Goal: Information Seeking & Learning: Learn about a topic

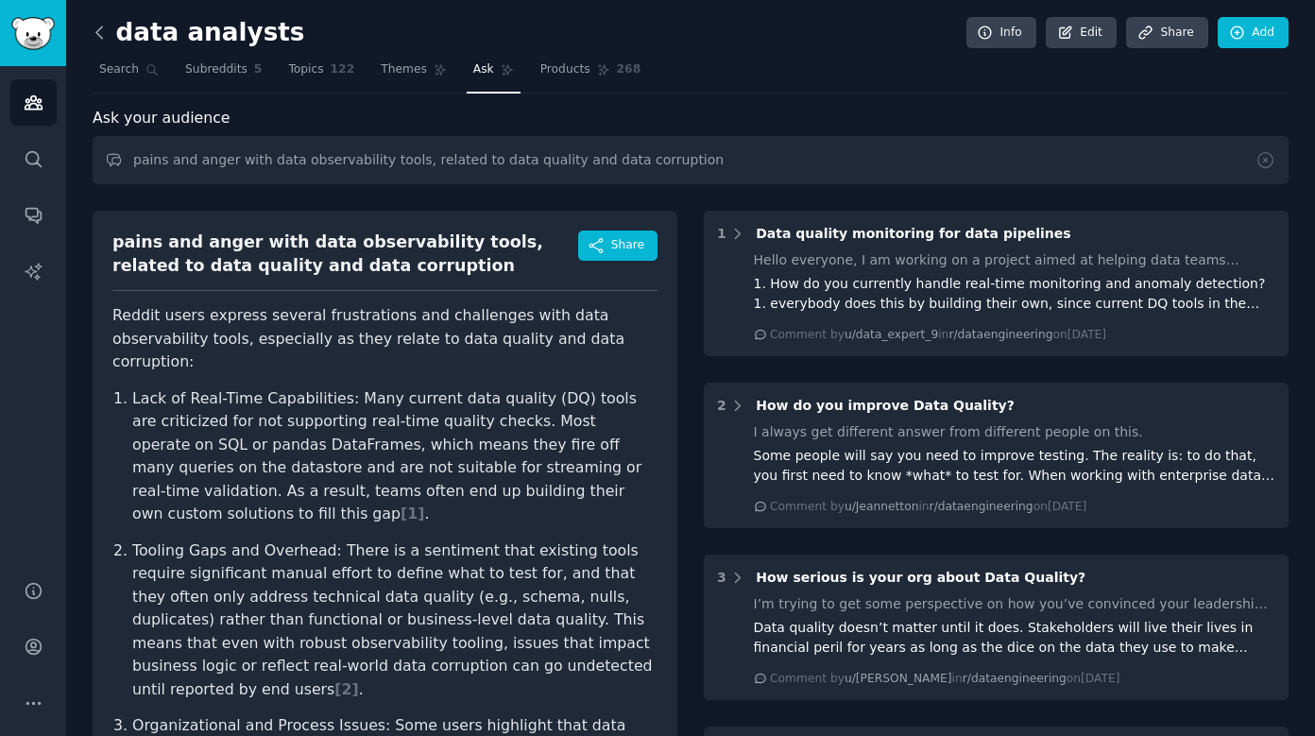
click at [103, 35] on icon at bounding box center [100, 33] width 20 height 20
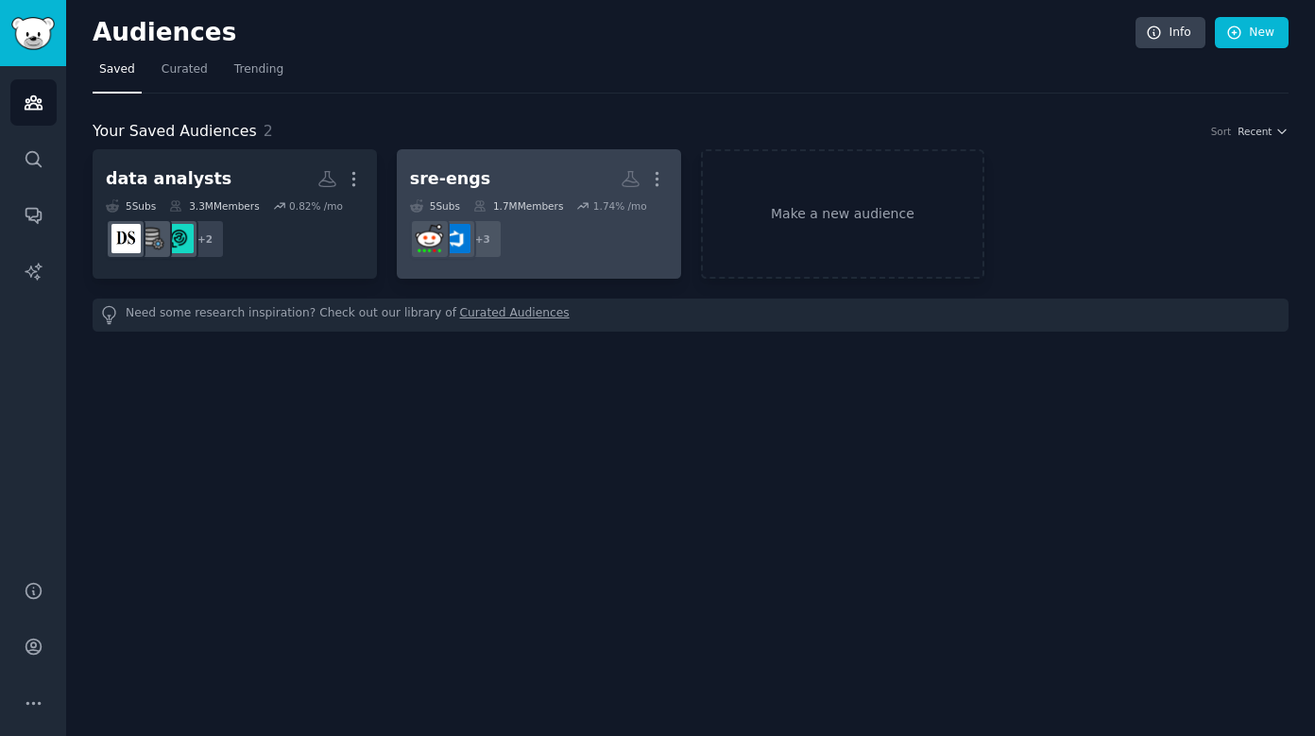
click at [534, 164] on h2 "sre-engs More" at bounding box center [539, 178] width 258 height 33
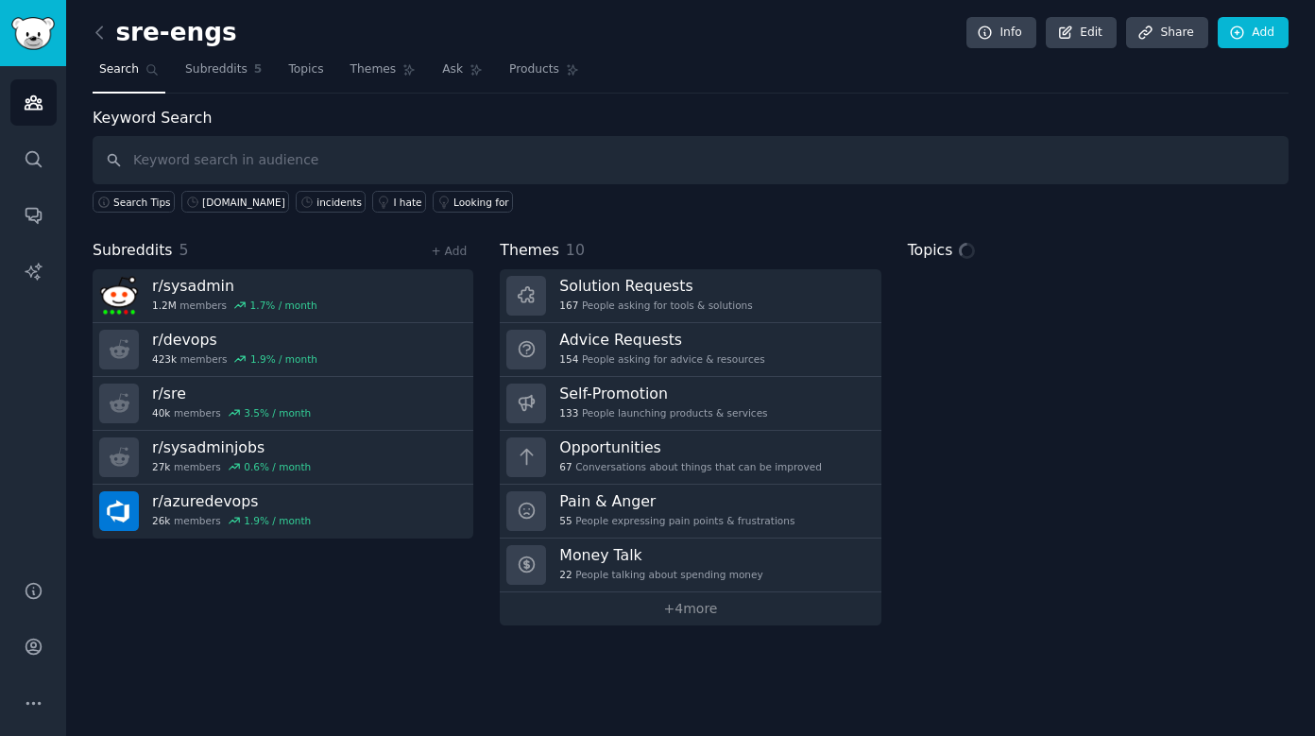
click at [415, 156] on input "text" at bounding box center [691, 160] width 1196 height 48
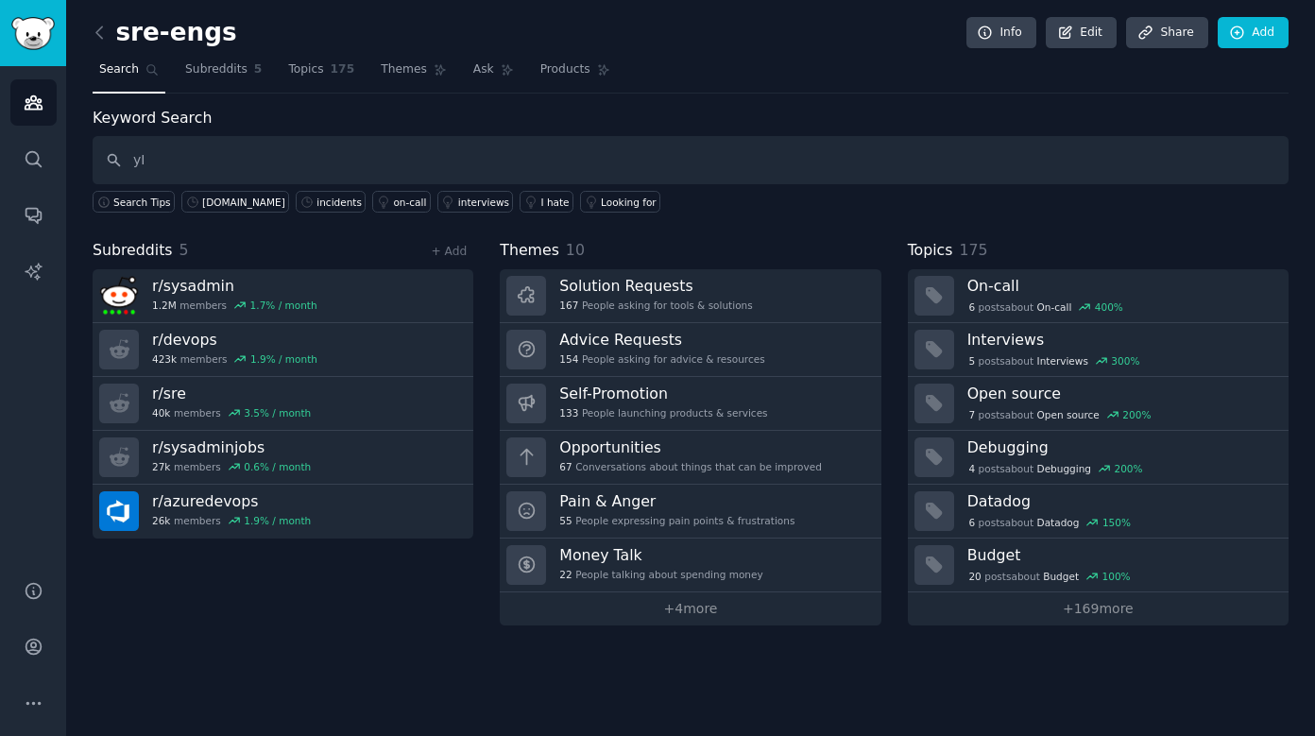
type input "у"
type input "eBPF"
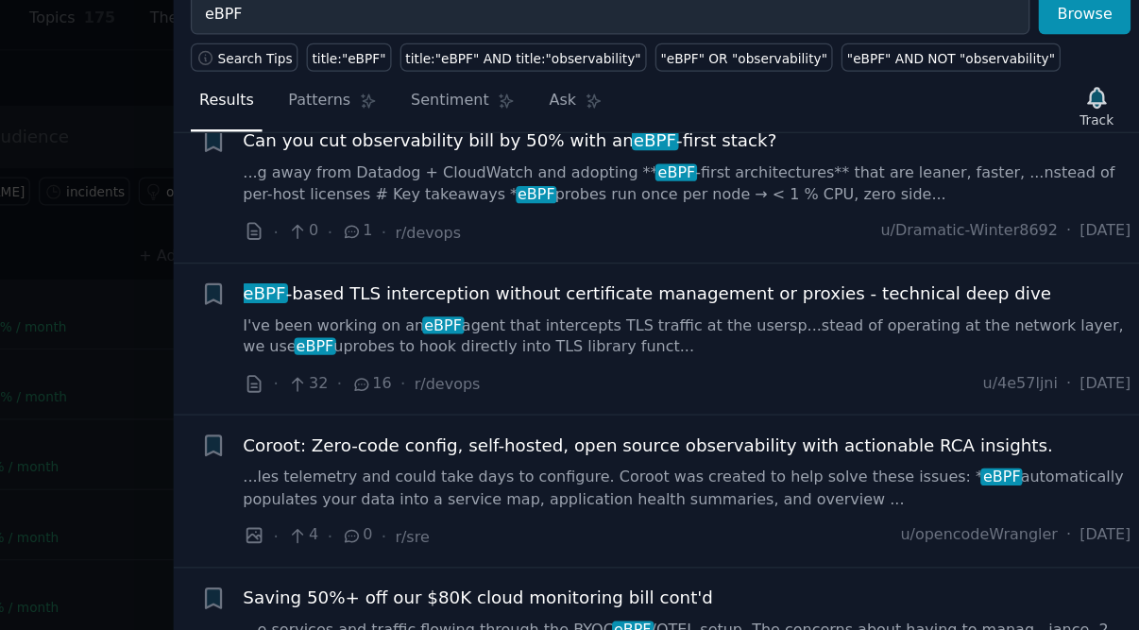
scroll to position [288, 0]
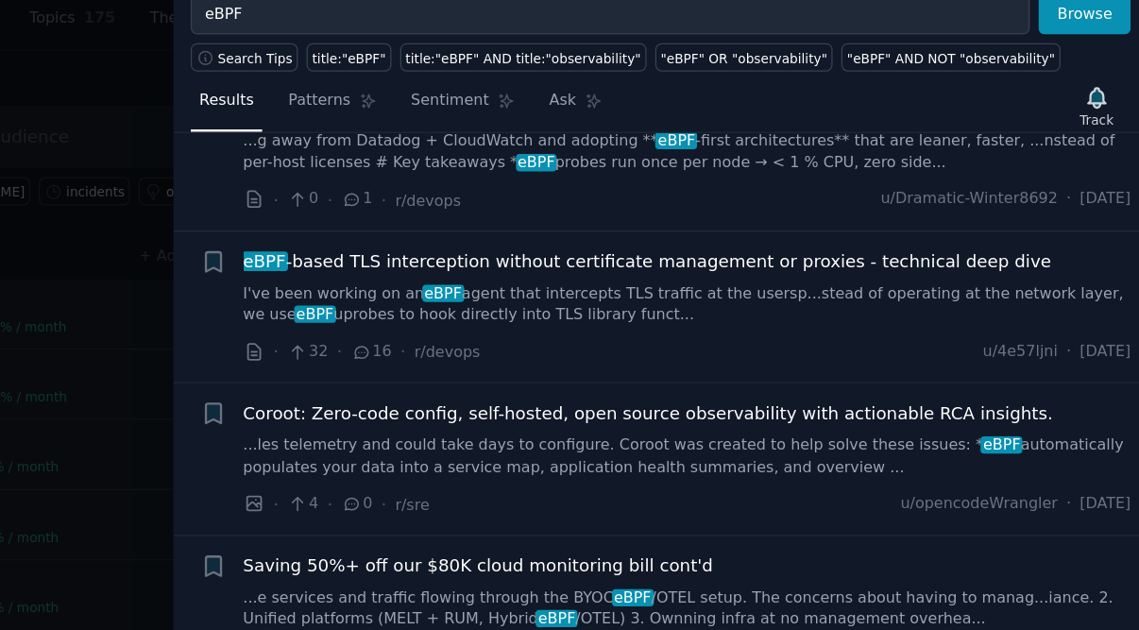
click at [662, 362] on span "Coroot: Zero-code config, self-hosted, open source observability with actionabl…" at bounding box center [762, 372] width 620 height 20
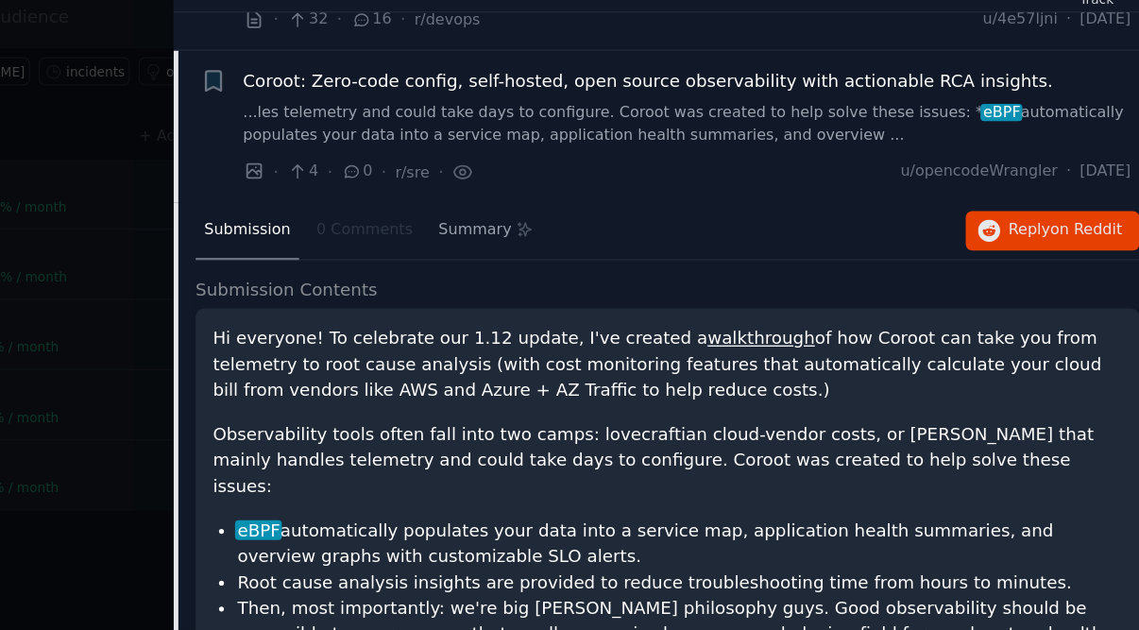
scroll to position [461, 0]
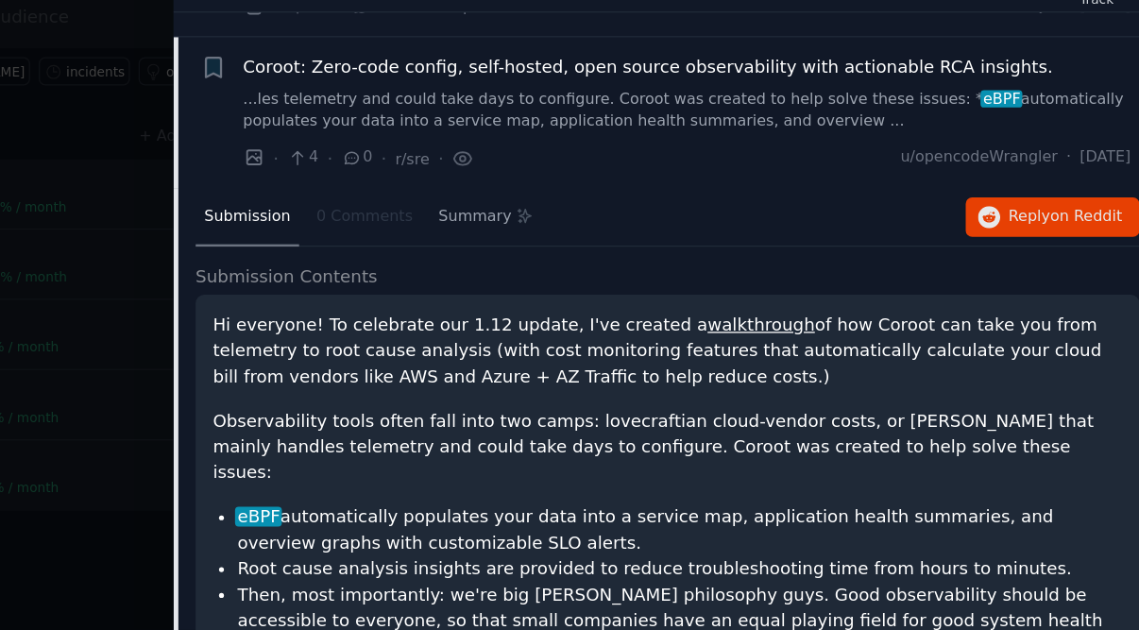
click at [808, 388] on link "walkthrough" at bounding box center [849, 395] width 82 height 15
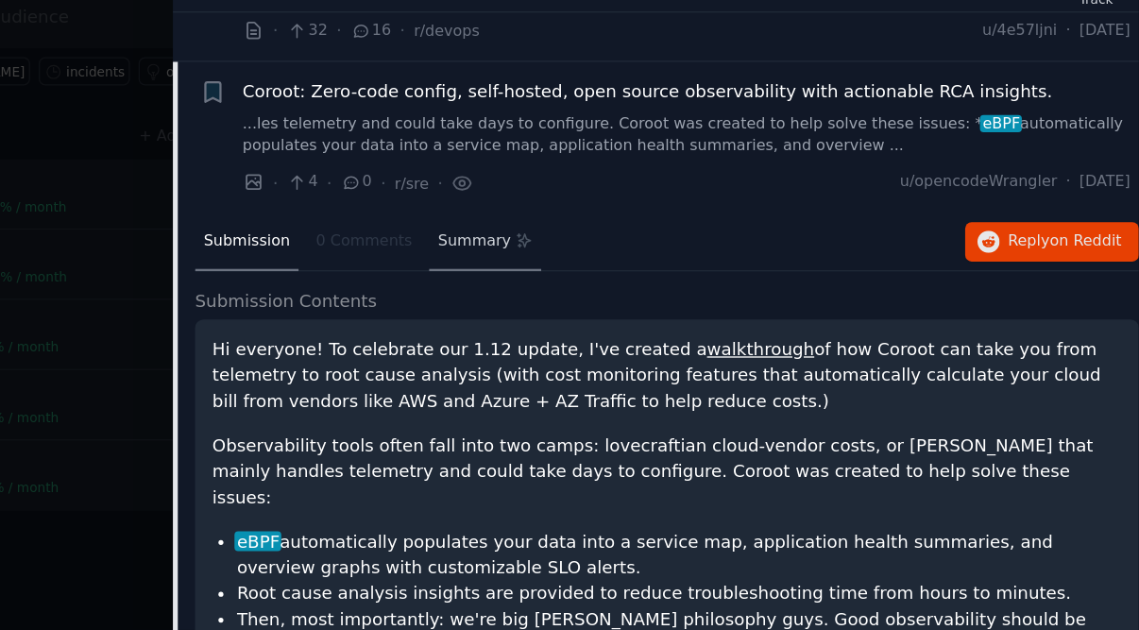
scroll to position [8, 0]
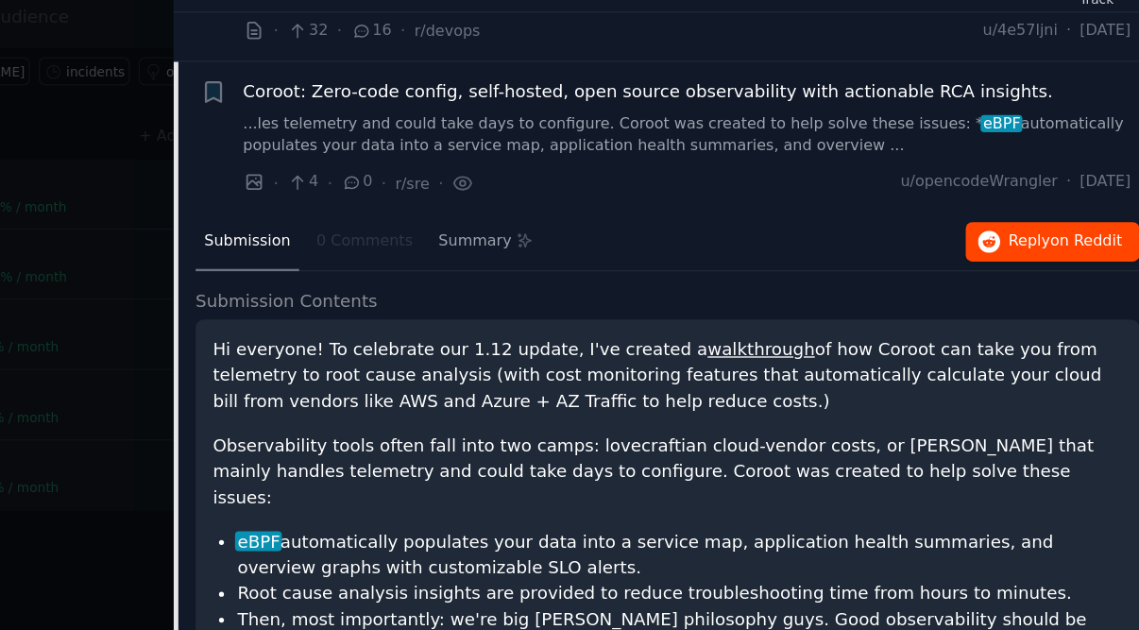
click at [1039, 324] on span "Reply on Reddit" at bounding box center [1082, 332] width 87 height 17
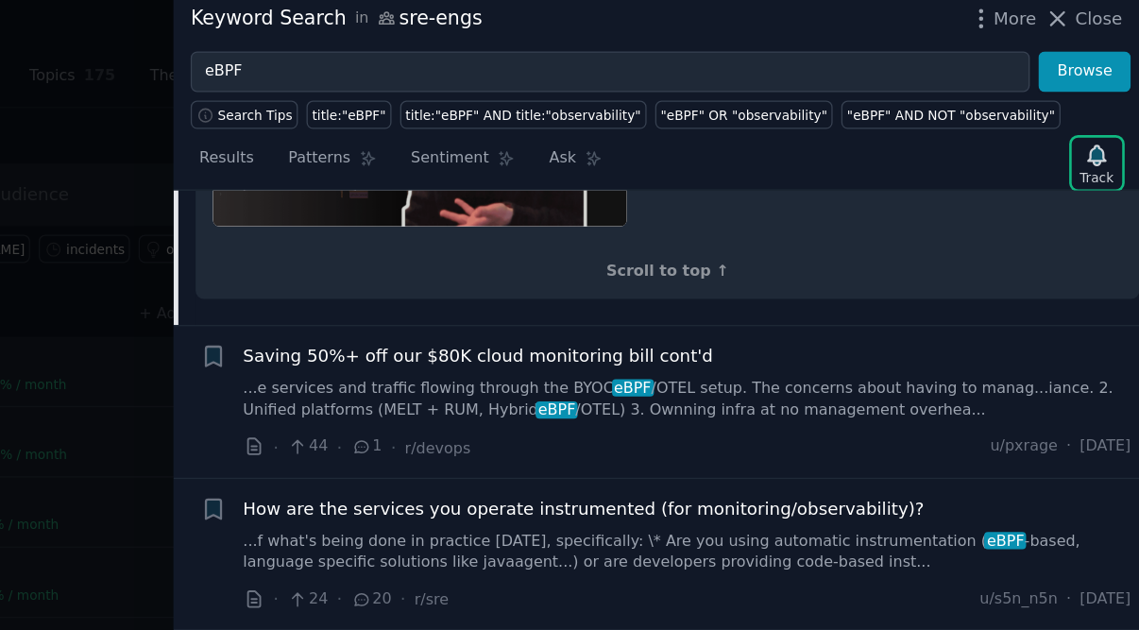
scroll to position [1232, 0]
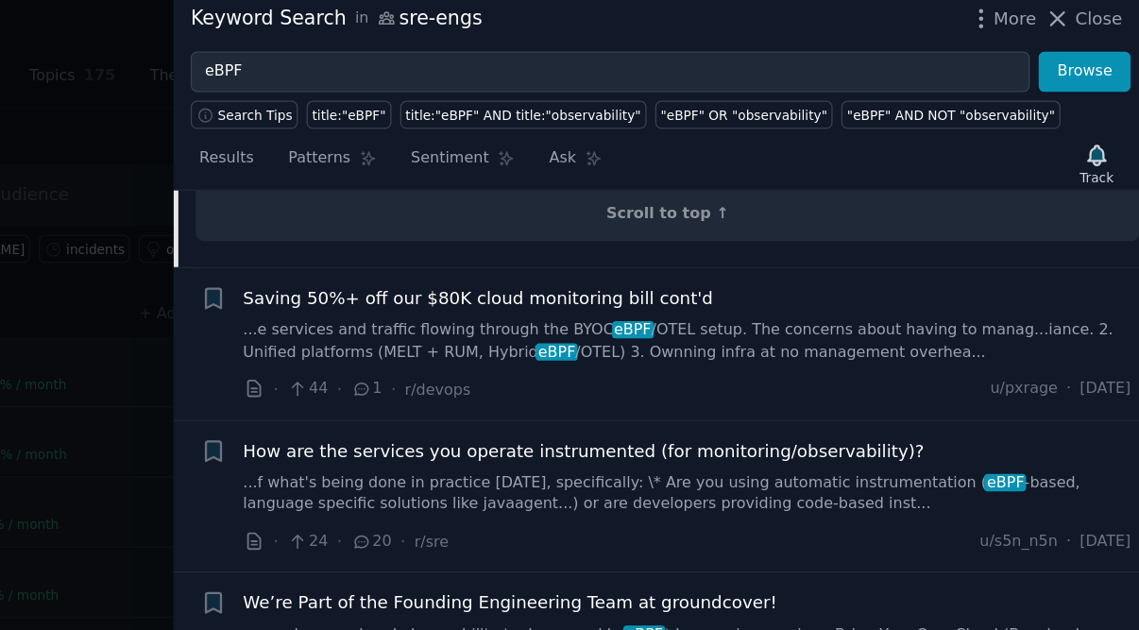
click at [494, 373] on link "...f what's being done in practice [DATE], specifically: \* Are you using autom…" at bounding box center [792, 389] width 681 height 33
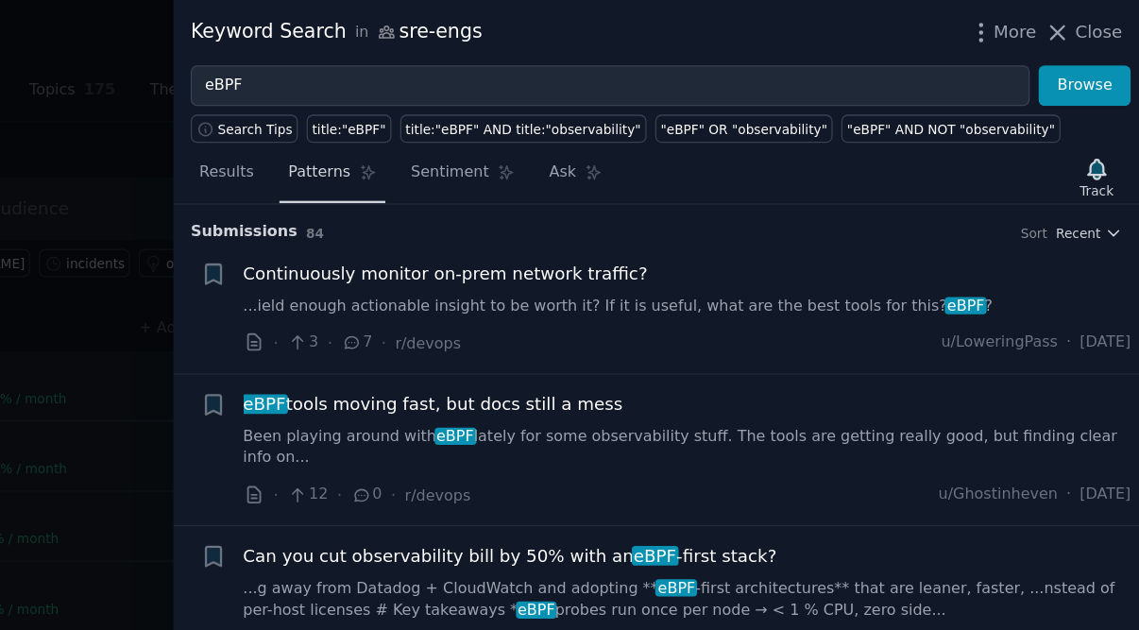
click at [486, 127] on span "Patterns" at bounding box center [509, 132] width 47 height 17
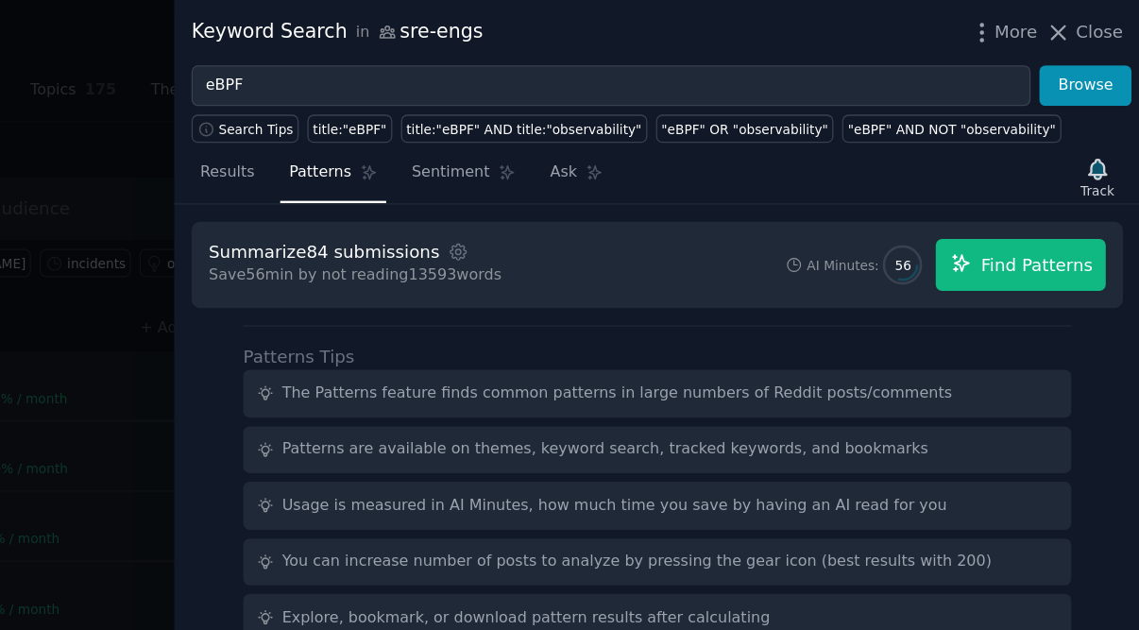
click at [1017, 203] on span "Find Patterns" at bounding box center [1060, 204] width 86 height 20
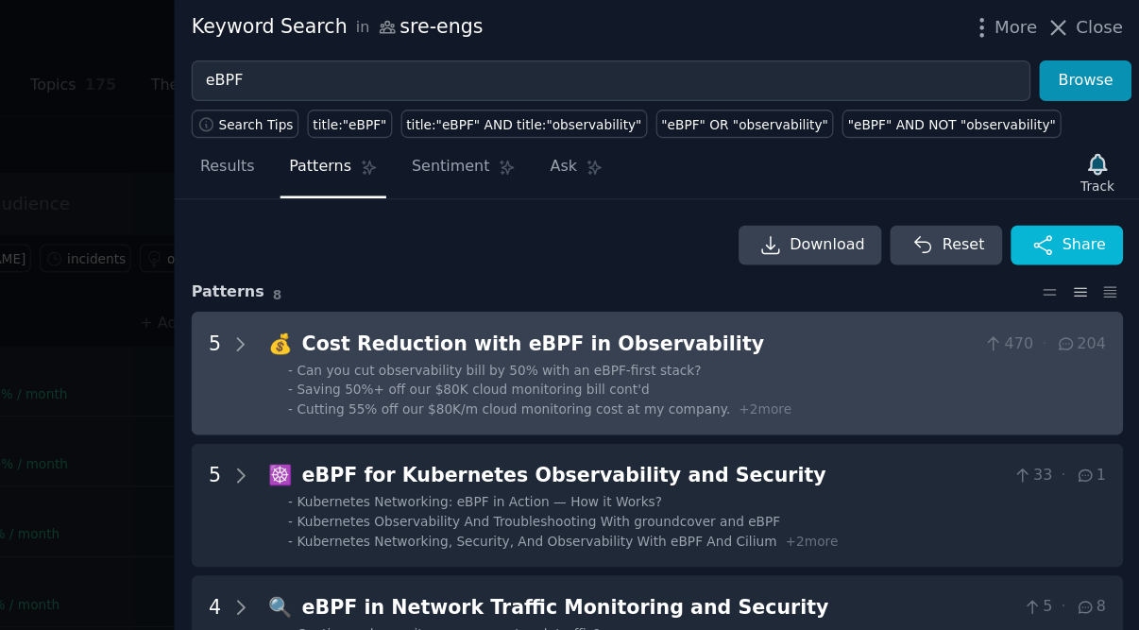
click at [503, 288] on span "Can you cut observability bill by 50% with an eBPF-first stack?" at bounding box center [648, 286] width 310 height 11
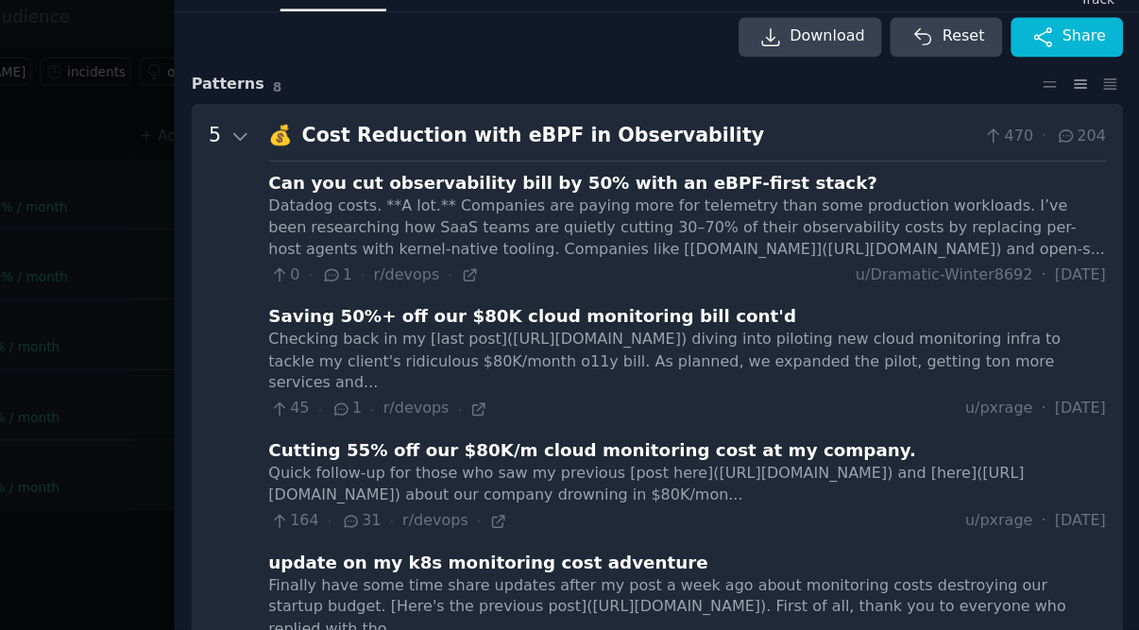
scroll to position [19, 0]
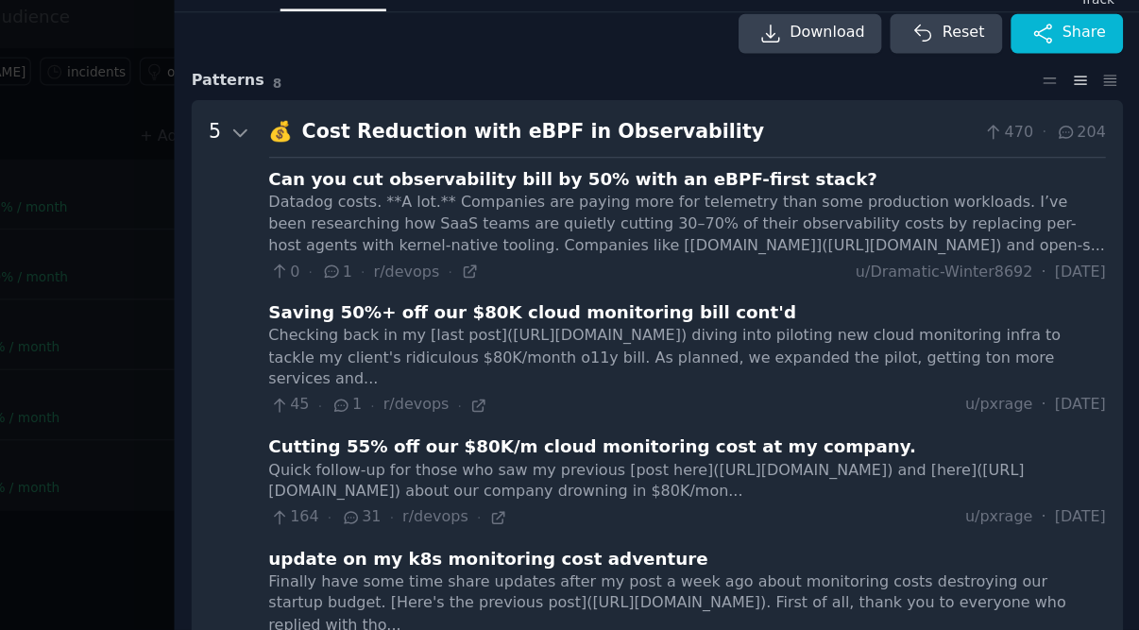
click at [471, 275] on div "Can you cut observability bill by 50% with an eBPF-first stack?" at bounding box center [704, 285] width 467 height 20
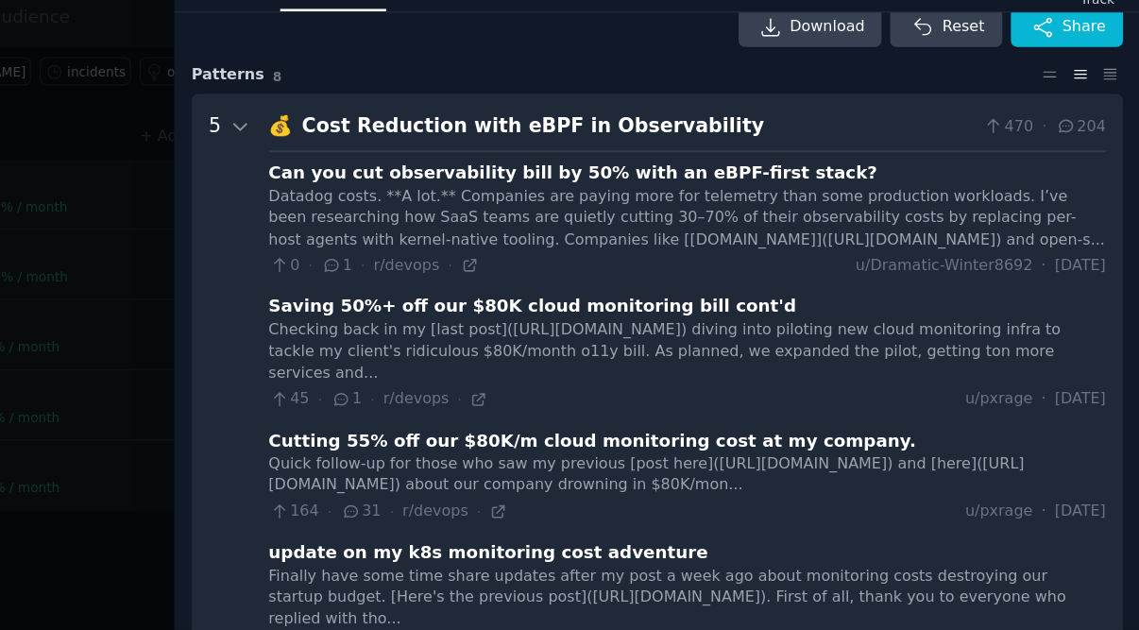
scroll to position [29, 0]
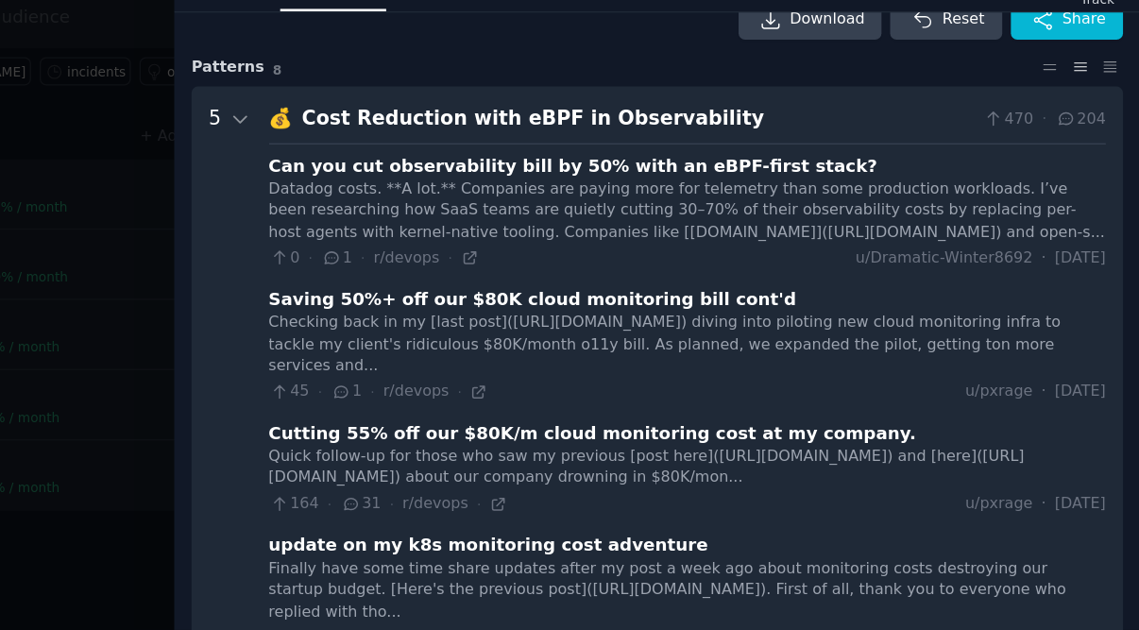
click at [471, 366] on div "Saving 50%+ off our $80K cloud monitoring bill cont'd" at bounding box center [673, 376] width 404 height 20
click at [471, 489] on div "Quick follow-up for those who saw my previous [post here]([URL][DOMAIN_NAME]) a…" at bounding box center [791, 505] width 641 height 33
click at [471, 469] on div "Cutting 55% off our $80K/m cloud monitoring cost at my company." at bounding box center [719, 479] width 496 height 20
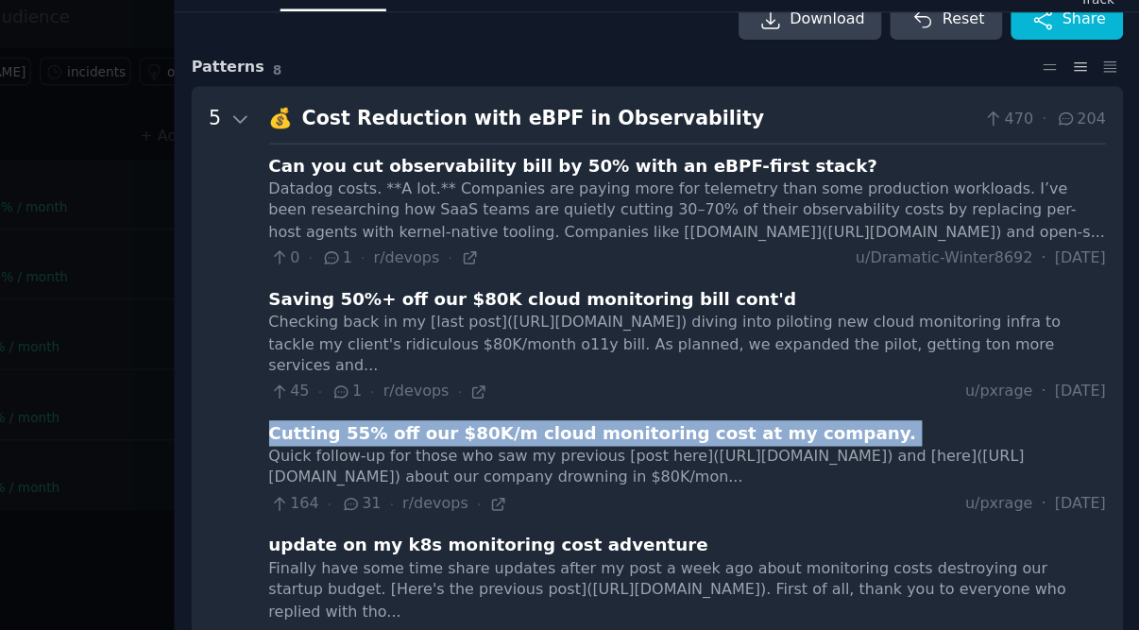
click at [471, 469] on div "Cutting 55% off our $80K/m cloud monitoring cost at my company." at bounding box center [719, 479] width 496 height 20
click at [640, 527] on icon at bounding box center [646, 533] width 13 height 13
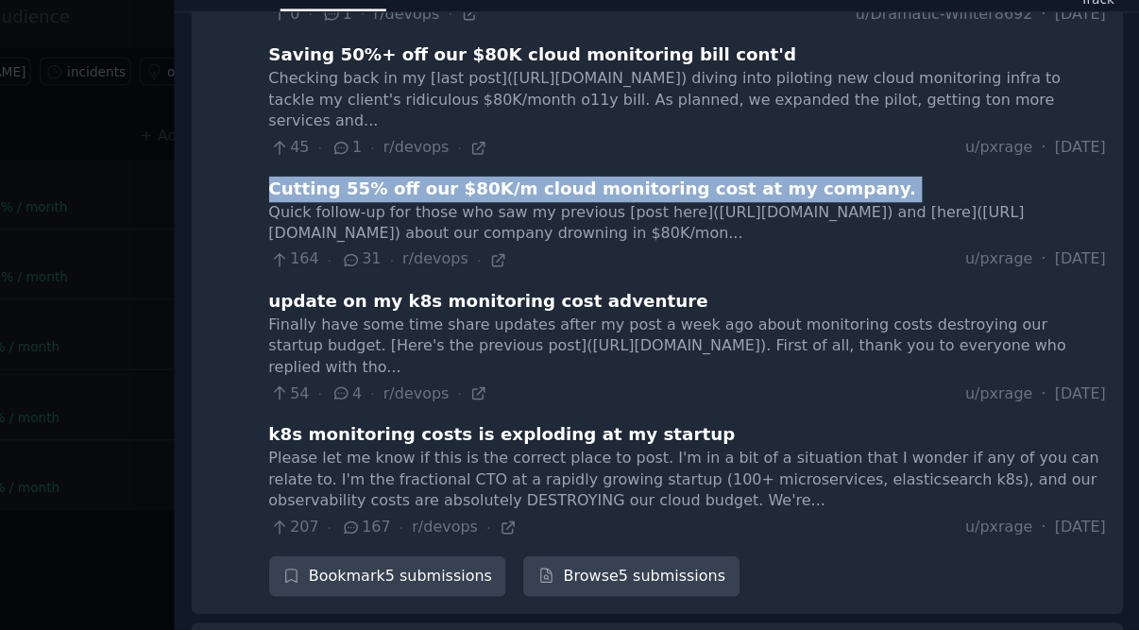
scroll to position [277, 0]
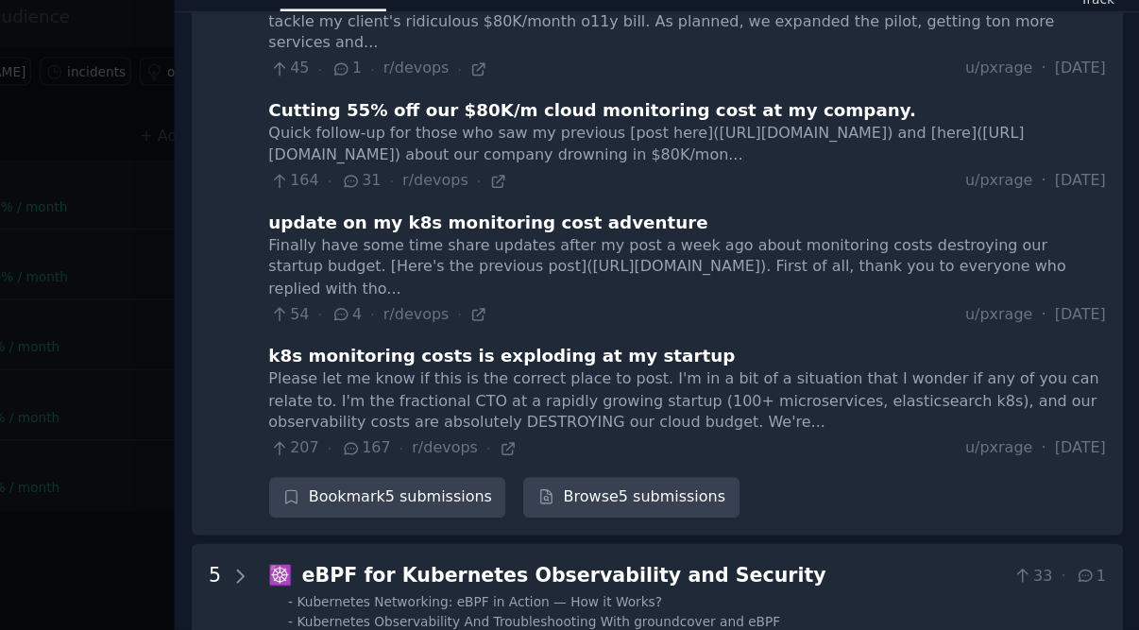
click at [471, 410] on div "k8s monitoring costs is exploding at my startup" at bounding box center [650, 420] width 358 height 20
click at [648, 484] on icon at bounding box center [654, 490] width 13 height 13
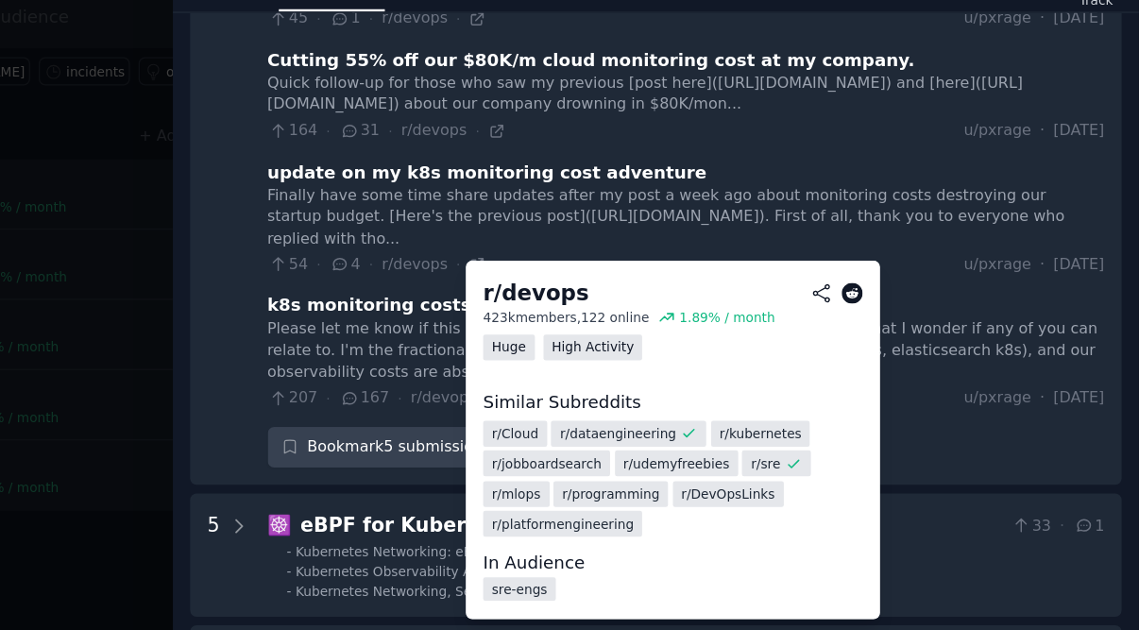
scroll to position [9, 0]
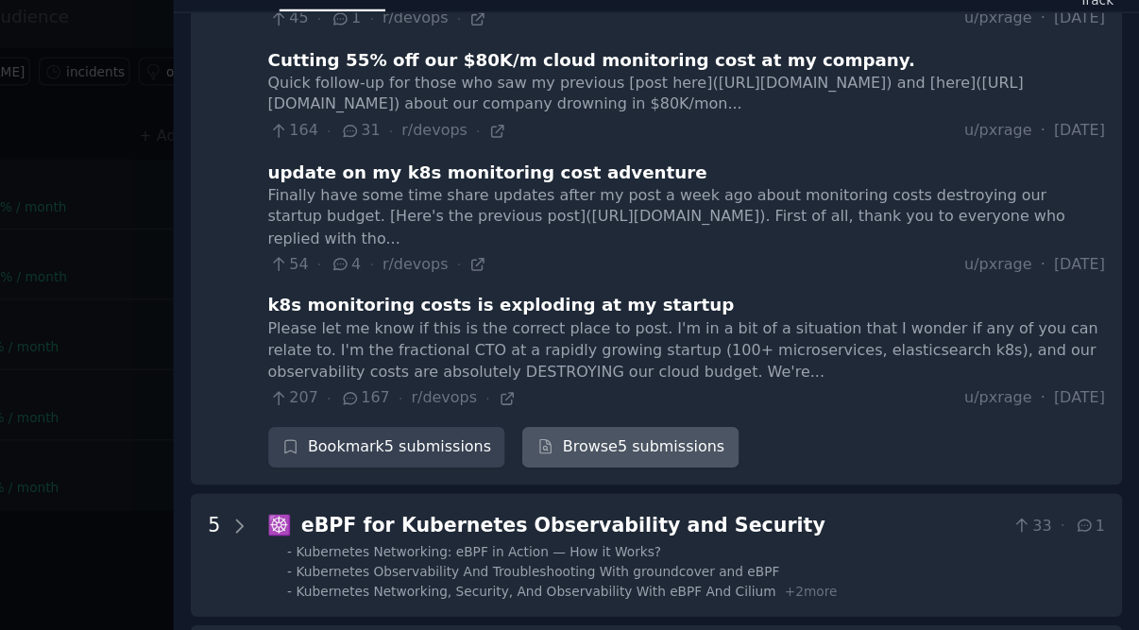
click at [666, 474] on link "Browse 5 submissions" at bounding box center [748, 490] width 165 height 32
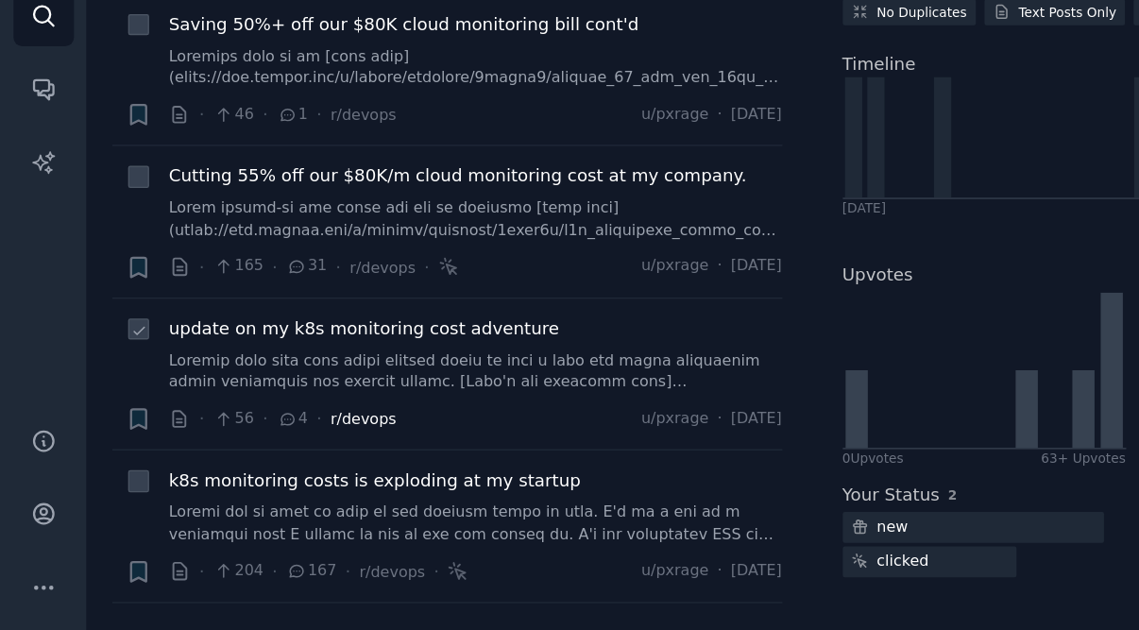
scroll to position [78, 0]
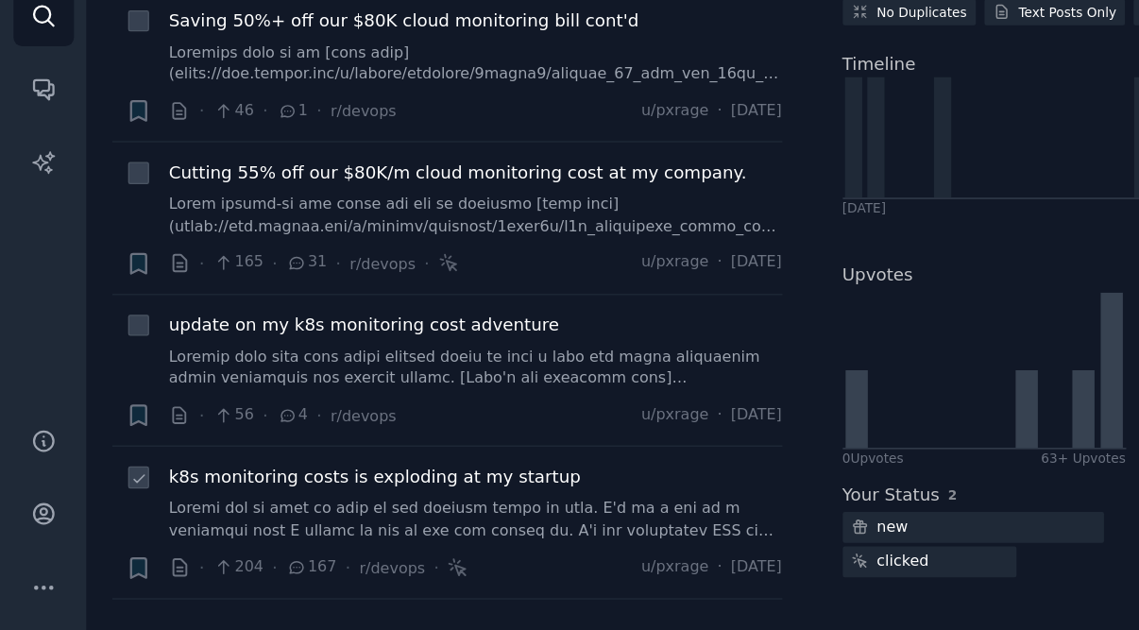
click at [105, 511] on icon at bounding box center [106, 514] width 8 height 6
checkbox input "true"
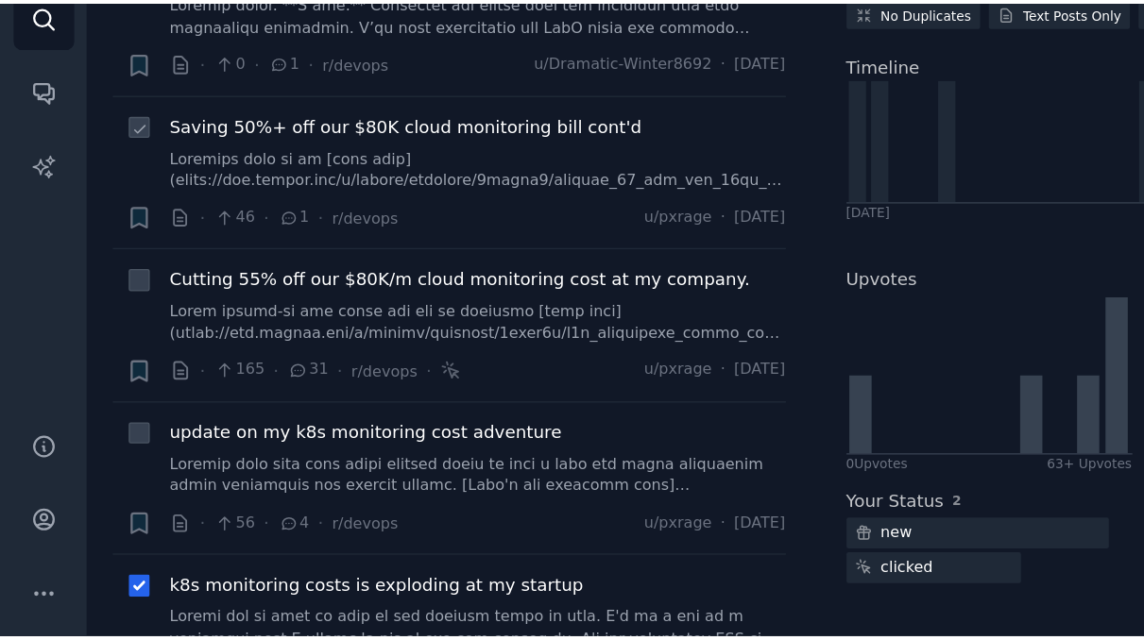
scroll to position [0, 0]
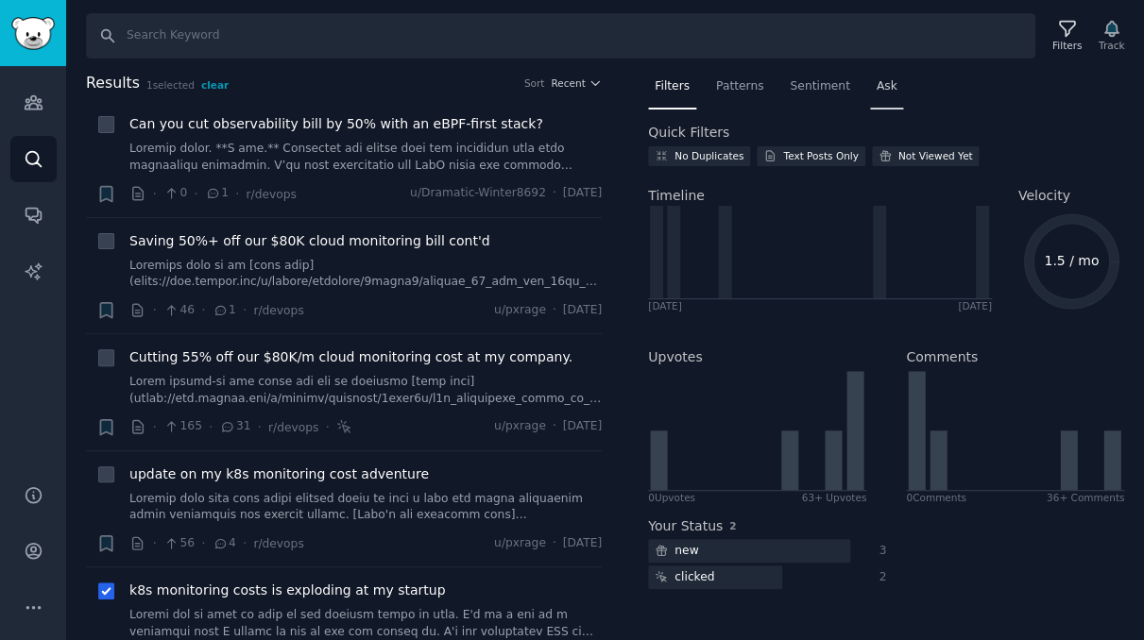
click at [876, 87] on span "Ask" at bounding box center [886, 86] width 21 height 17
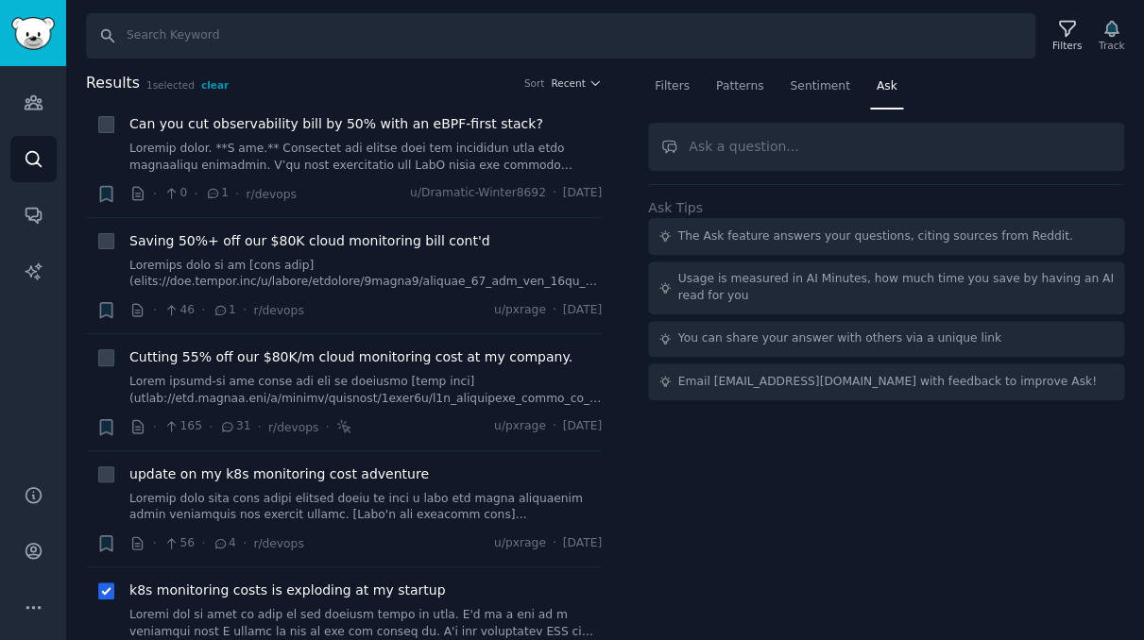
click at [836, 146] on input "text" at bounding box center [886, 147] width 476 height 48
click at [663, 74] on div "Filters" at bounding box center [672, 91] width 48 height 39
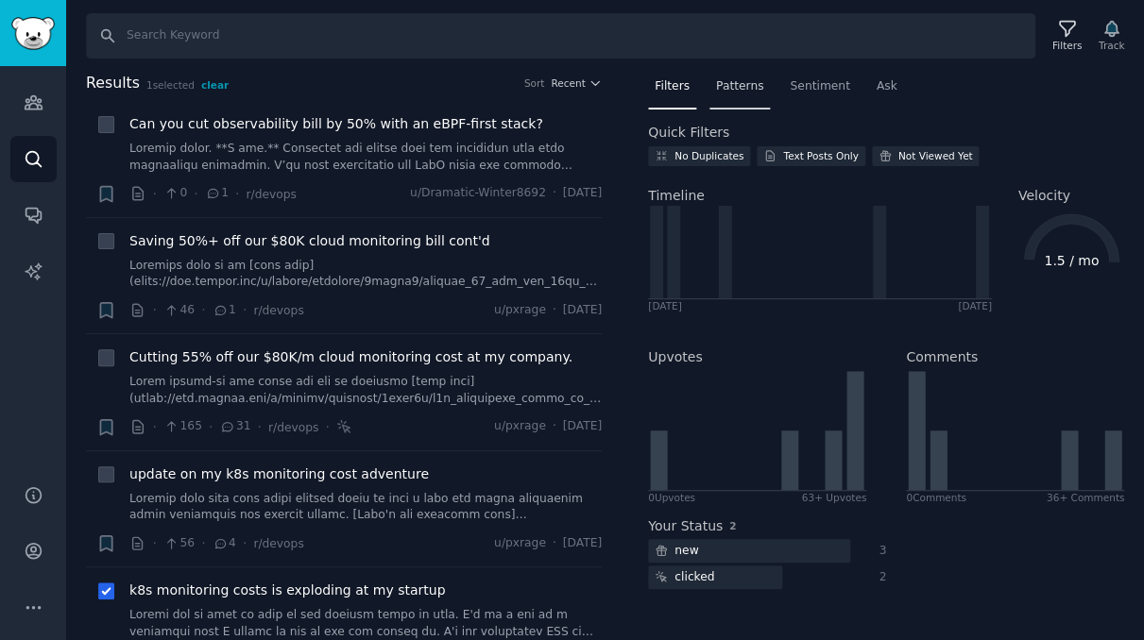
click at [711, 72] on div "Patterns" at bounding box center [739, 91] width 60 height 39
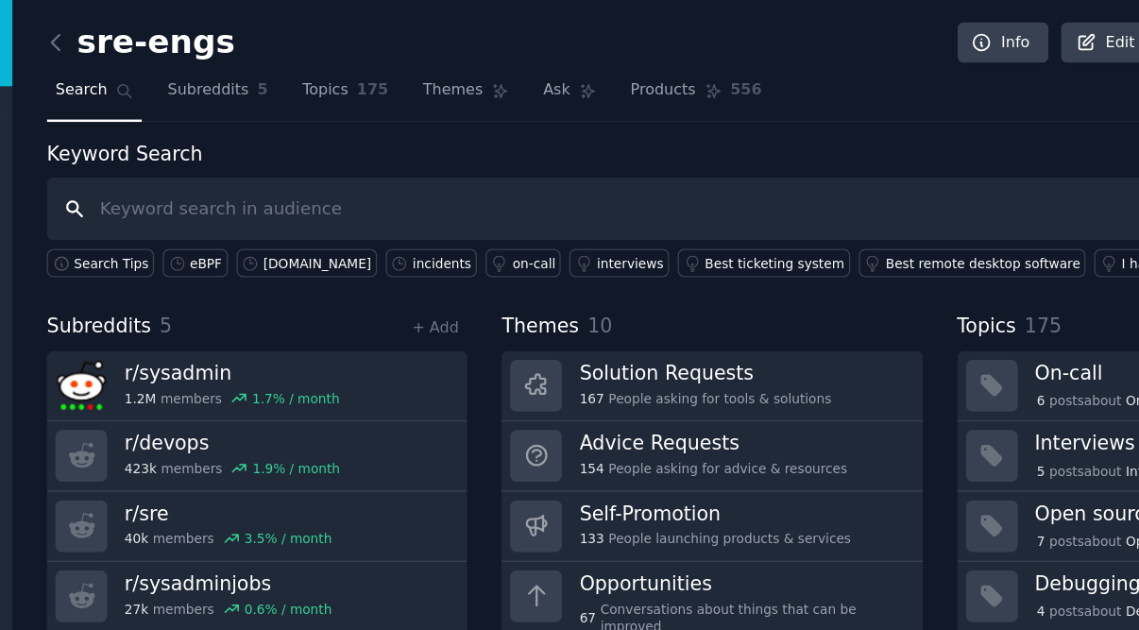
click at [307, 161] on input "text" at bounding box center [603, 160] width 1020 height 48
click at [202, 198] on div "eBPF" at bounding box center [214, 201] width 25 height 13
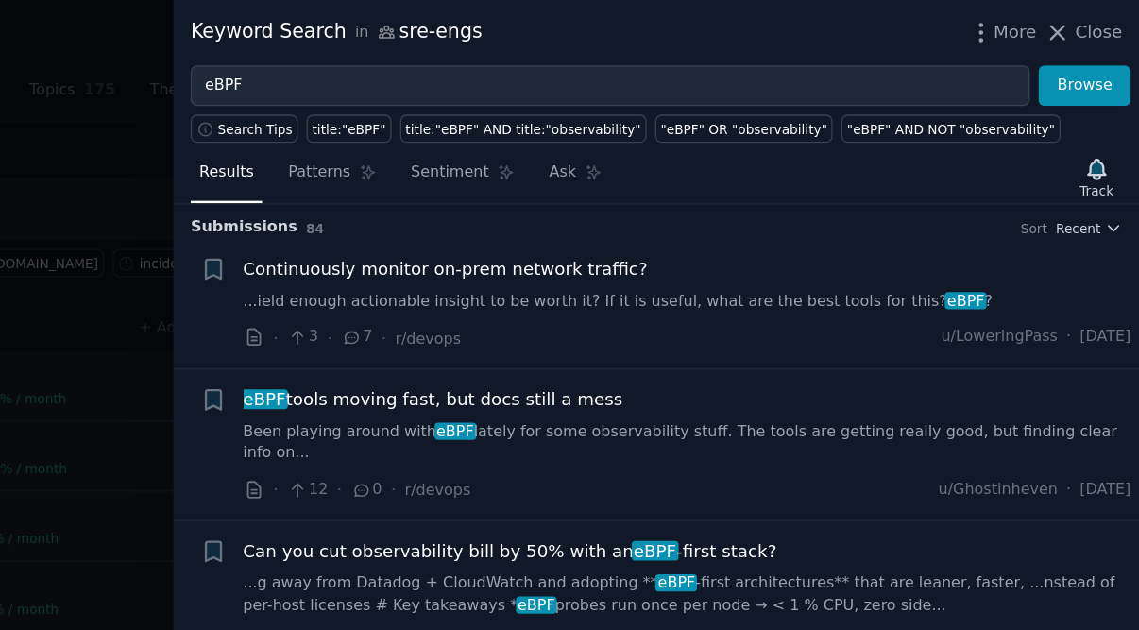
scroll to position [6, 0]
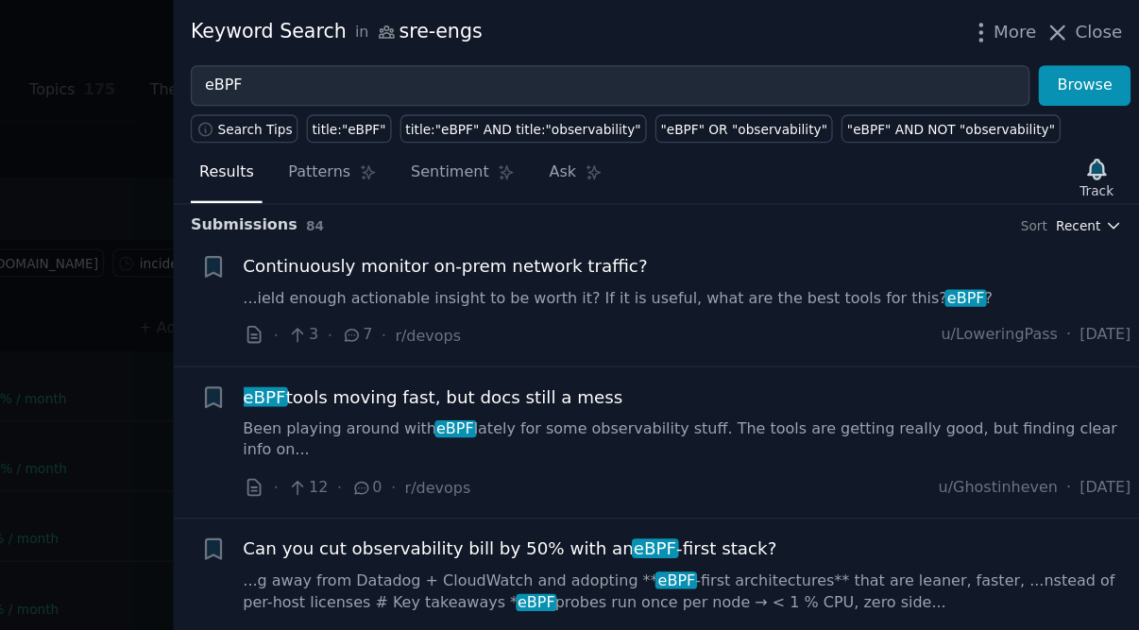
click at [1112, 171] on icon "button" at bounding box center [1118, 172] width 13 height 13
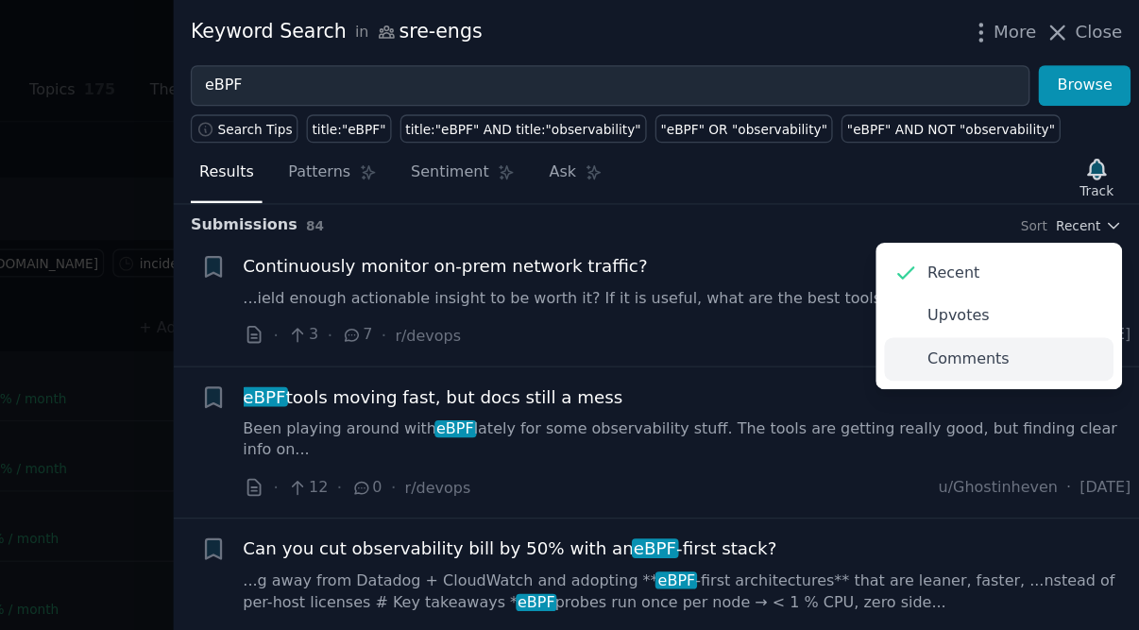
click at [943, 271] on div "Comments" at bounding box center [1031, 275] width 176 height 33
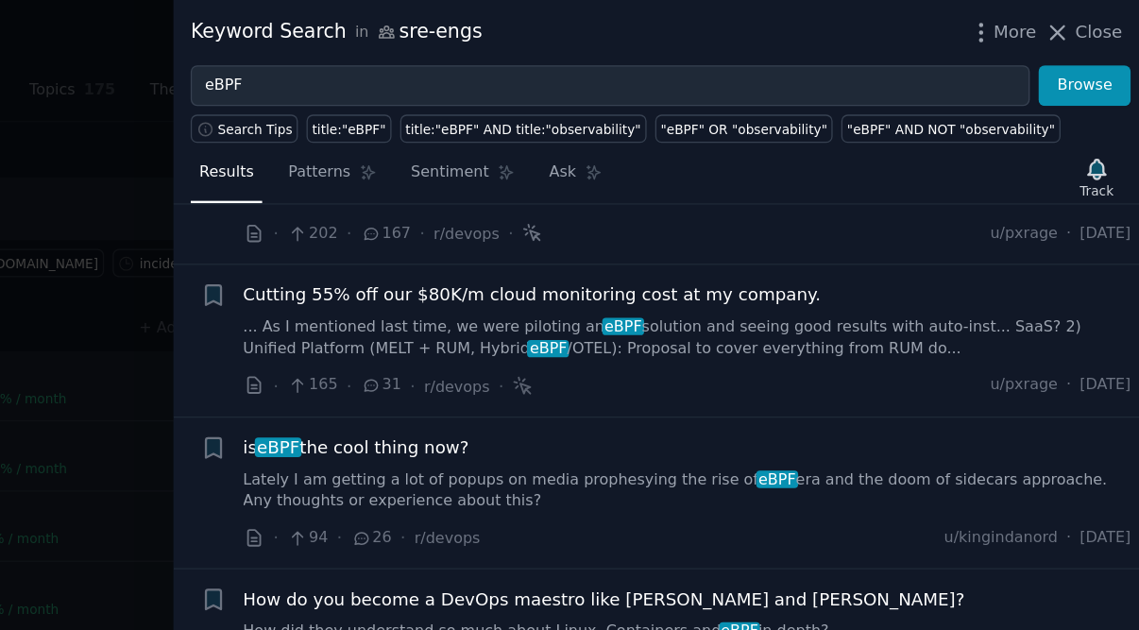
scroll to position [106, 0]
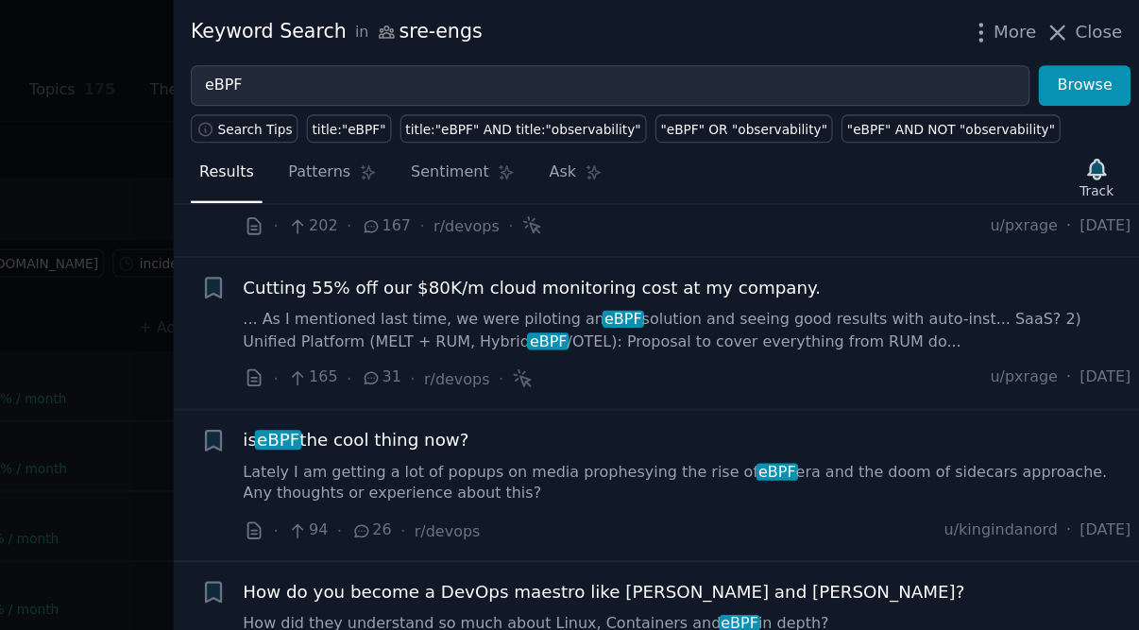
click at [452, 362] on link "Lately I am getting a lot of popups on media prophesying the rise of eBPF era a…" at bounding box center [792, 370] width 681 height 33
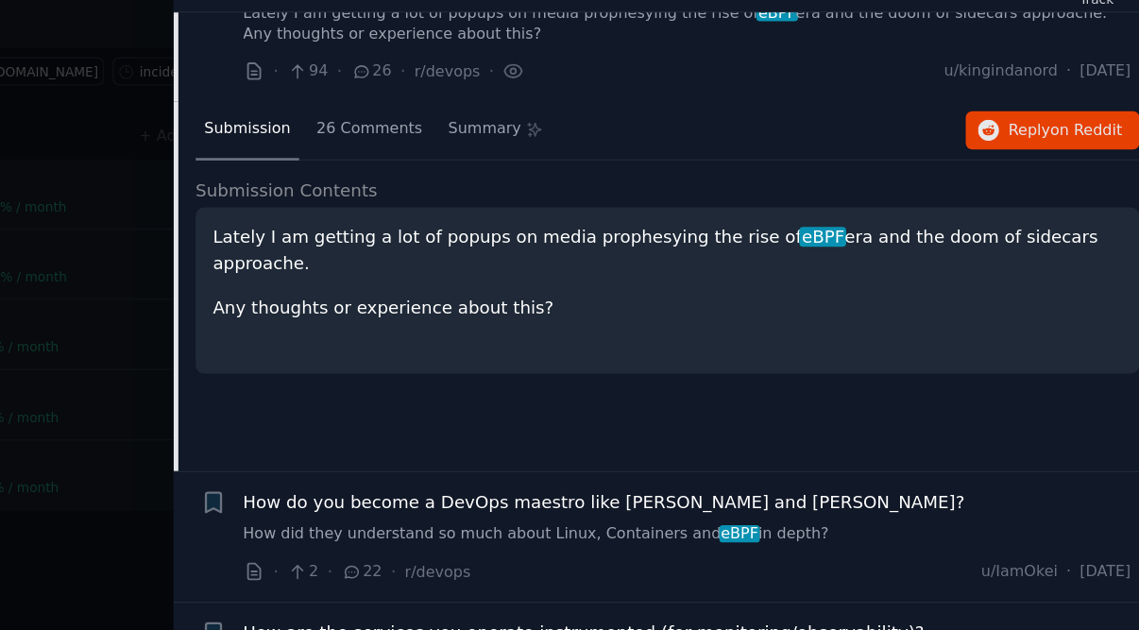
scroll to position [314, 0]
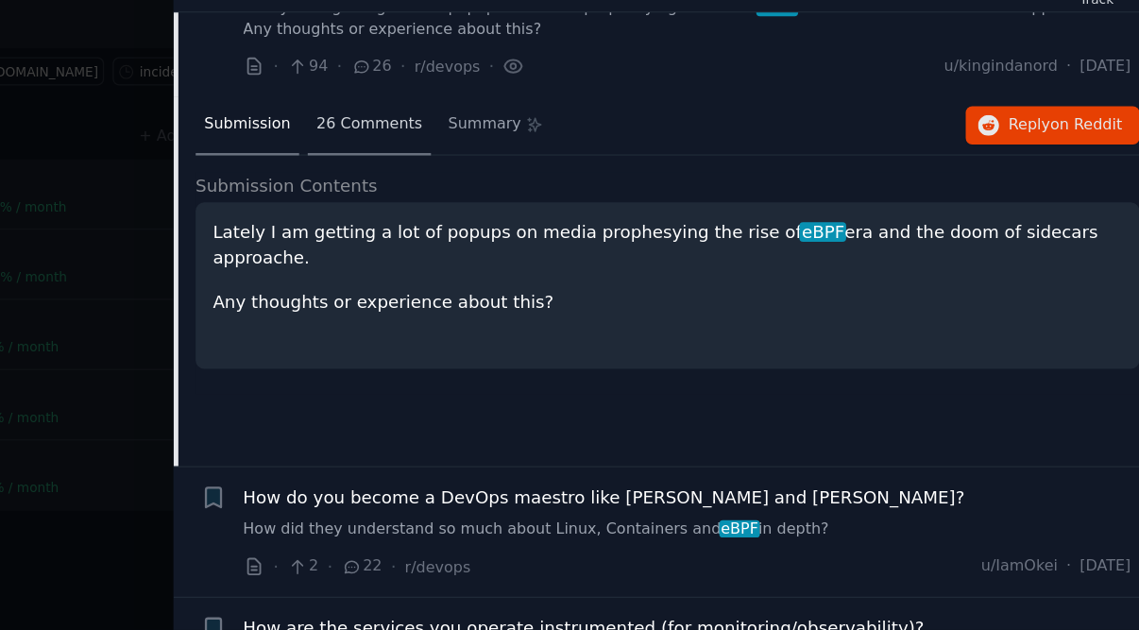
click at [508, 234] on span "26 Comments" at bounding box center [548, 242] width 81 height 17
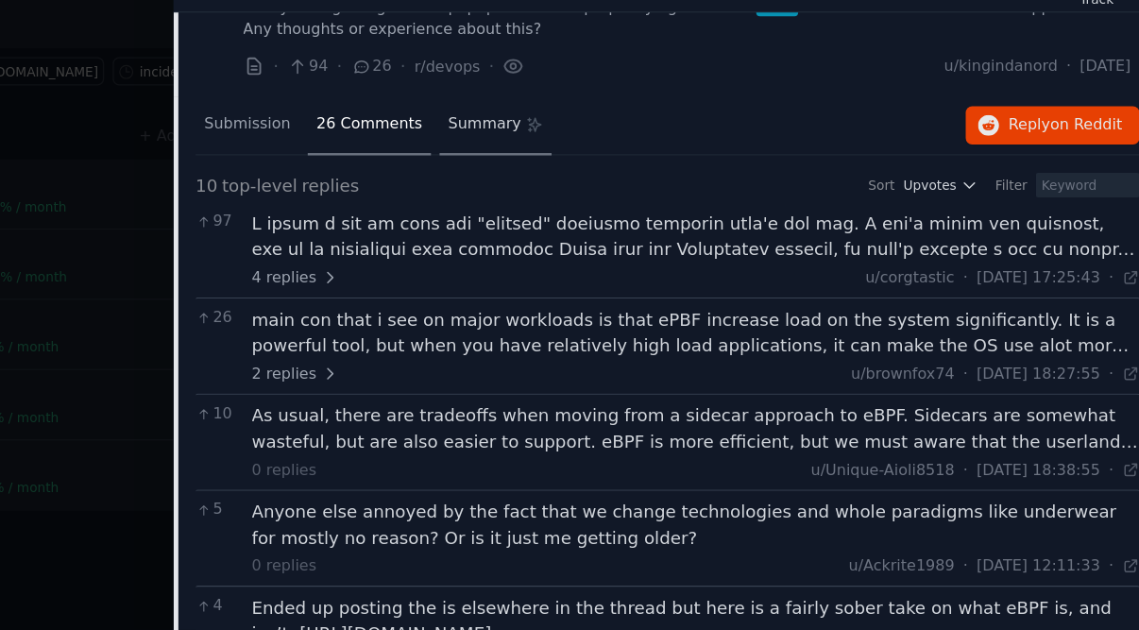
click at [609, 234] on span "Summary" at bounding box center [637, 242] width 56 height 17
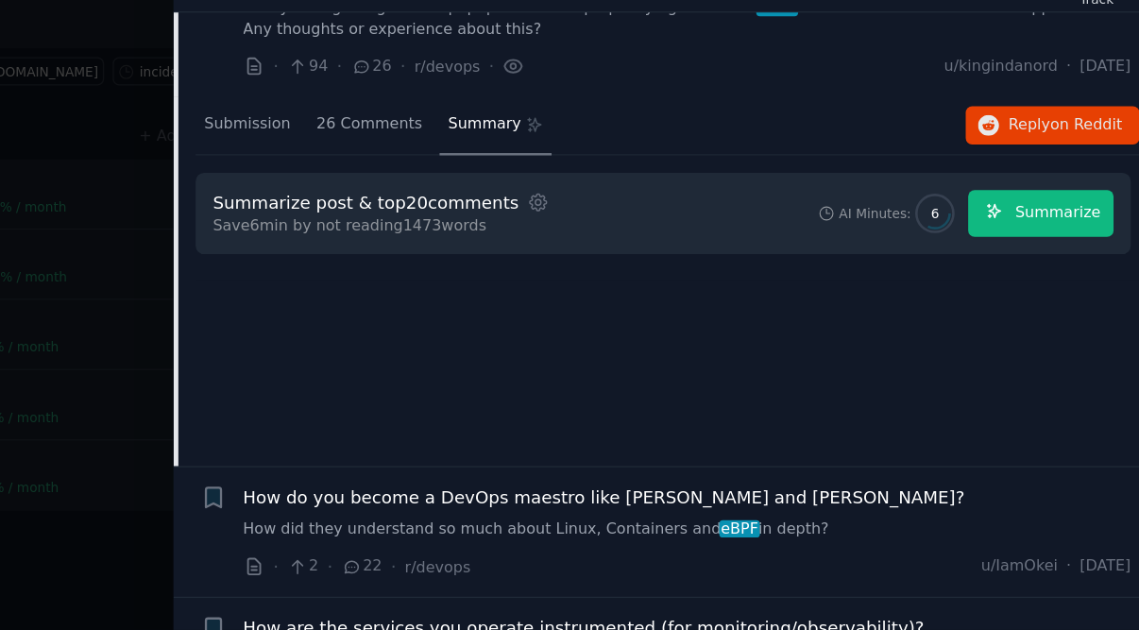
click at [1044, 302] on span "Summarize" at bounding box center [1076, 310] width 65 height 17
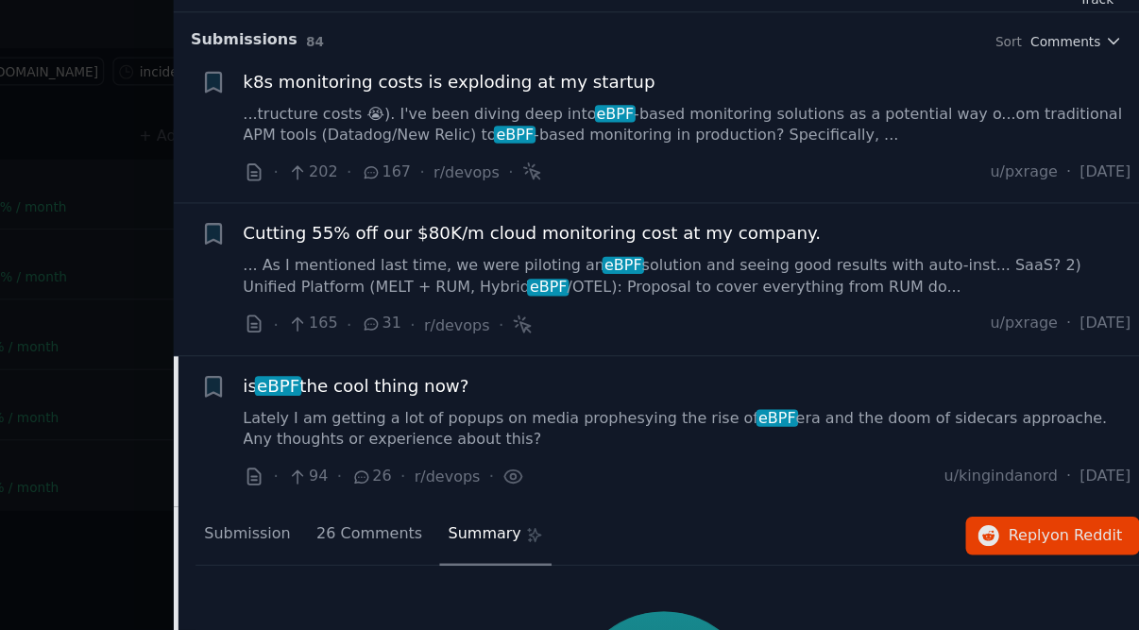
scroll to position [0, 0]
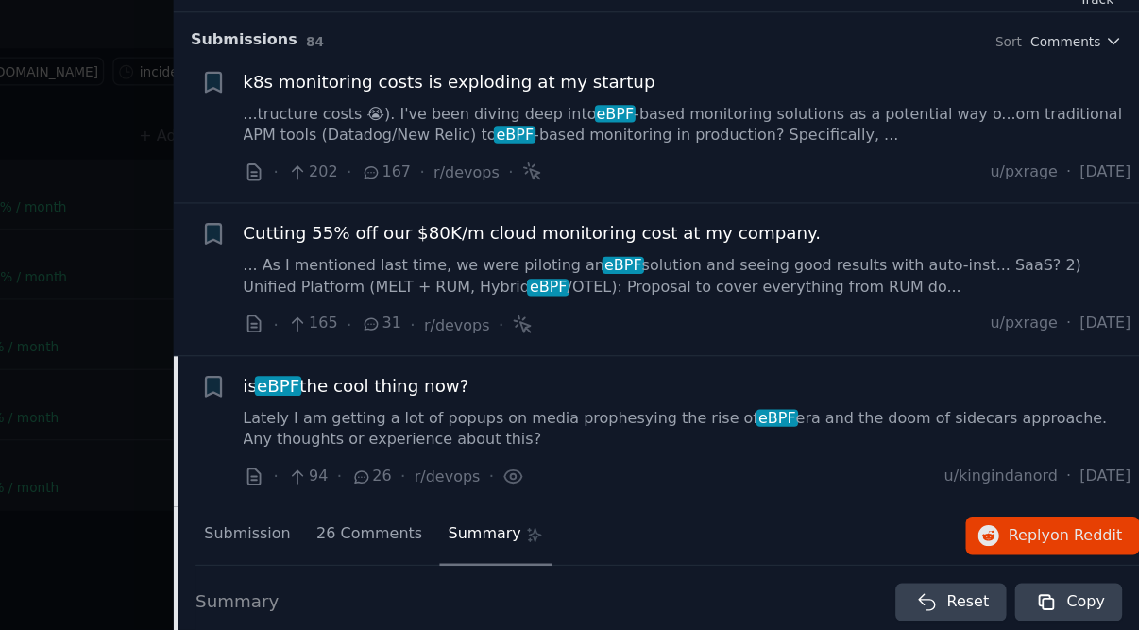
click at [658, 227] on link "...tructure costs 😭). I've been diving deep into eBPF -based monitoring solutio…" at bounding box center [792, 243] width 681 height 33
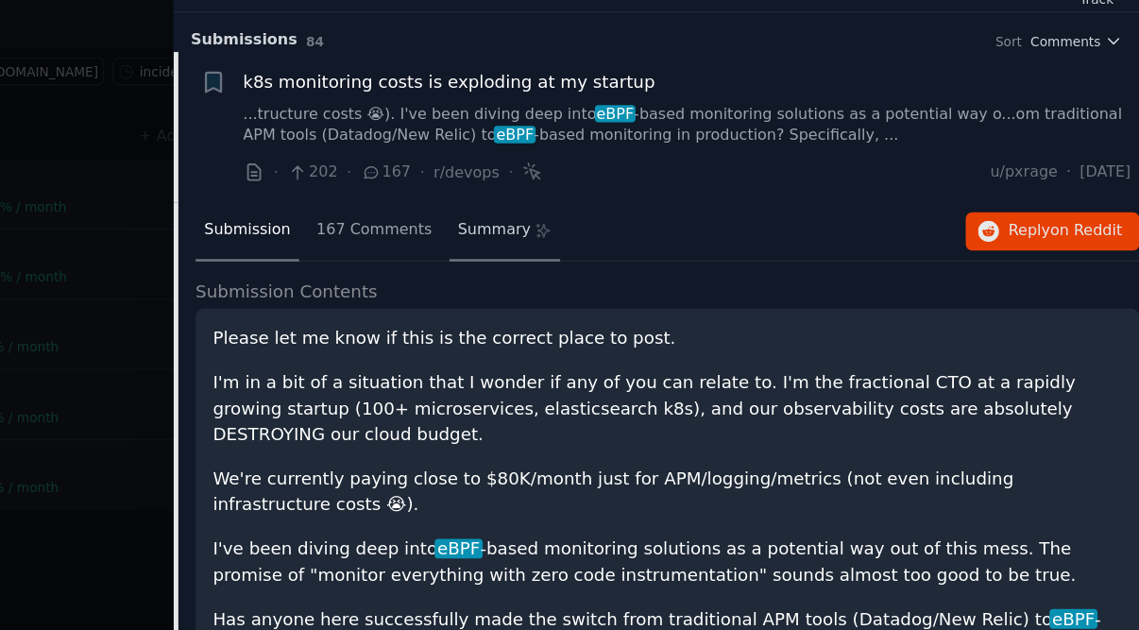
click at [617, 315] on span "Summary" at bounding box center [645, 323] width 56 height 17
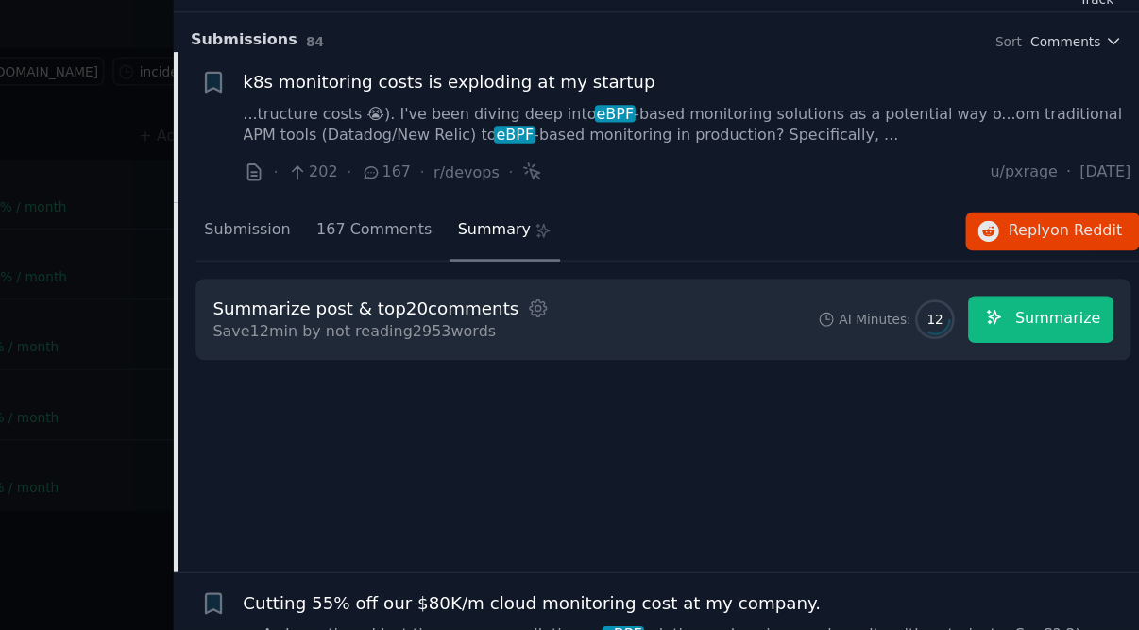
click at [1044, 383] on span "Summarize" at bounding box center [1076, 391] width 65 height 17
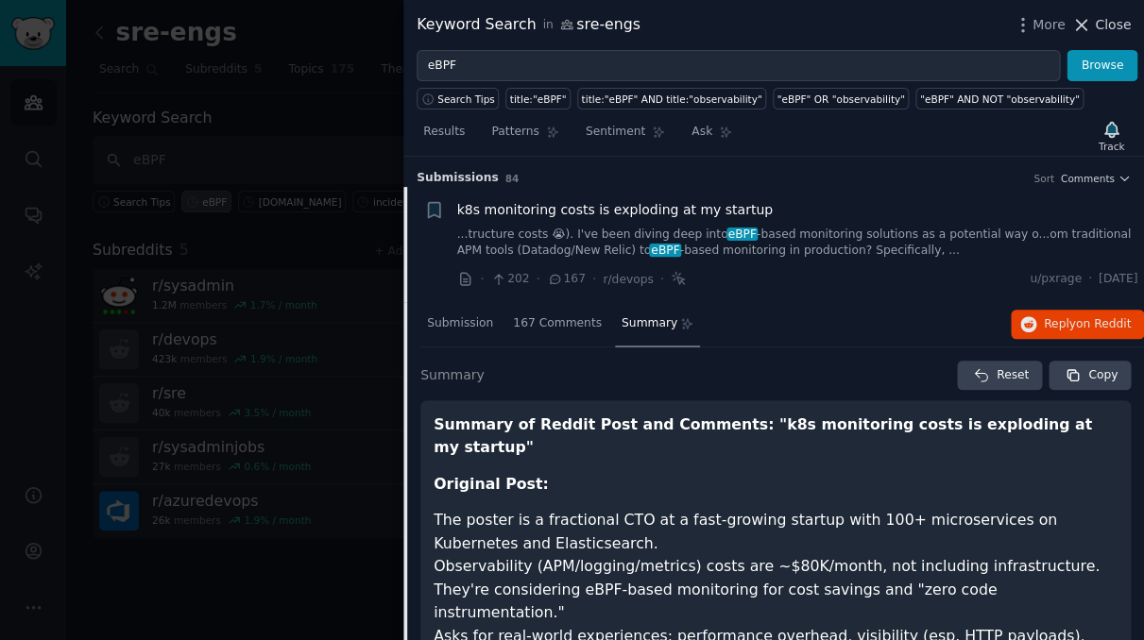
click at [1084, 25] on icon at bounding box center [1081, 25] width 20 height 20
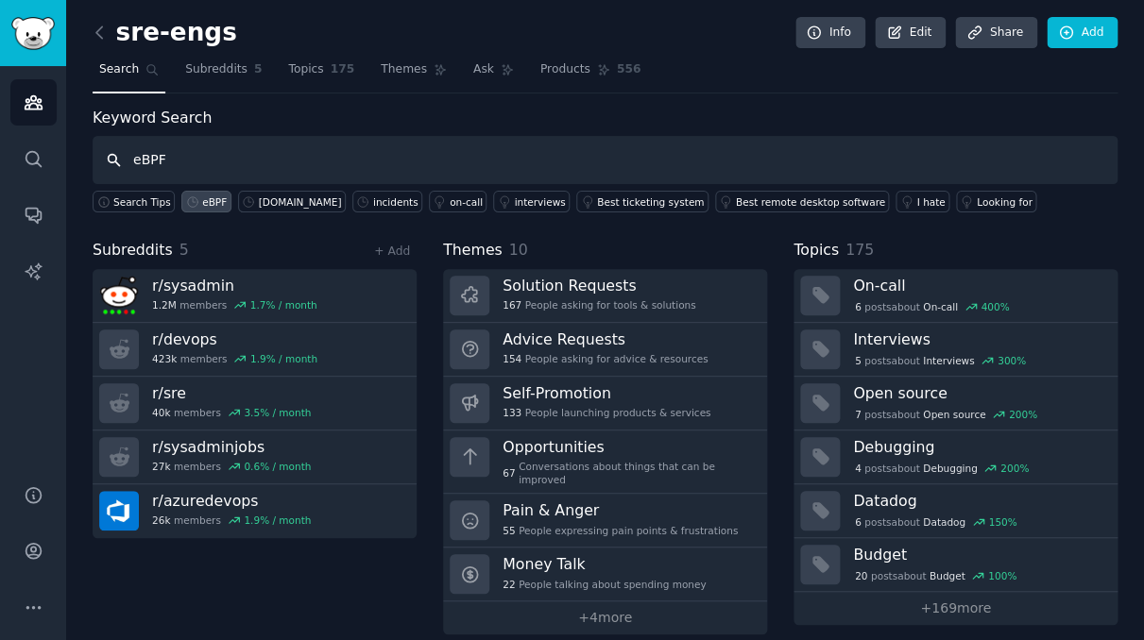
click at [518, 173] on input "eBPF" at bounding box center [605, 160] width 1025 height 48
type input "e"
type input ""eBPF" and "incidents""
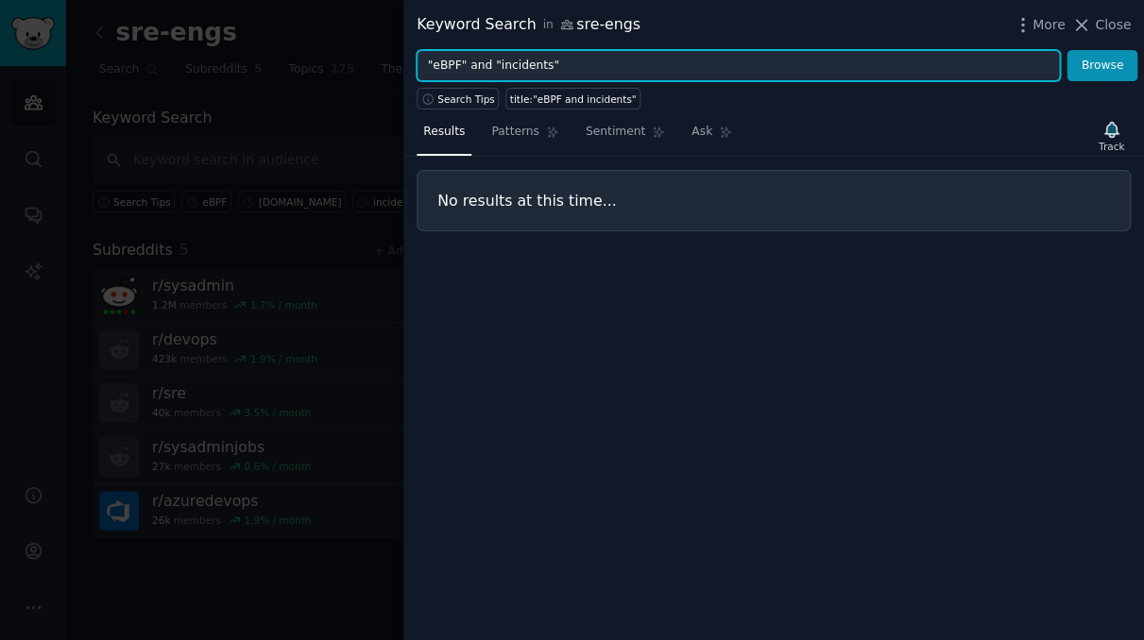
click at [565, 59] on input ""eBPF" and "incidents"" at bounding box center [737, 66] width 643 height 32
click at [491, 65] on input ""eBPF" and "incidents"" at bounding box center [737, 66] width 643 height 32
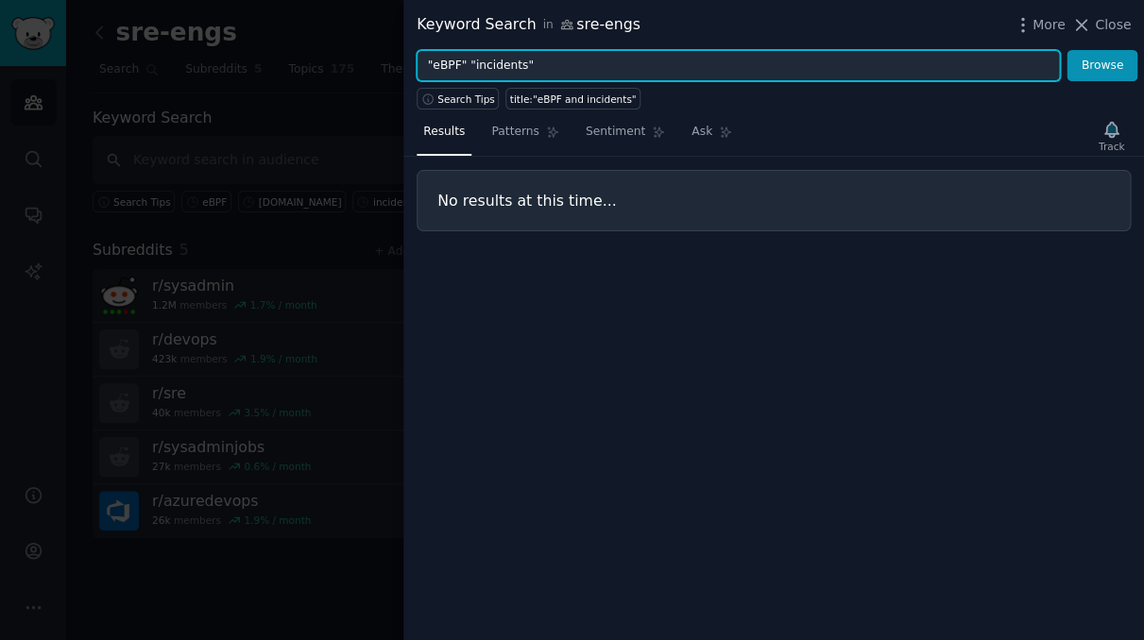
click at [1102, 65] on button "Browse" at bounding box center [1101, 66] width 71 height 32
click at [538, 61] on input ""eBPF" "incidents"" at bounding box center [737, 66] width 643 height 32
click at [1102, 65] on button "Browse" at bounding box center [1101, 66] width 71 height 32
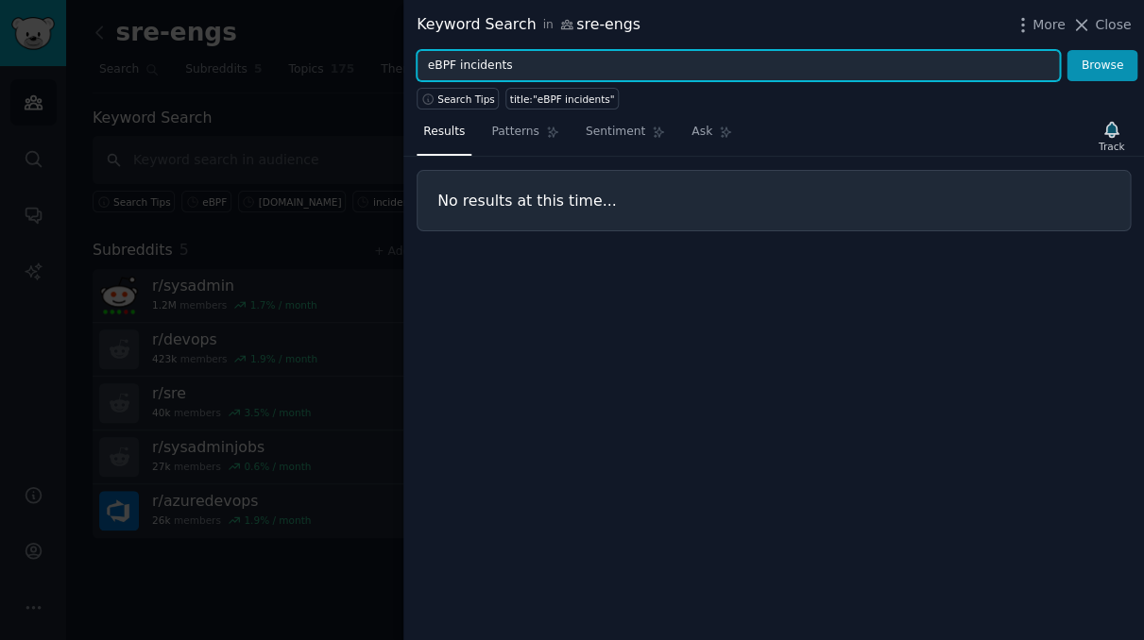
click at [489, 66] on input "eBPF incidents" at bounding box center [737, 66] width 643 height 32
type input "eBPF"
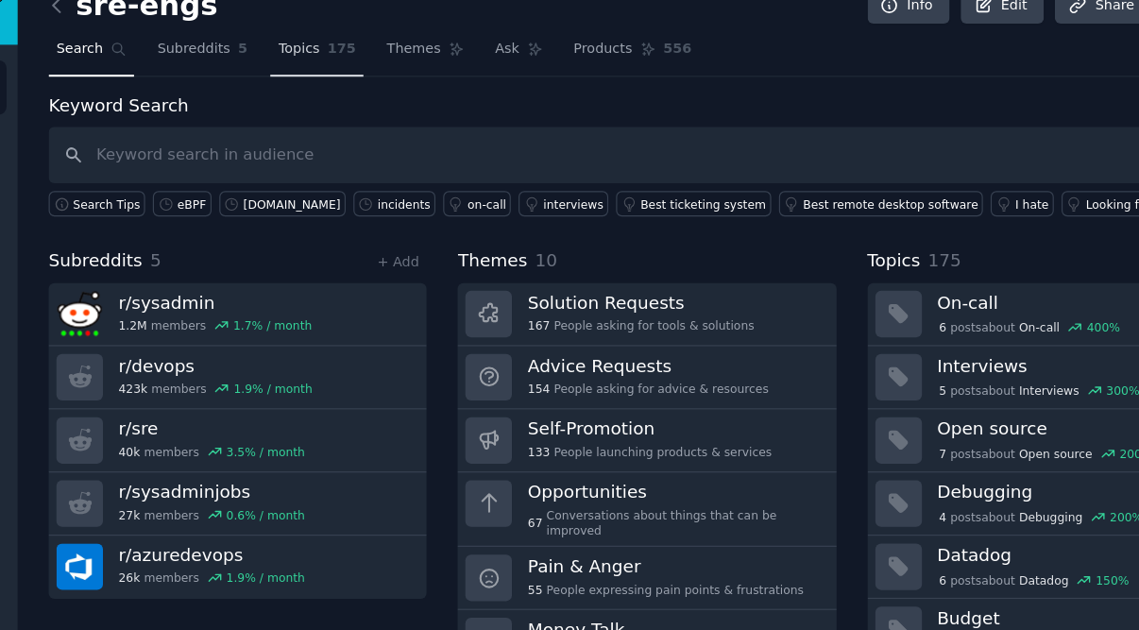
click at [288, 61] on span "Topics" at bounding box center [305, 69] width 35 height 17
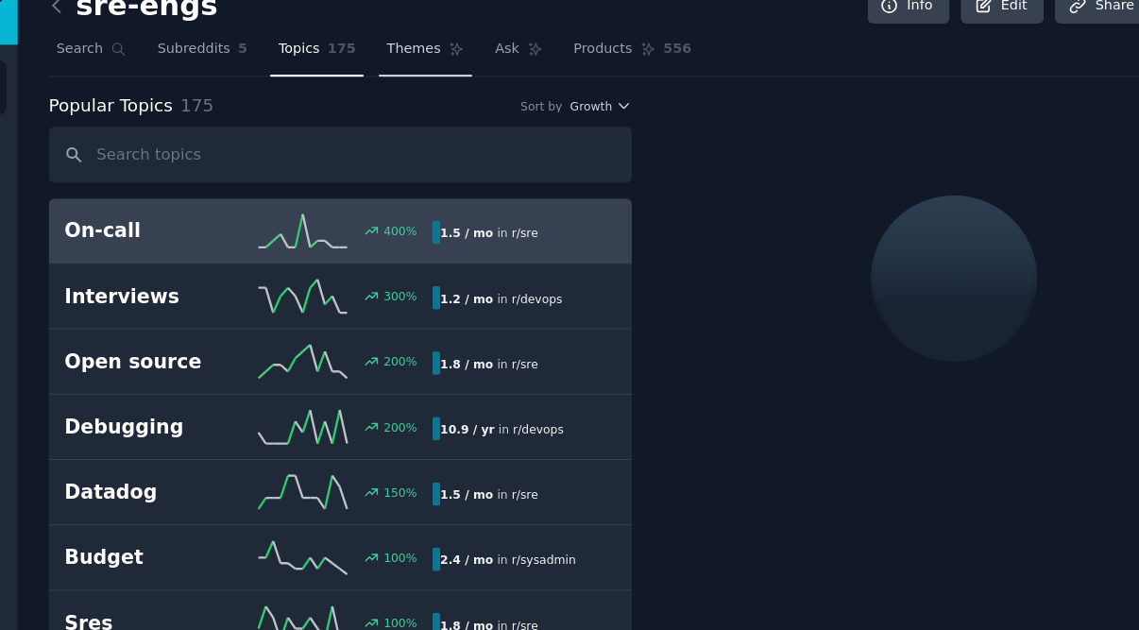
click at [381, 61] on span "Themes" at bounding box center [404, 69] width 46 height 17
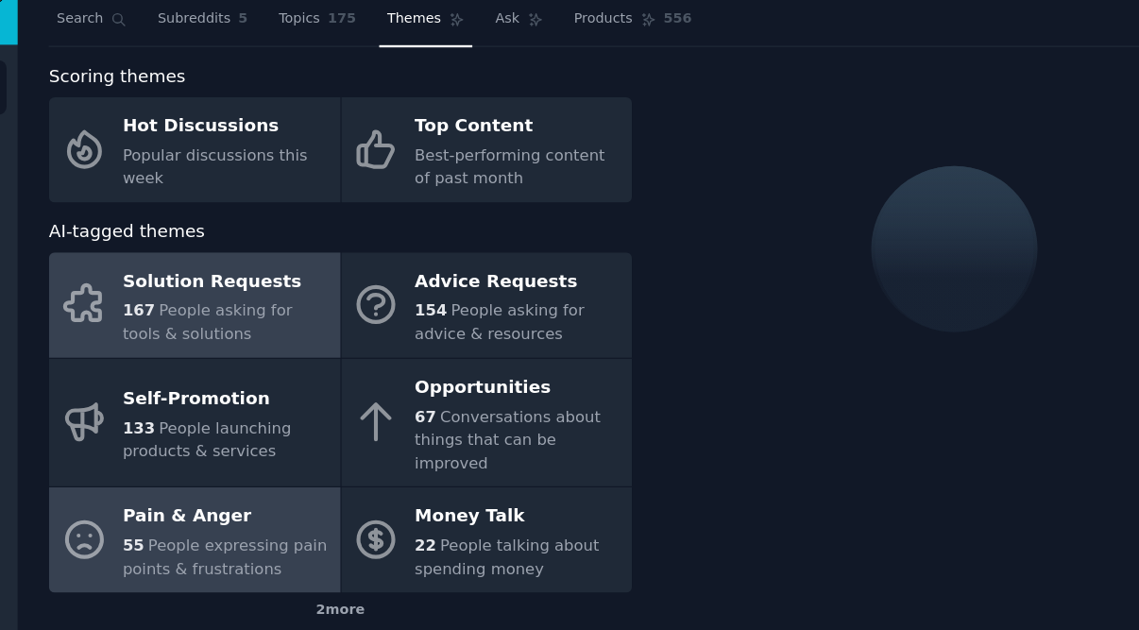
scroll to position [25, 0]
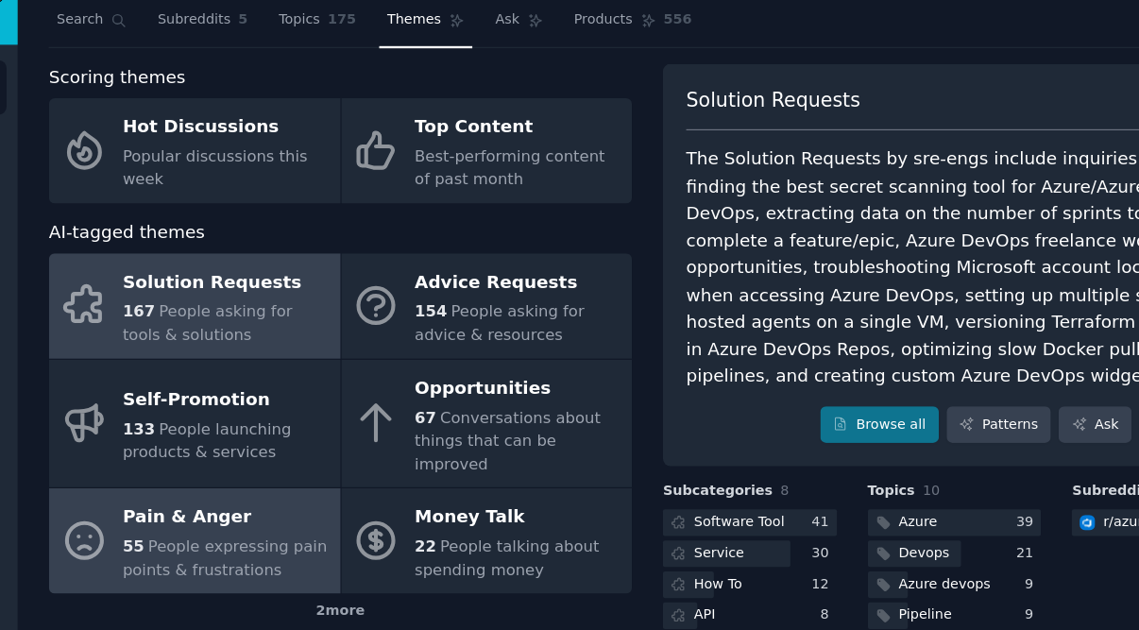
click at [208, 484] on div "55 People expressing pain points & frustrations" at bounding box center [244, 504] width 176 height 40
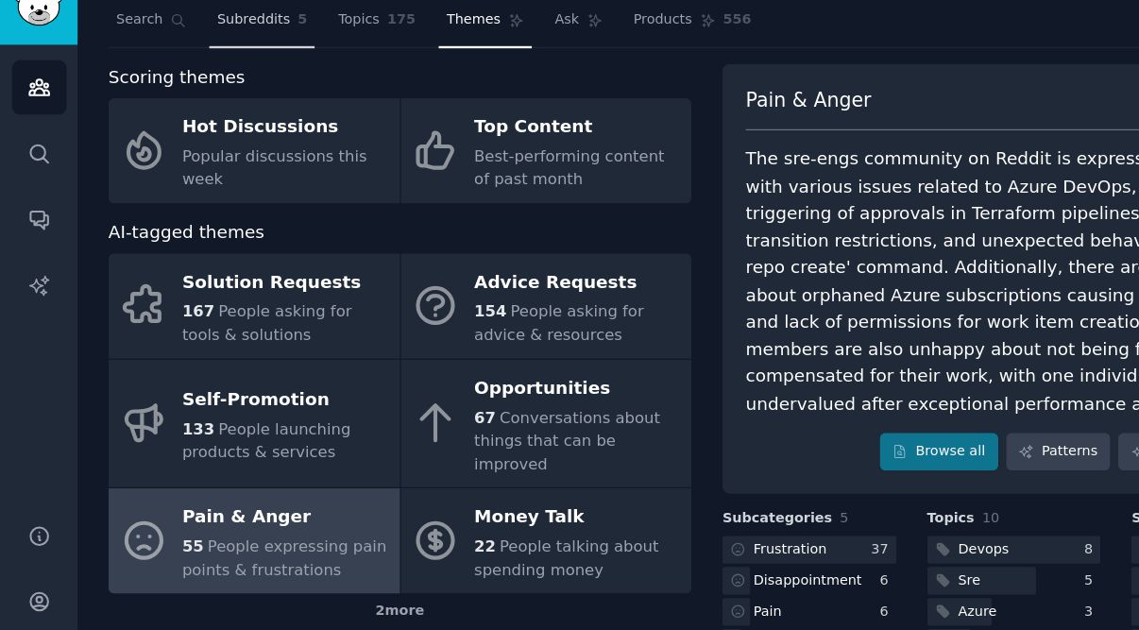
click at [214, 30] on link "Subreddits 5" at bounding box center [223, 49] width 90 height 39
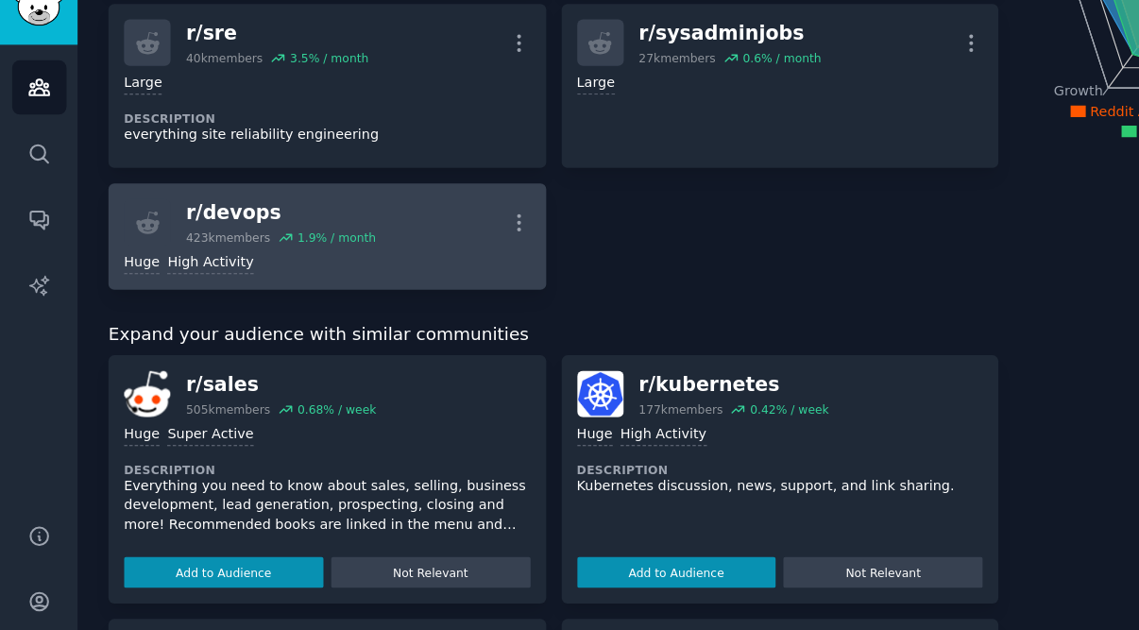
scroll to position [293, 0]
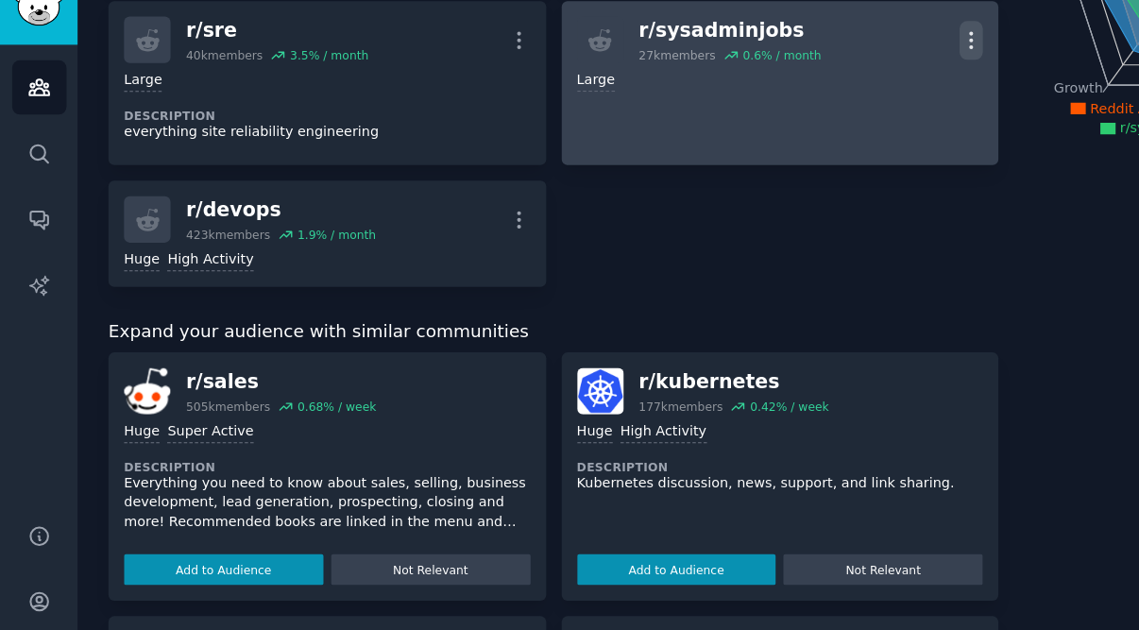
click at [821, 53] on icon "button" at bounding box center [828, 63] width 20 height 20
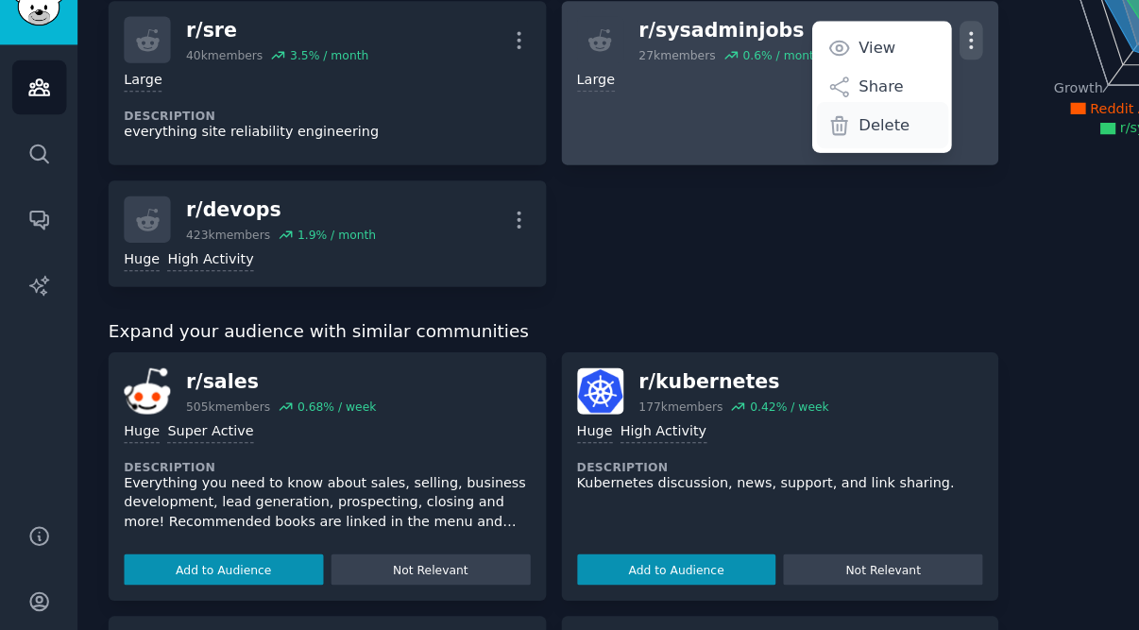
click at [762, 126] on p "Delete" at bounding box center [753, 136] width 43 height 20
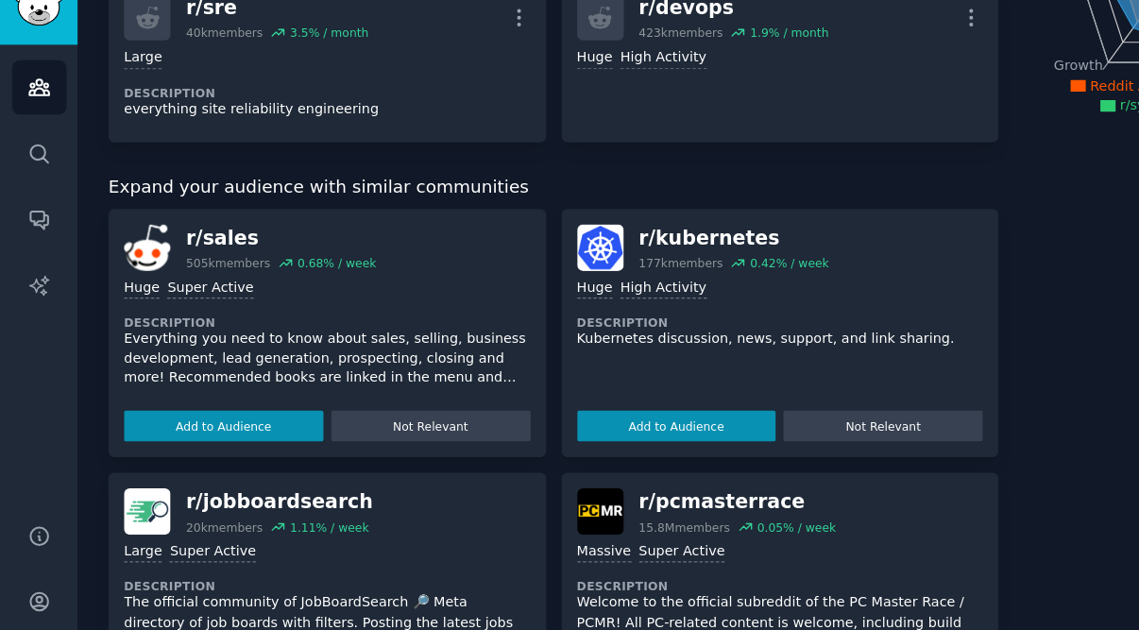
scroll to position [316, 0]
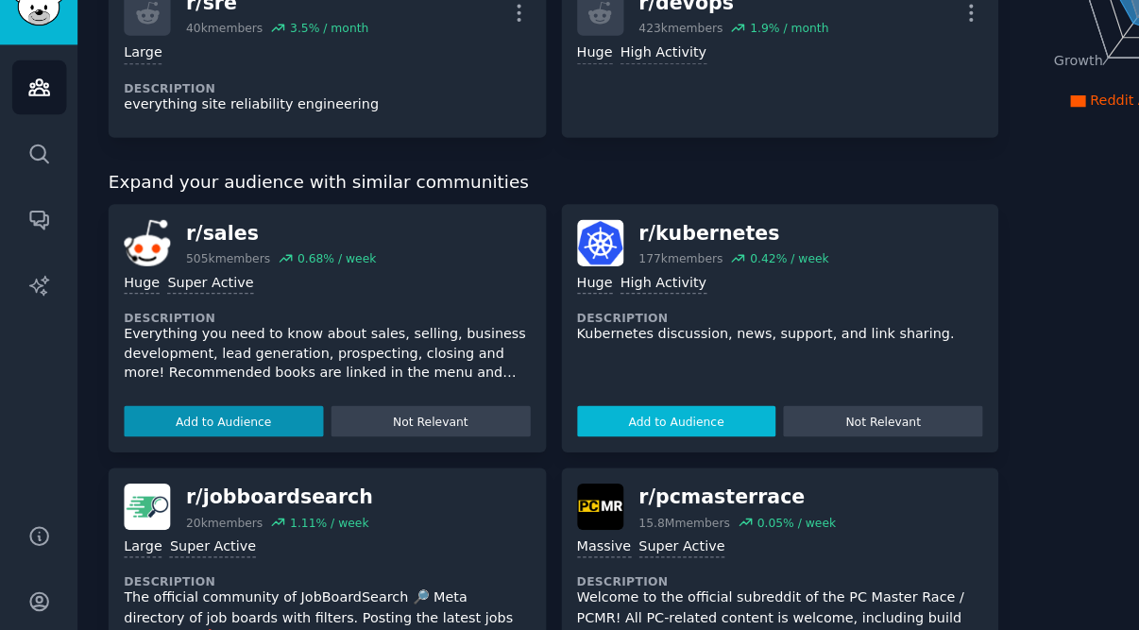
click at [592, 374] on button "Add to Audience" at bounding box center [577, 387] width 170 height 26
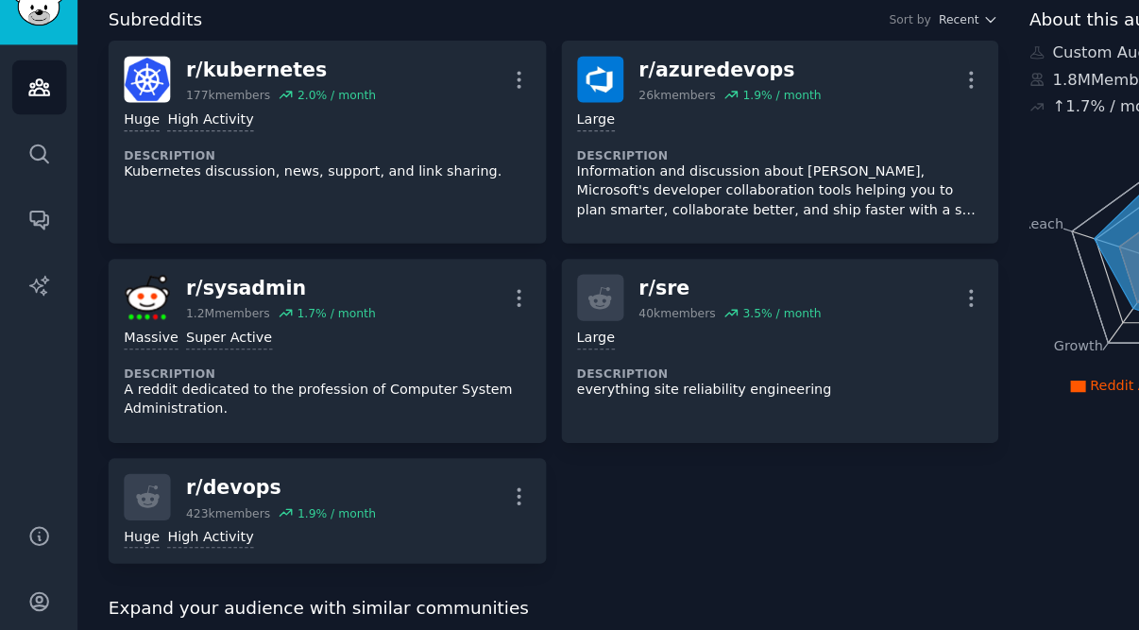
scroll to position [65, 0]
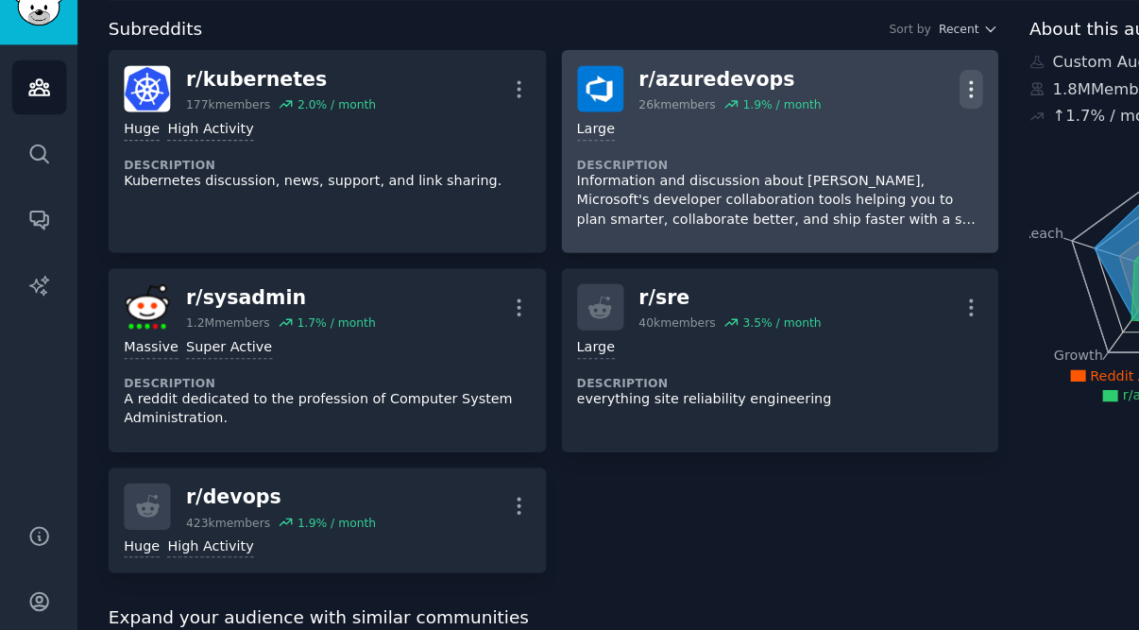
click at [822, 94] on icon "button" at bounding box center [828, 104] width 20 height 20
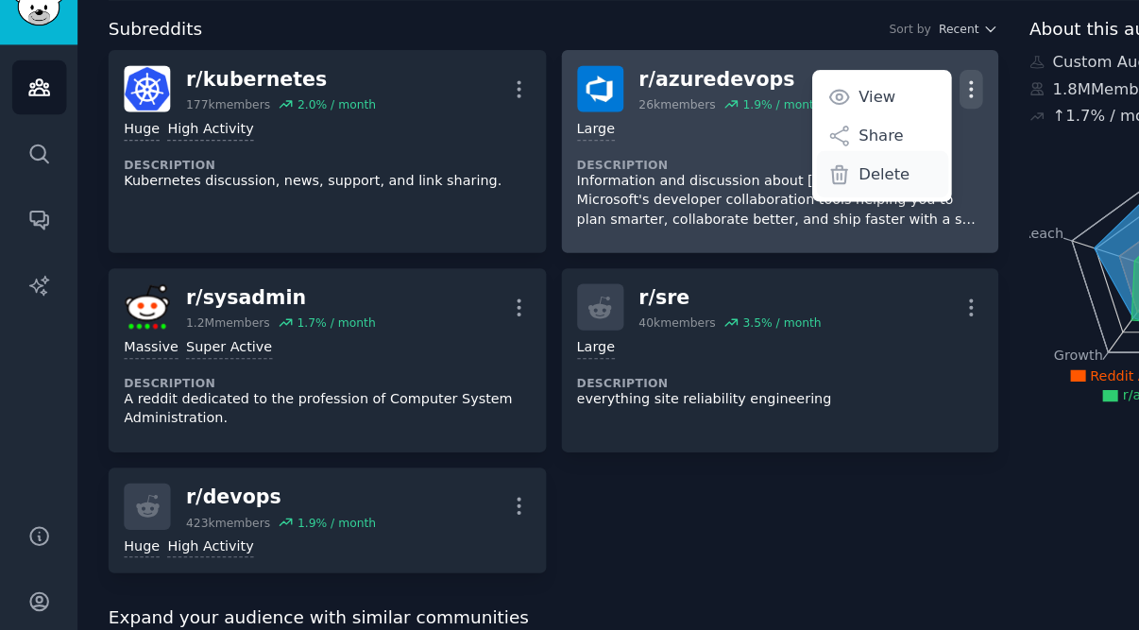
click at [757, 167] on p "Delete" at bounding box center [753, 177] width 43 height 20
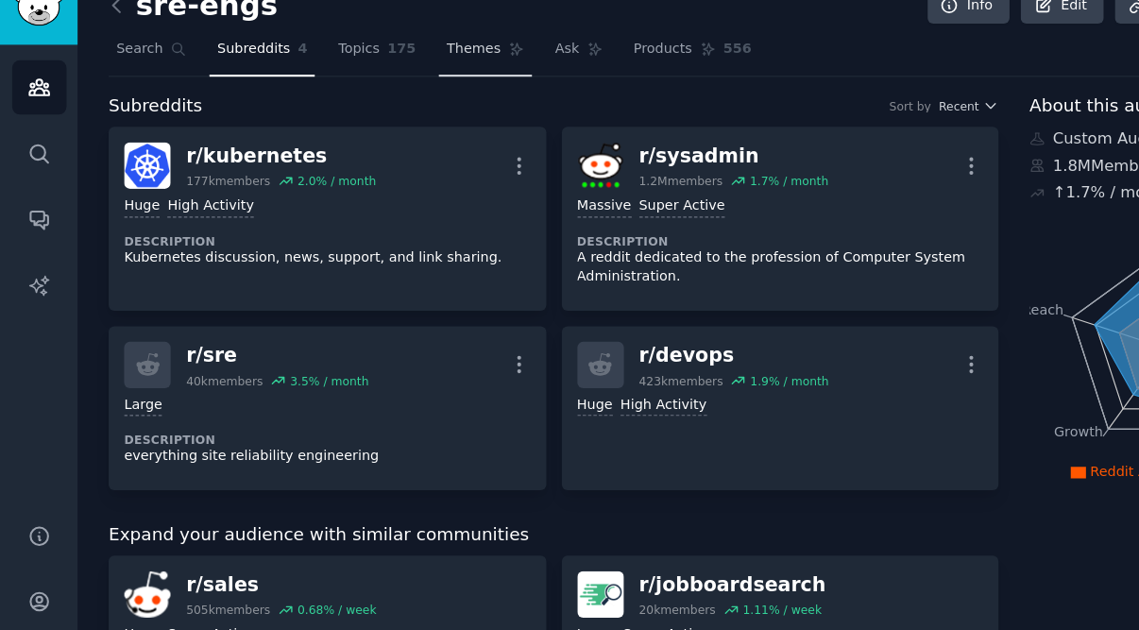
scroll to position [0, 0]
click at [123, 61] on span "Search" at bounding box center [119, 69] width 40 height 17
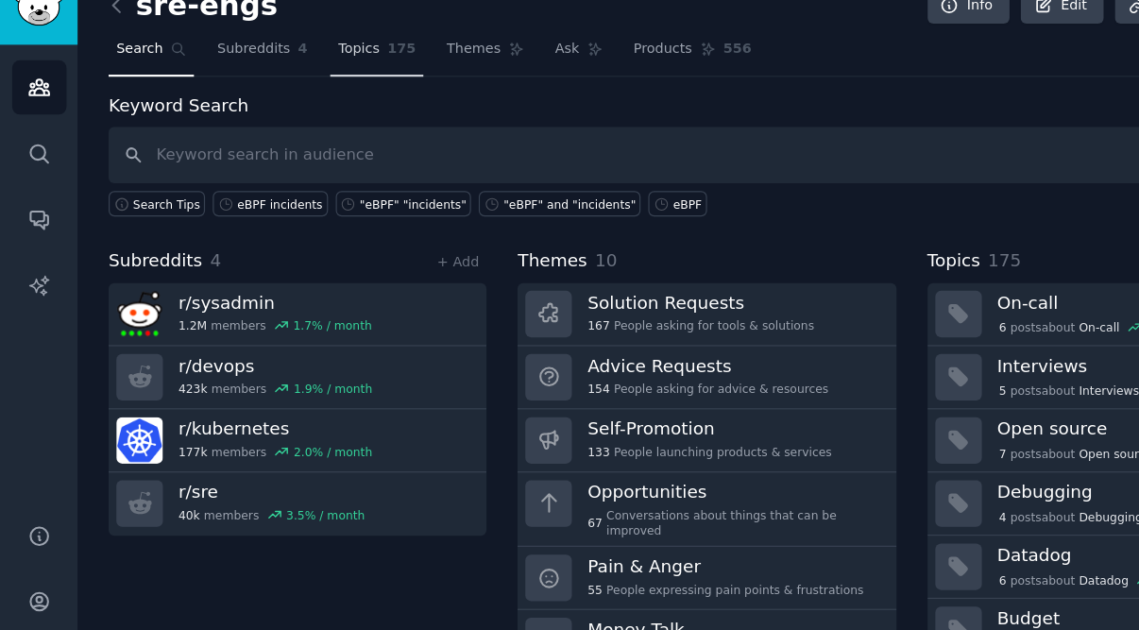
click at [320, 55] on link "Topics 175" at bounding box center [320, 74] width 79 height 39
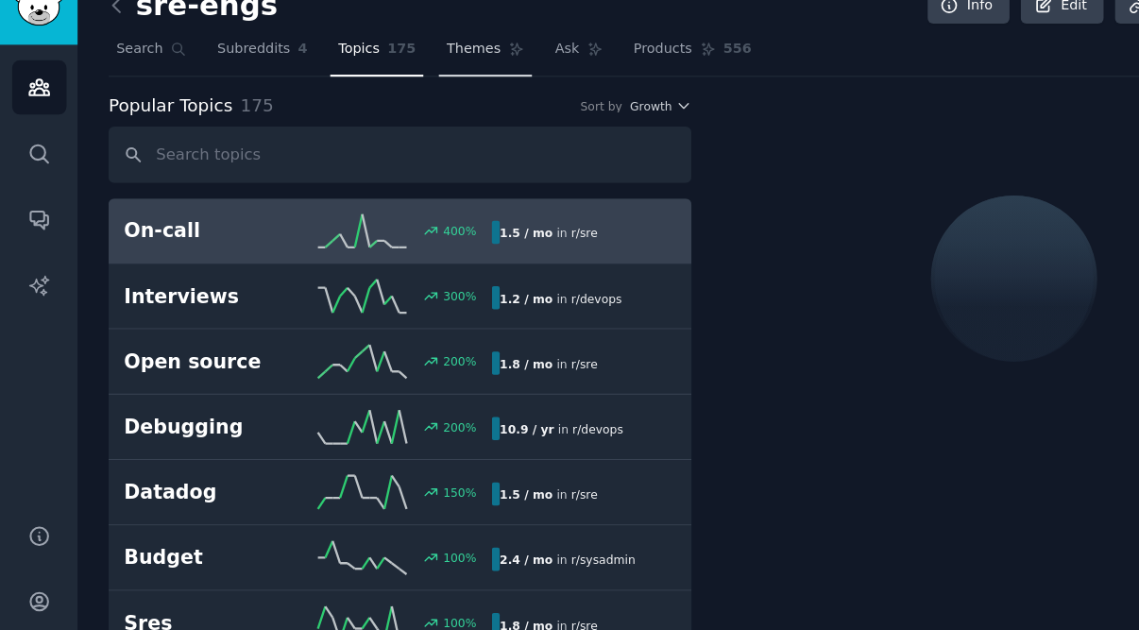
click at [394, 61] on span "Themes" at bounding box center [404, 69] width 46 height 17
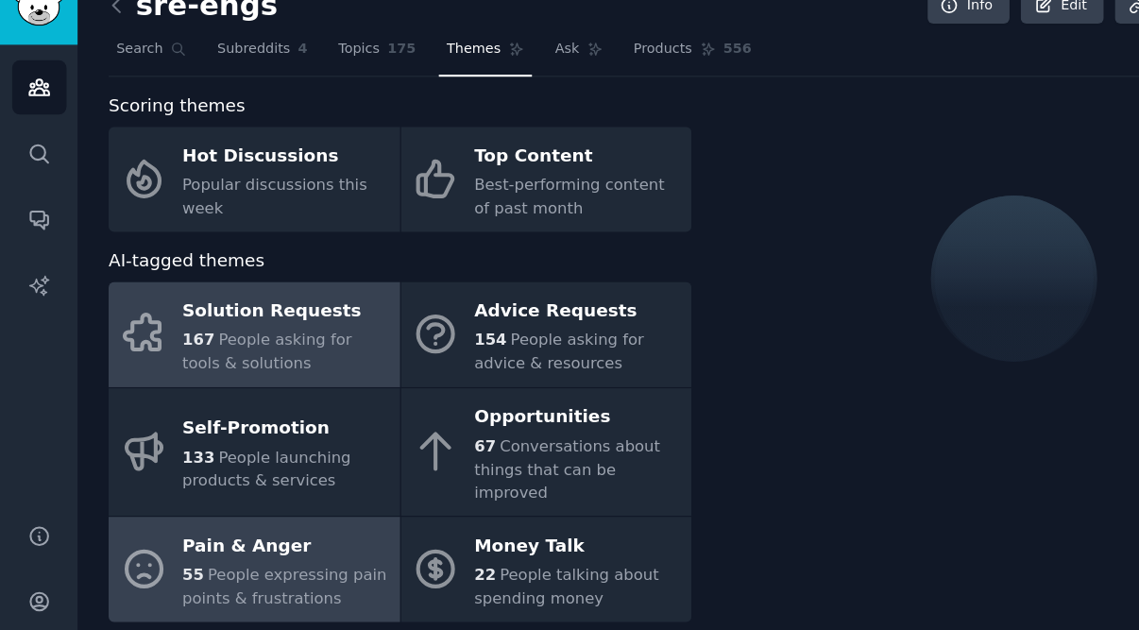
click at [228, 510] on span "People expressing pain points & frustrations" at bounding box center [243, 527] width 174 height 35
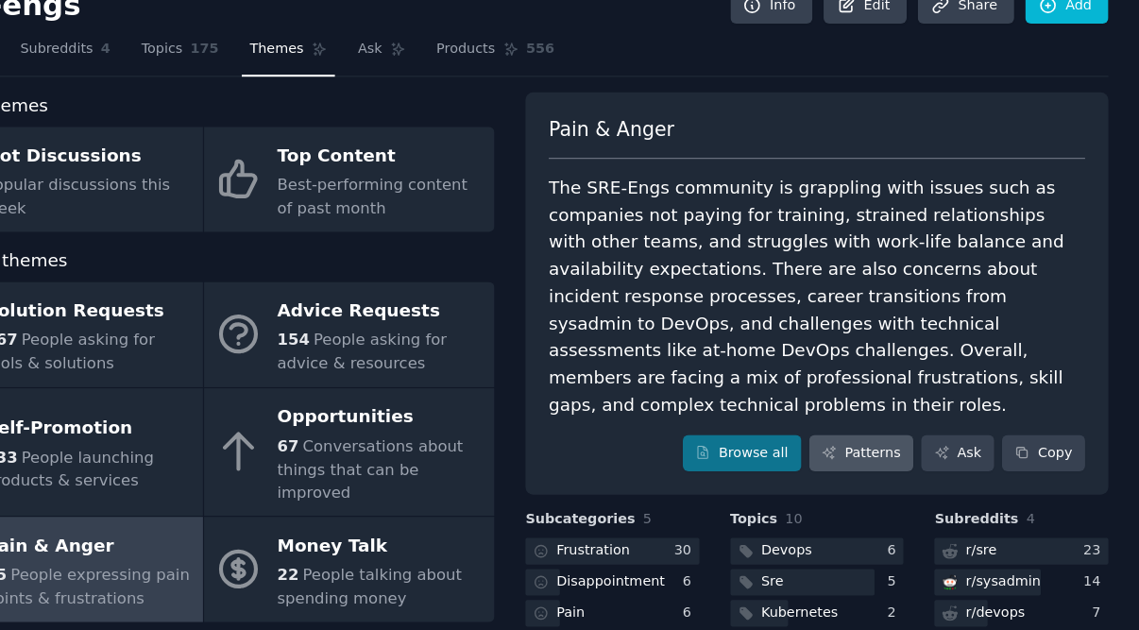
click at [857, 399] on link "Patterns" at bounding box center [901, 415] width 89 height 32
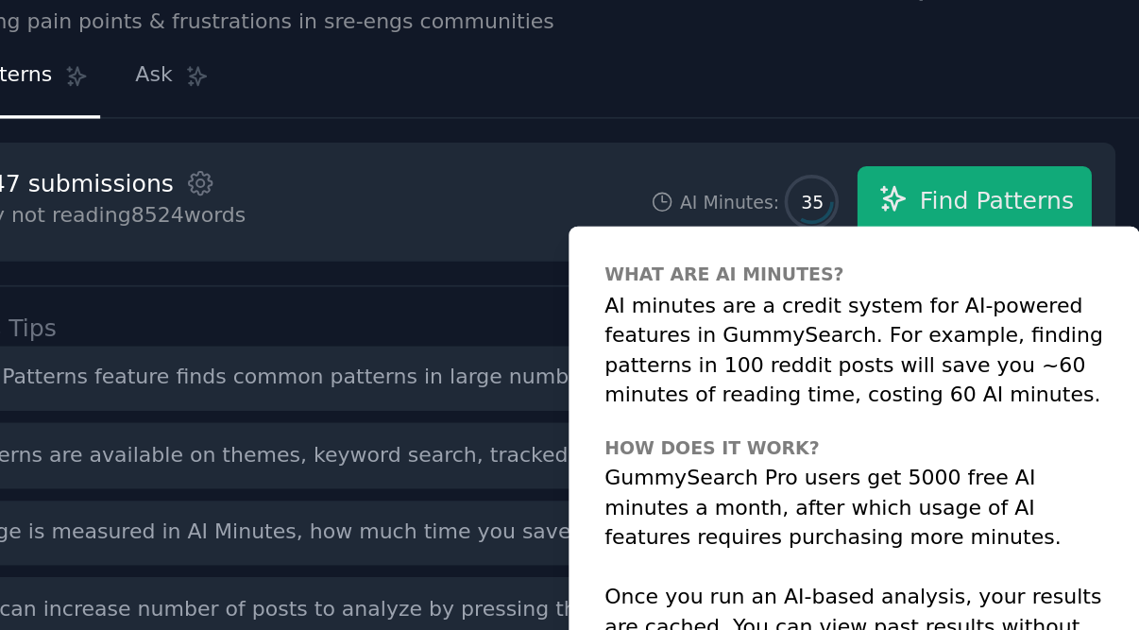
scroll to position [9, 0]
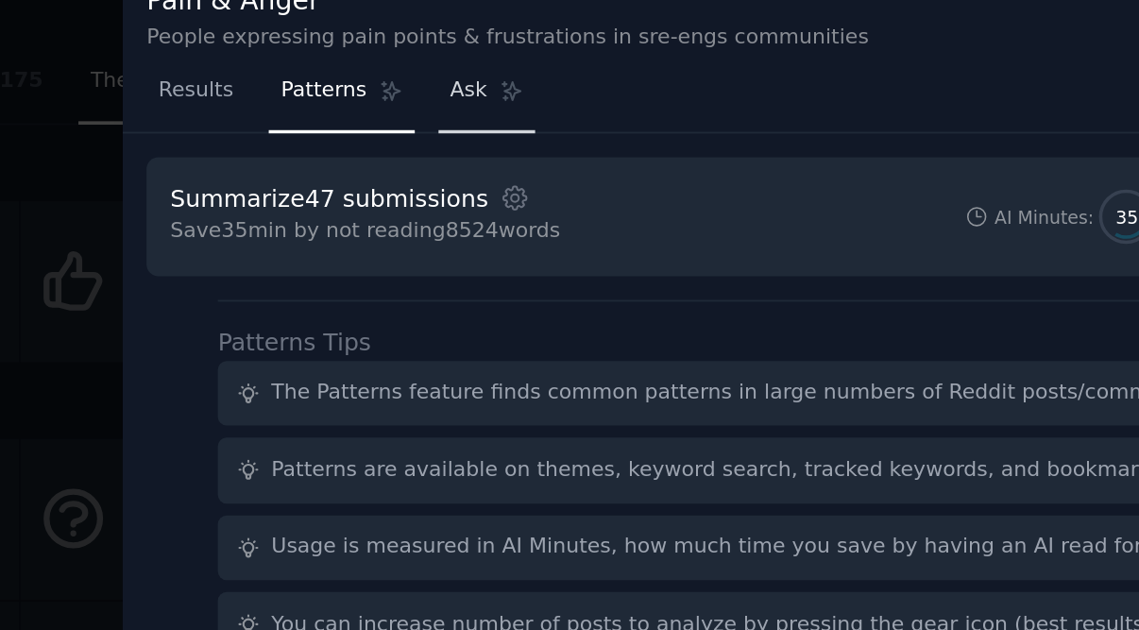
click at [581, 66] on span "Ask" at bounding box center [591, 74] width 21 height 17
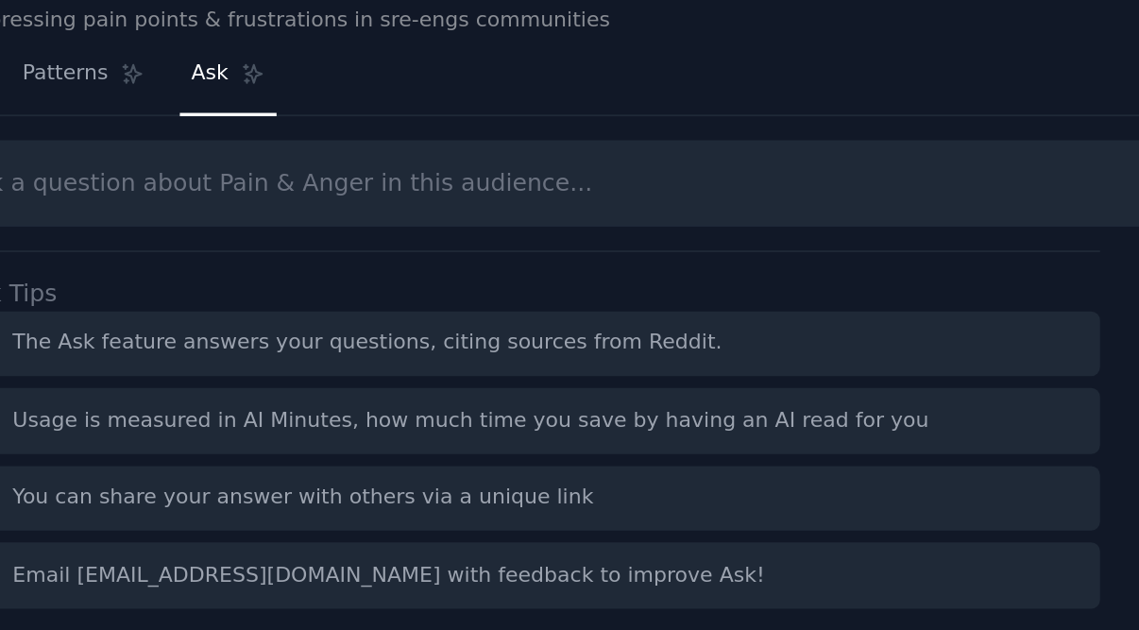
scroll to position [9, 0]
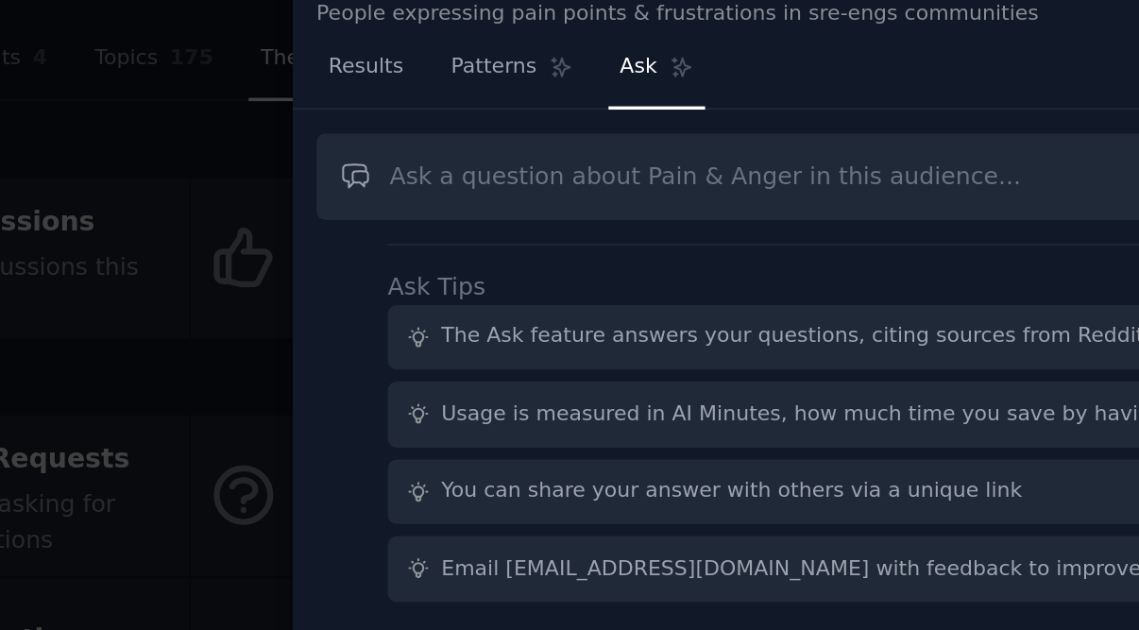
click at [107, 86] on div at bounding box center [569, 315] width 1139 height 630
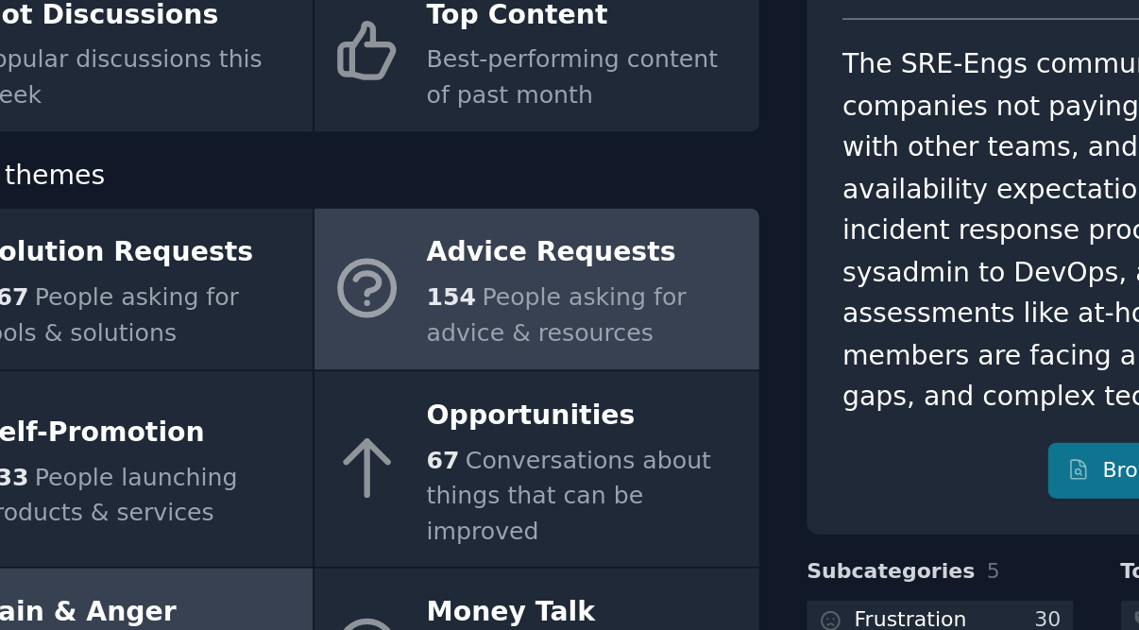
scroll to position [134, 0]
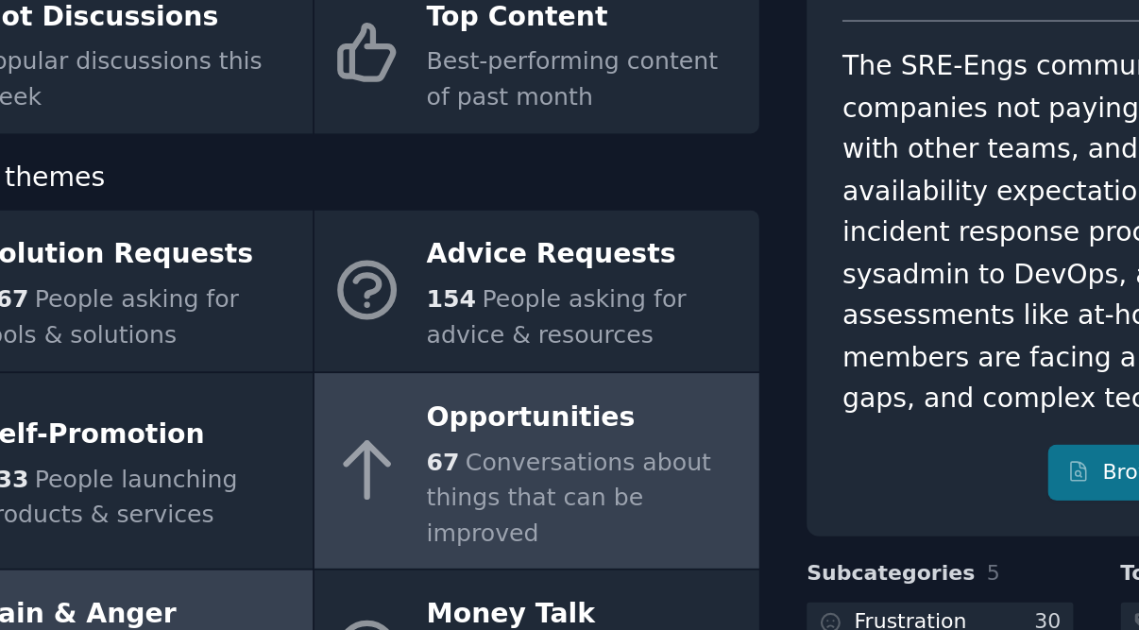
click at [404, 234] on div "Opportunities" at bounding box center [492, 249] width 176 height 30
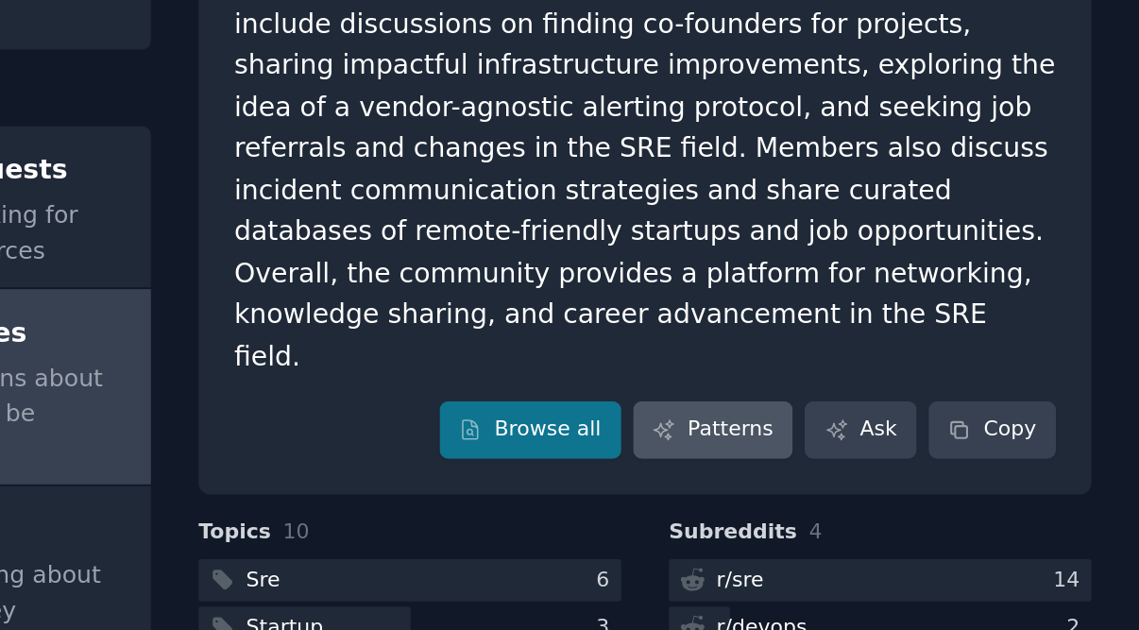
scroll to position [134, 0]
click at [857, 287] on link "Patterns" at bounding box center [901, 303] width 89 height 32
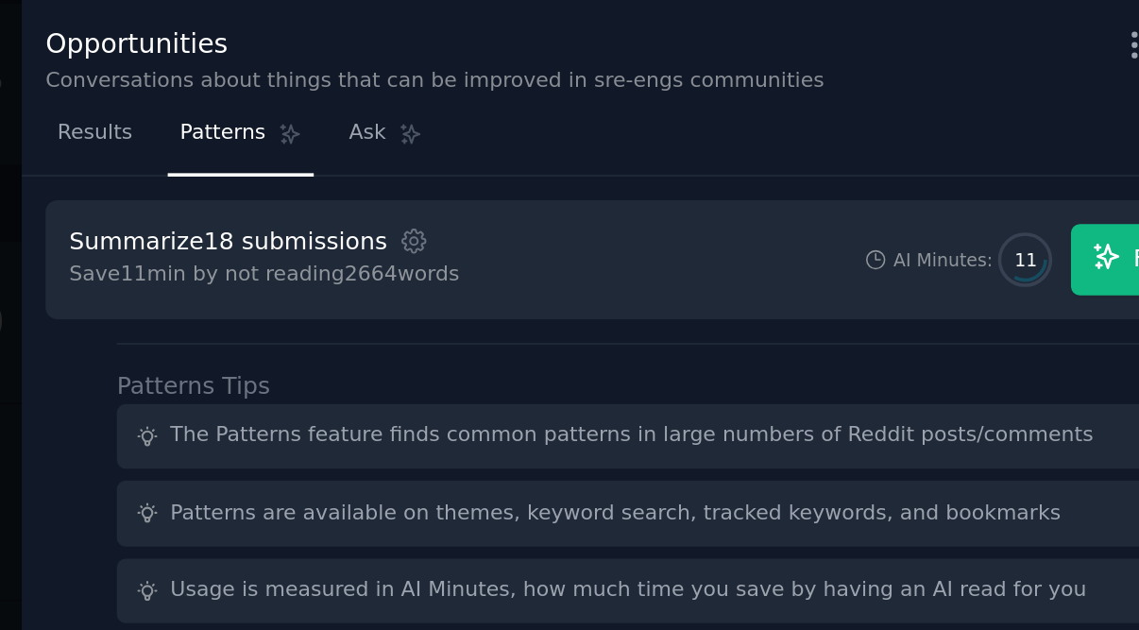
click at [993, 148] on icon "button" at bounding box center [1001, 142] width 17 height 17
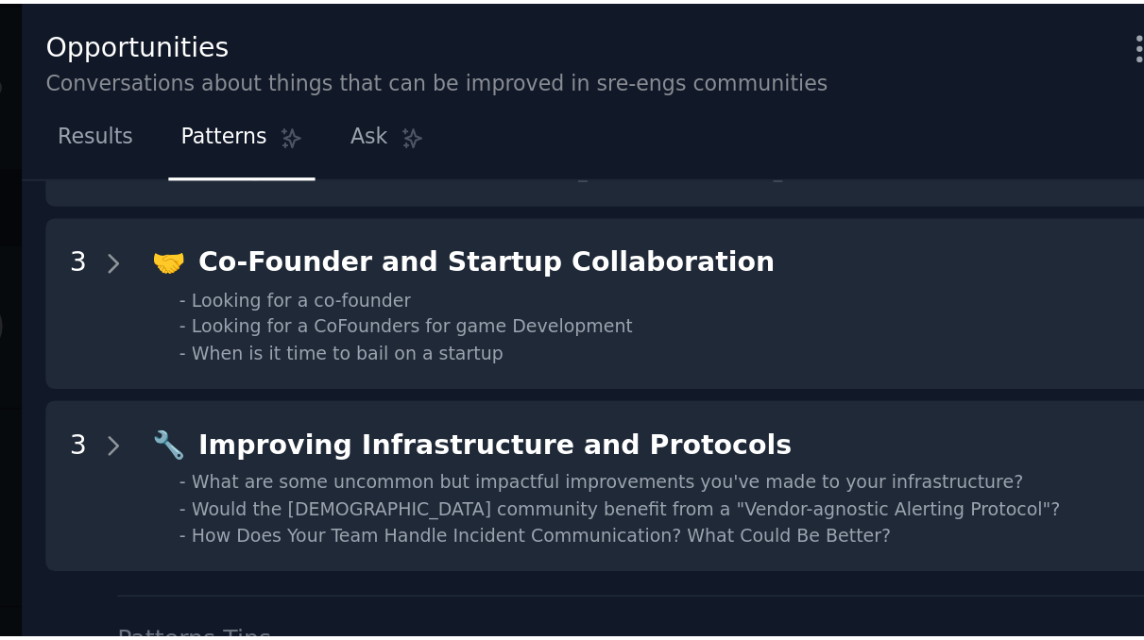
scroll to position [164, 0]
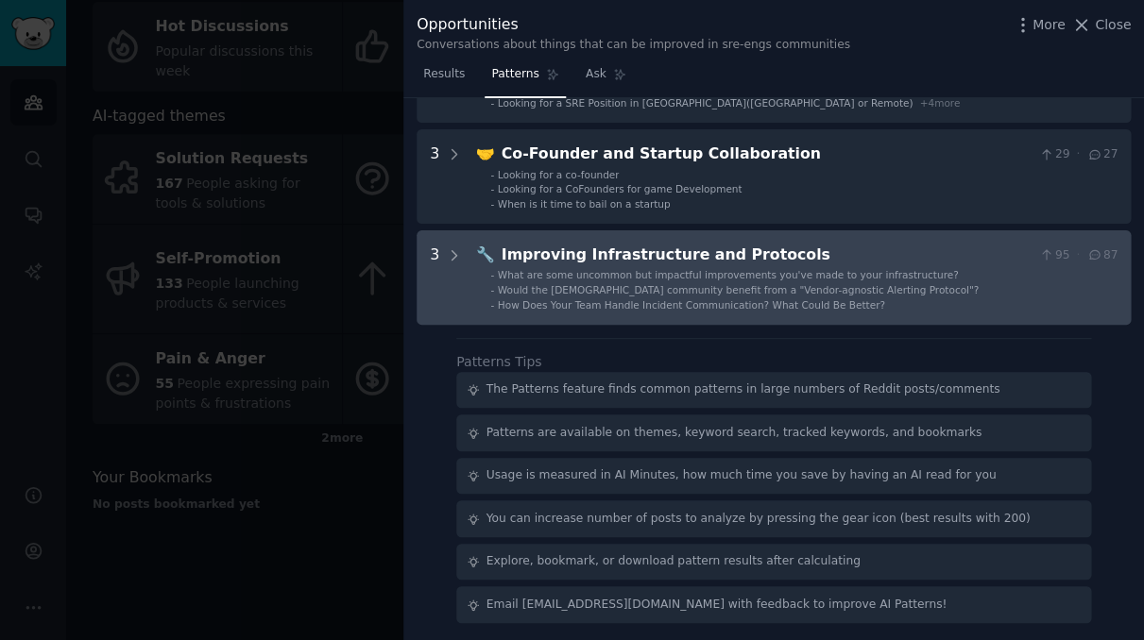
click at [867, 270] on span "What are some uncommon but impactful improvements you've made to your infrastru…" at bounding box center [728, 274] width 461 height 11
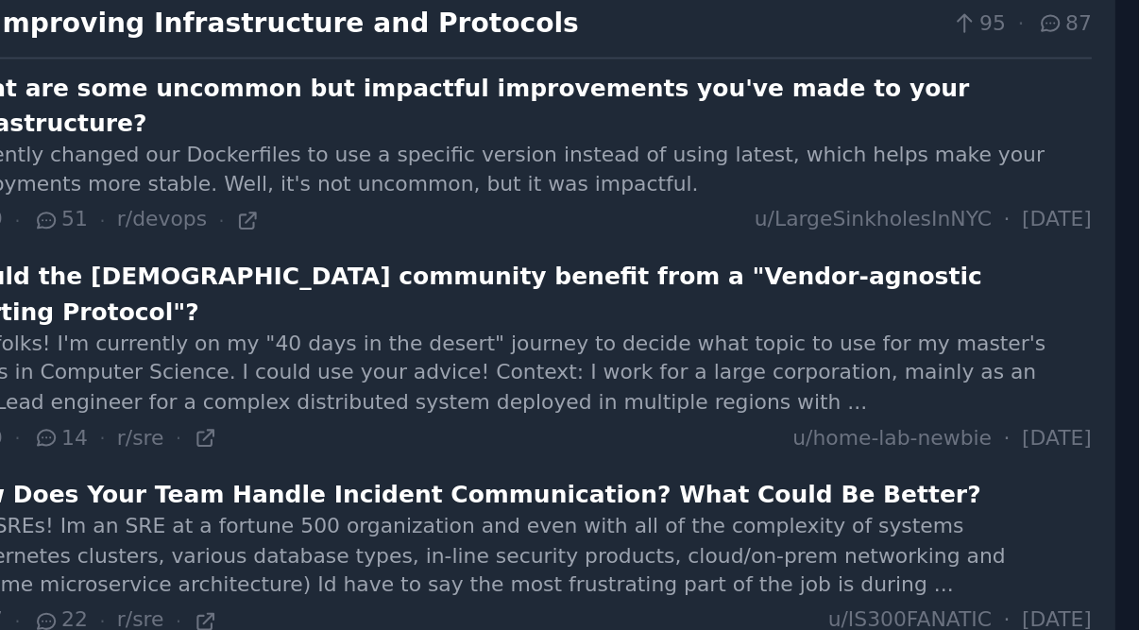
scroll to position [0, 0]
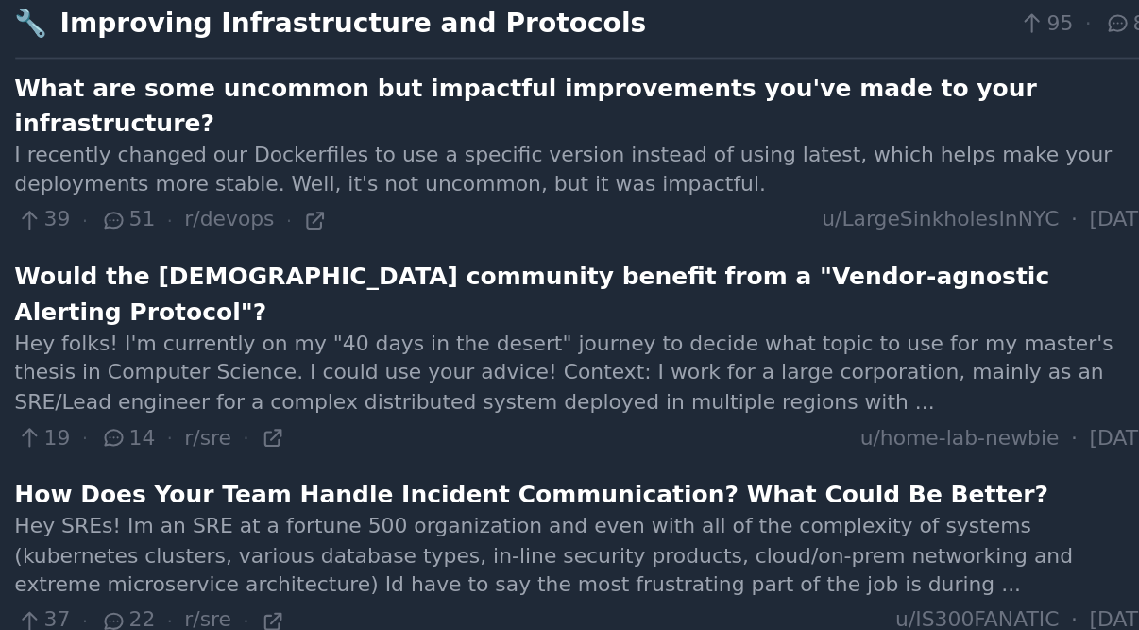
click at [471, 149] on div "What are some uncommon but impactful improvements you've made to your infrastru…" at bounding box center [791, 169] width 641 height 40
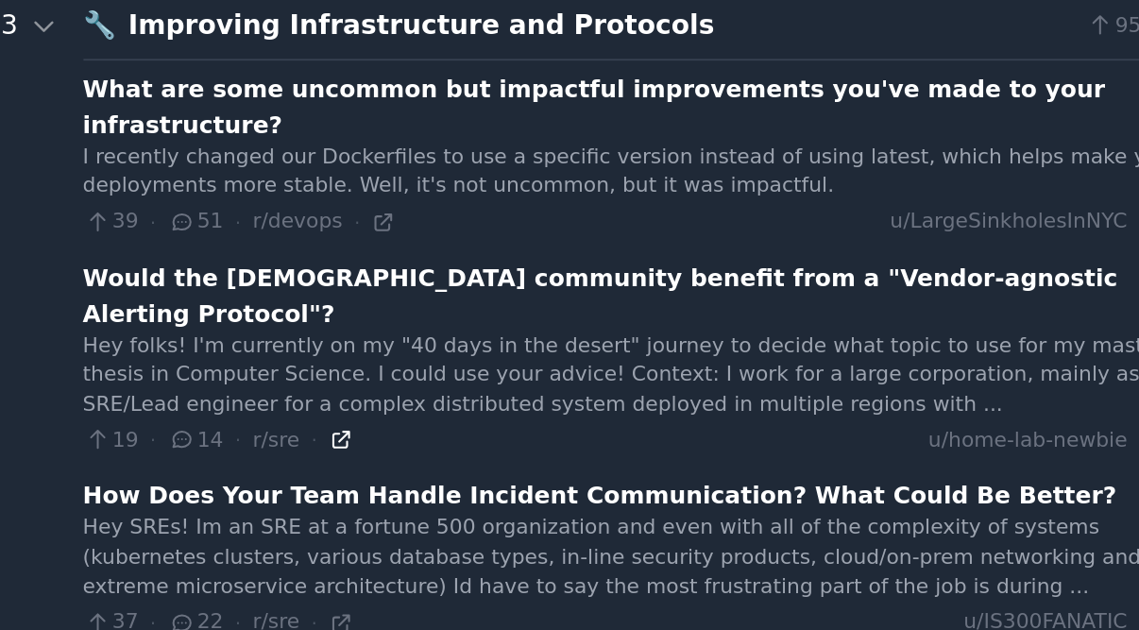
click at [609, 348] on icon at bounding box center [615, 354] width 13 height 13
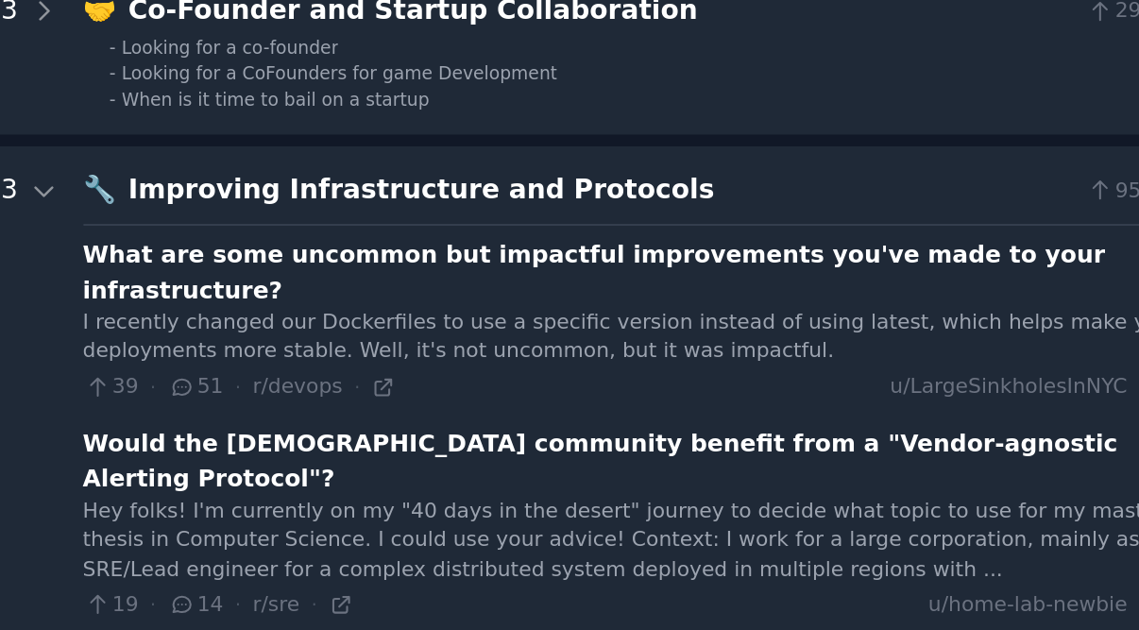
scroll to position [222, 0]
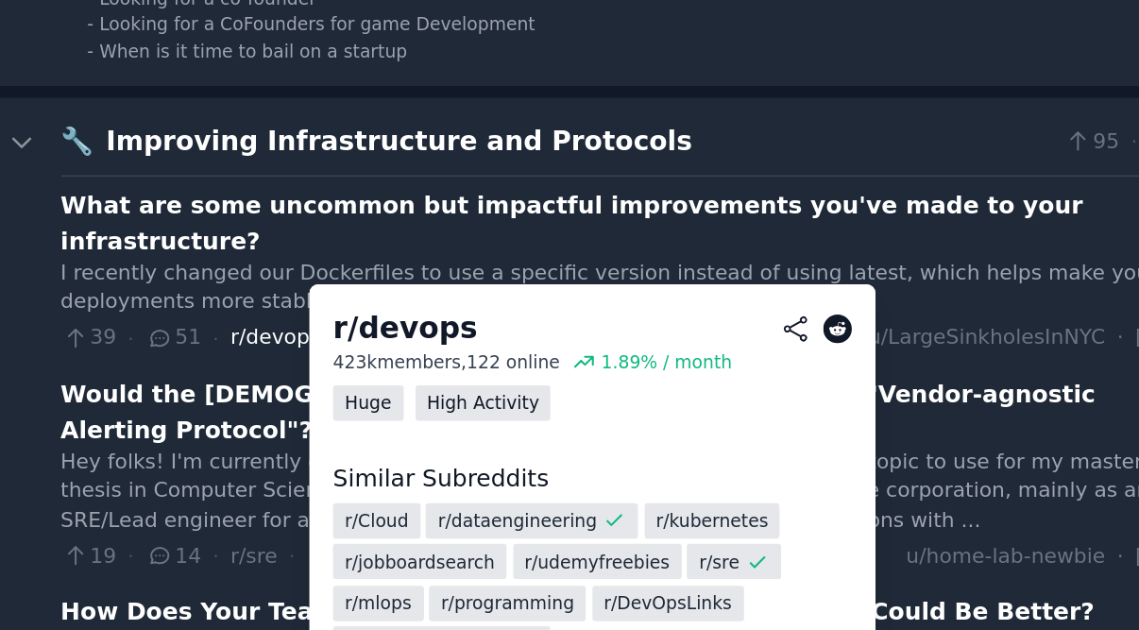
click at [566, 291] on span "r/devops" at bounding box center [591, 297] width 50 height 13
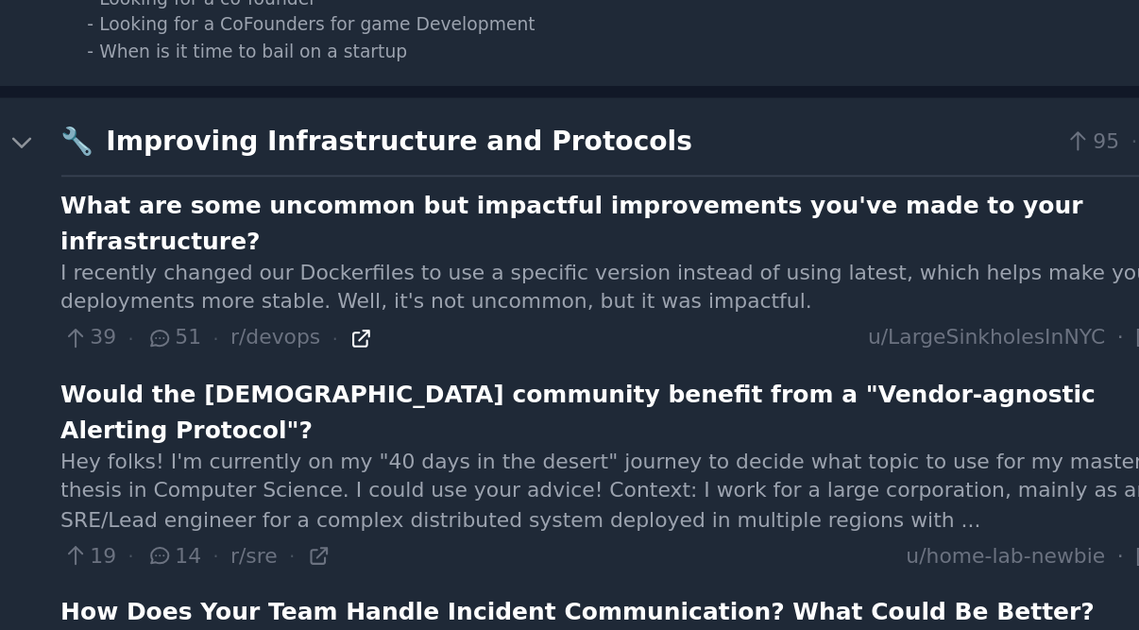
click at [633, 292] on icon at bounding box center [639, 298] width 13 height 13
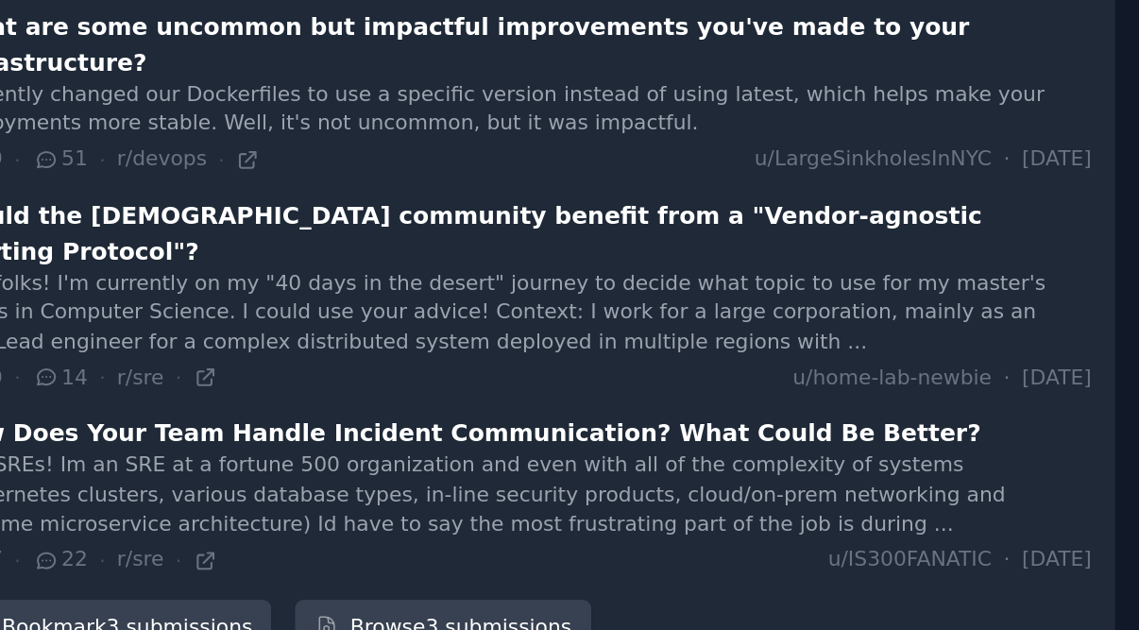
scroll to position [0, 0]
click at [611, 418] on icon at bounding box center [615, 422] width 8 height 8
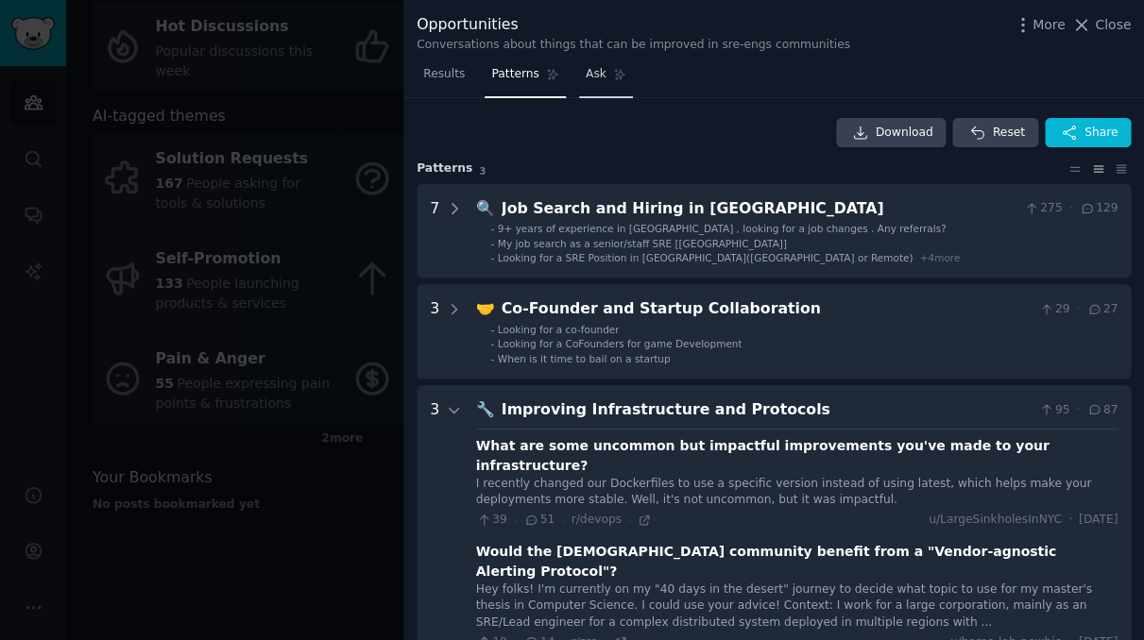
click at [594, 62] on link "Ask" at bounding box center [606, 78] width 54 height 39
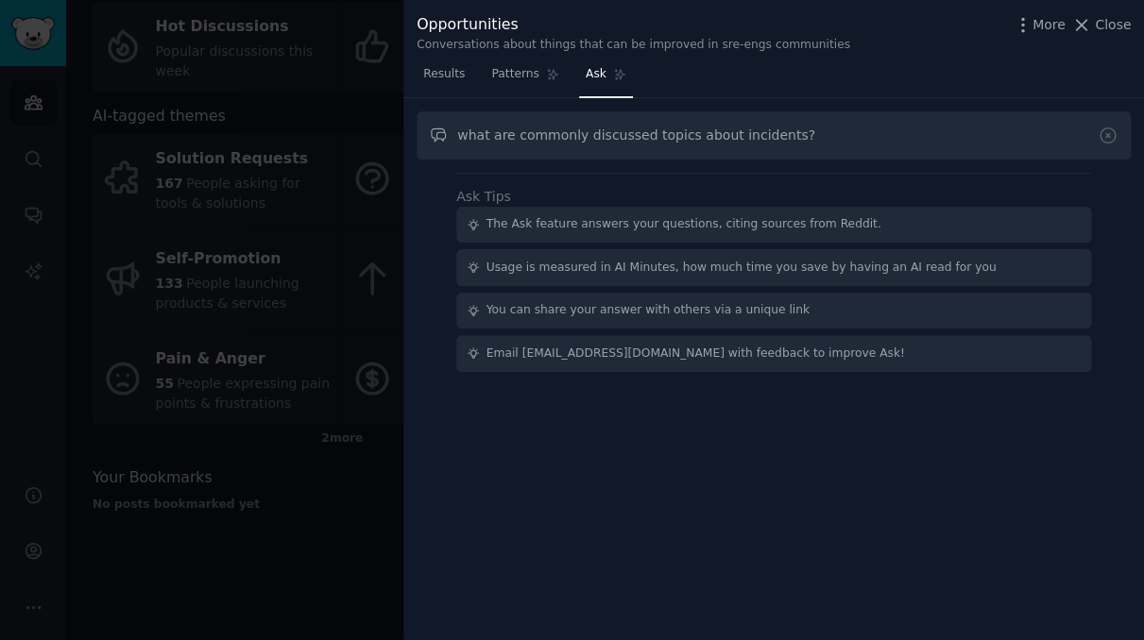
type input "what are commonly discussed topics about incidents?"
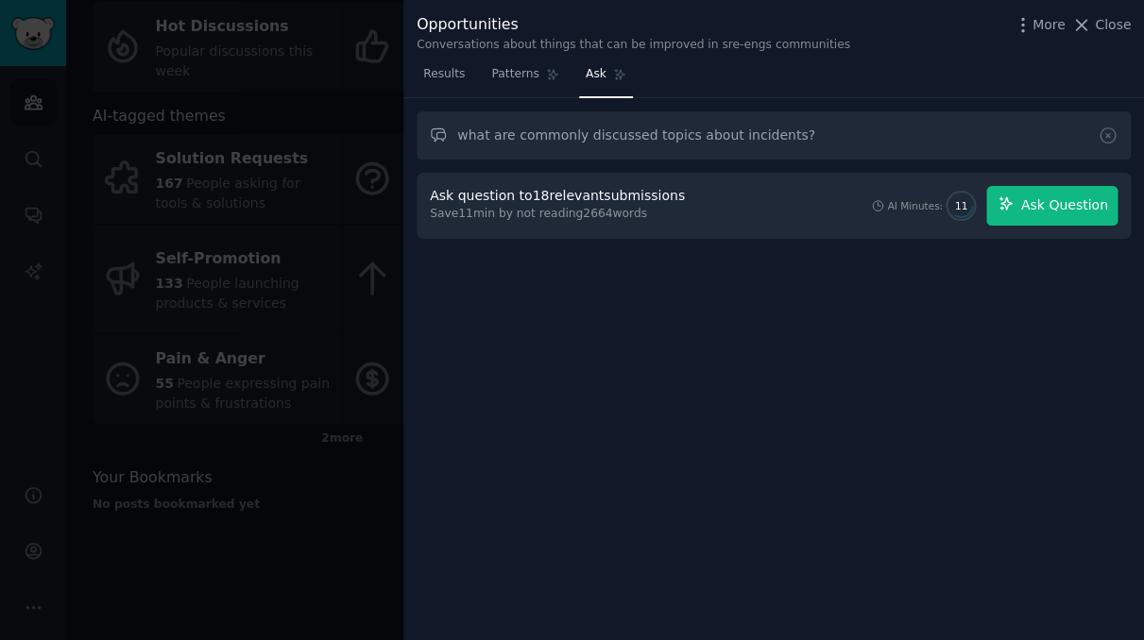
click at [1032, 189] on button "Ask Question" at bounding box center [1051, 206] width 131 height 40
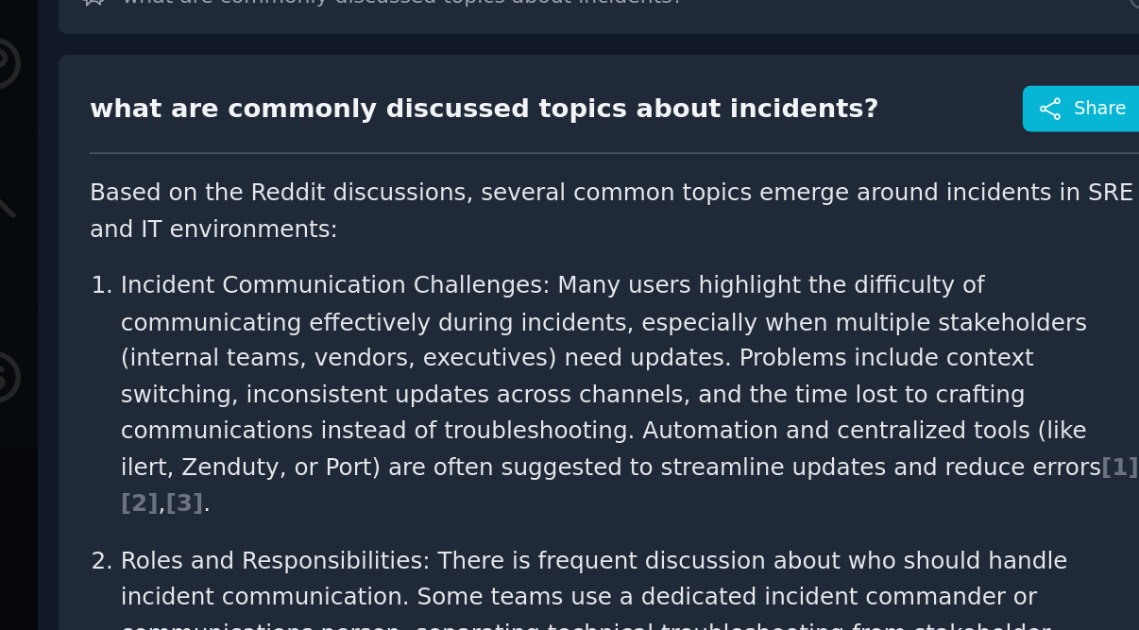
click at [432, 195] on div "what are commonly discussed topics about incidents?" at bounding box center [683, 207] width 503 height 24
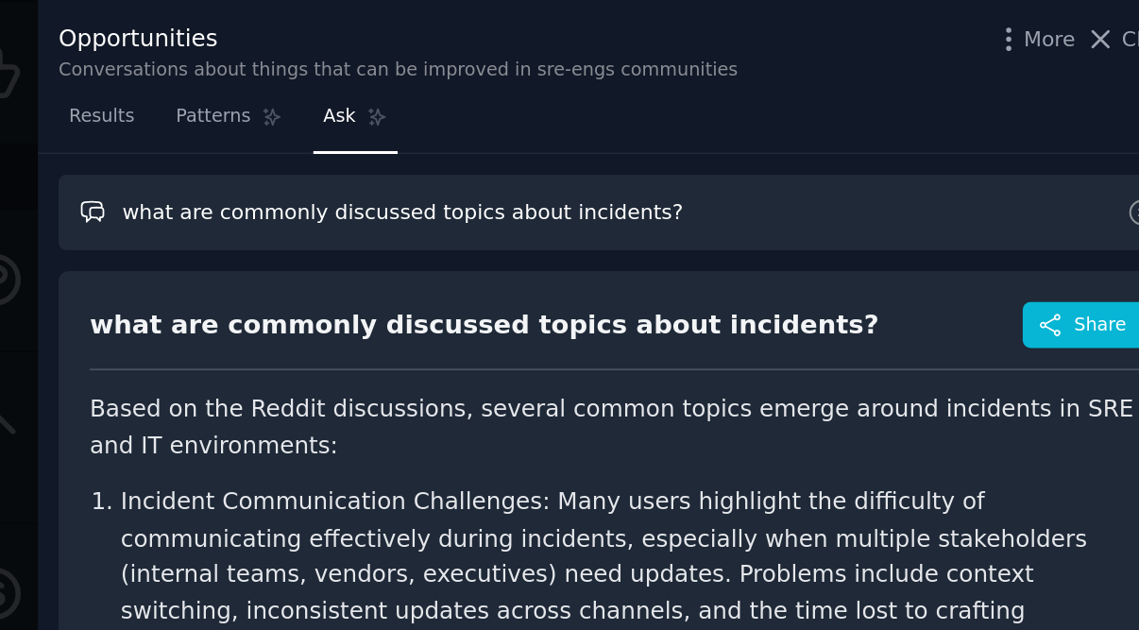
click at [412, 126] on input "what are commonly discussed topics about incidents?" at bounding box center [769, 135] width 714 height 48
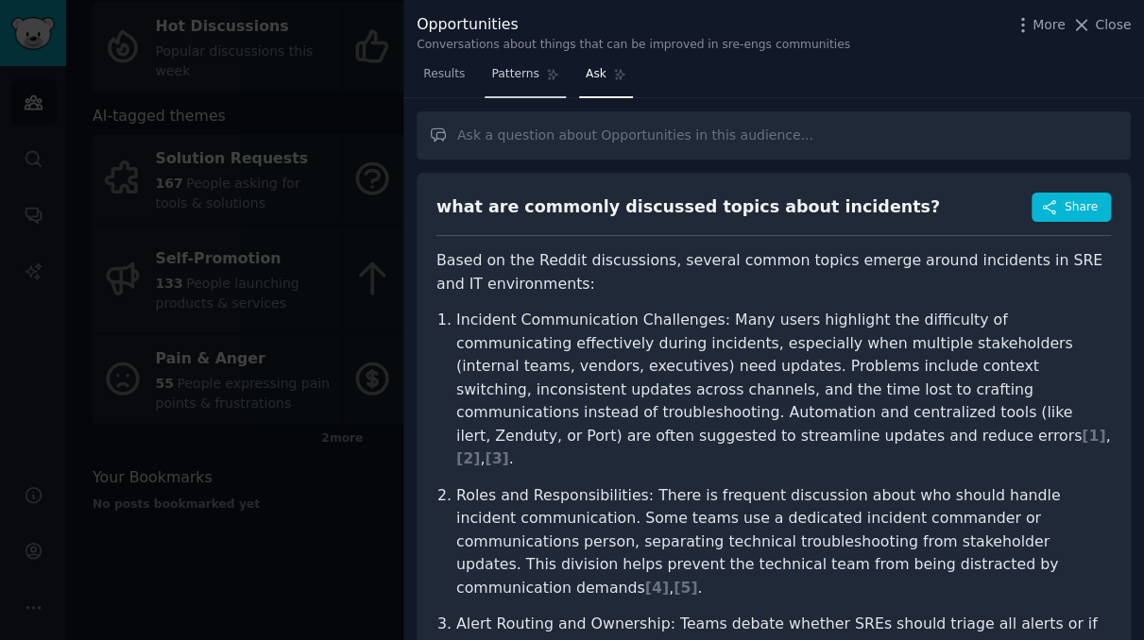
click at [532, 69] on span "Patterns" at bounding box center [514, 74] width 47 height 17
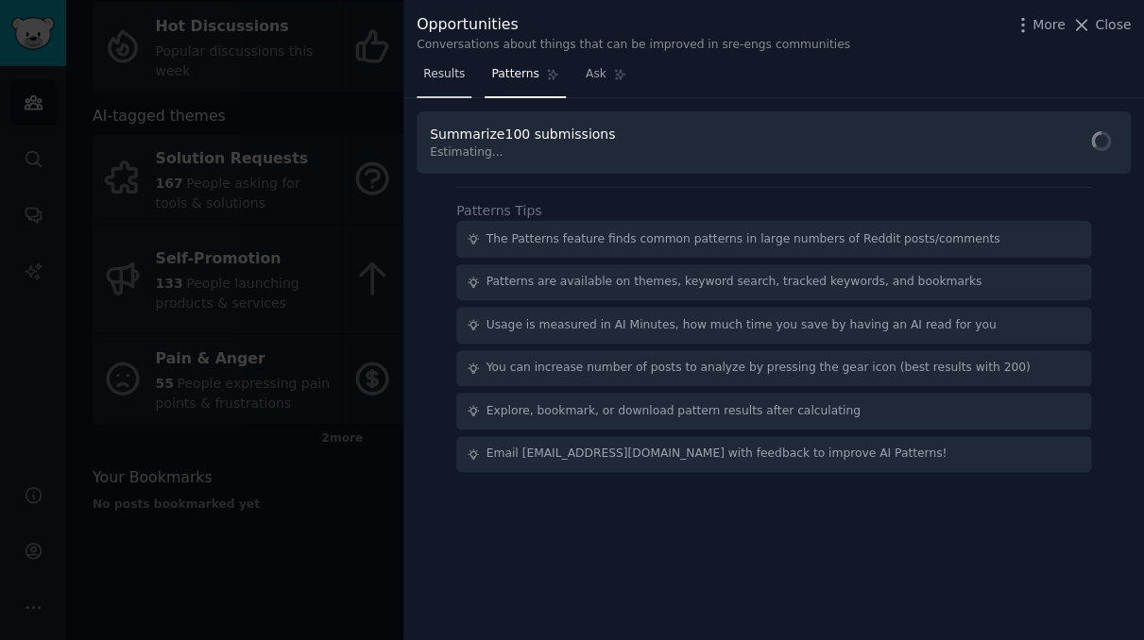
click at [429, 62] on link "Results" at bounding box center [443, 78] width 55 height 39
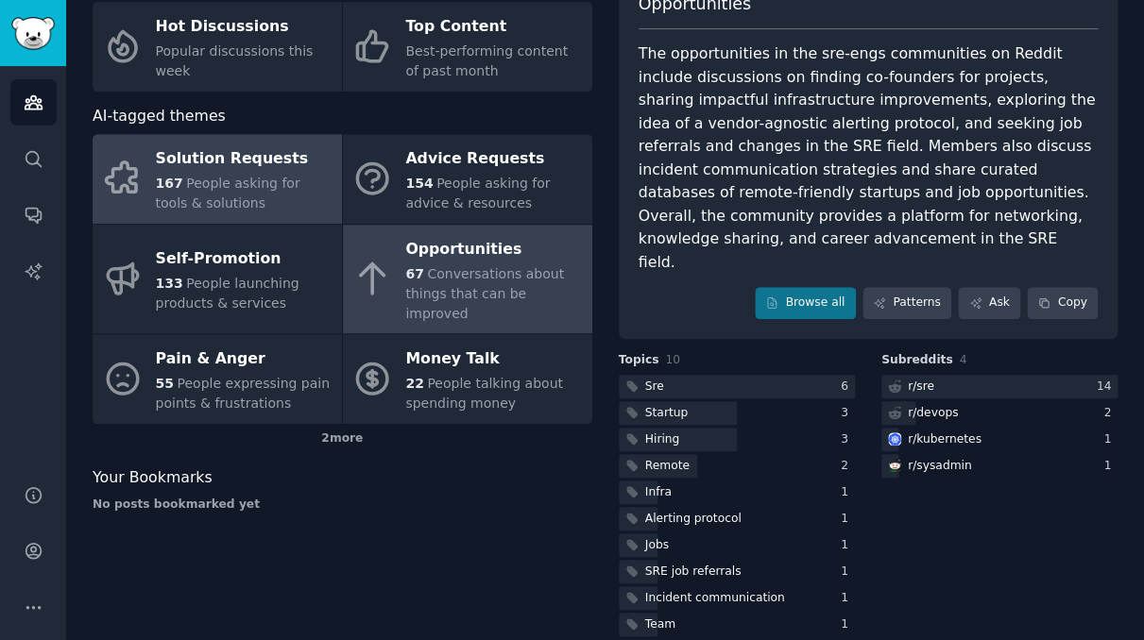
click at [309, 191] on div "167 People asking for tools & solutions" at bounding box center [244, 194] width 177 height 40
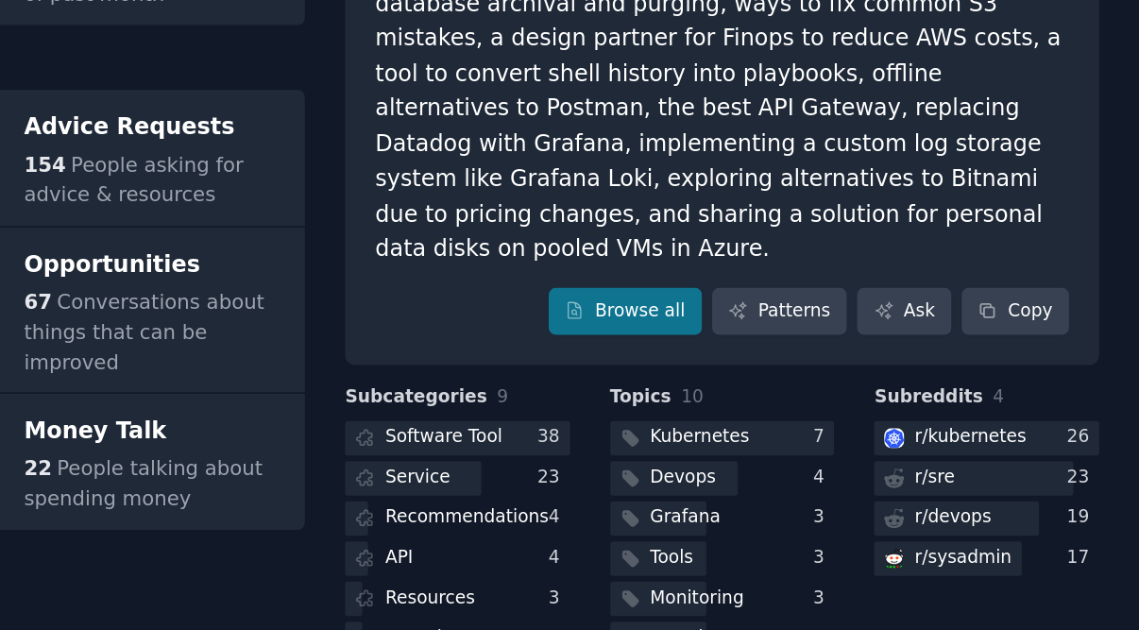
scroll to position [111, 0]
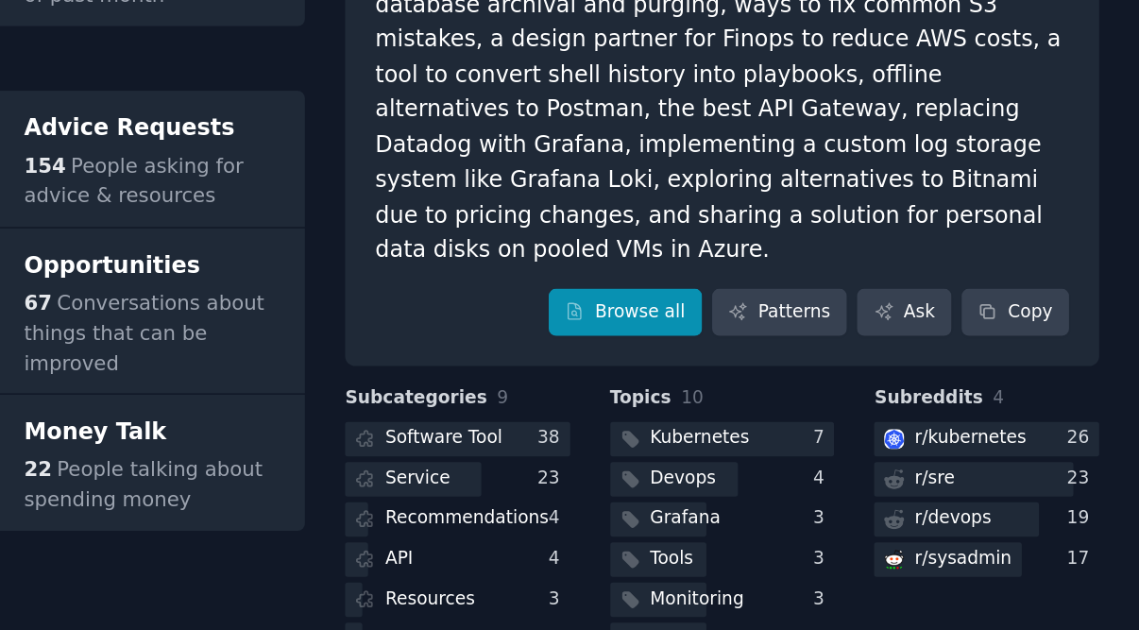
click at [750, 287] on link "Browse all" at bounding box center [800, 303] width 101 height 32
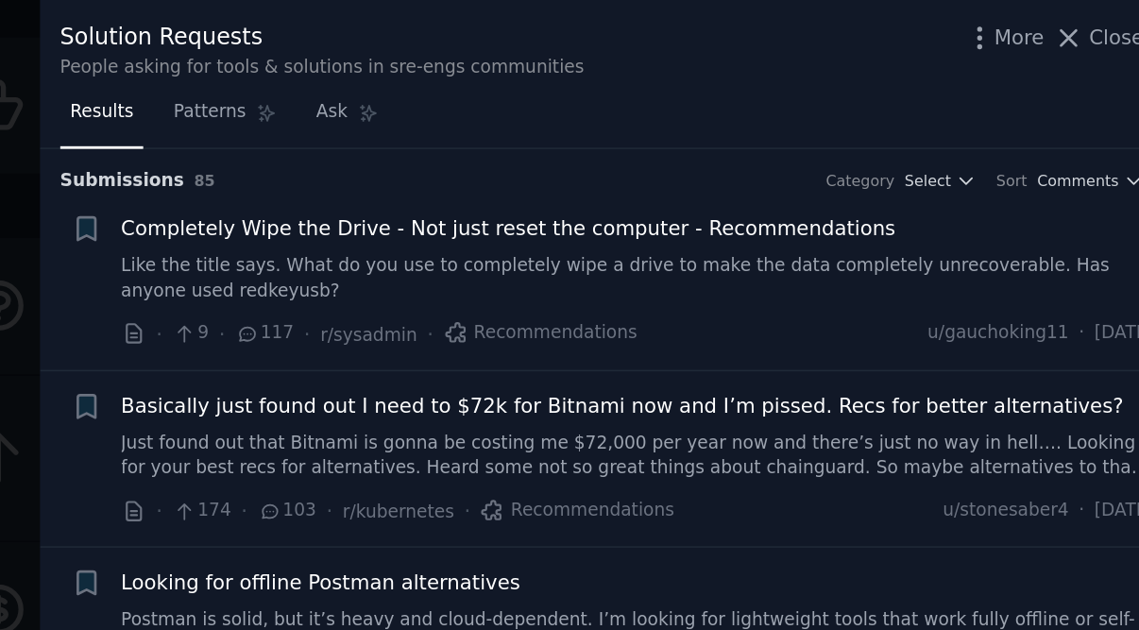
click at [452, 274] on span "Basically just found out I need to $72k for Bitnami now and I’m pissed. Recs fo…" at bounding box center [782, 268] width 660 height 20
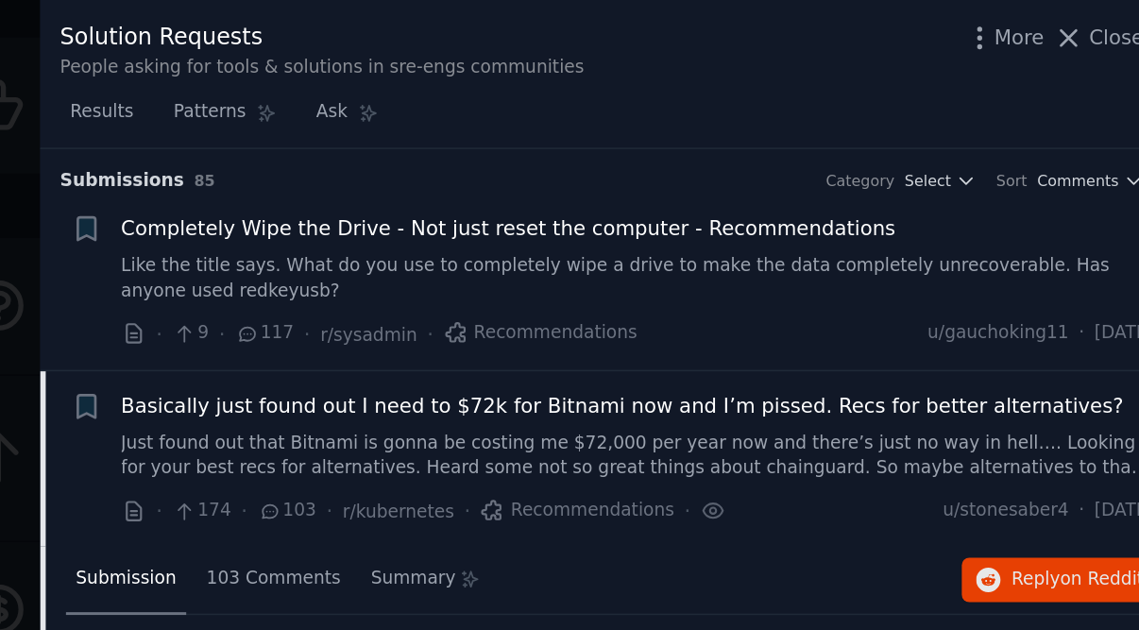
scroll to position [145, 0]
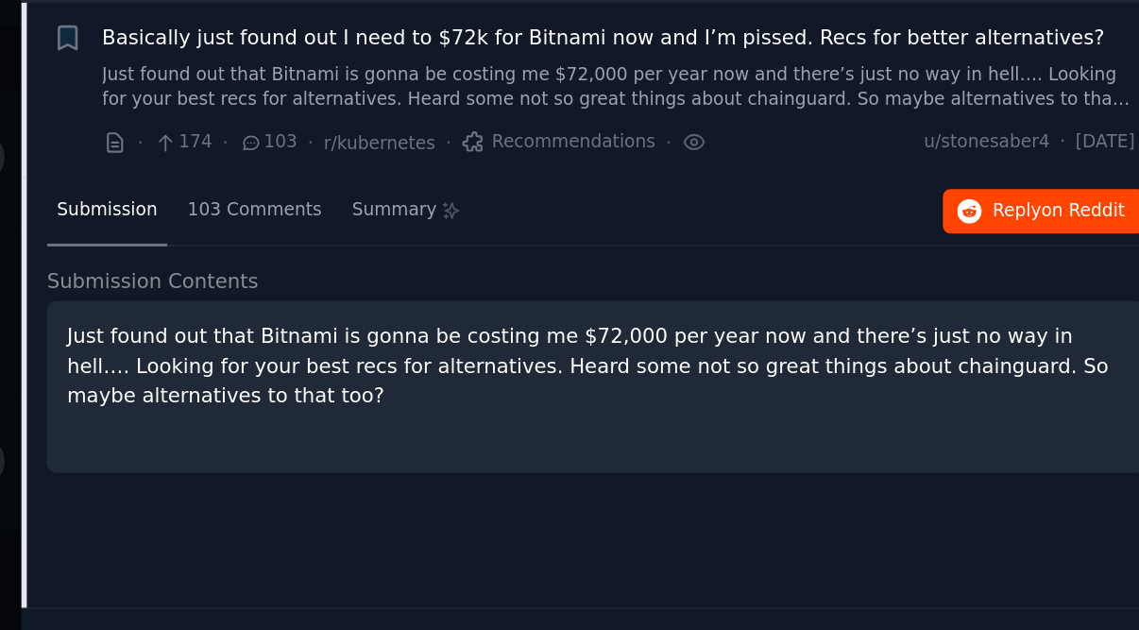
click at [1006, 222] on button "Reply on Reddit" at bounding box center [1072, 237] width 133 height 30
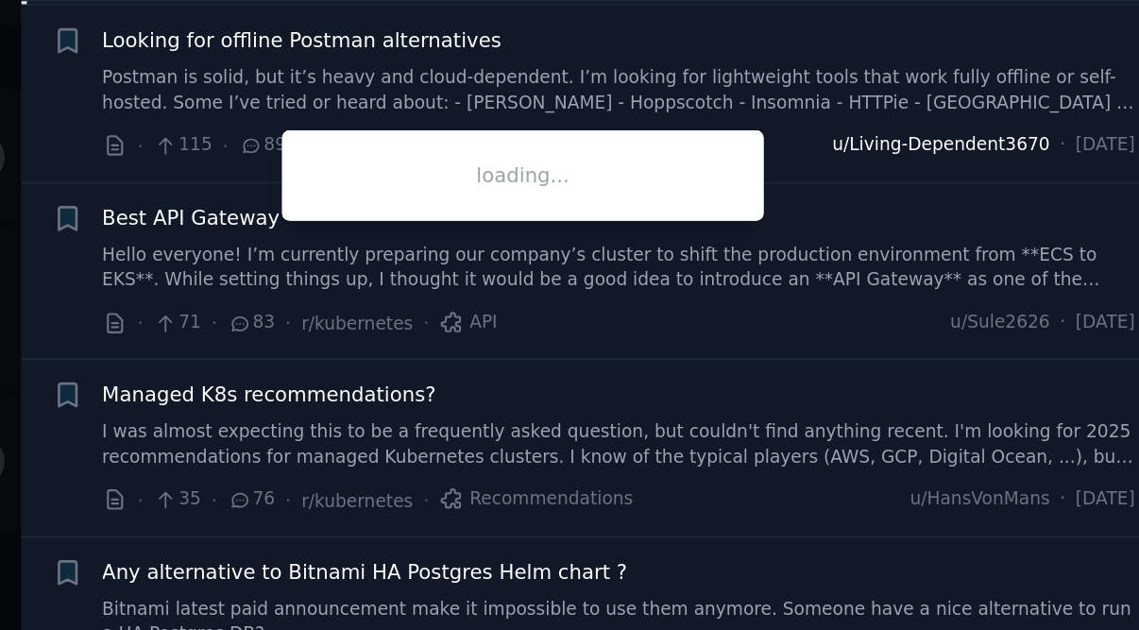
scroll to position [544, 0]
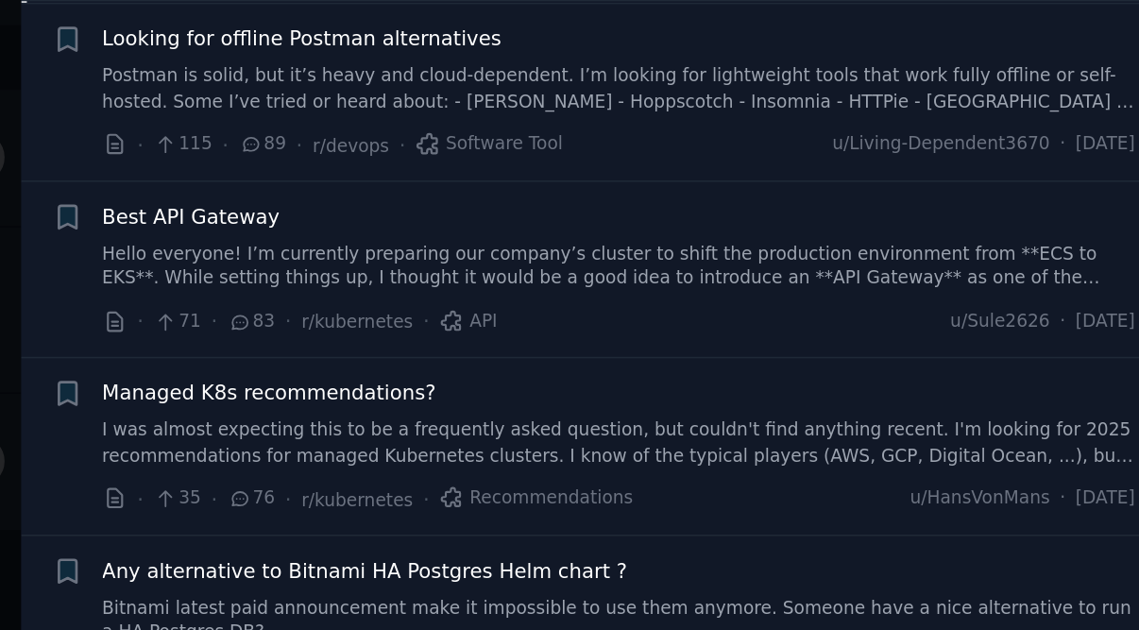
click at [452, 113] on span "Looking for offline Postman alternatives" at bounding box center [583, 123] width 263 height 20
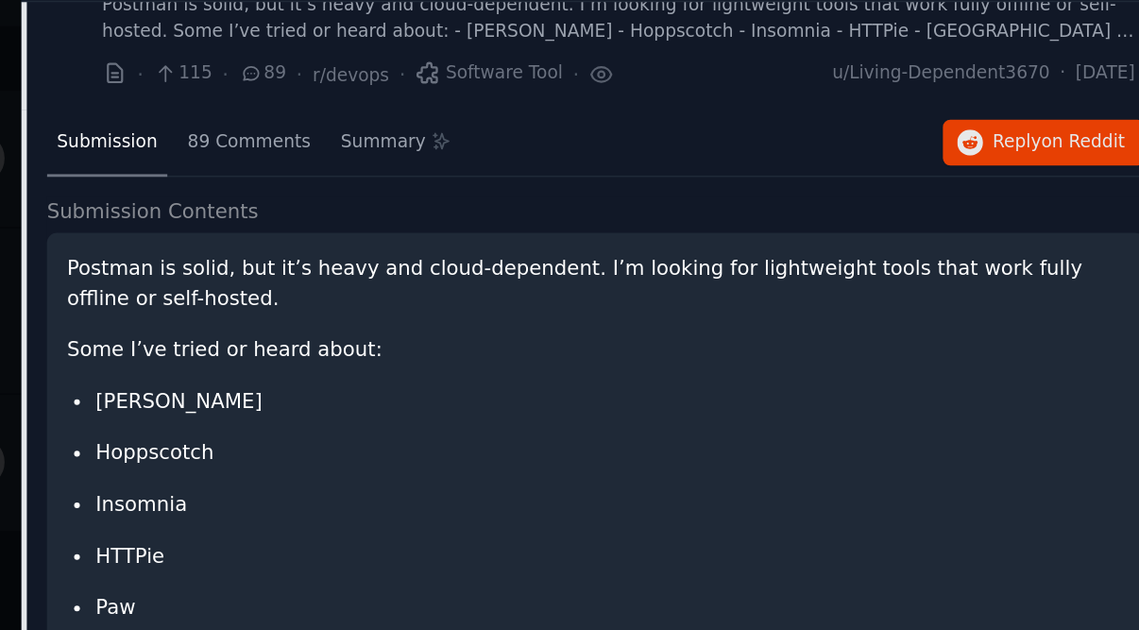
scroll to position [263, 0]
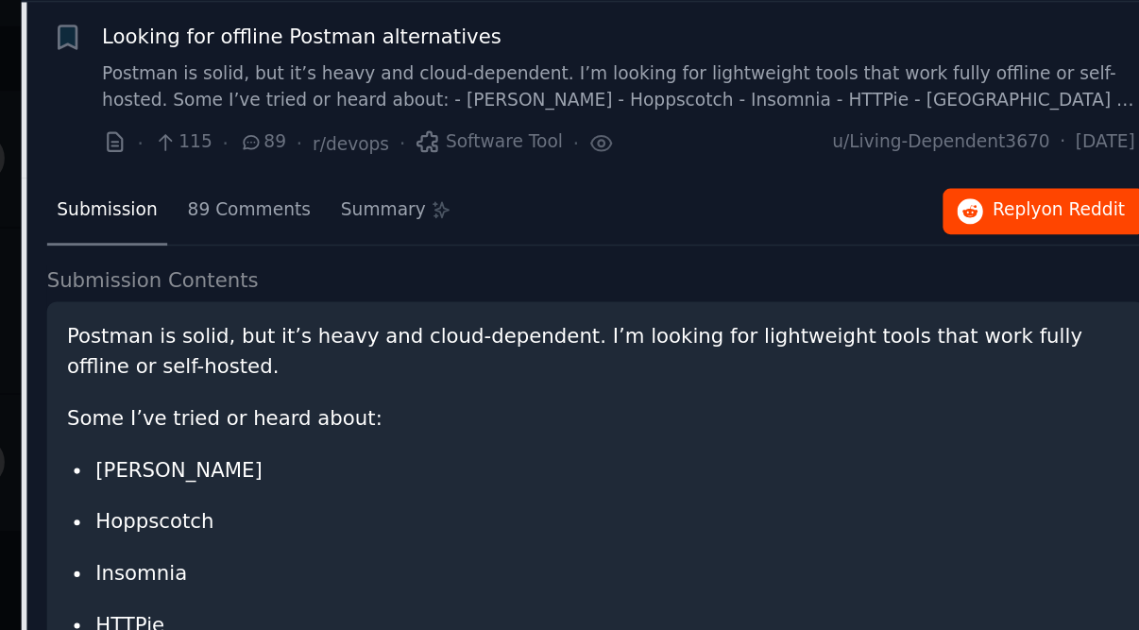
click at [1039, 228] on span "Reply on Reddit" at bounding box center [1082, 236] width 87 height 17
click at [452, 111] on span "Looking for offline Postman alternatives" at bounding box center [583, 121] width 263 height 20
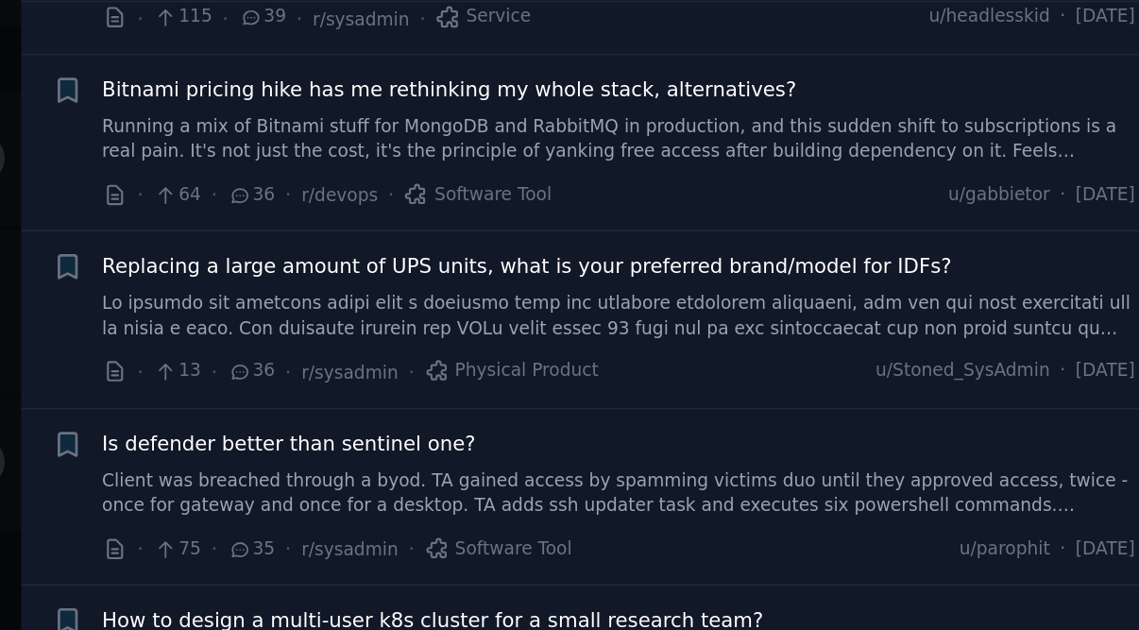
scroll to position [1473, 0]
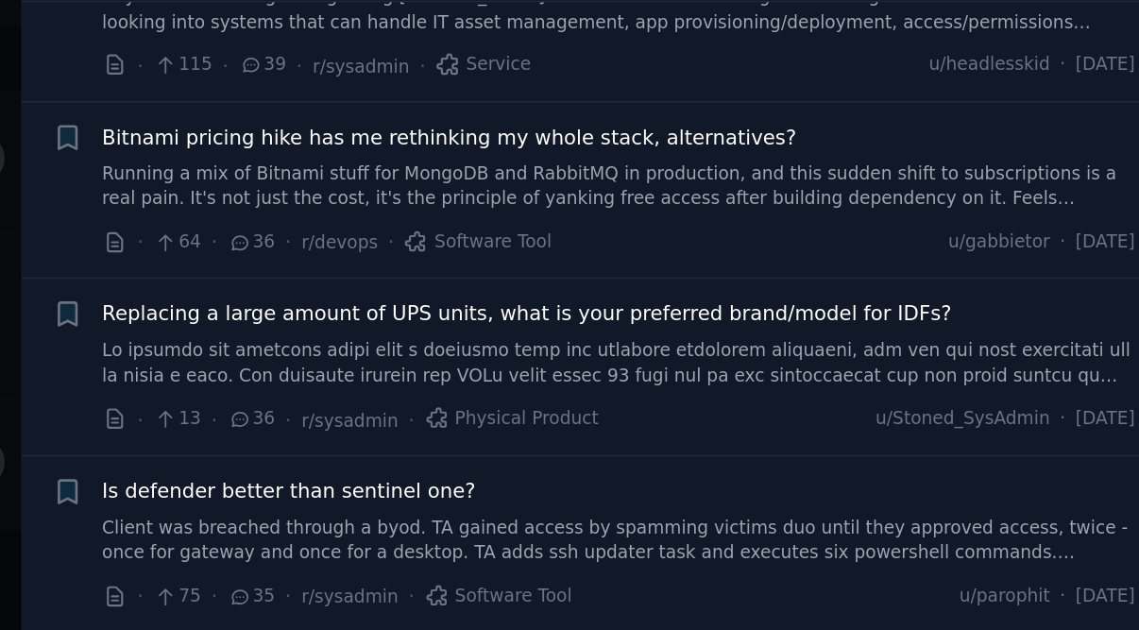
click at [452, 178] on span "Bitnami pricing hike has me rethinking my whole stack, alternatives?" at bounding box center [680, 188] width 457 height 20
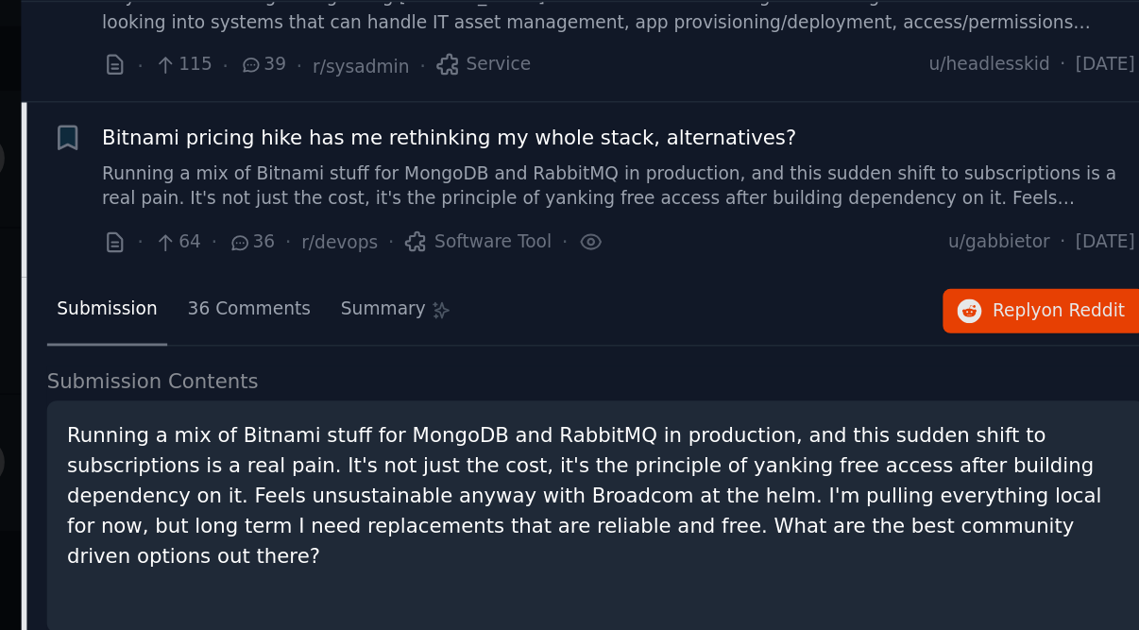
scroll to position [1499, 0]
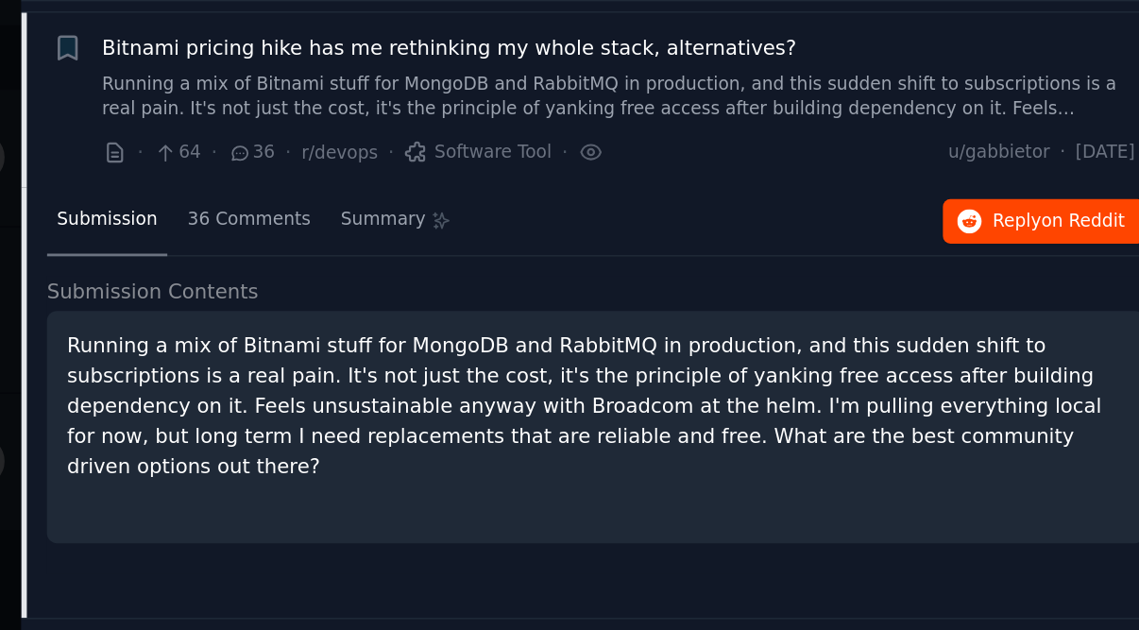
click at [1006, 229] on button "Reply on Reddit" at bounding box center [1072, 244] width 133 height 30
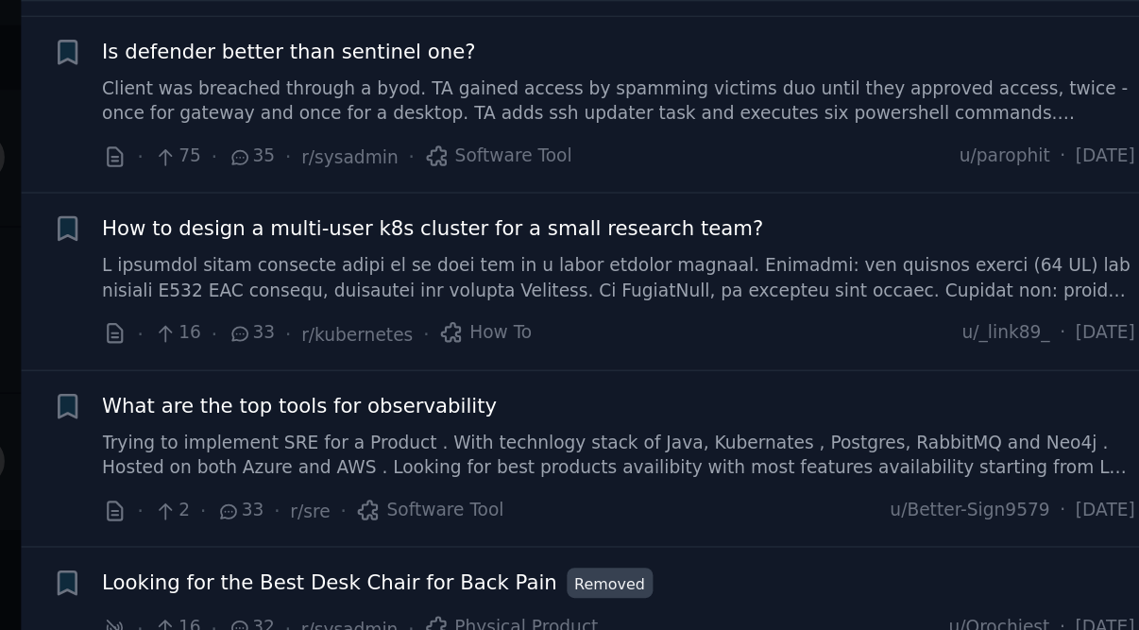
scroll to position [2014, 0]
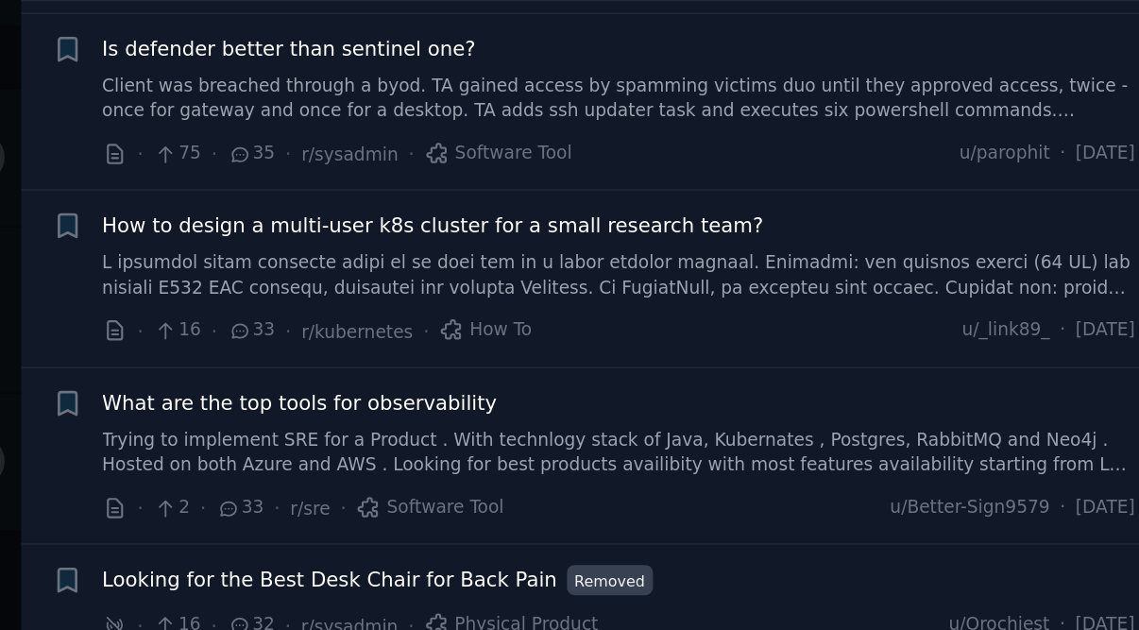
click at [452, 353] on span "What are the top tools for observability" at bounding box center [582, 363] width 260 height 20
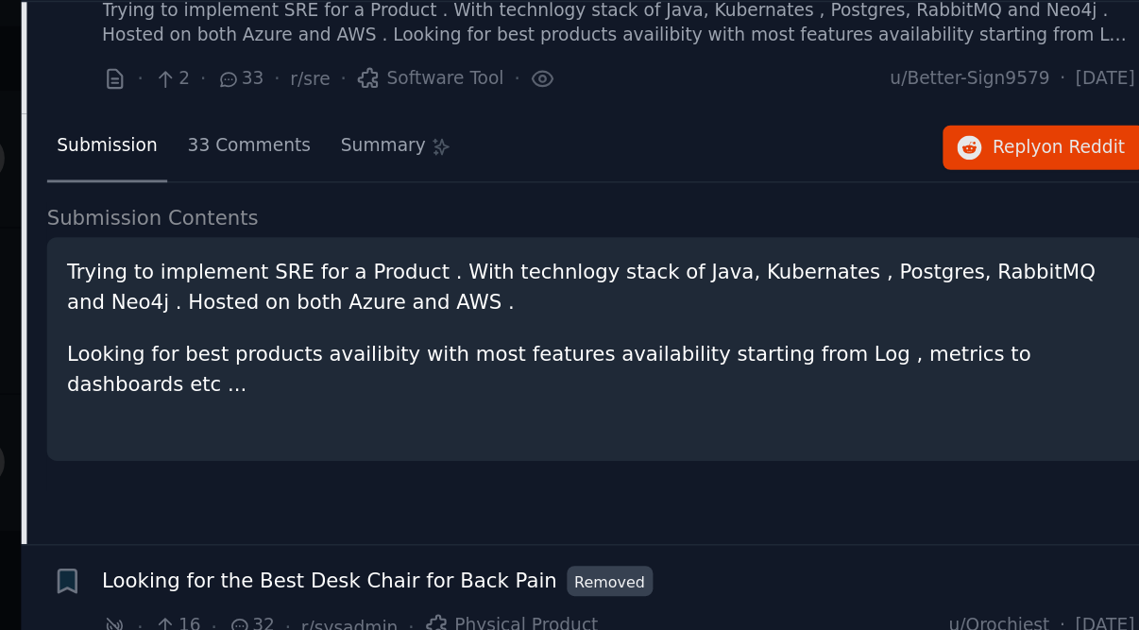
scroll to position [1964, 0]
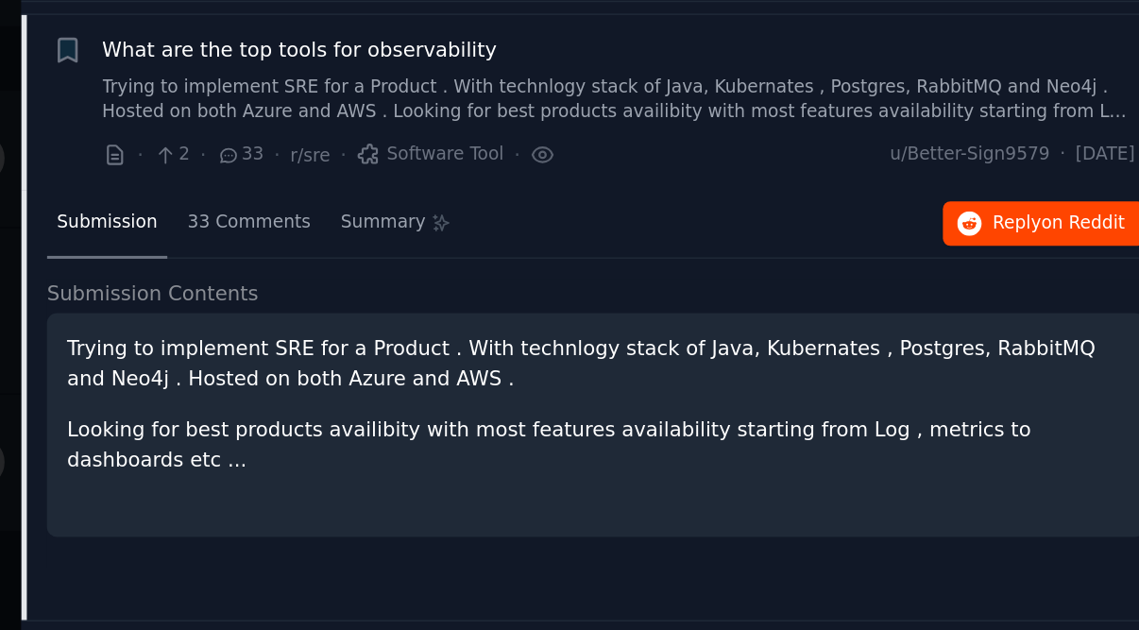
click at [1039, 236] on span "Reply on Reddit" at bounding box center [1082, 244] width 87 height 17
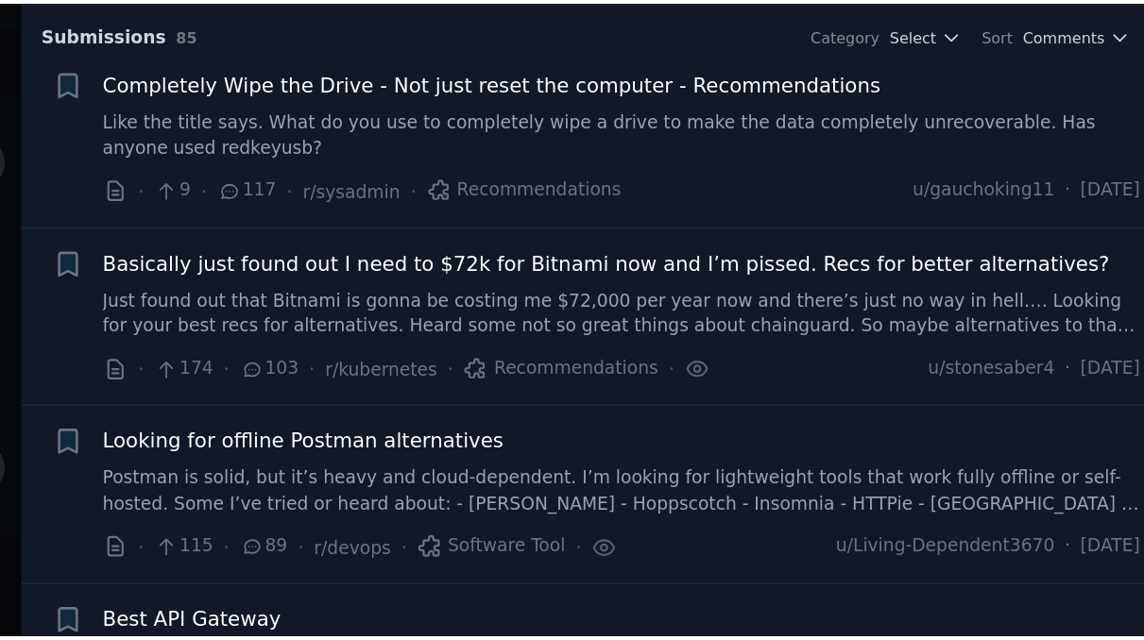
scroll to position [0, 0]
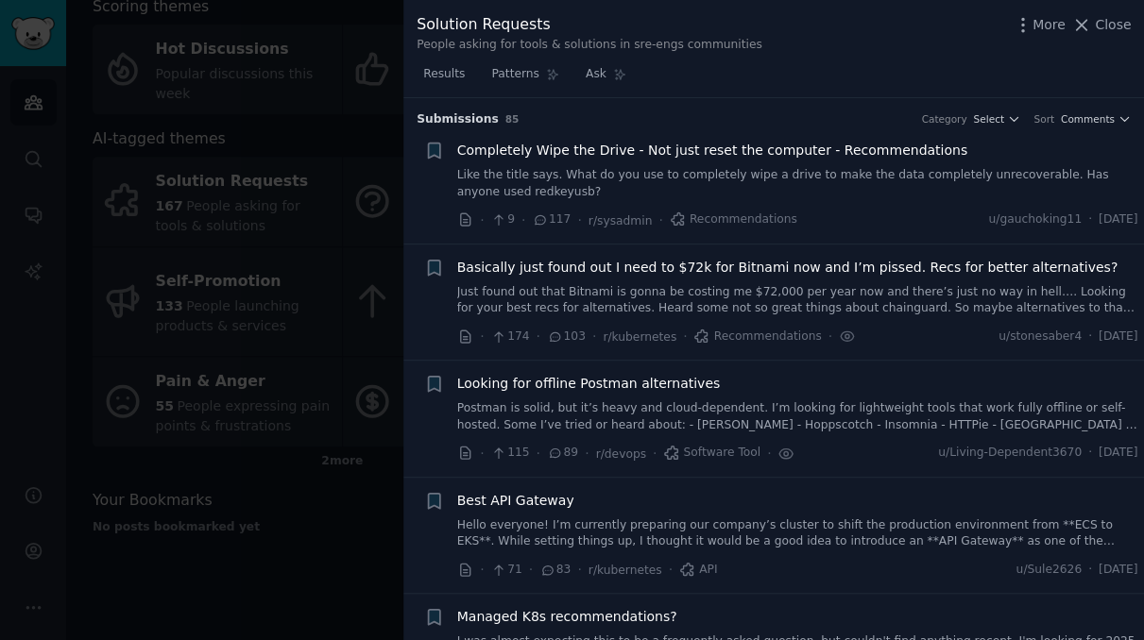
click at [1083, 23] on icon at bounding box center [1082, 25] width 10 height 10
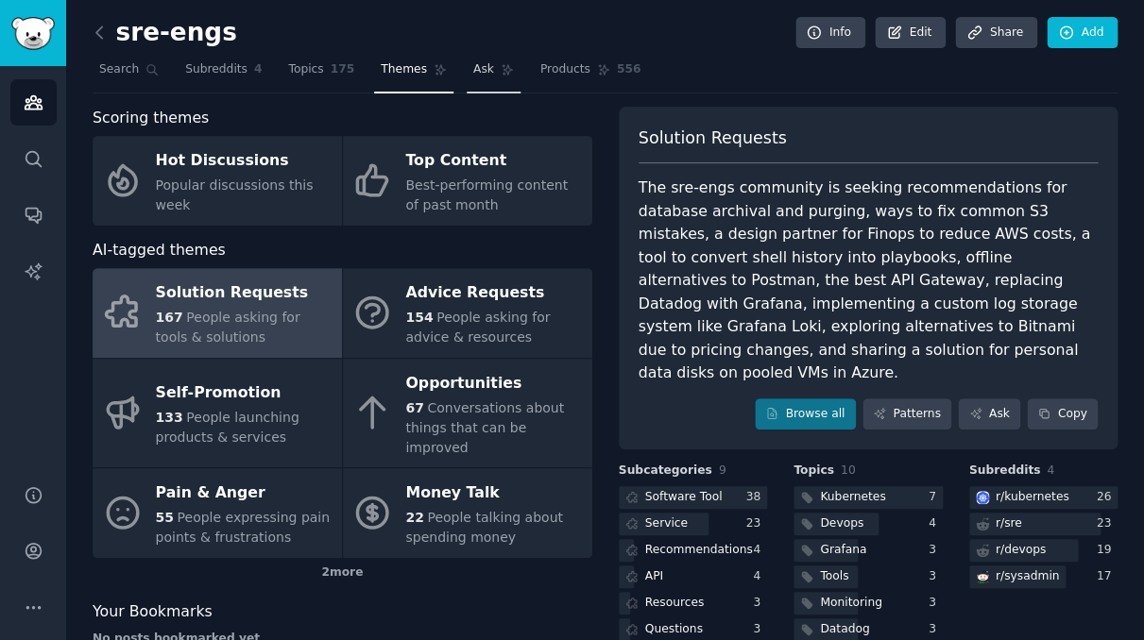
click at [487, 62] on link "Ask" at bounding box center [494, 74] width 54 height 39
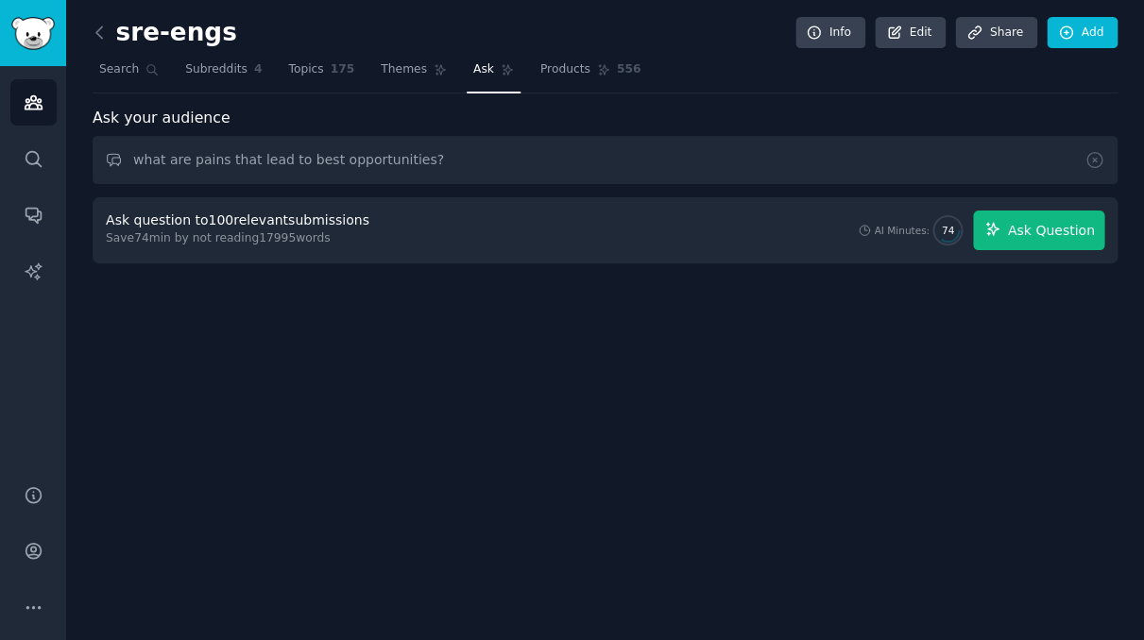
click at [1047, 228] on span "Ask Question" at bounding box center [1050, 231] width 87 height 20
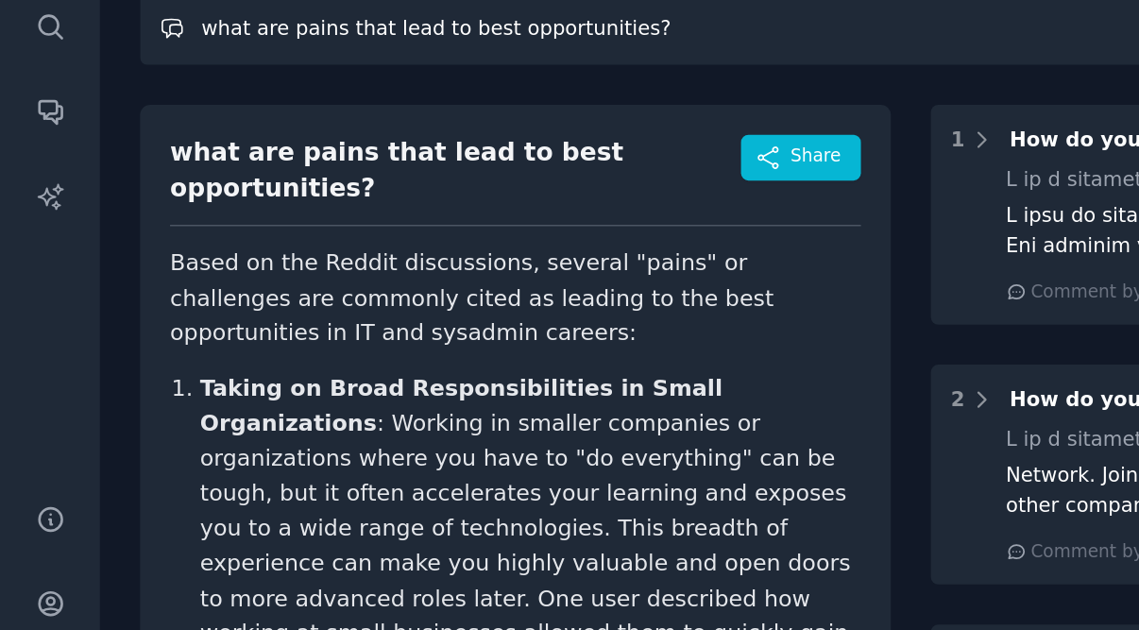
click at [265, 136] on input "what are pains that lead to best opportunities?" at bounding box center [603, 160] width 1020 height 48
click at [269, 136] on input "what are pains that lead to best opportunities?" at bounding box center [603, 160] width 1020 height 48
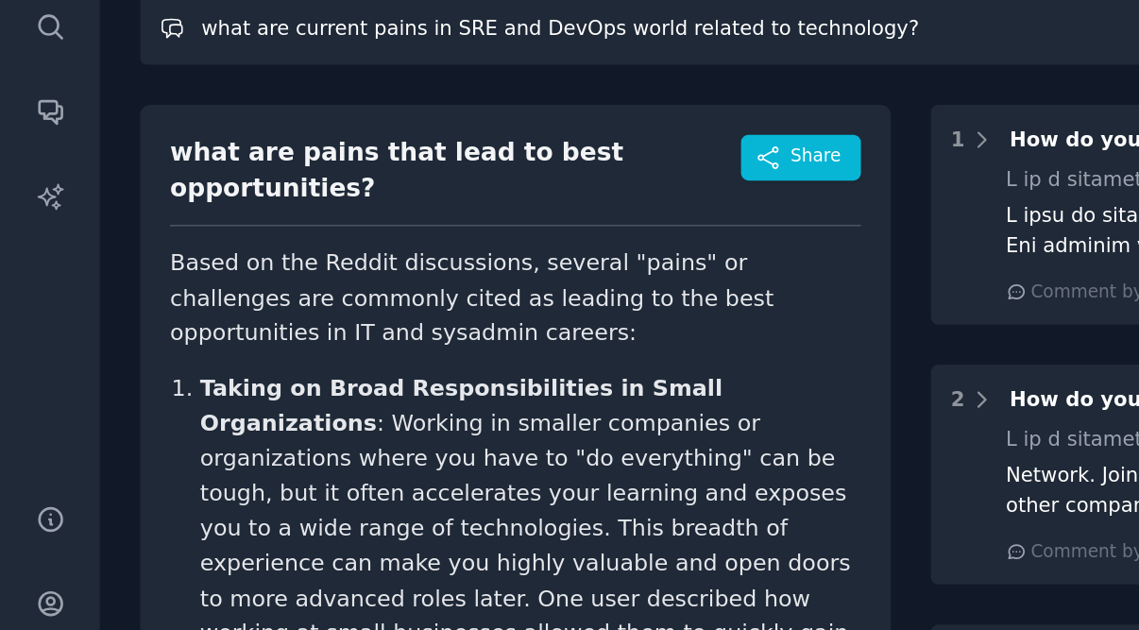
type input "what are current pains in SRE and DevOps world related to technology?"
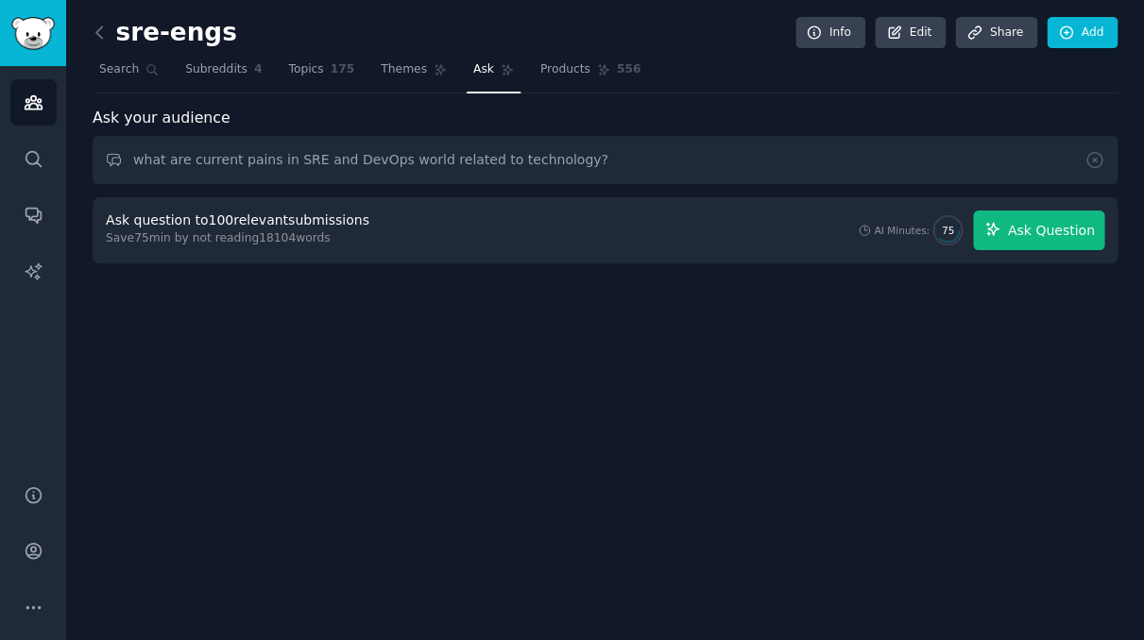
click at [1061, 232] on span "Ask Question" at bounding box center [1050, 231] width 87 height 20
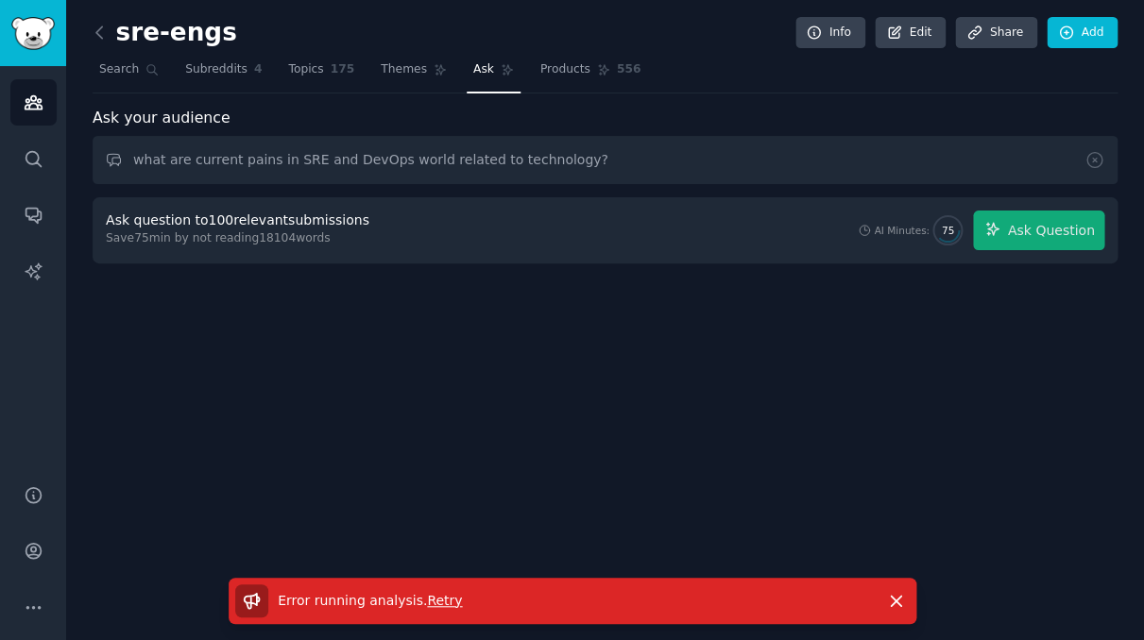
click at [435, 598] on span "Retry" at bounding box center [444, 600] width 35 height 15
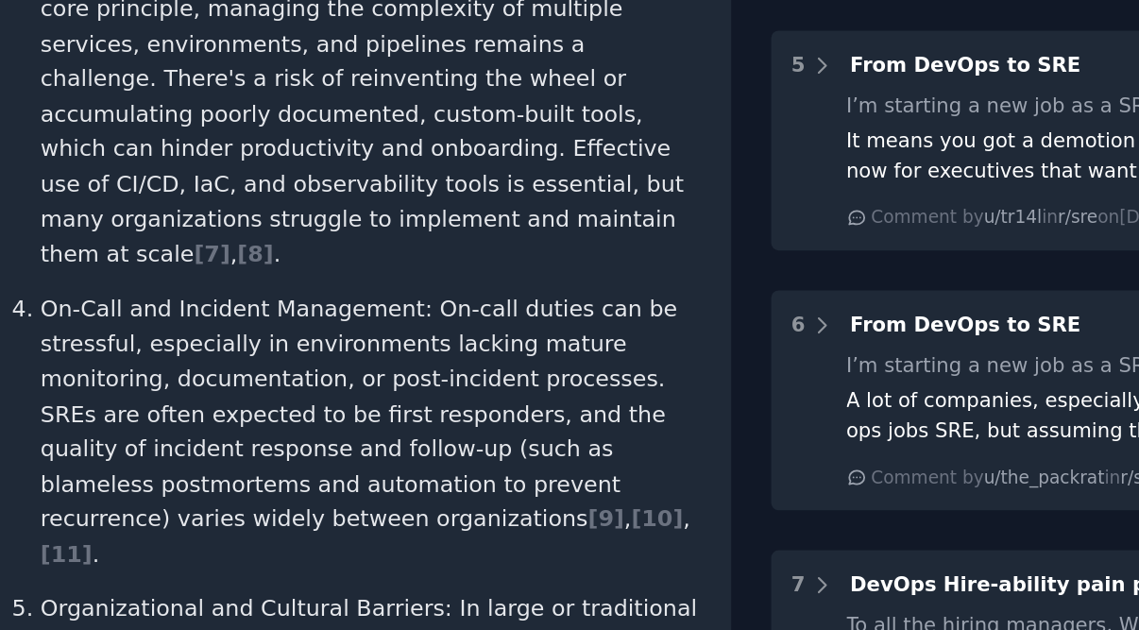
scroll to position [704, 0]
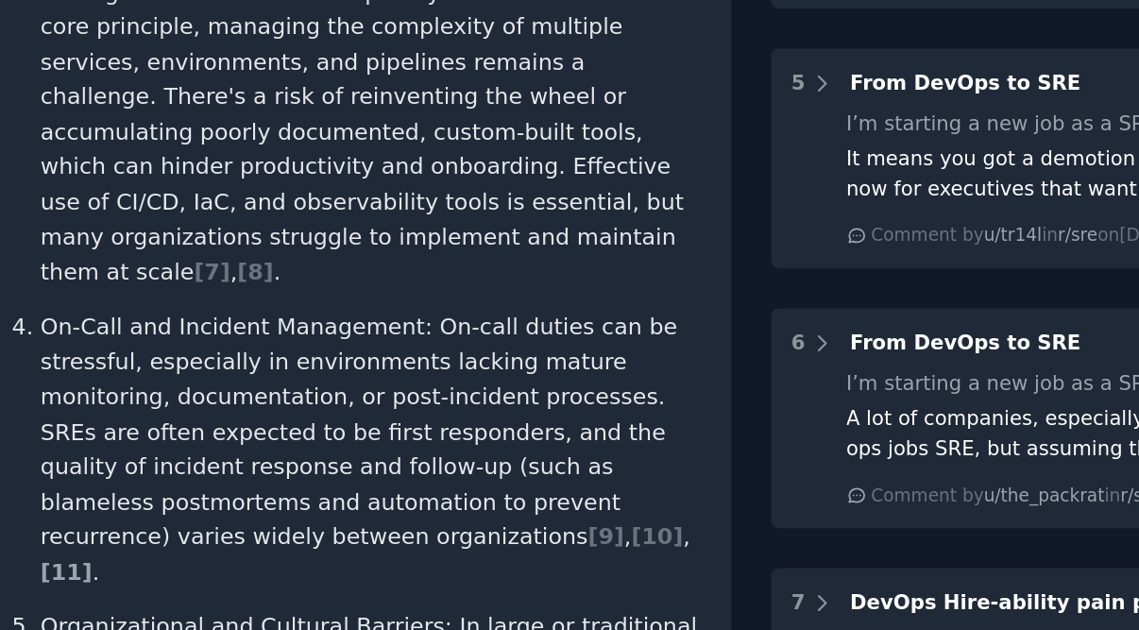
click at [166, 512] on span "[ 11 ]" at bounding box center [149, 521] width 34 height 18
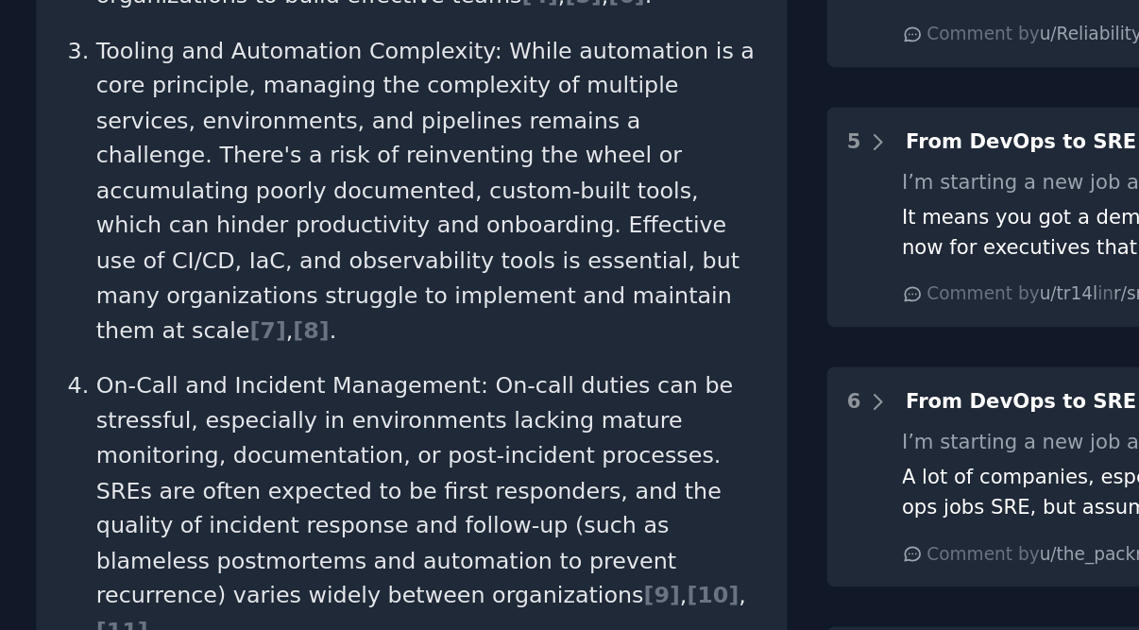
scroll to position [808, 0]
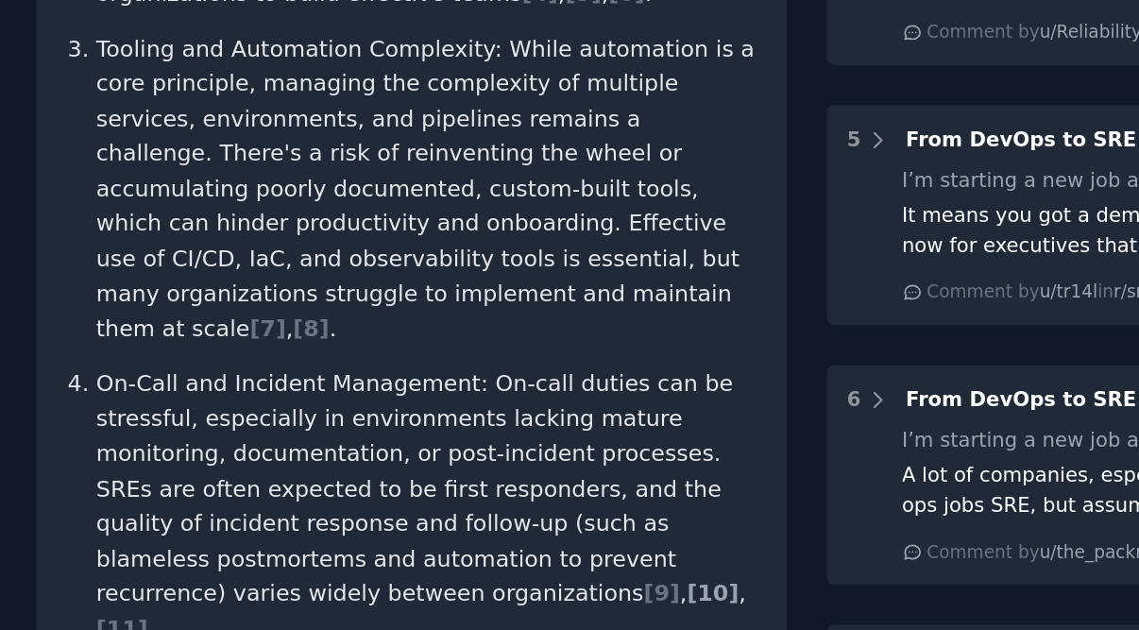
click at [523, 383] on span "[ 10 ]" at bounding box center [540, 392] width 34 height 18
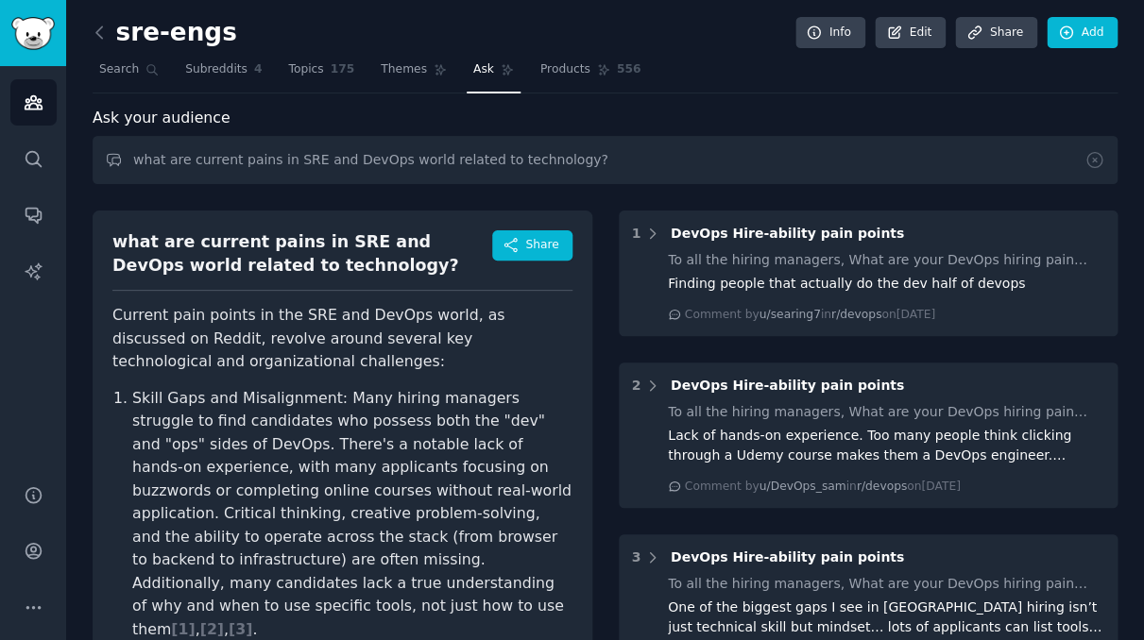
scroll to position [0, 0]
click at [136, 67] on span "Search" at bounding box center [119, 69] width 40 height 17
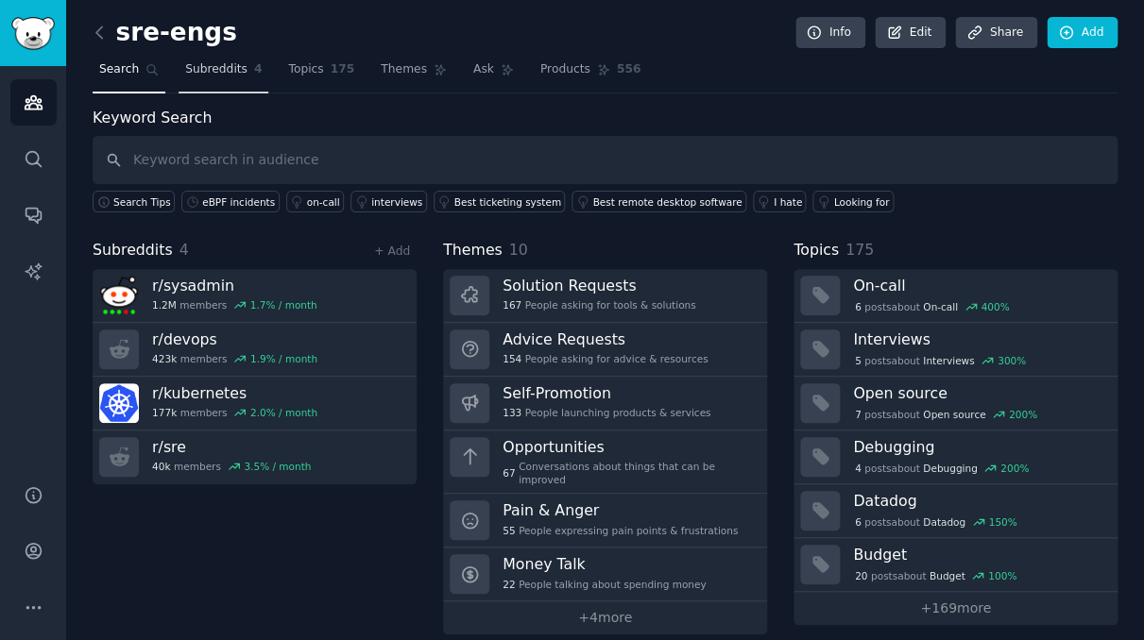
click at [219, 71] on span "Subreddits" at bounding box center [216, 69] width 62 height 17
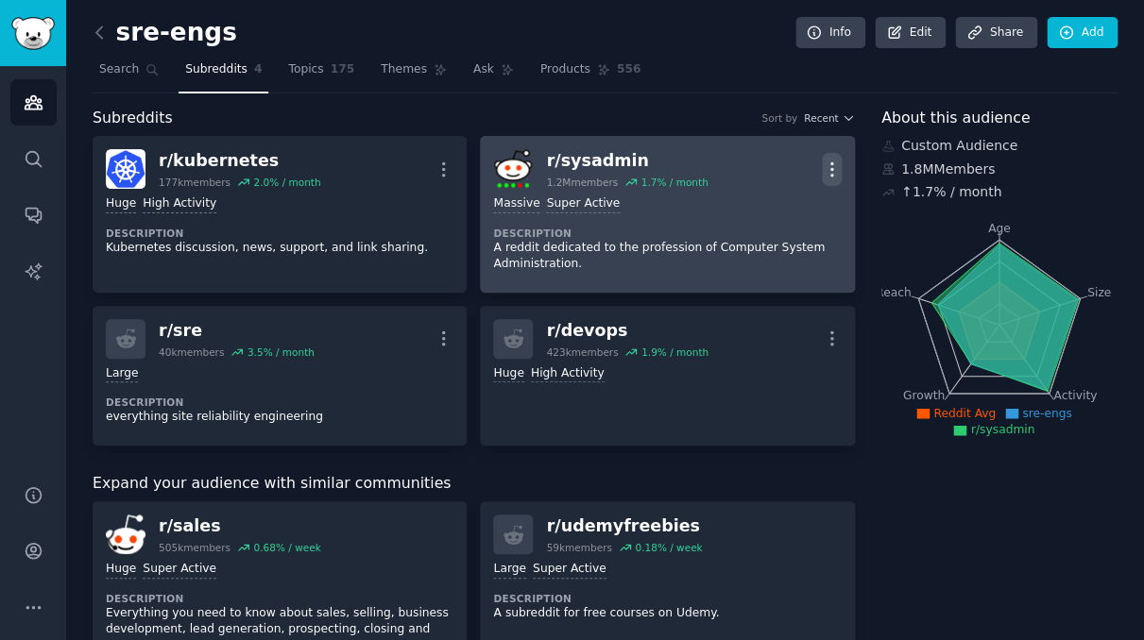
click at [833, 170] on icon "button" at bounding box center [832, 170] width 20 height 20
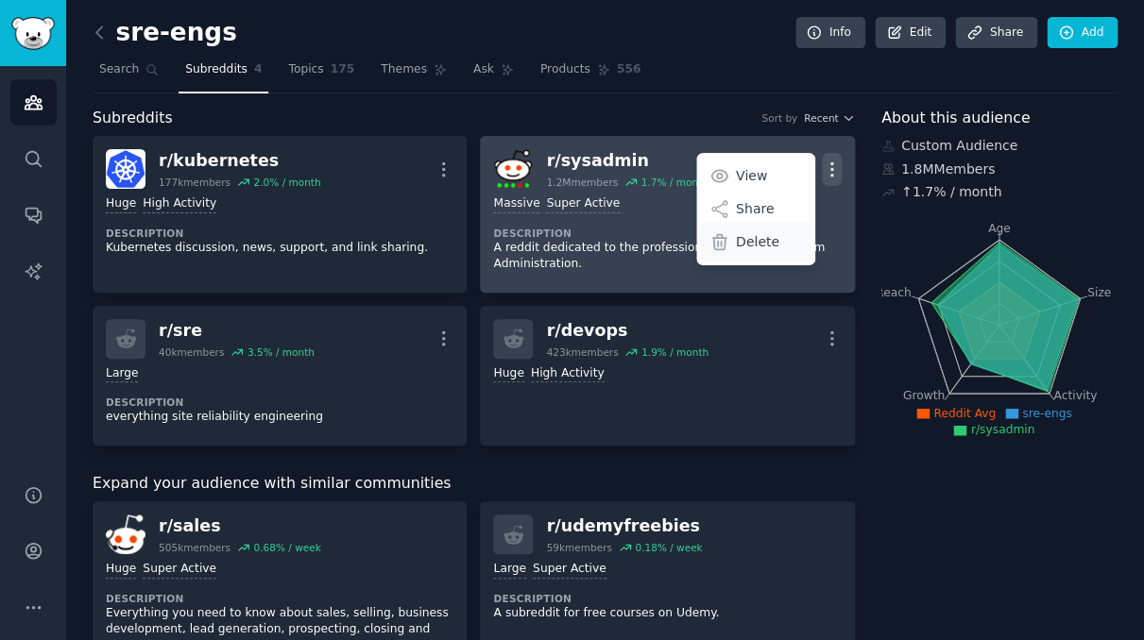
click at [773, 239] on div "Delete" at bounding box center [755, 242] width 112 height 40
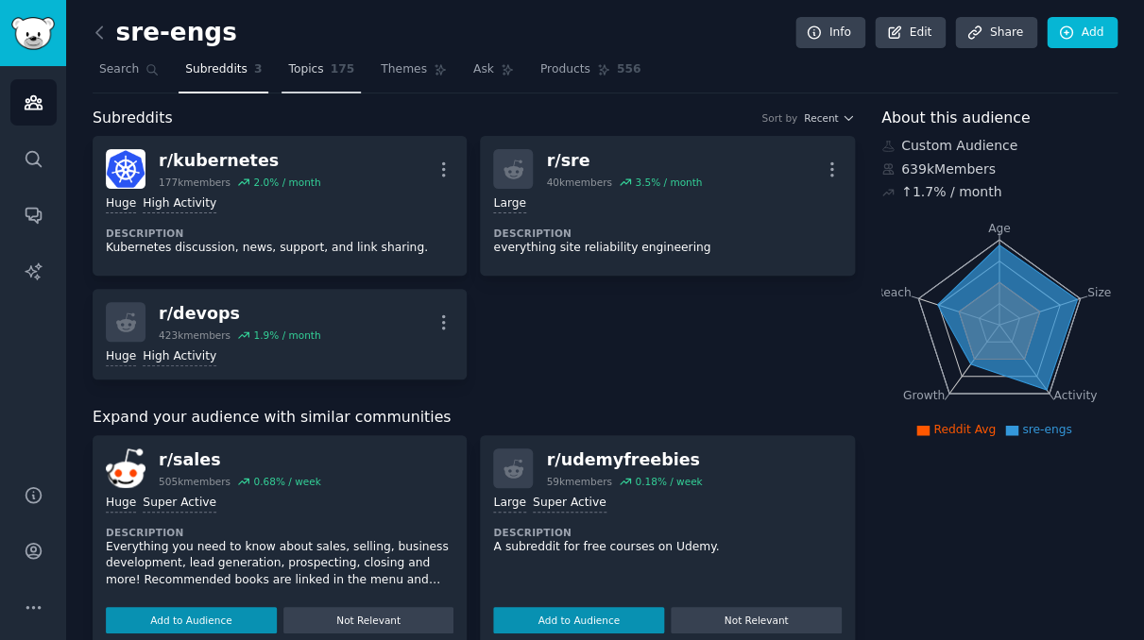
click at [301, 69] on span "Topics" at bounding box center [305, 69] width 35 height 17
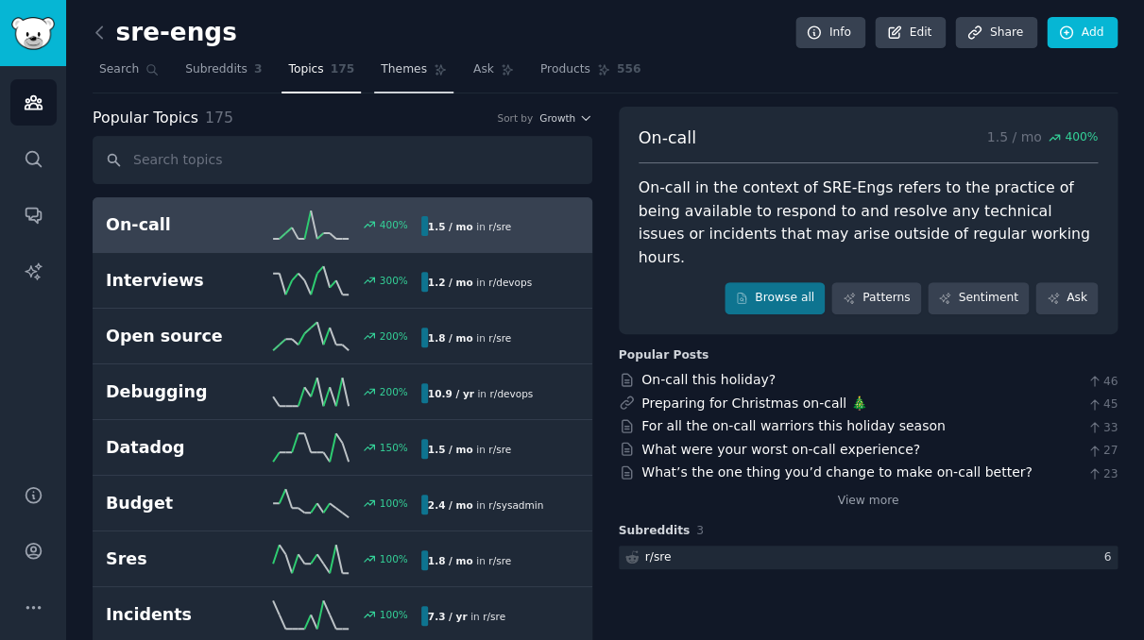
click at [381, 76] on span "Themes" at bounding box center [404, 69] width 46 height 17
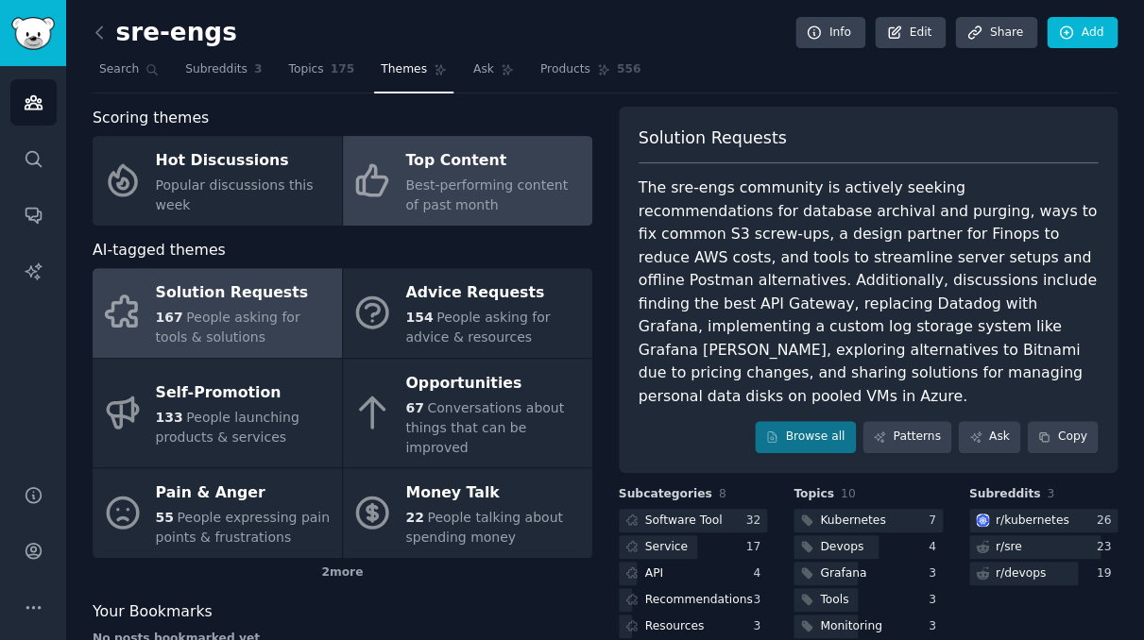
click at [497, 190] on span "Best-performing content of past month" at bounding box center [486, 195] width 162 height 35
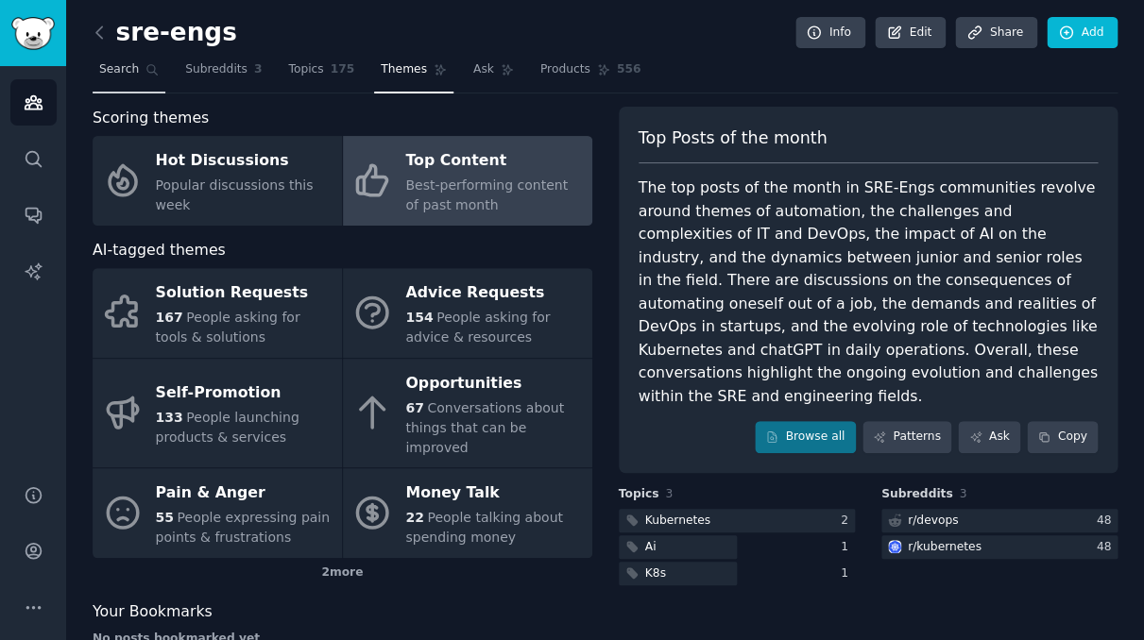
click at [147, 69] on icon at bounding box center [151, 69] width 13 height 13
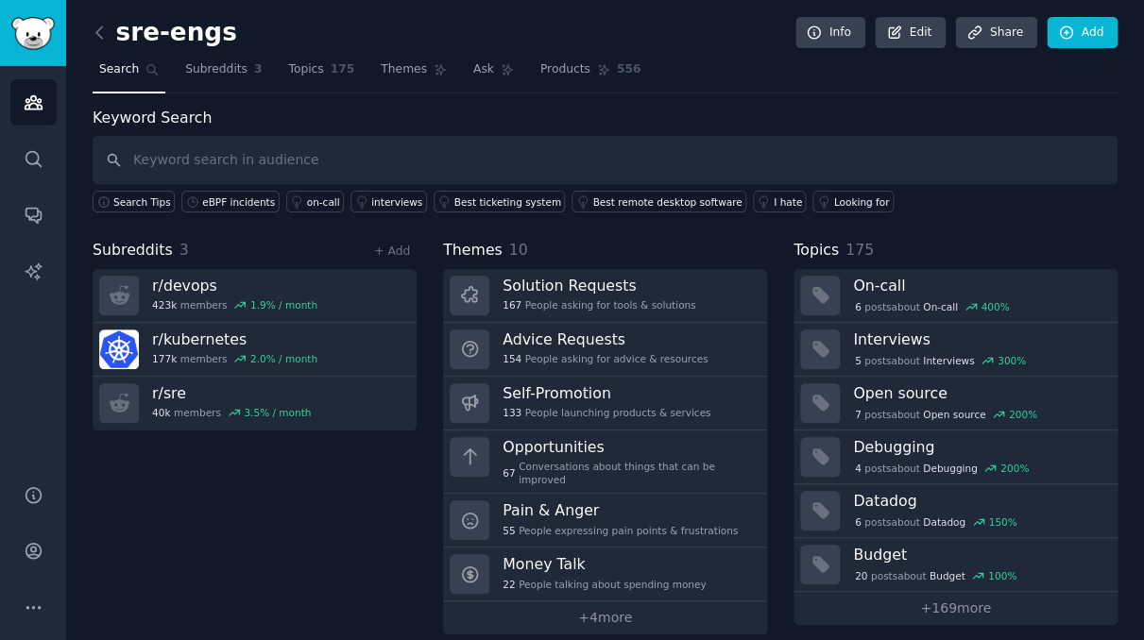
click at [246, 162] on input "text" at bounding box center [605, 160] width 1025 height 48
type input "observability"
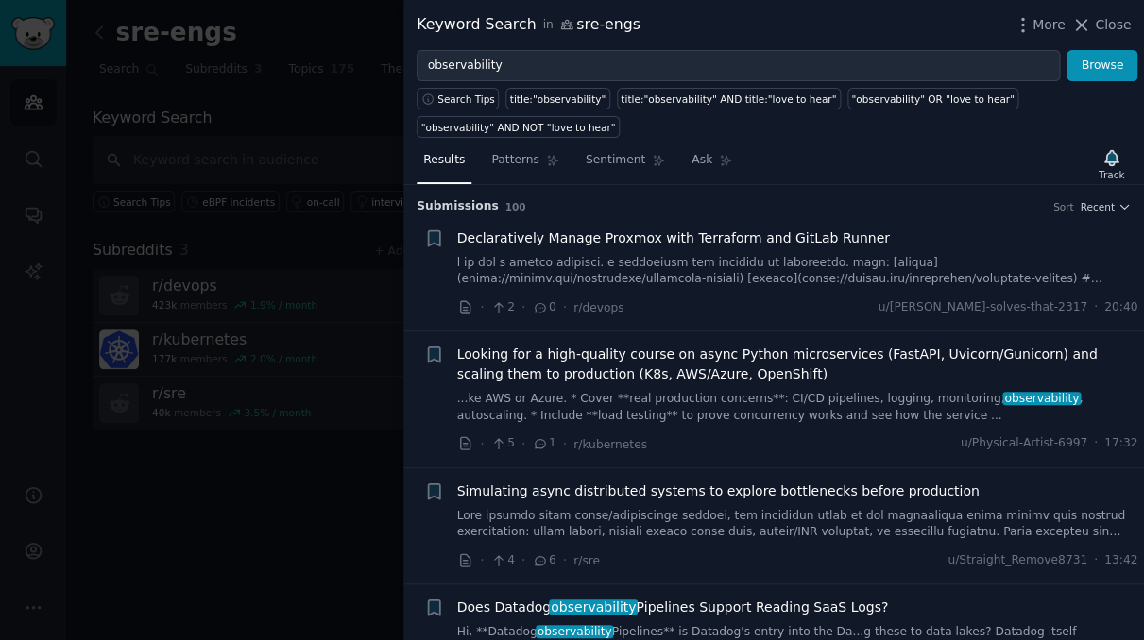
click at [365, 484] on div at bounding box center [572, 320] width 1144 height 640
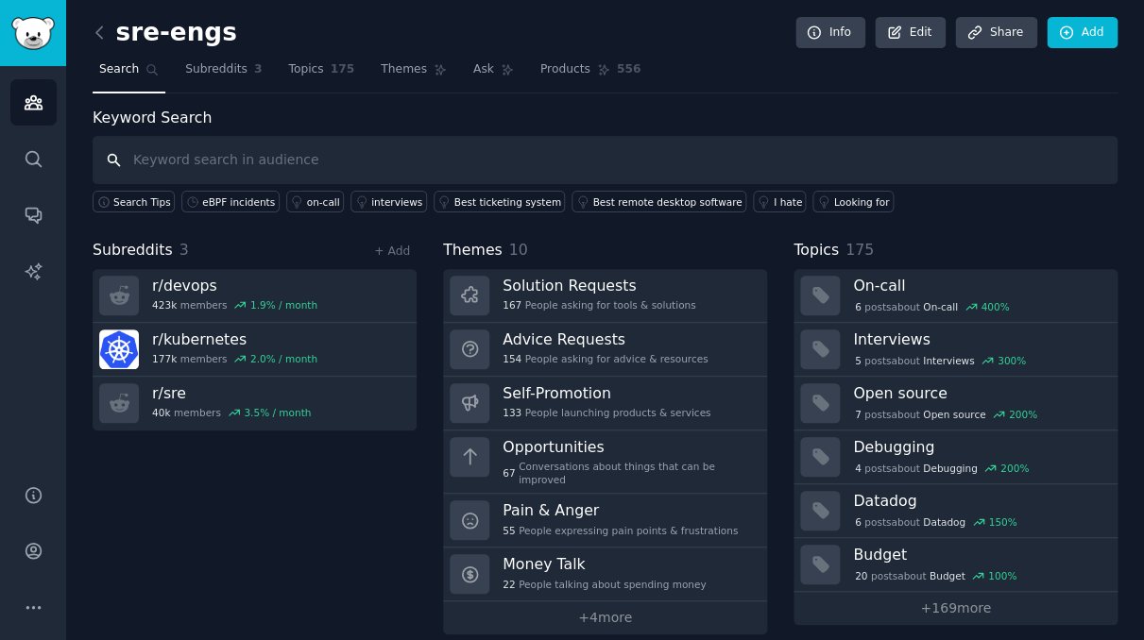
click at [251, 157] on input "text" at bounding box center [605, 160] width 1025 height 48
type input "eBPF"
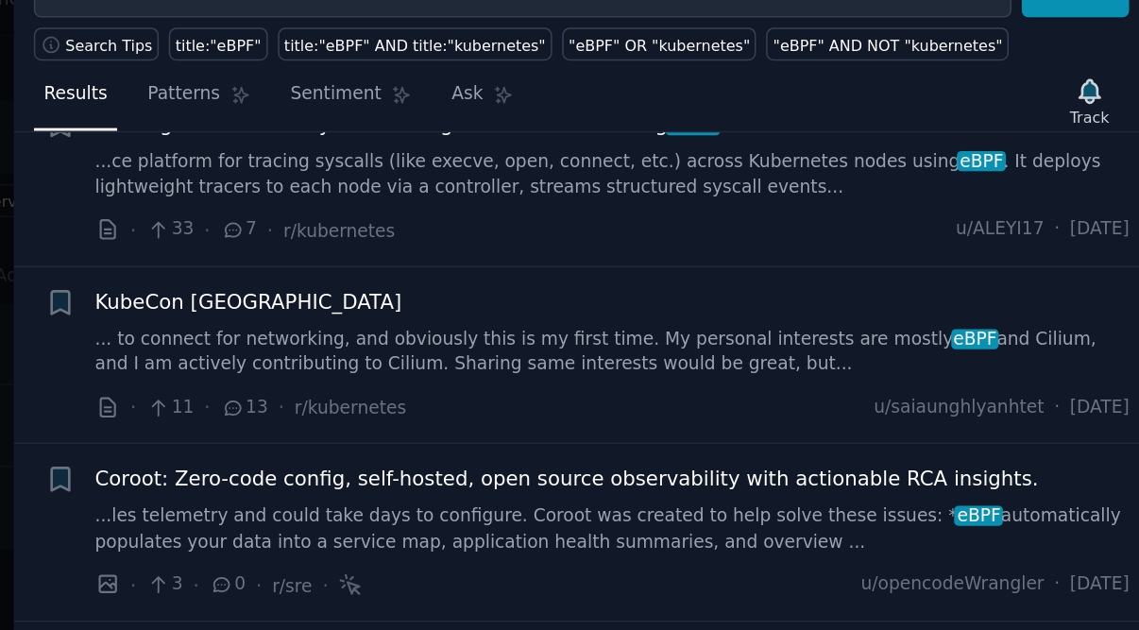
scroll to position [976, 0]
click at [452, 284] on link "... to connect for networking, and obviously this is my first time. My personal…" at bounding box center [792, 300] width 681 height 33
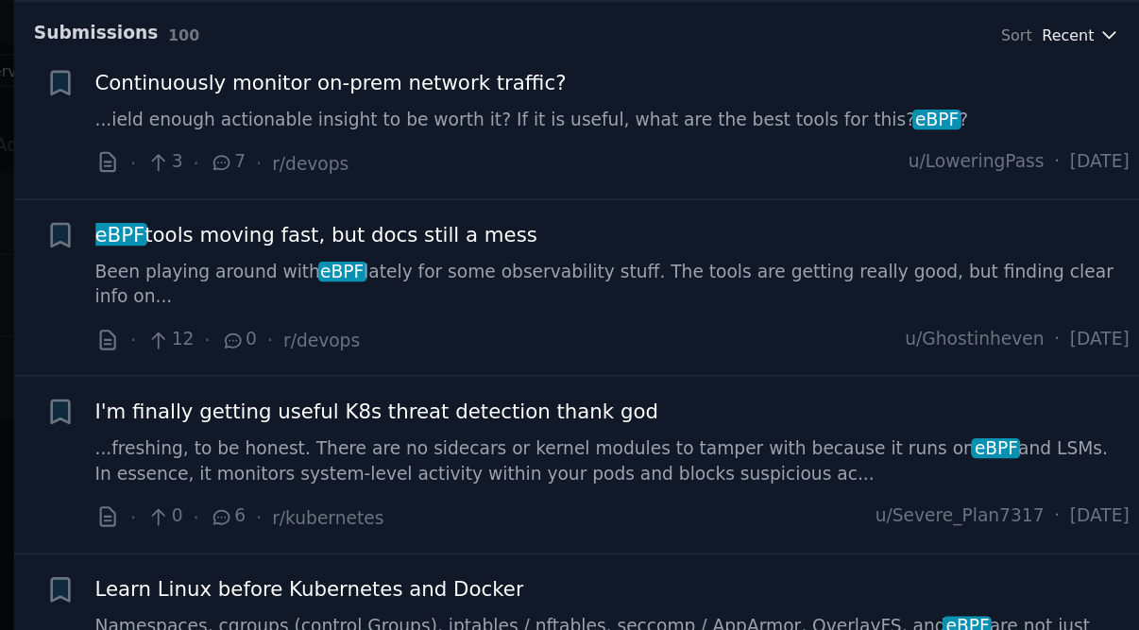
click at [1112, 172] on icon "button" at bounding box center [1118, 178] width 13 height 13
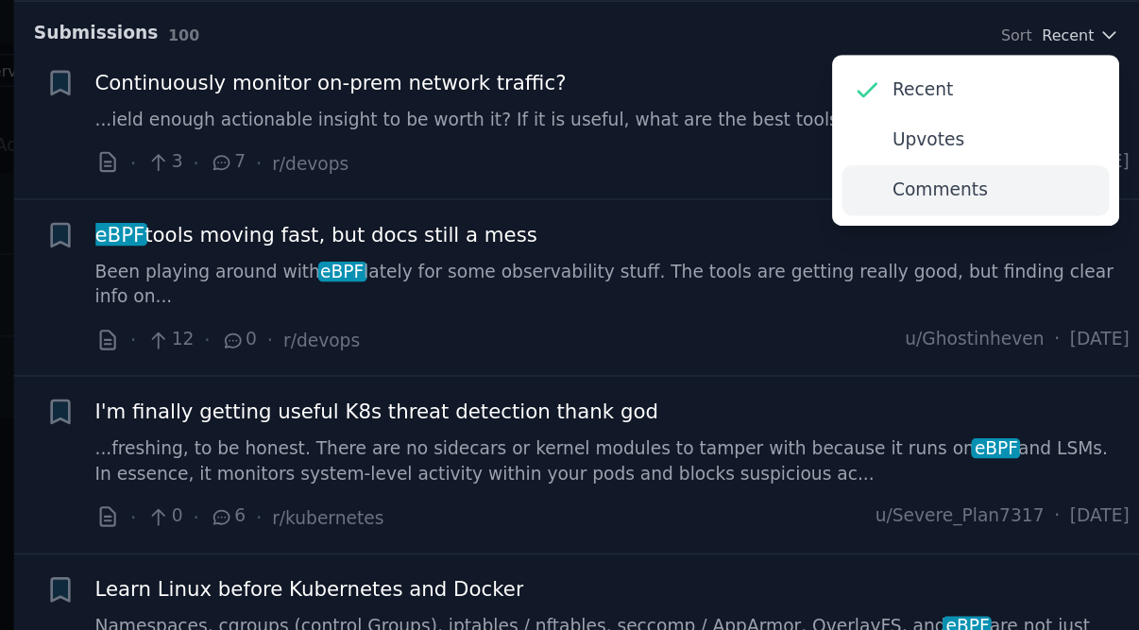
click at [943, 264] on div "Comments" at bounding box center [1031, 280] width 176 height 33
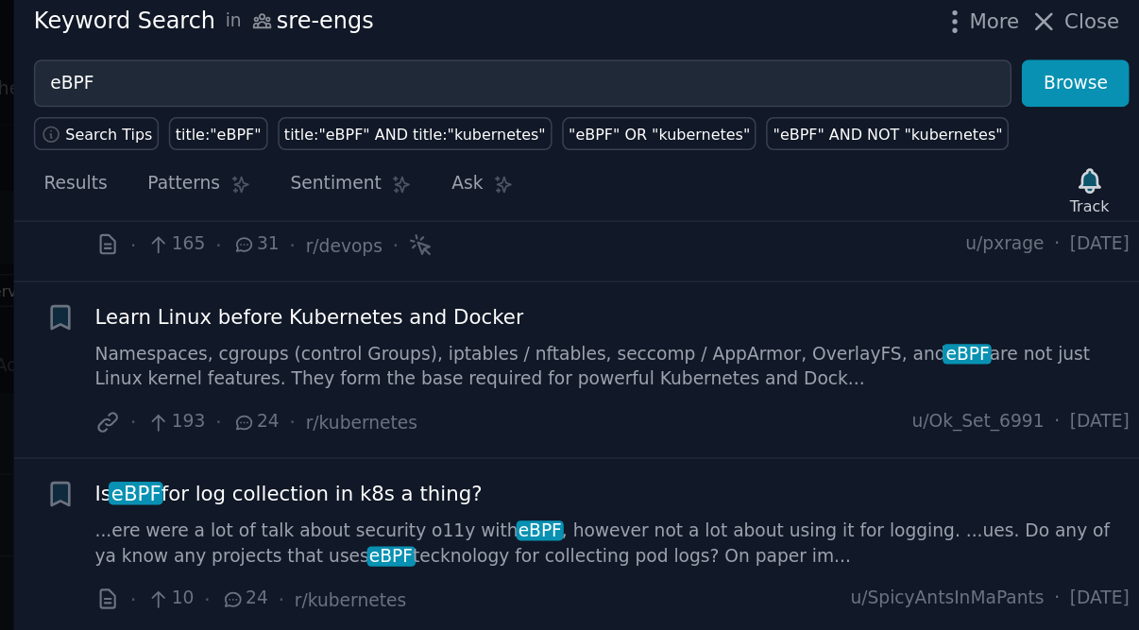
scroll to position [496, 0]
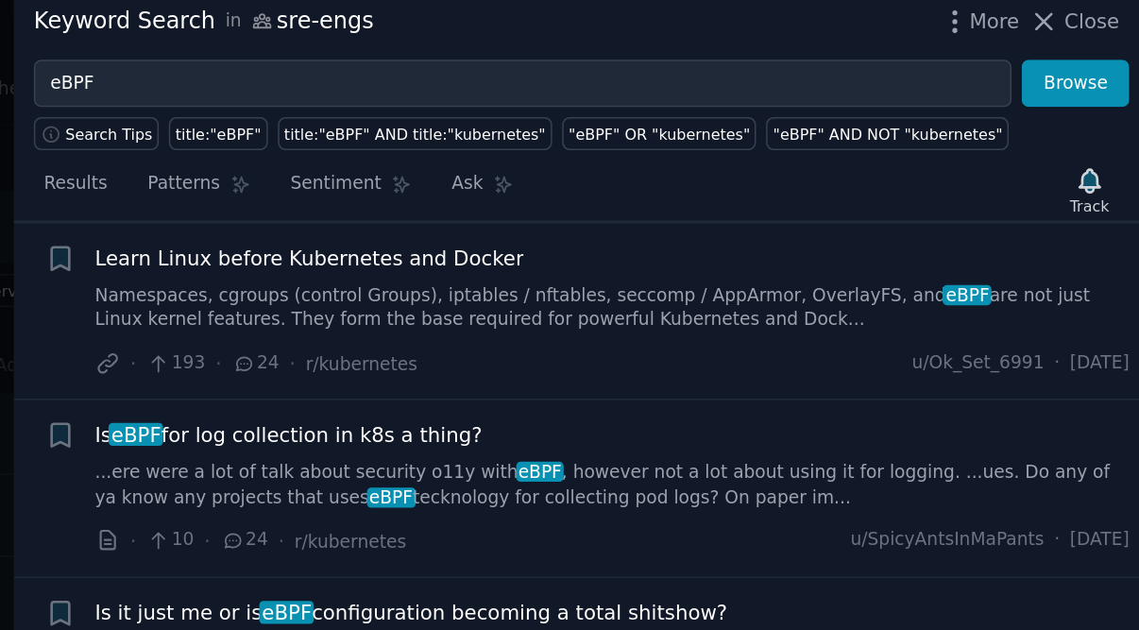
click at [452, 287] on span "Is eBPF for log collection in k8s a thing?" at bounding box center [579, 297] width 255 height 20
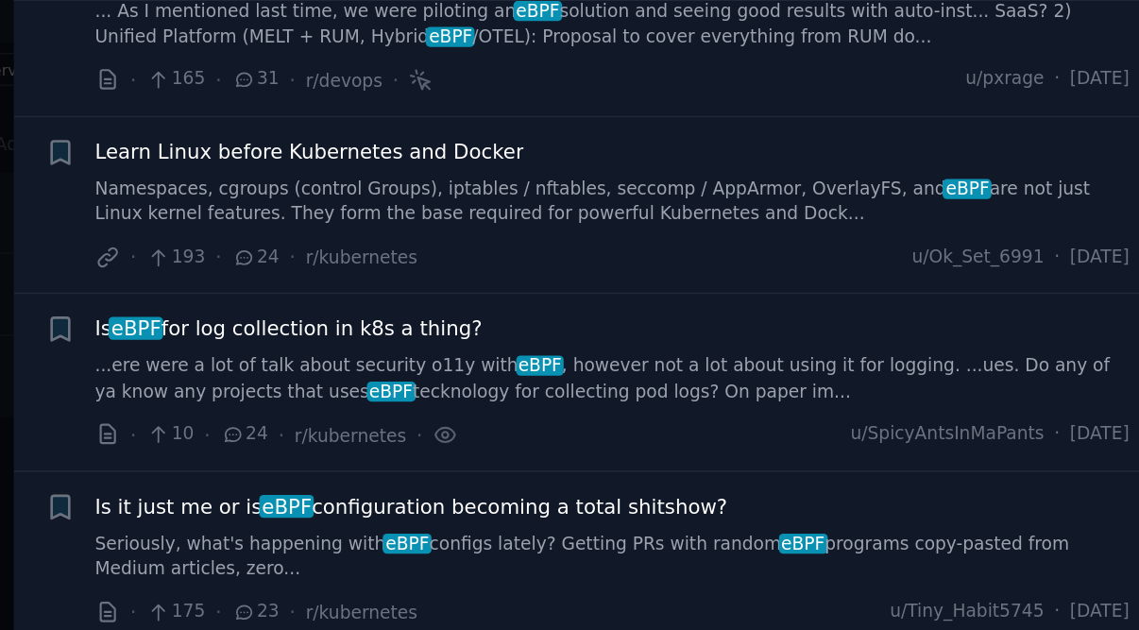
scroll to position [372, 0]
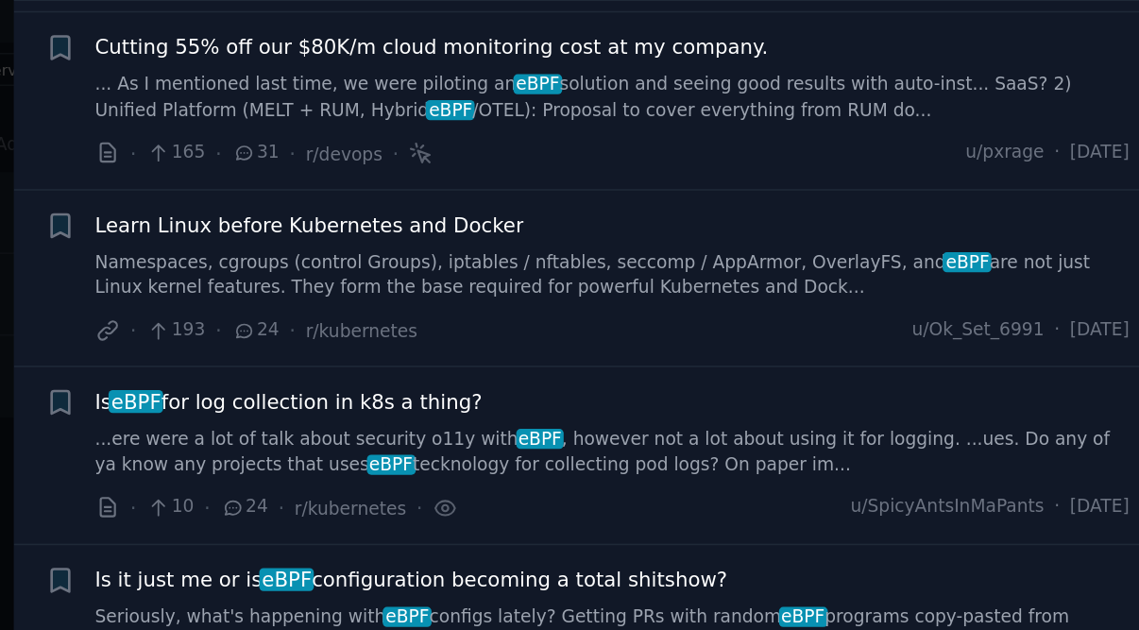
click at [452, 411] on span "Is eBPF for log collection in k8s a thing?" at bounding box center [579, 421] width 255 height 20
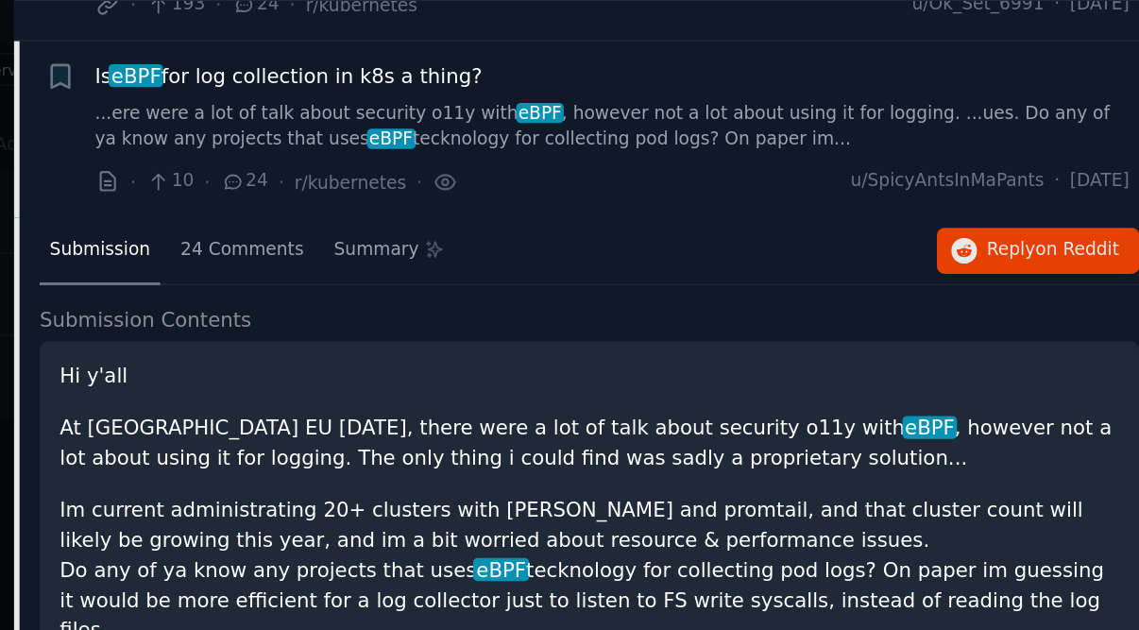
scroll to position [594, 0]
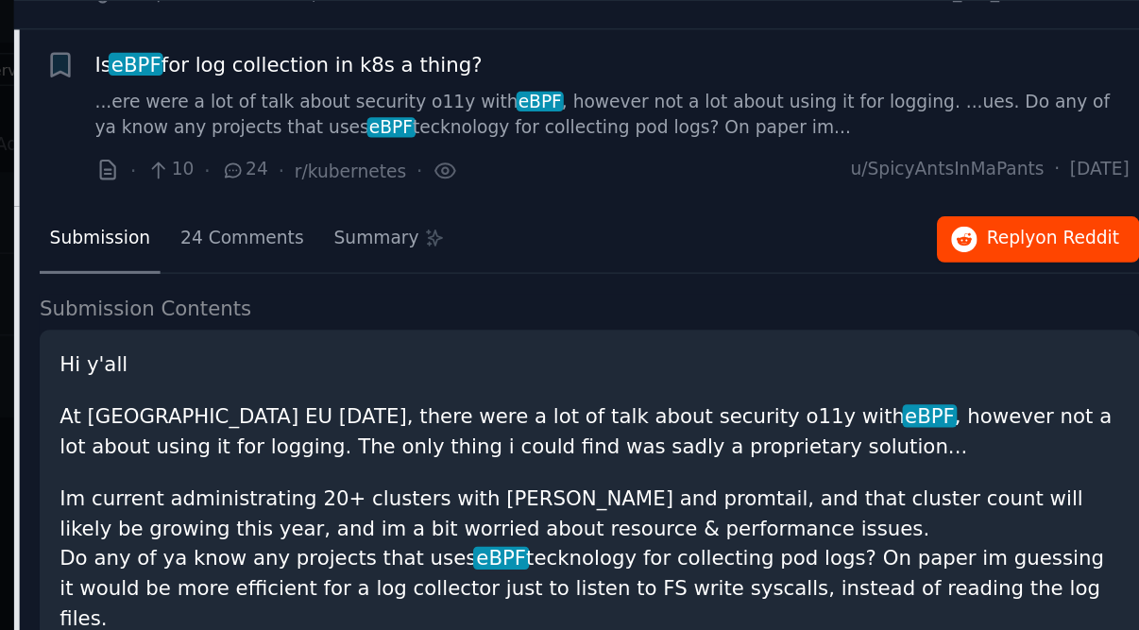
click at [1039, 305] on span "Reply on Reddit" at bounding box center [1082, 313] width 87 height 17
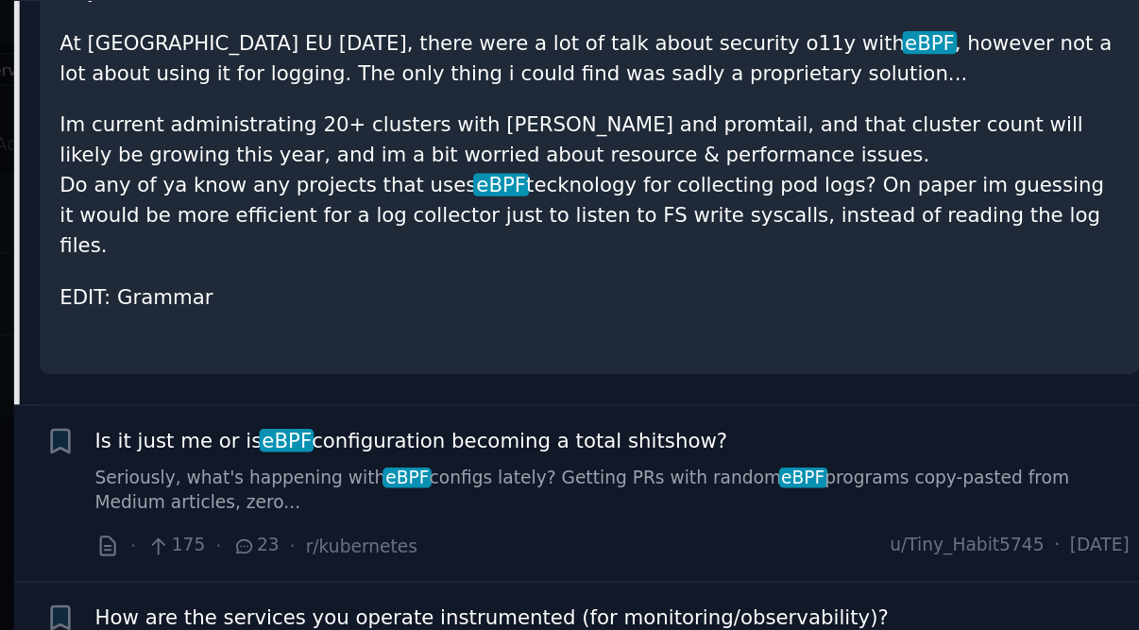
scroll to position [930, 0]
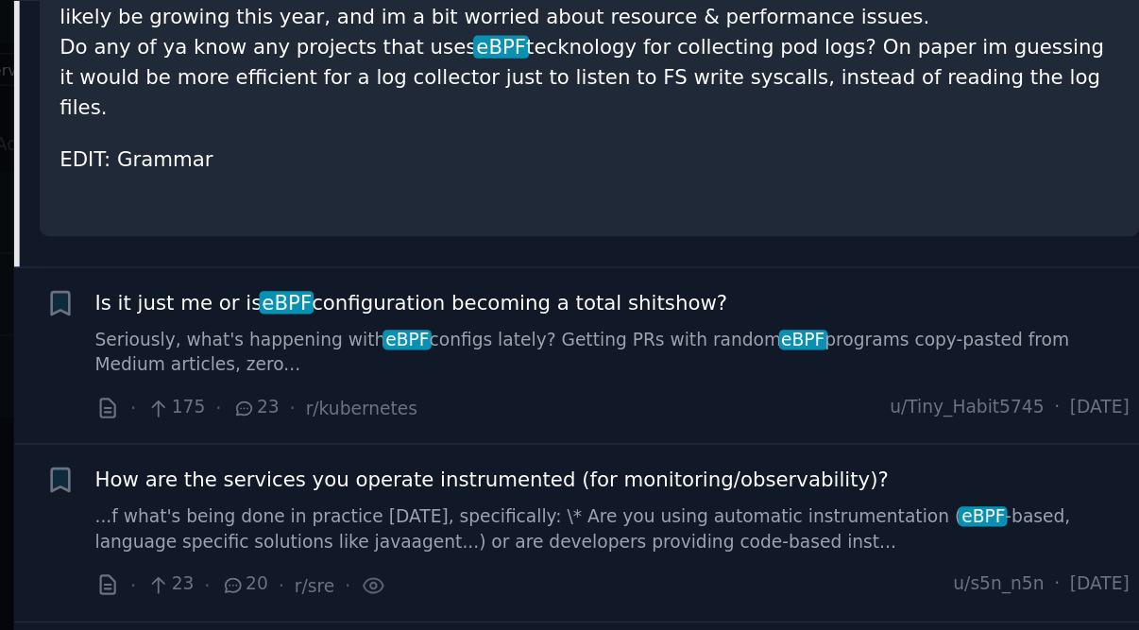
click at [452, 346] on span "Is it just me or is eBPF configuration becoming a total shitshow?" at bounding box center [660, 356] width 416 height 20
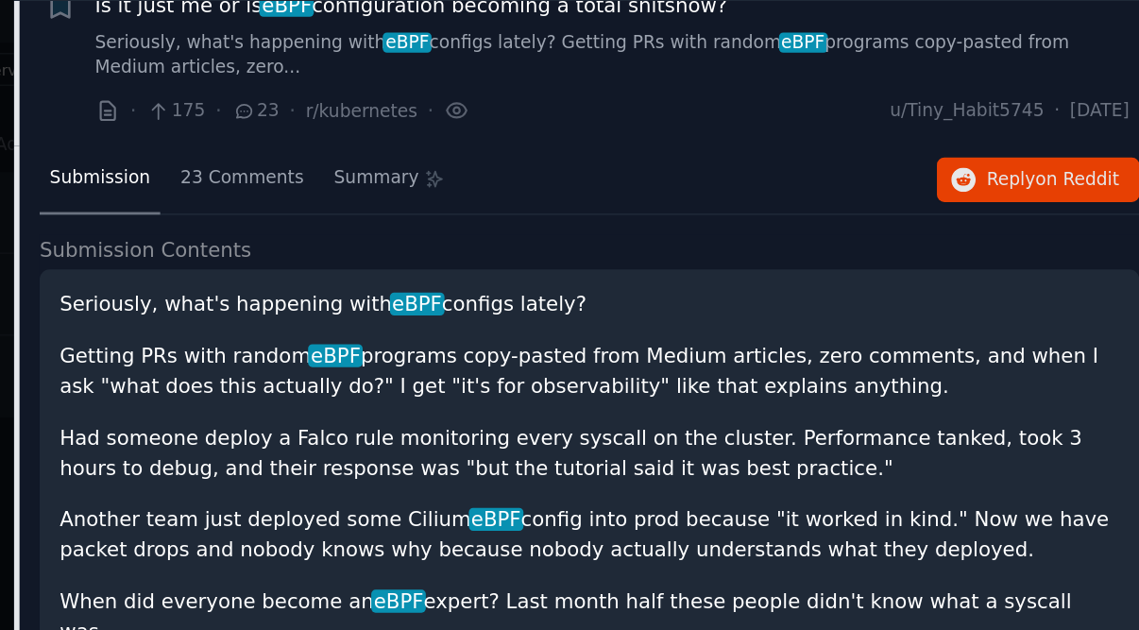
scroll to position [732, 0]
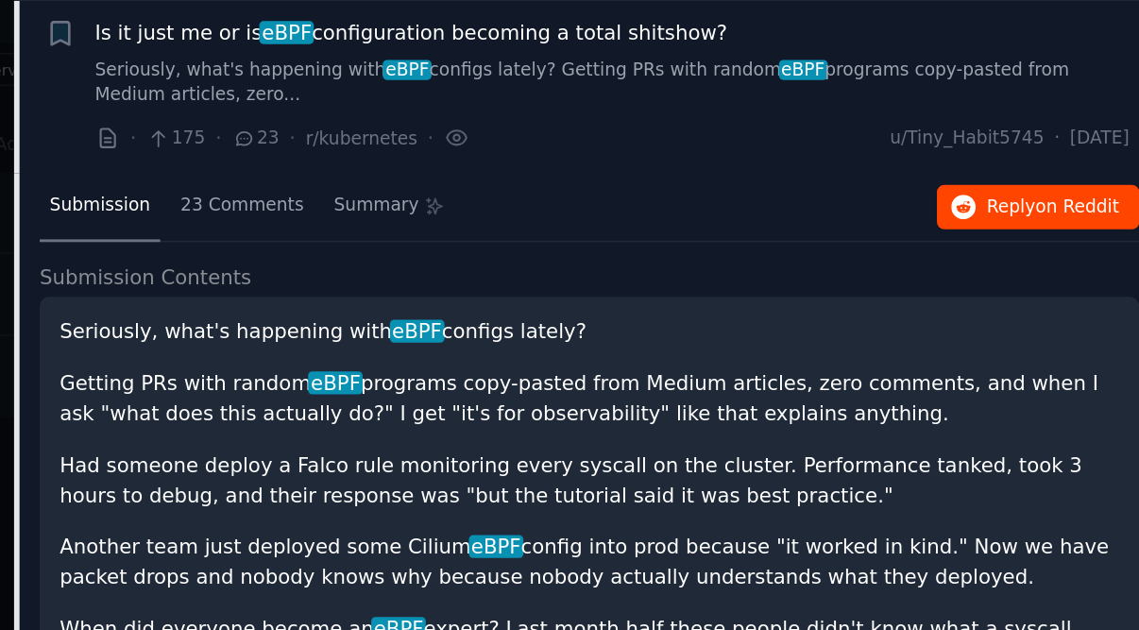
click at [1039, 284] on span "Reply on Reddit" at bounding box center [1082, 292] width 87 height 17
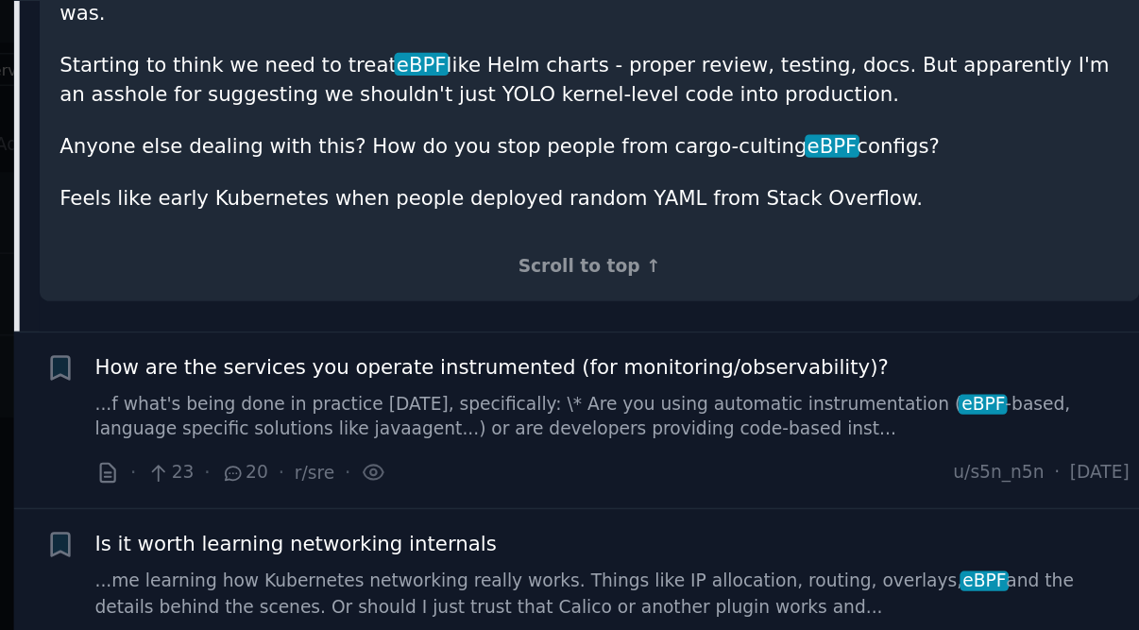
scroll to position [1158, 0]
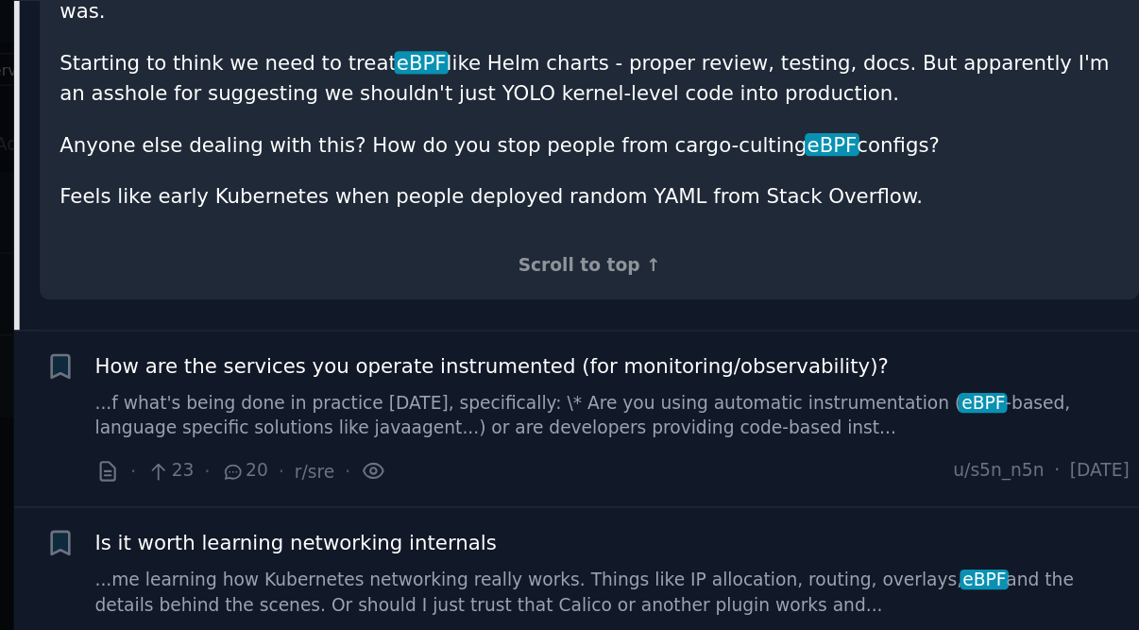
click at [627, 456] on icon at bounding box center [635, 466] width 17 height 20
click at [452, 387] on span "How are the services you operate instrumented (for monitoring/observability)?" at bounding box center [713, 397] width 522 height 20
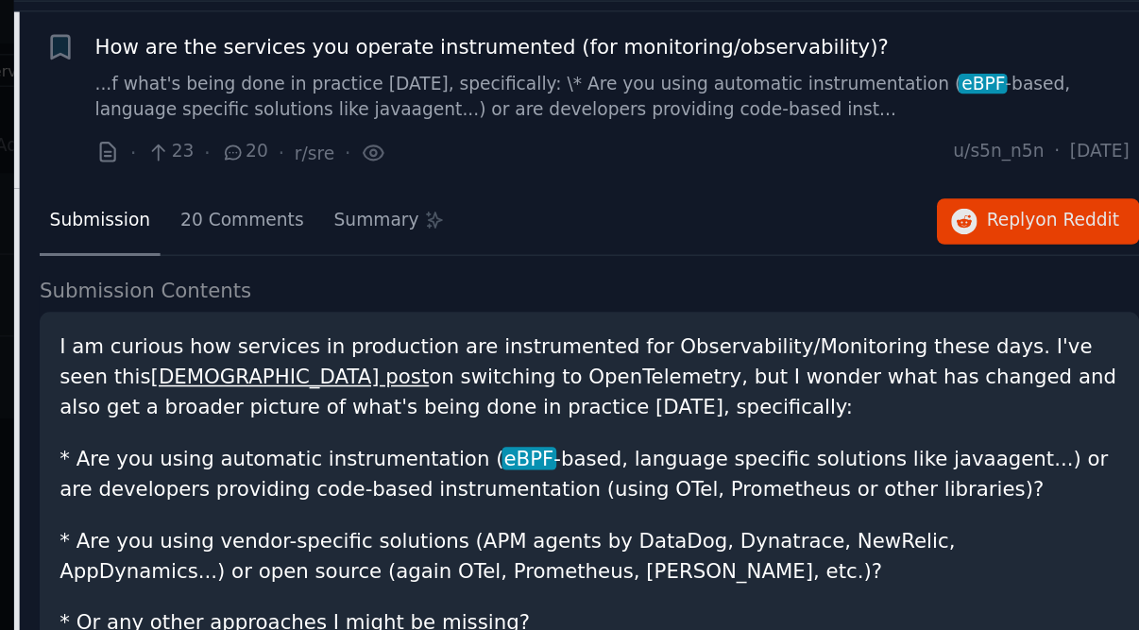
scroll to position [826, 0]
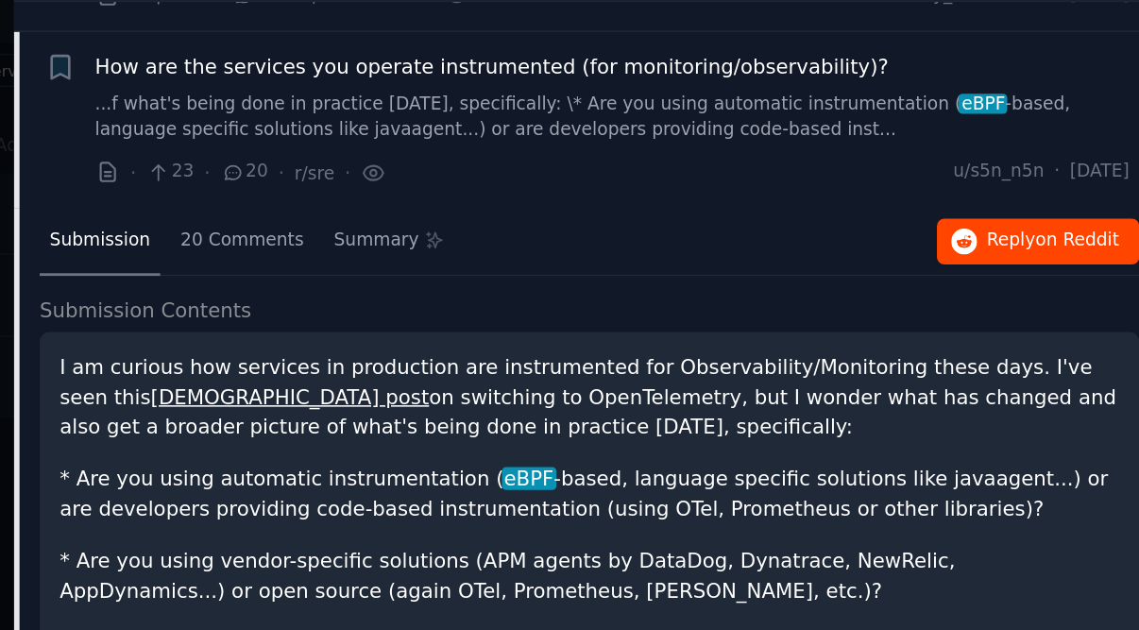
click at [1071, 307] on span "on Reddit" at bounding box center [1098, 313] width 55 height 13
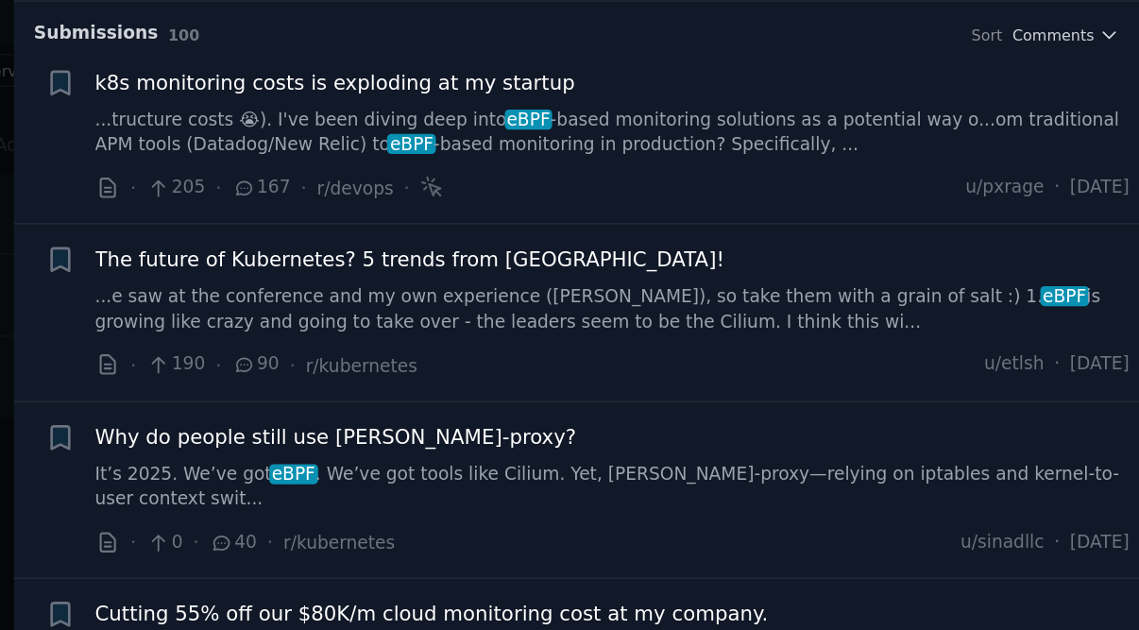
scroll to position [0, 0]
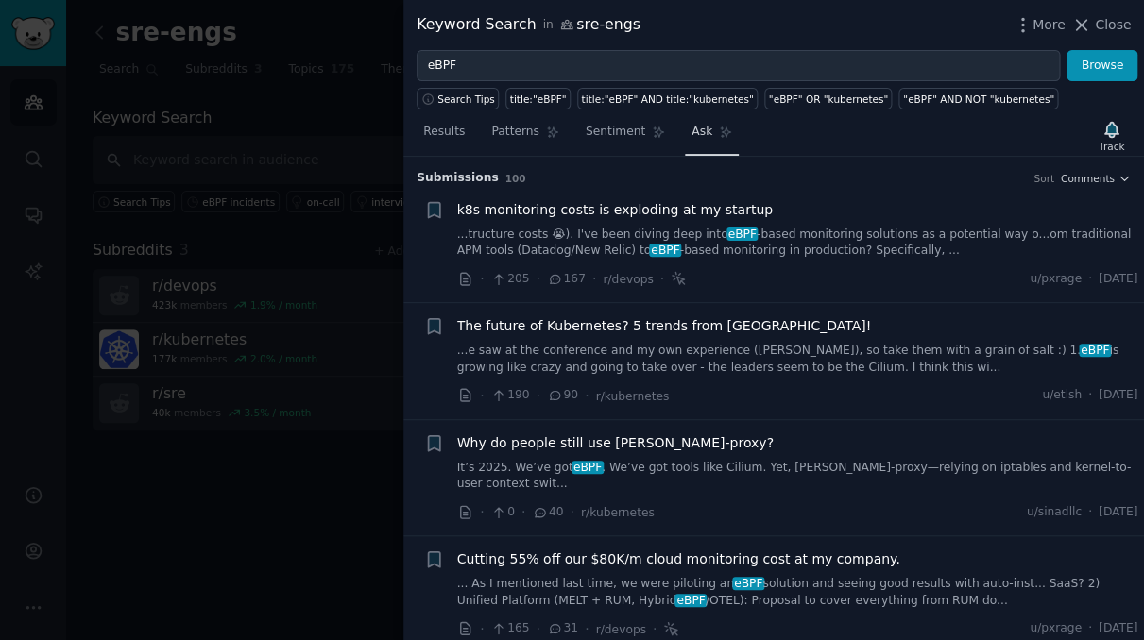
click at [704, 133] on span "Ask" at bounding box center [701, 132] width 21 height 17
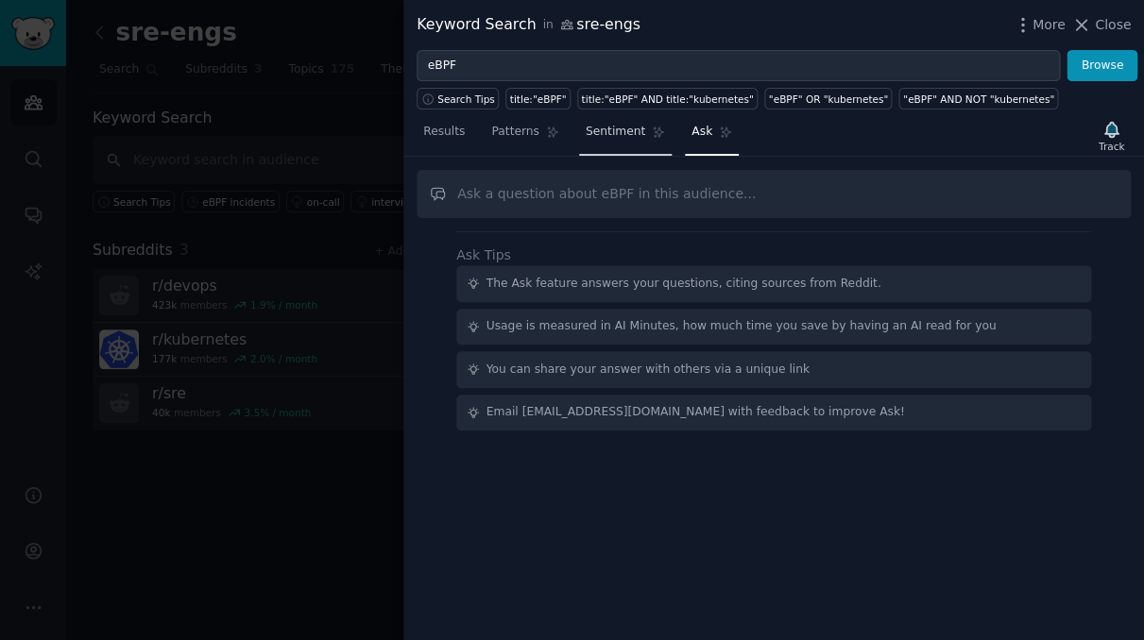
click at [602, 131] on span "Sentiment" at bounding box center [615, 132] width 59 height 17
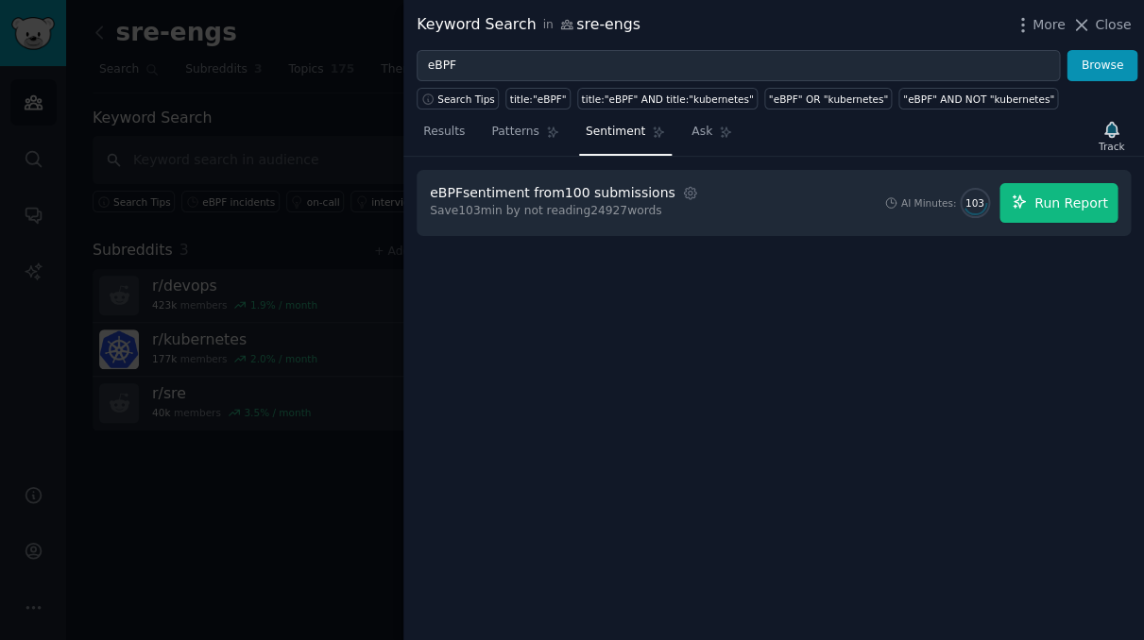
click at [1059, 195] on span "Run Report" at bounding box center [1071, 204] width 74 height 20
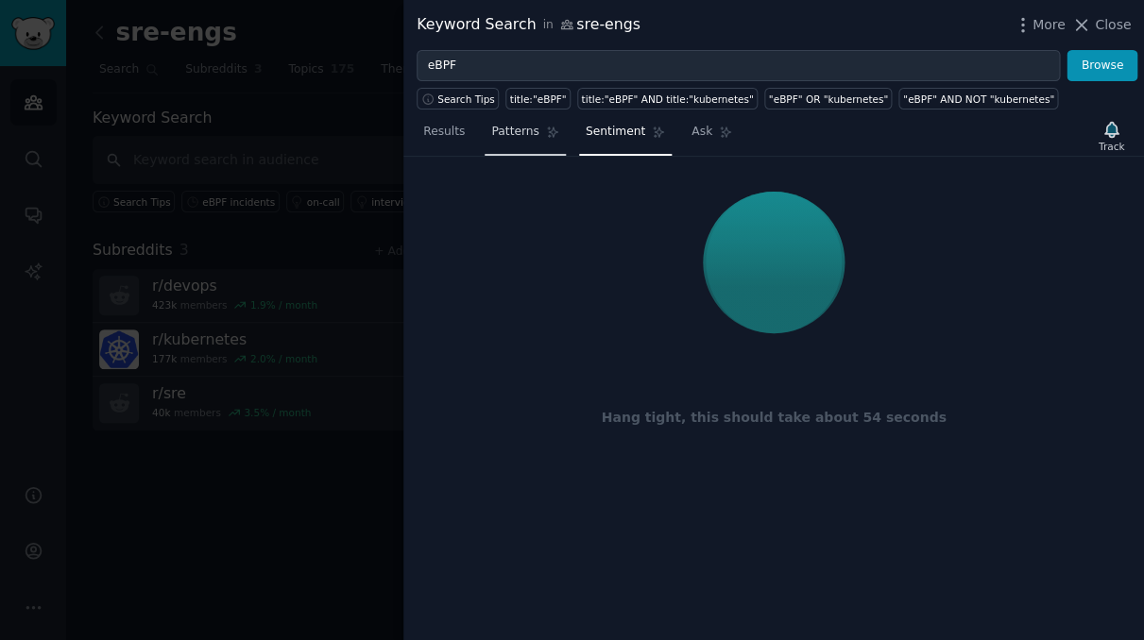
click at [516, 136] on span "Patterns" at bounding box center [514, 132] width 47 height 17
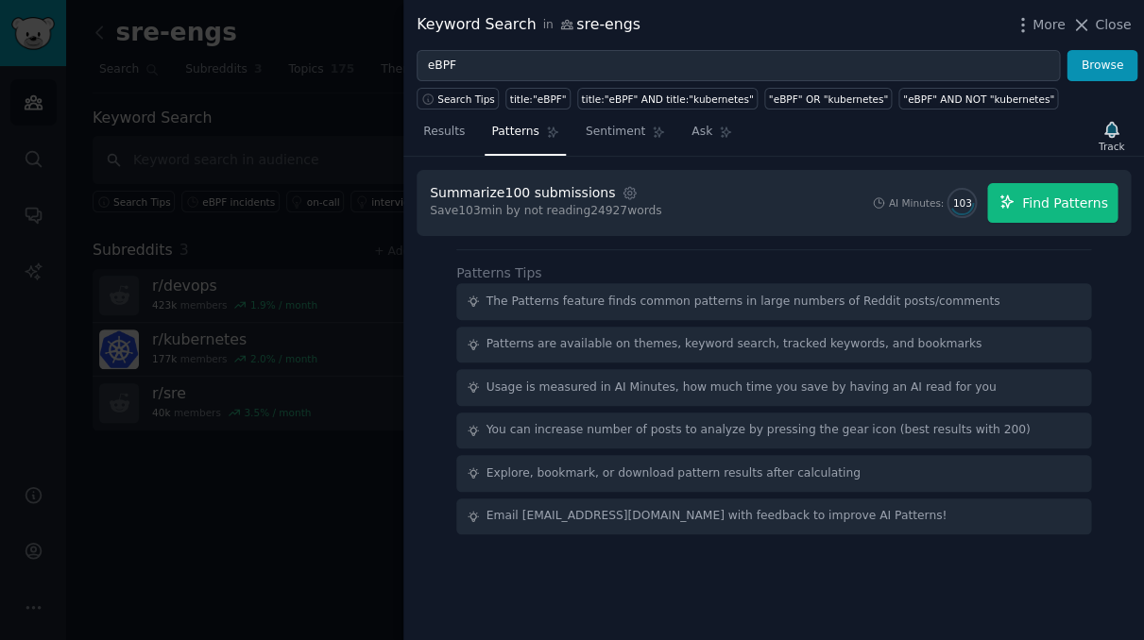
click at [1044, 201] on span "Find Patterns" at bounding box center [1065, 204] width 86 height 20
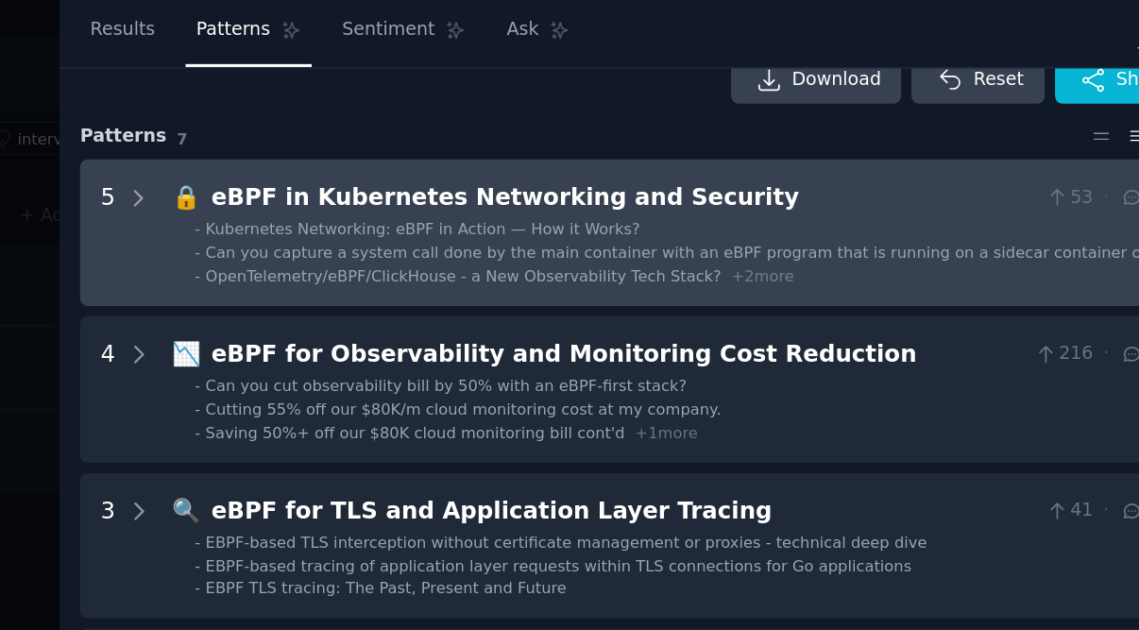
scroll to position [25, 0]
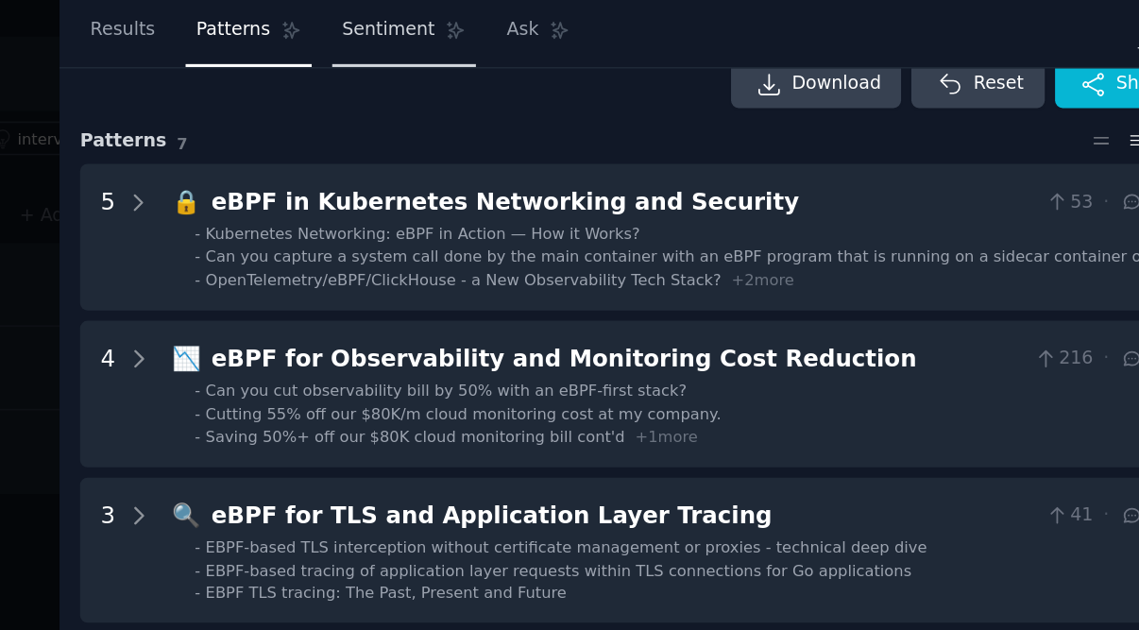
click at [581, 124] on span "Sentiment" at bounding box center [610, 132] width 59 height 17
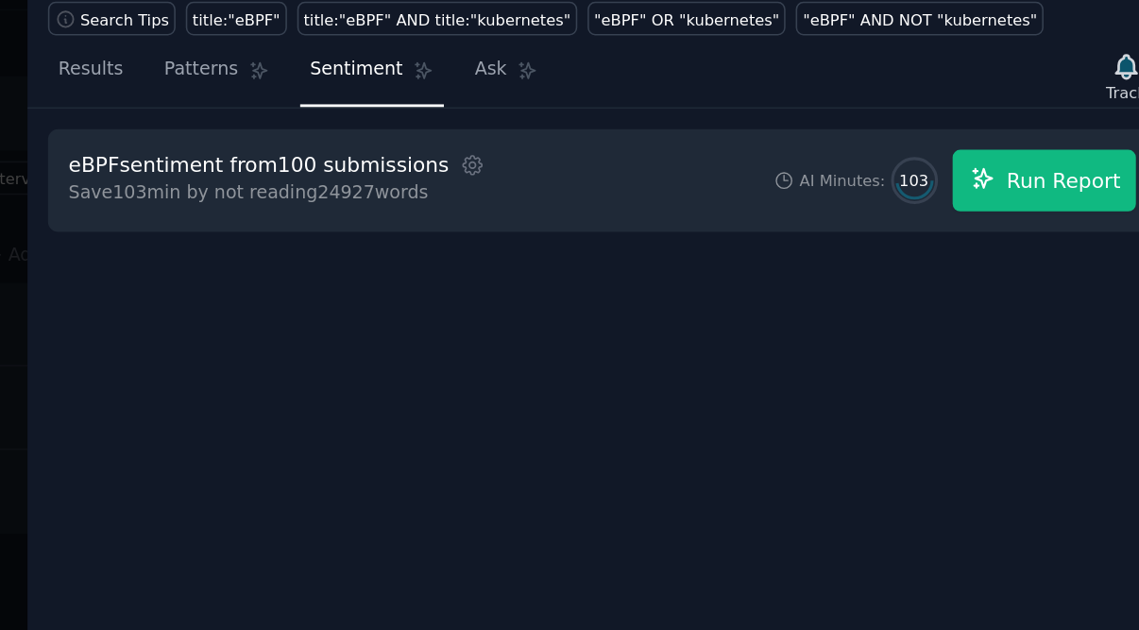
click at [1029, 194] on span "Run Report" at bounding box center [1066, 204] width 74 height 20
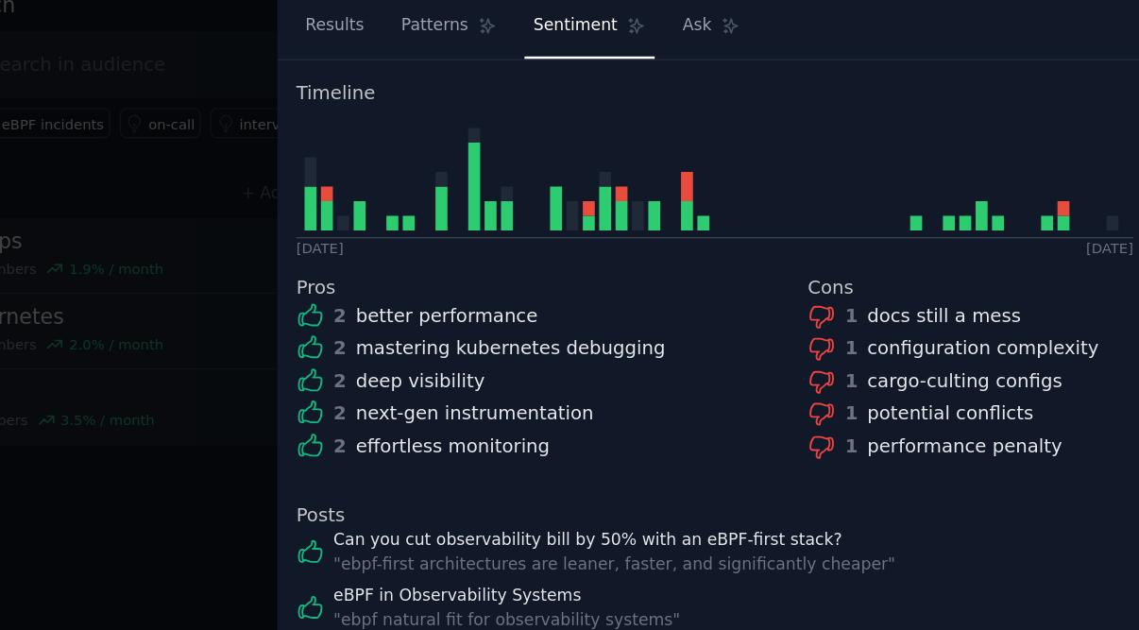
scroll to position [197, 0]
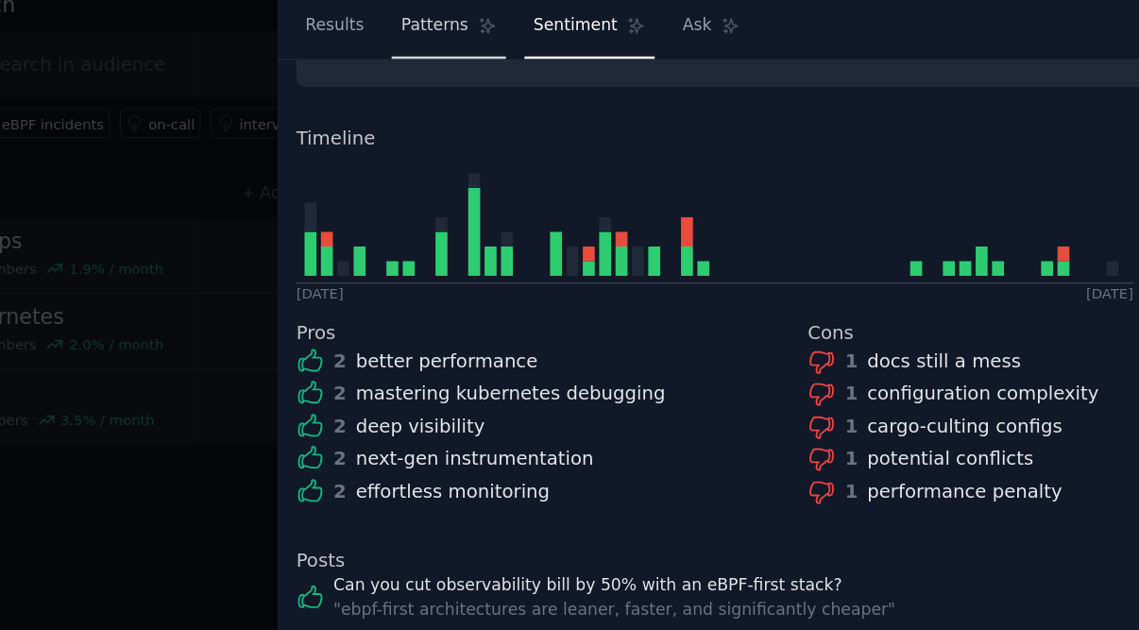
click at [486, 124] on span "Patterns" at bounding box center [509, 132] width 47 height 17
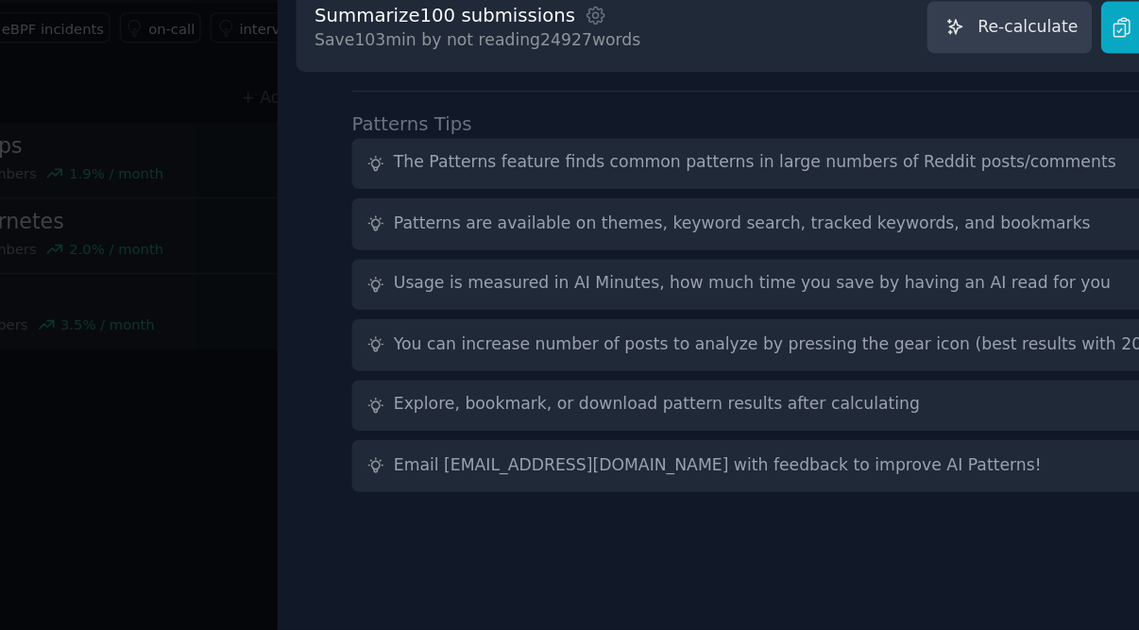
scroll to position [9, 0]
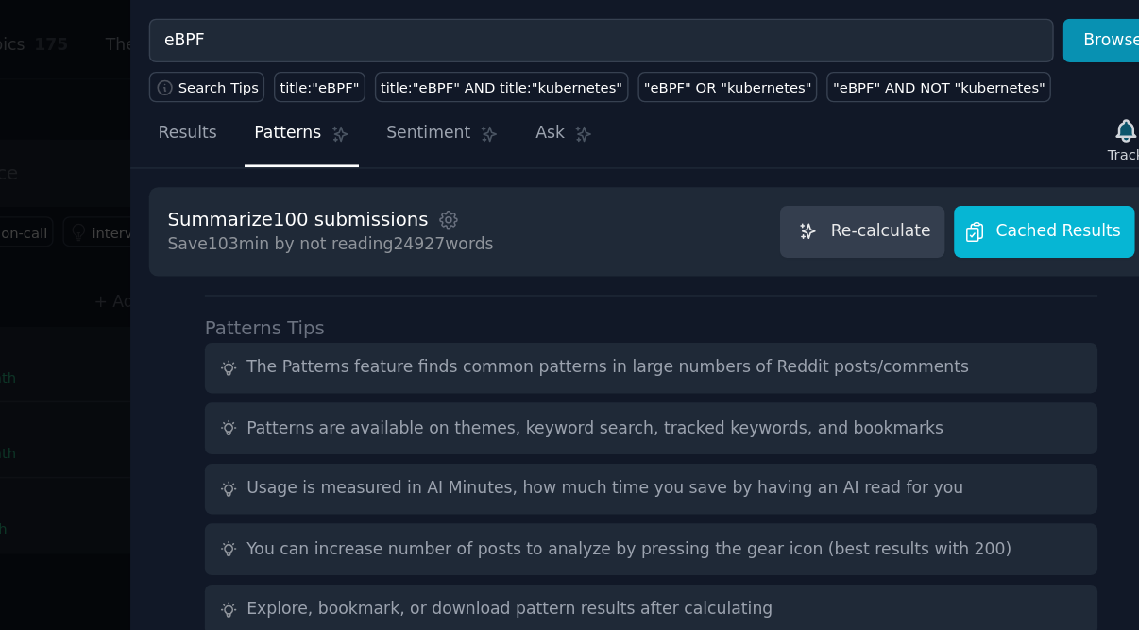
click at [1014, 194] on span "Cached Results" at bounding box center [1058, 202] width 89 height 17
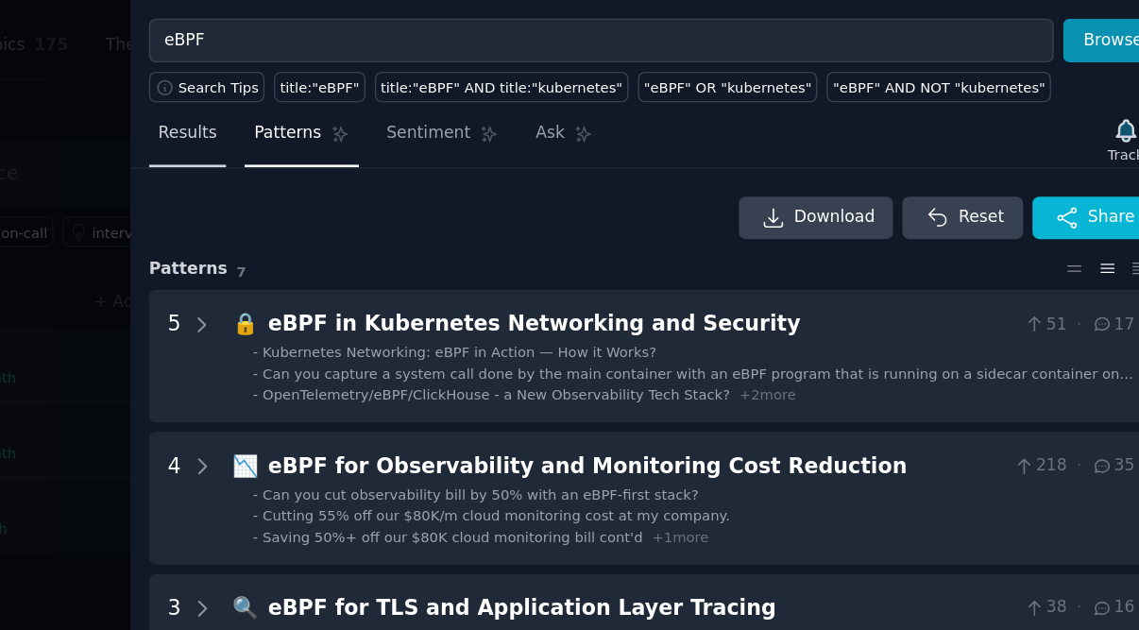
click at [418, 124] on span "Results" at bounding box center [439, 132] width 42 height 17
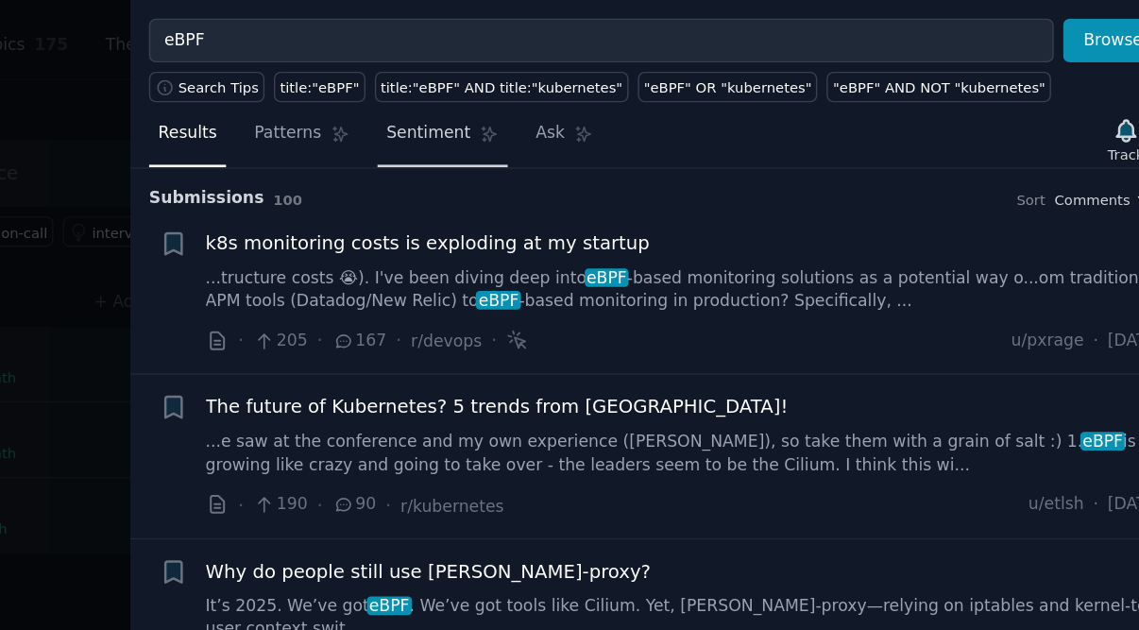
click at [581, 124] on span "Sentiment" at bounding box center [610, 132] width 59 height 17
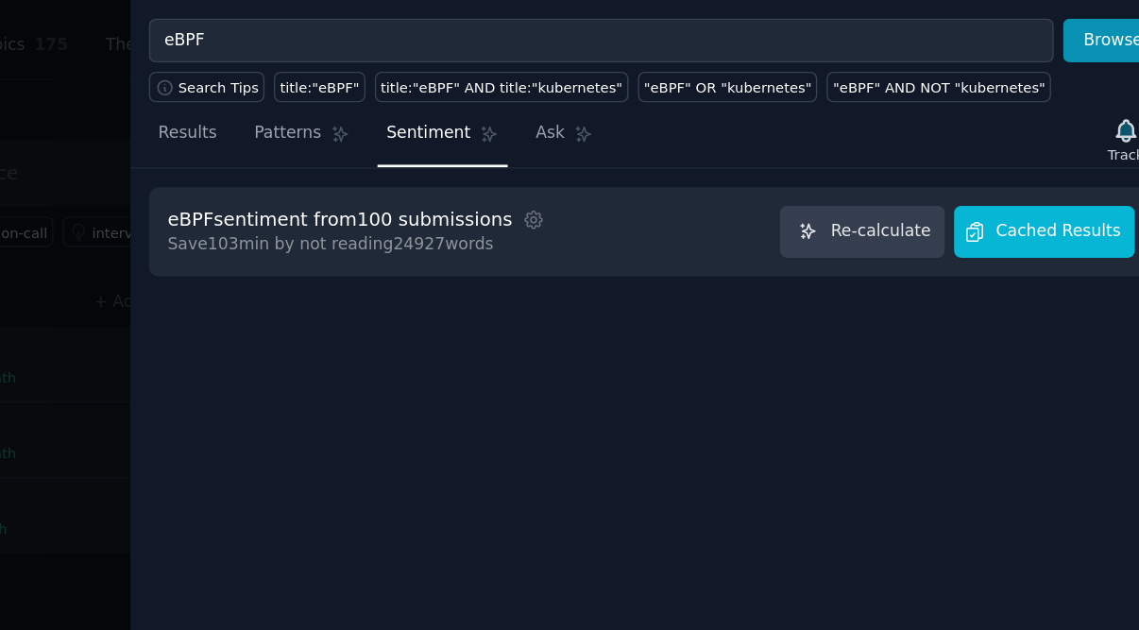
click at [1014, 194] on span "Cached Results" at bounding box center [1058, 202] width 89 height 17
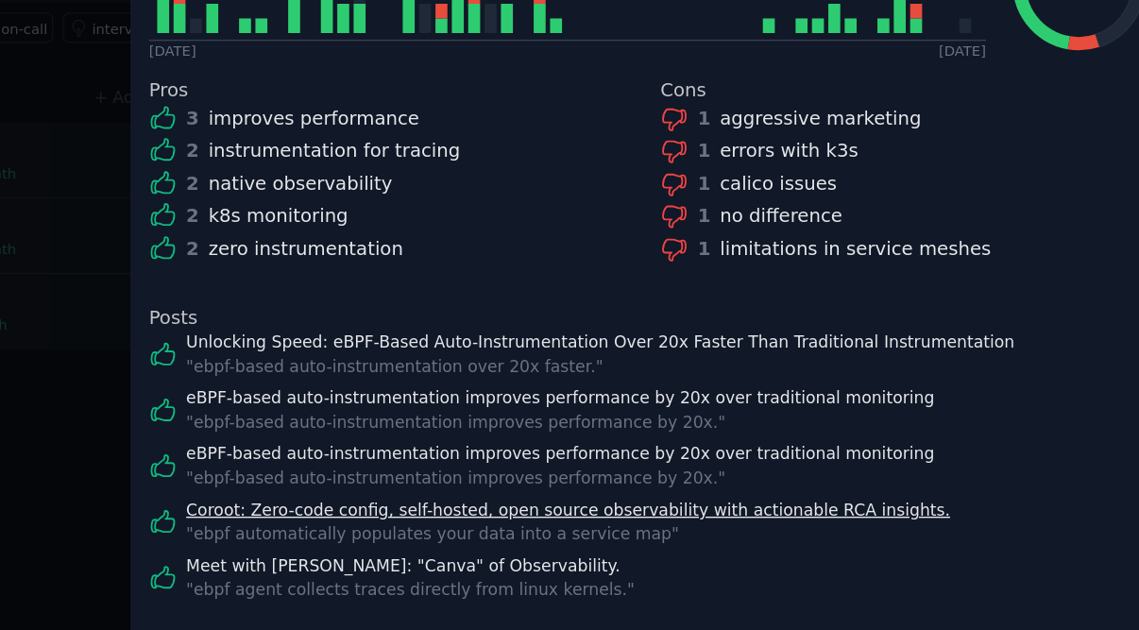
scroll to position [9, 0]
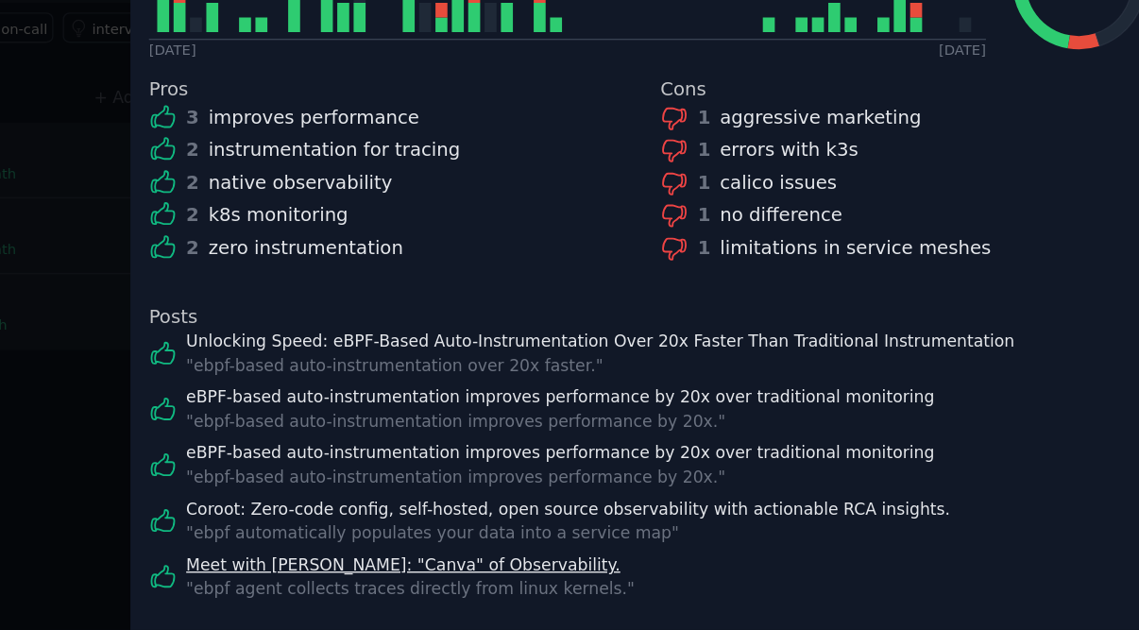
click at [438, 576] on link "Meet with [PERSON_NAME]: "Canva" of Observability." at bounding box center [597, 584] width 319 height 17
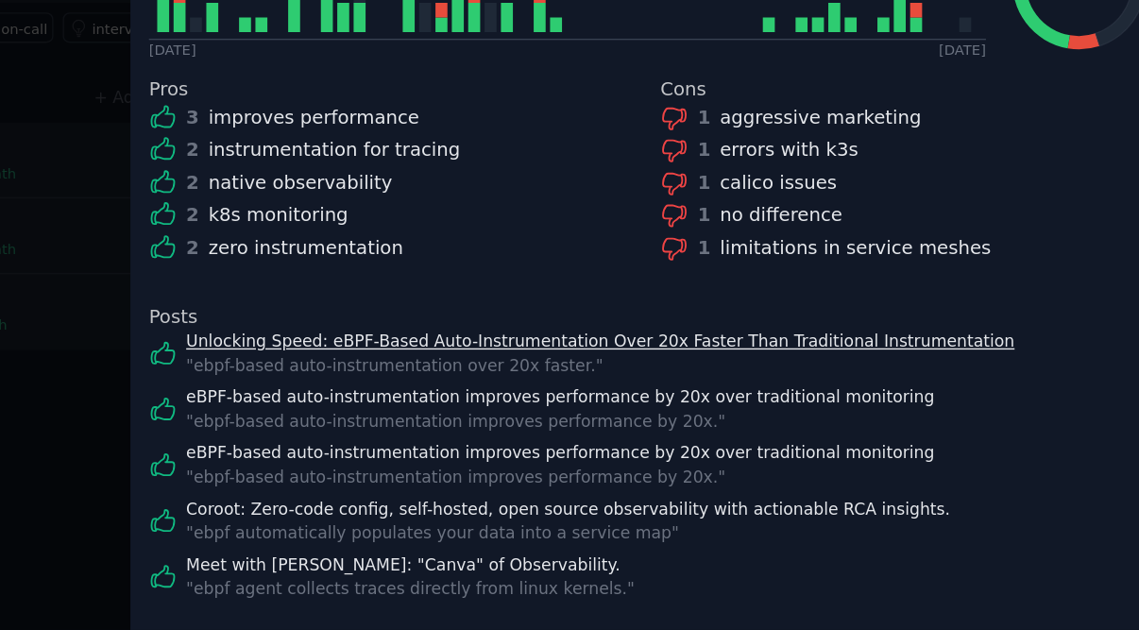
click at [438, 417] on link "Unlocking Speed: eBPF-Based Auto-Instrumentation Over 20x Faster Than Tradition…" at bounding box center [732, 425] width 589 height 17
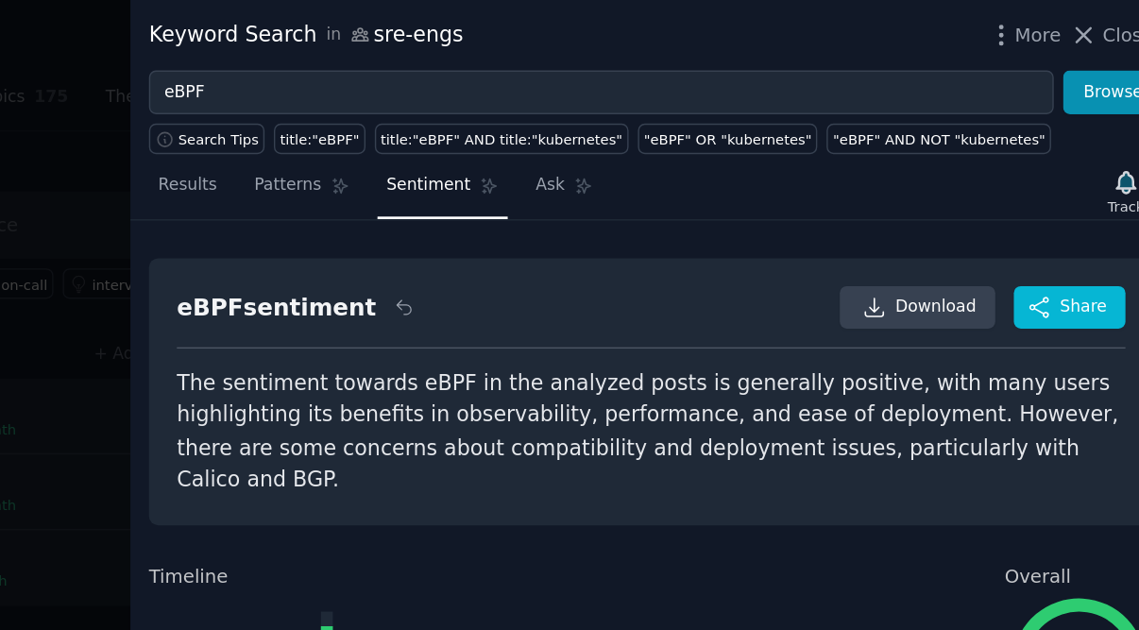
scroll to position [0, 0]
click at [687, 137] on span "Ask" at bounding box center [697, 132] width 21 height 17
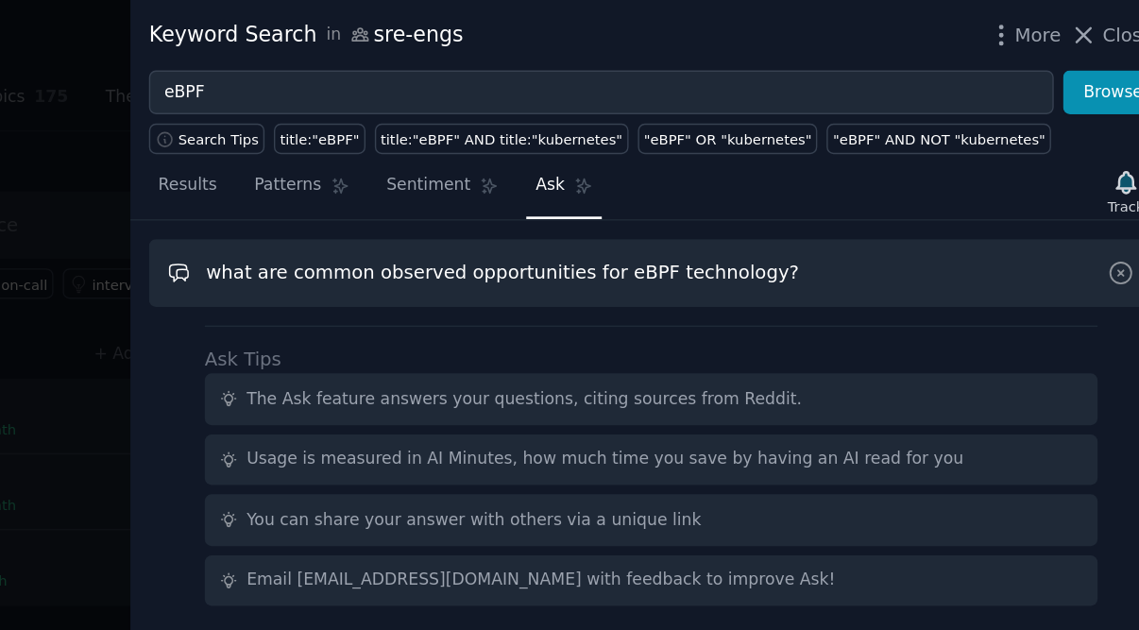
type input "what are common observed opportunities for eBPF technology?"
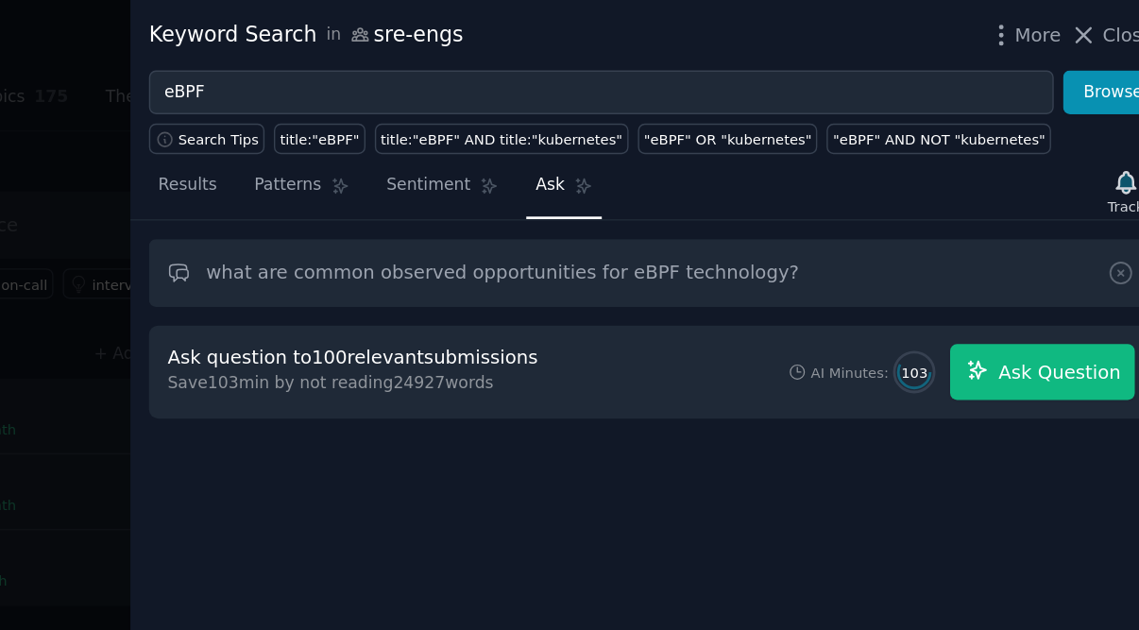
click at [1015, 263] on span "Ask Question" at bounding box center [1058, 265] width 87 height 20
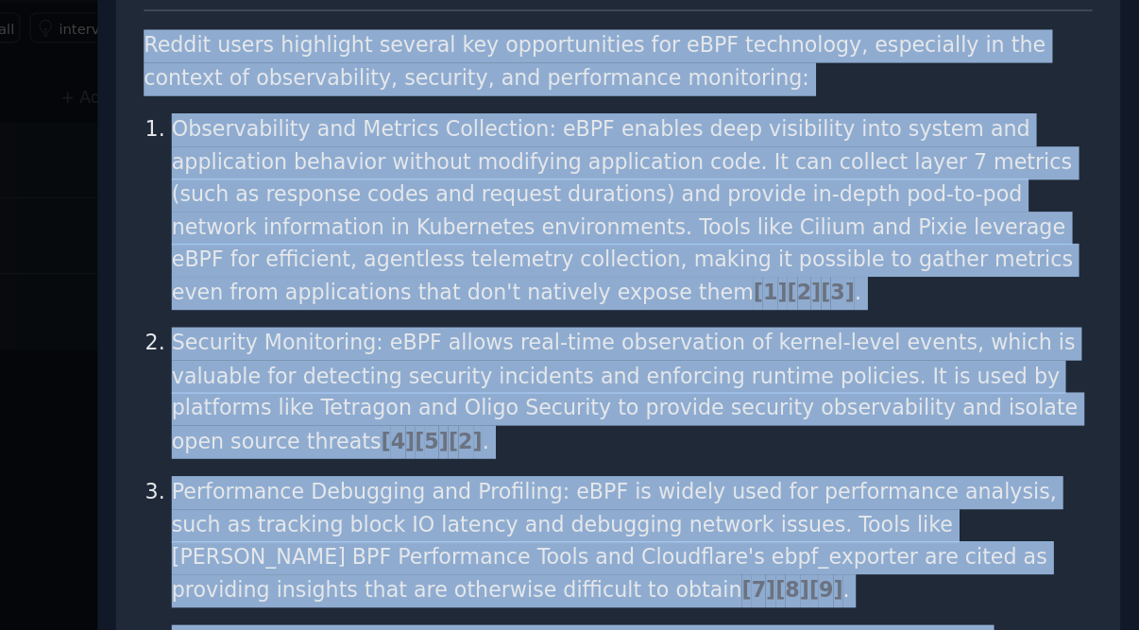
drag, startPoint x: 105, startPoint y: 188, endPoint x: 389, endPoint y: 443, distance: 381.9
click at [412, 443] on div "what are common observed opportunities for eBPF technology? Share Reddit users …" at bounding box center [769, 525] width 714 height 831
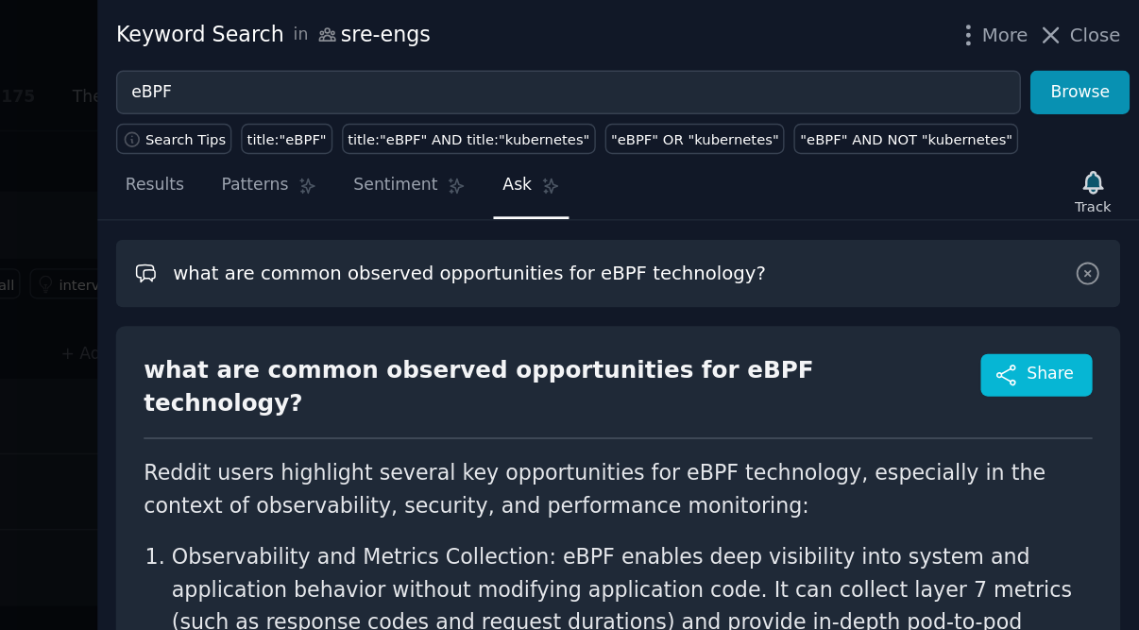
click at [483, 202] on input "what are common observed opportunities for eBPF technology?" at bounding box center [769, 194] width 714 height 48
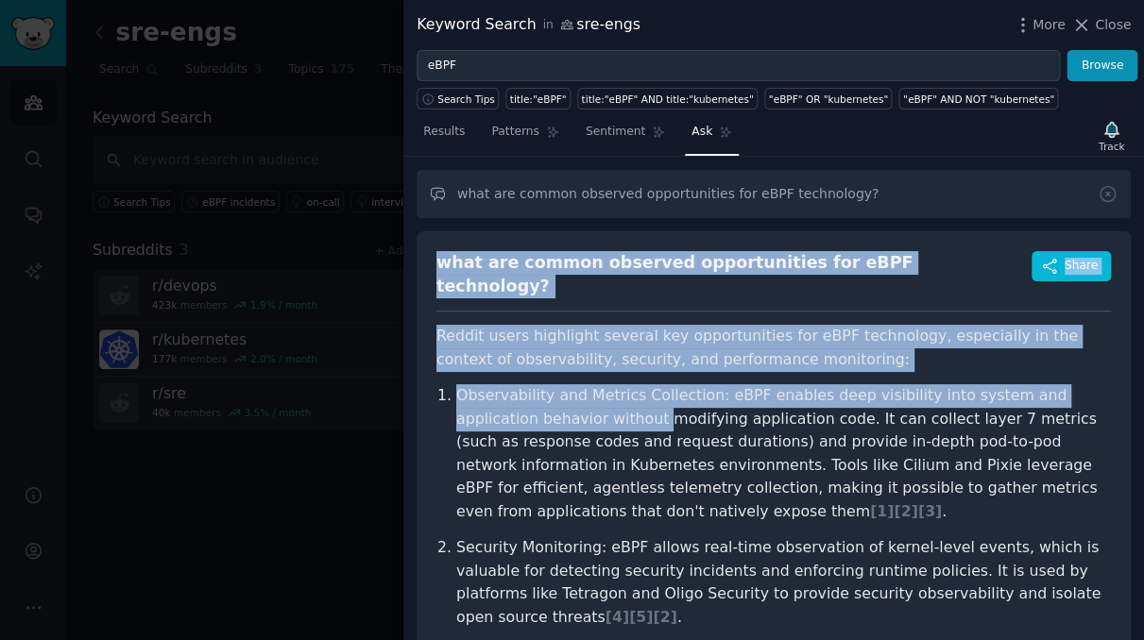
drag, startPoint x: 433, startPoint y: 264, endPoint x: 568, endPoint y: 389, distance: 183.8
click at [569, 389] on div "what are common observed opportunities for eBPF technology? Share Reddit users …" at bounding box center [773, 646] width 714 height 831
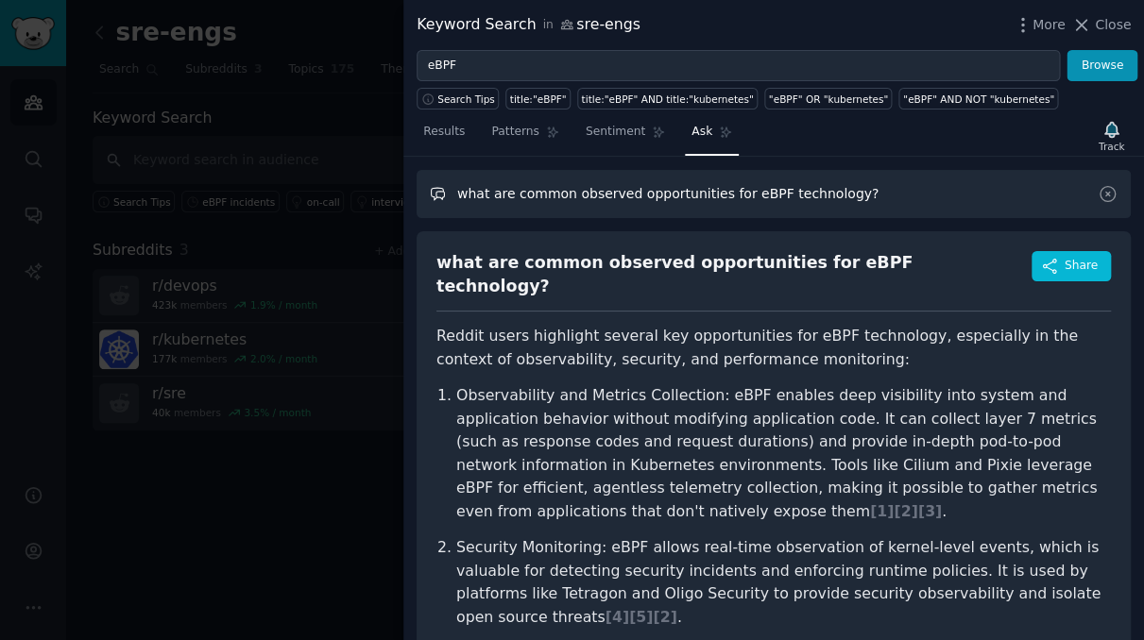
click at [959, 203] on input "what are common observed opportunities for eBPF technology?" at bounding box center [773, 194] width 714 height 48
click at [1018, 148] on div "Results Patterns Sentiment Ask Track" at bounding box center [773, 136] width 740 height 41
click at [628, 128] on span "Sentiment" at bounding box center [615, 132] width 59 height 17
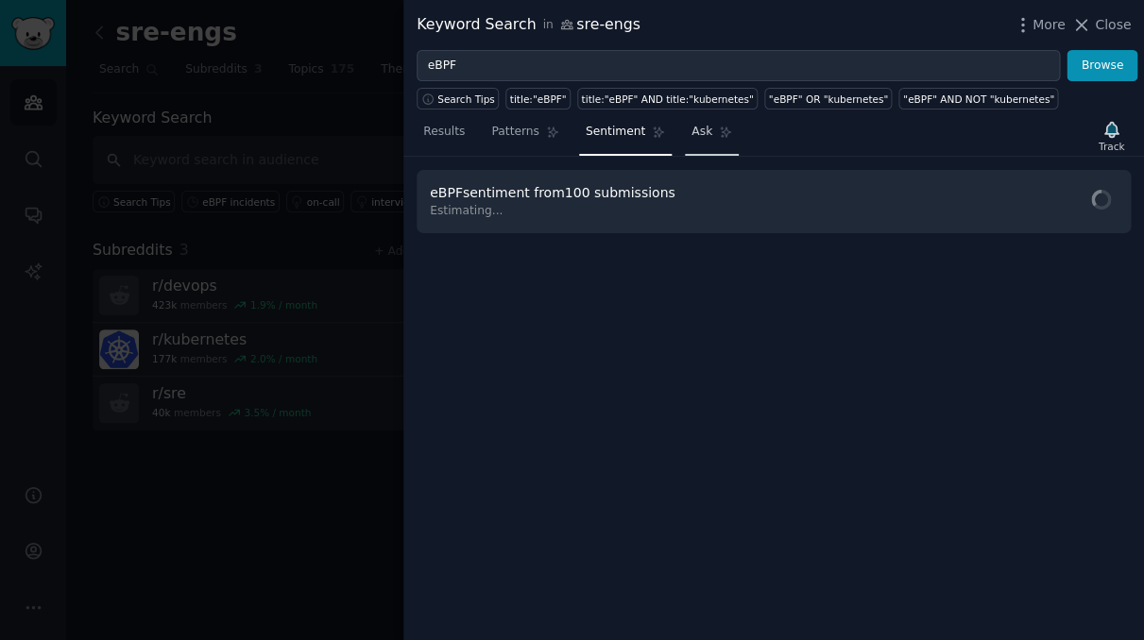
click at [719, 130] on icon at bounding box center [725, 132] width 13 height 13
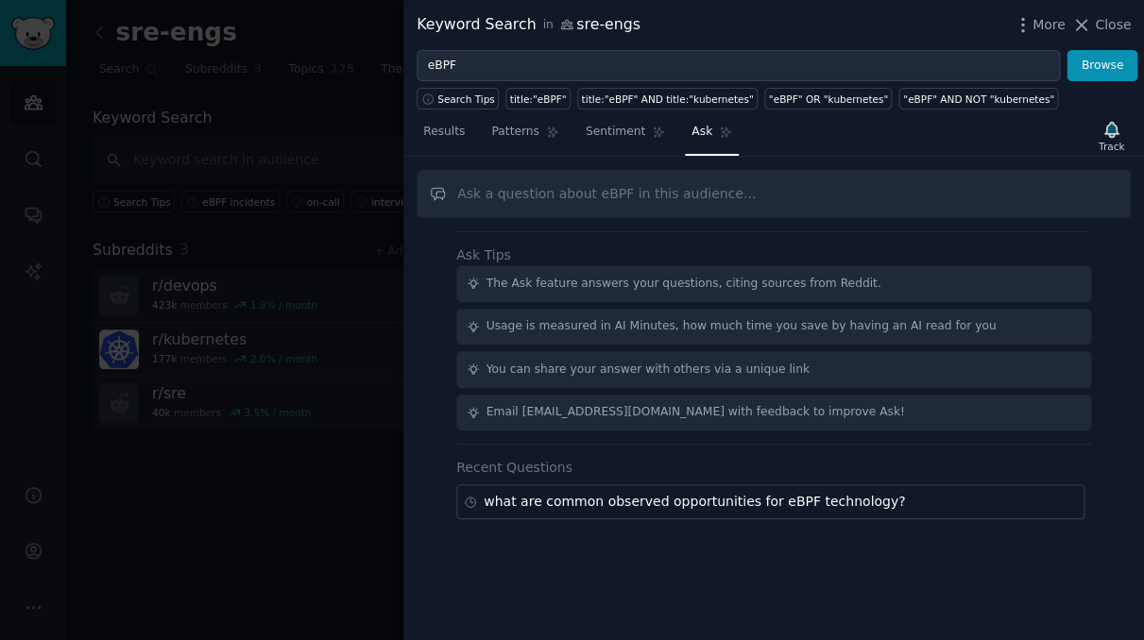
click at [707, 202] on input "text" at bounding box center [773, 194] width 714 height 48
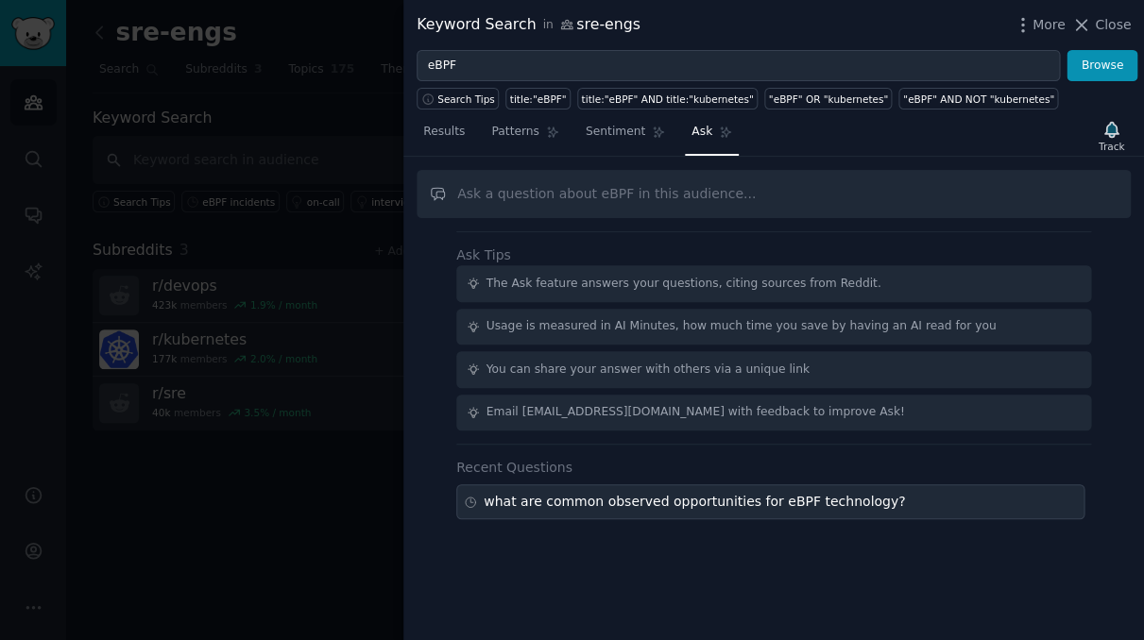
click at [702, 492] on div "what are common observed opportunities for eBPF technology?" at bounding box center [694, 502] width 421 height 20
type input "what are common observed opportunities for eBPF technology?"
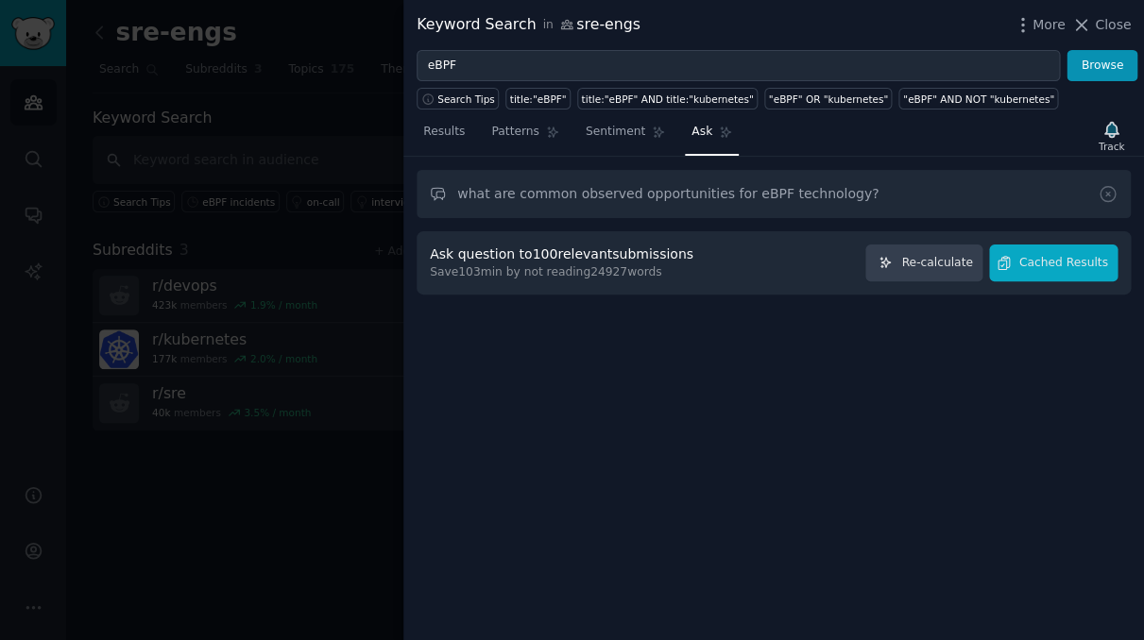
click at [691, 137] on span "Ask" at bounding box center [701, 132] width 21 height 17
click at [459, 132] on span "Results" at bounding box center [444, 132] width 42 height 17
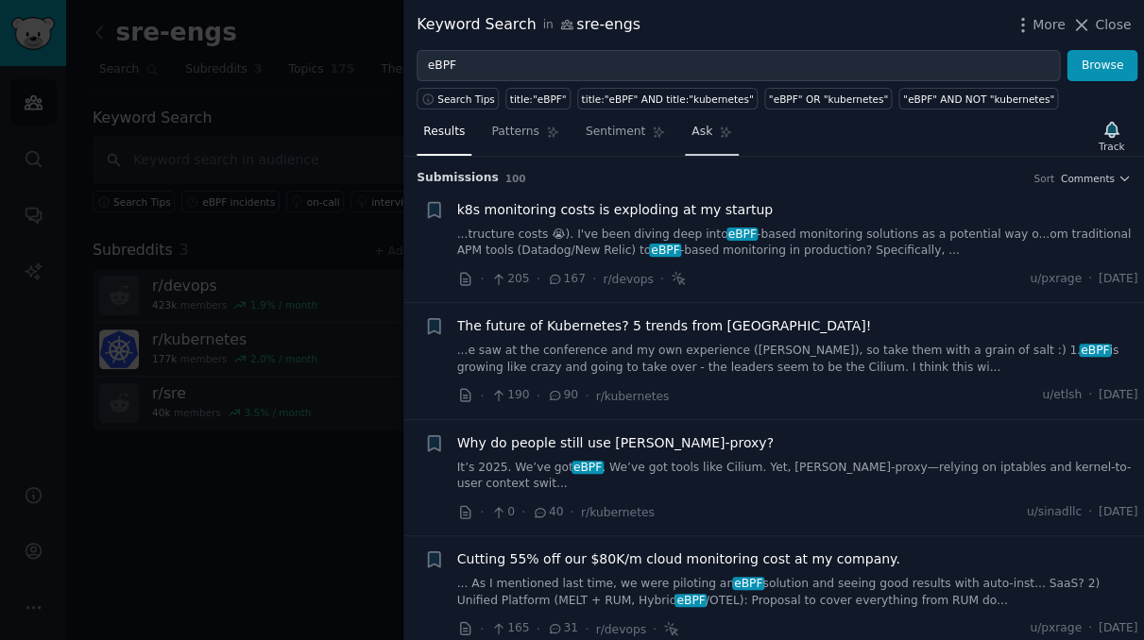
click at [719, 136] on icon at bounding box center [725, 132] width 13 height 13
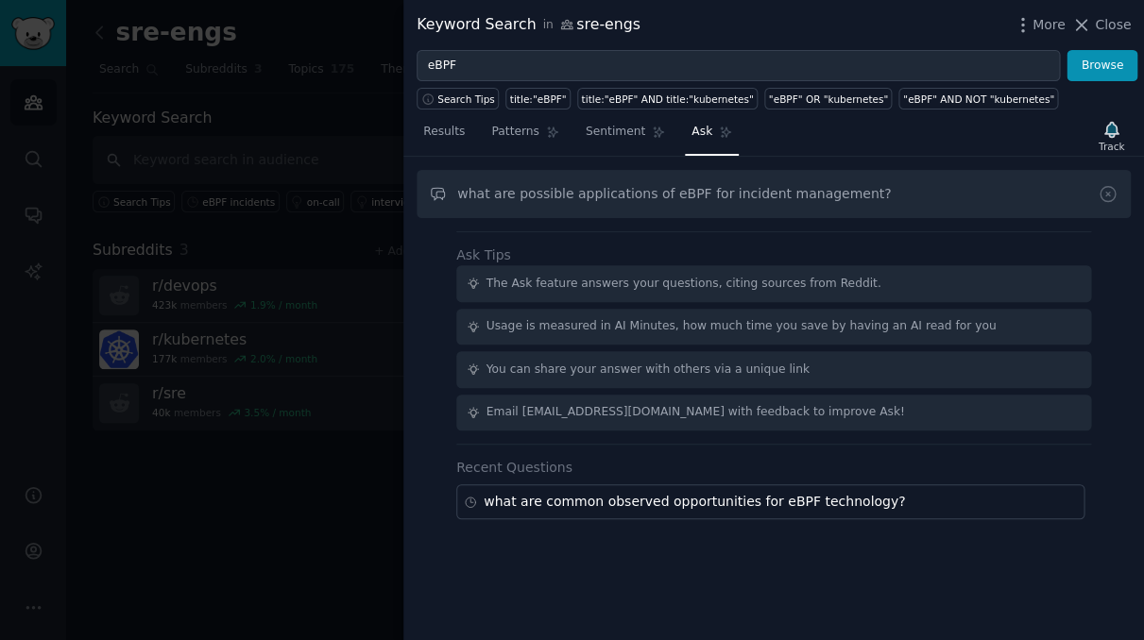
type input "what are possible applications of eBPF for incident management?"
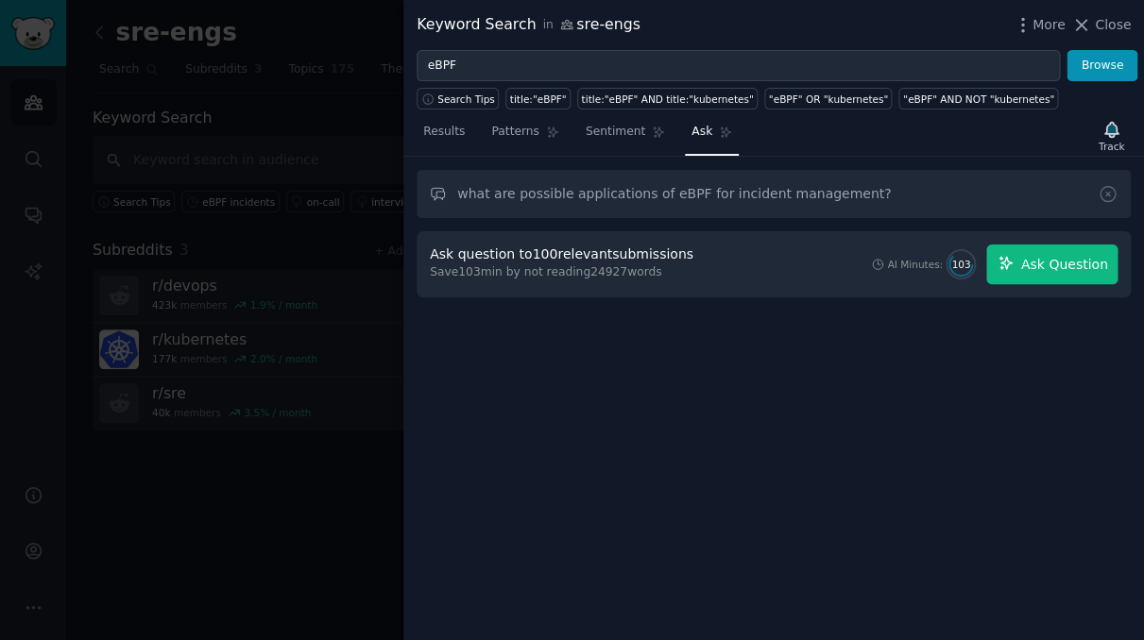
click at [1087, 266] on span "Ask Question" at bounding box center [1063, 265] width 87 height 20
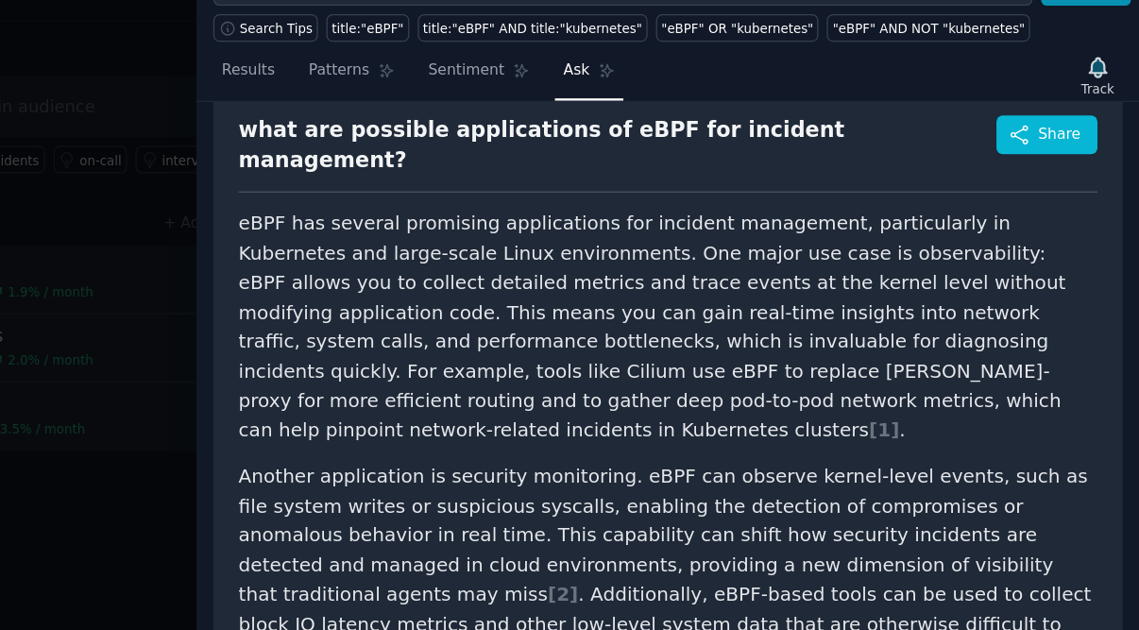
scroll to position [86, 0]
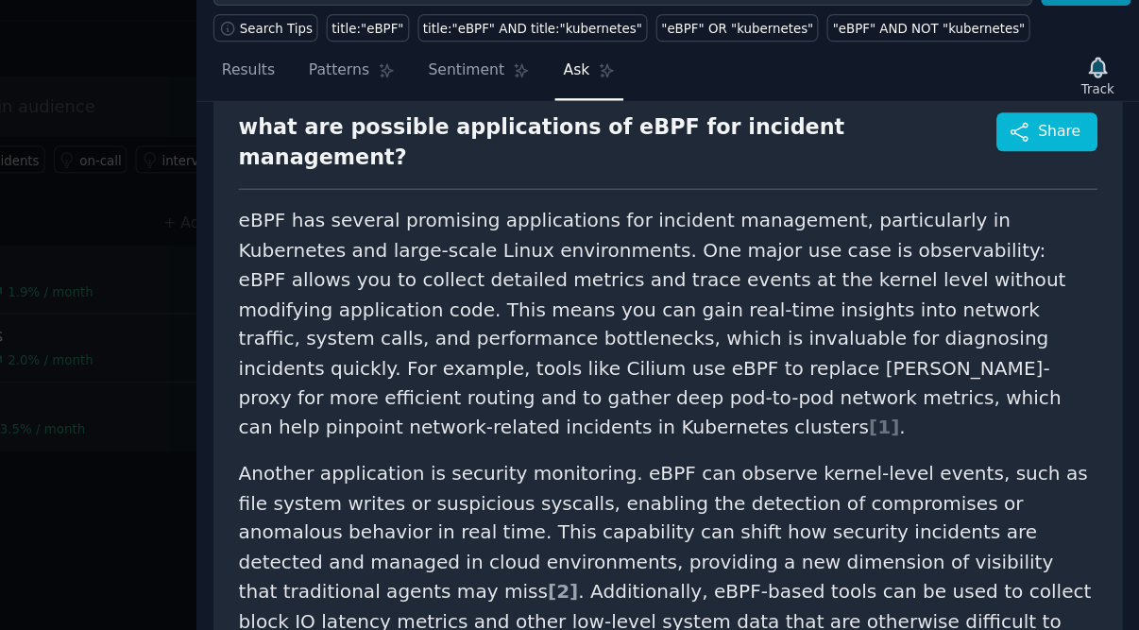
click at [698, 532] on span "[ 2 ]" at bounding box center [686, 541] width 24 height 18
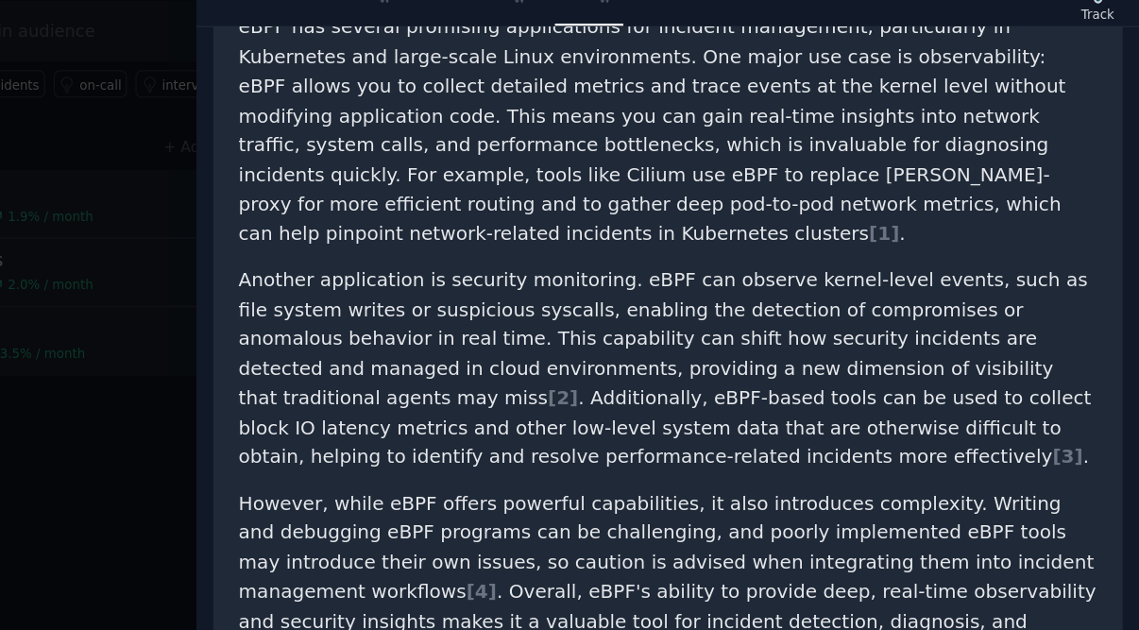
scroll to position [146, 0]
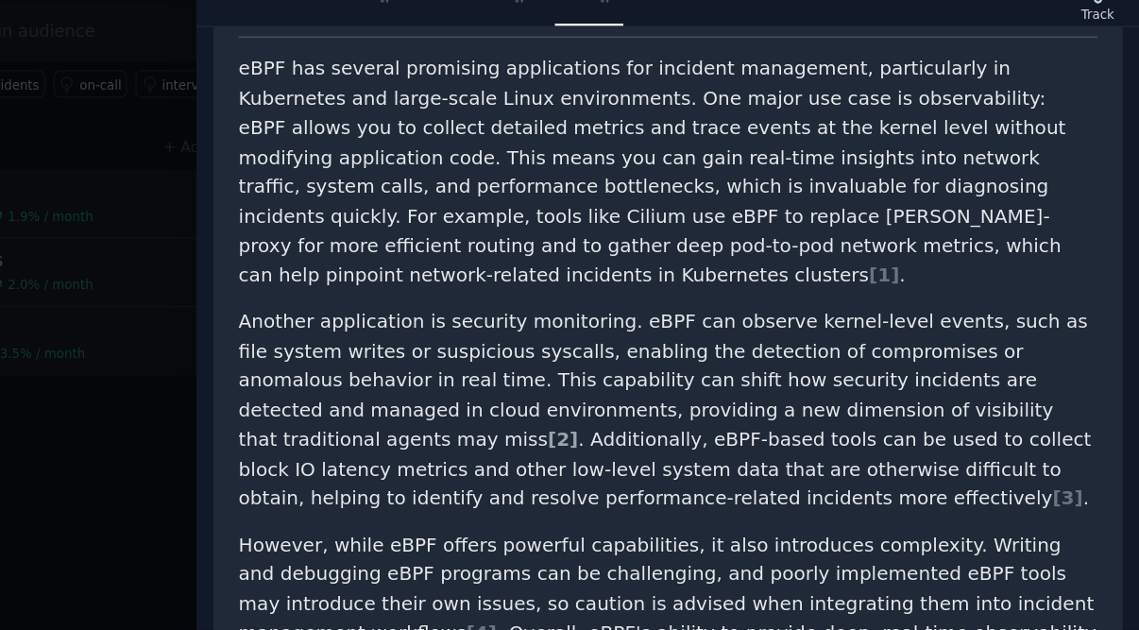
click at [698, 471] on span "[ 2 ]" at bounding box center [686, 480] width 24 height 18
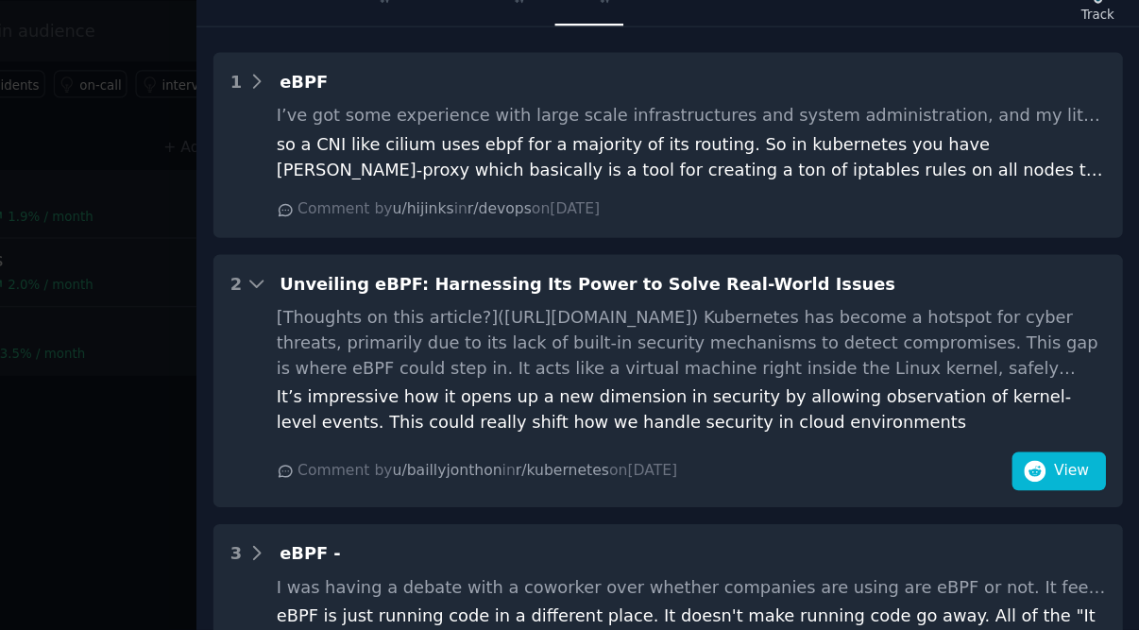
scroll to position [832, 0]
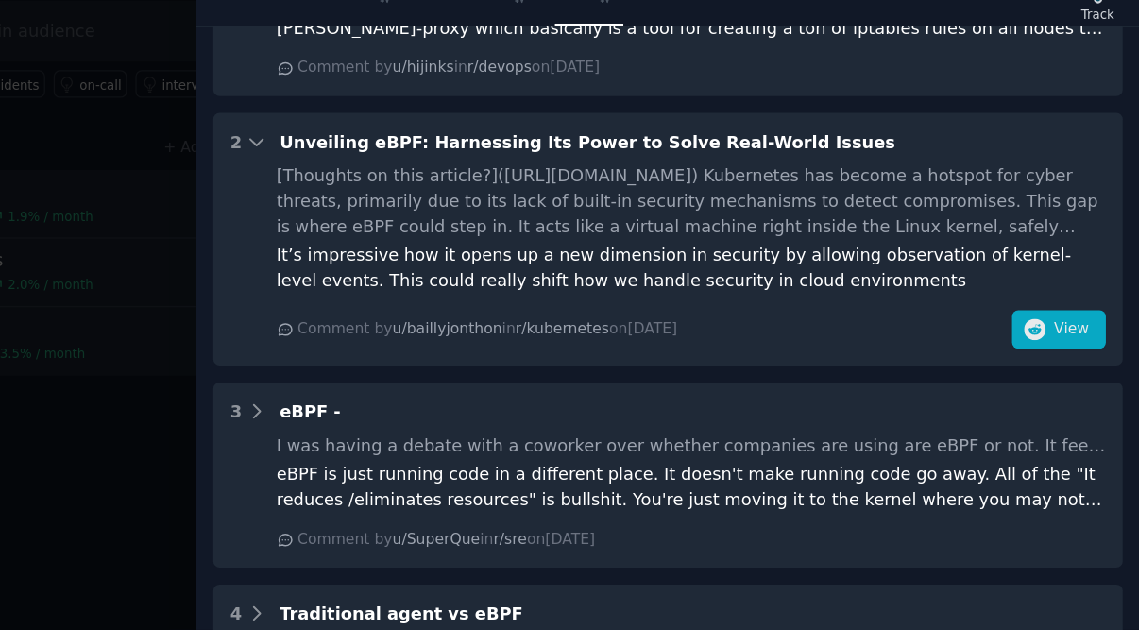
click at [1072, 385] on span "View" at bounding box center [1085, 393] width 27 height 17
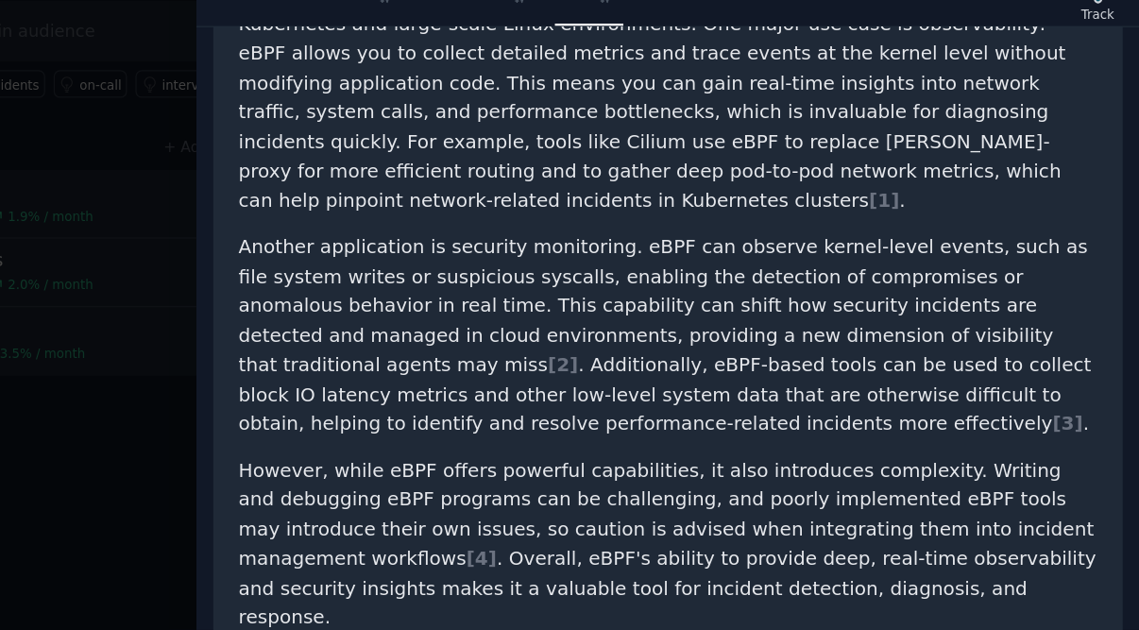
scroll to position [200, 0]
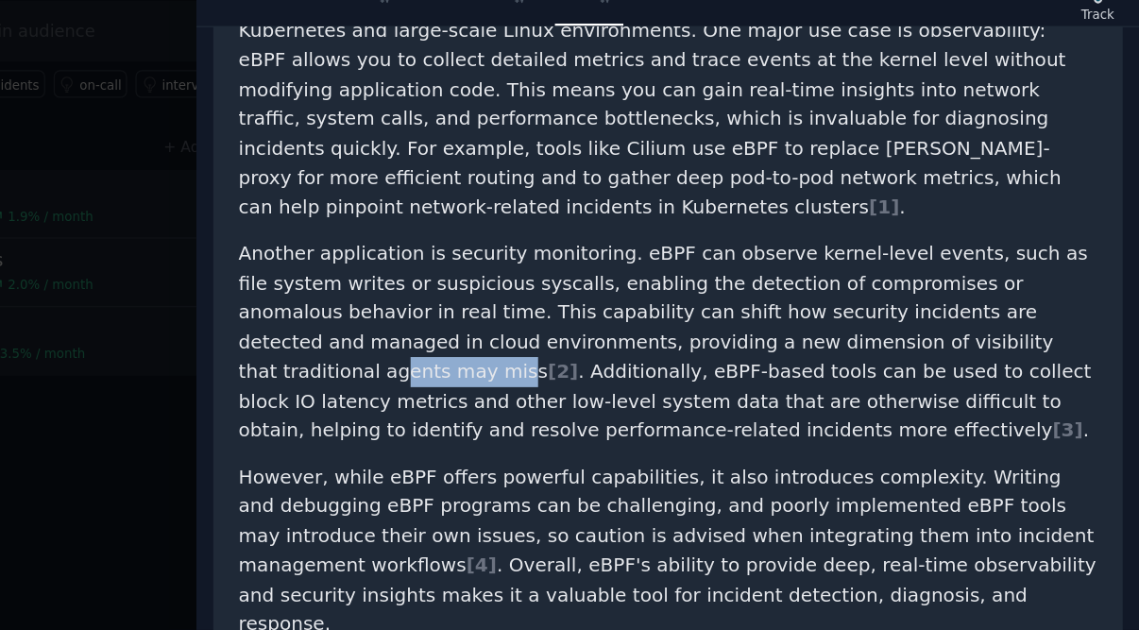
drag, startPoint x: 740, startPoint y: 226, endPoint x: 657, endPoint y: 224, distance: 83.1
click at [657, 323] on p "Another application is security monitoring. eBPF can observe kernel-level event…" at bounding box center [769, 404] width 674 height 162
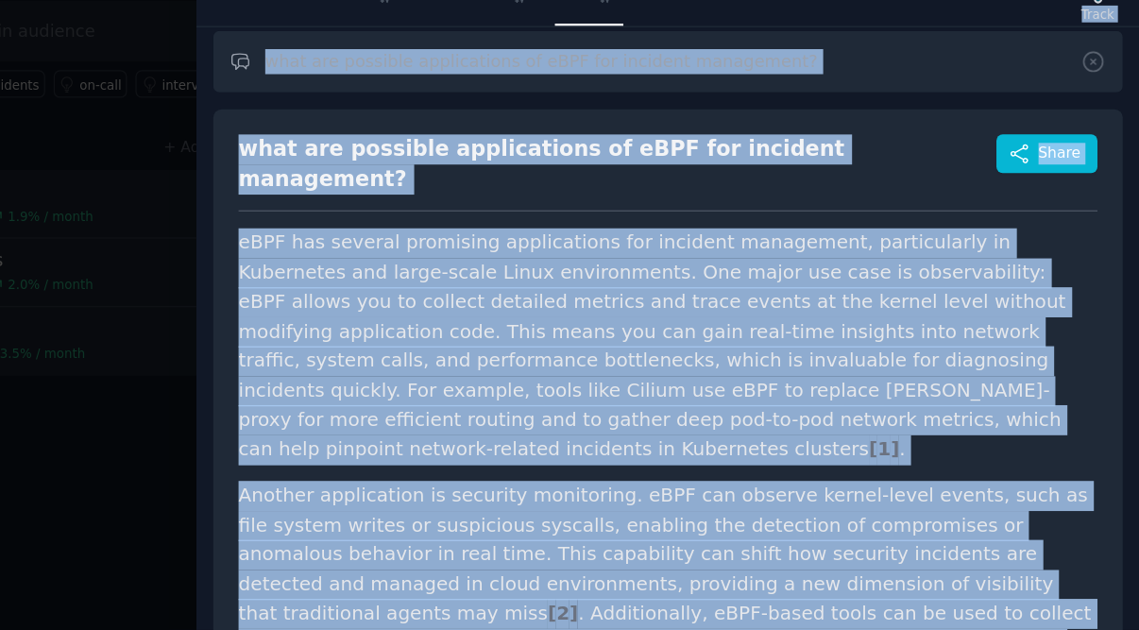
scroll to position [0, 0]
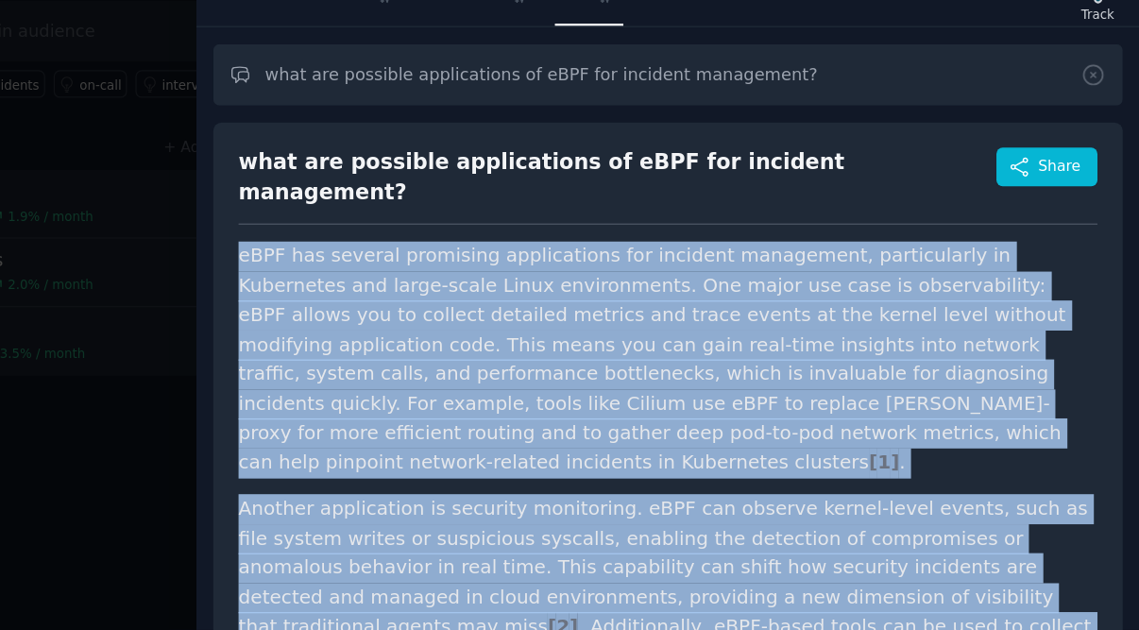
drag, startPoint x: 664, startPoint y: 223, endPoint x: 177, endPoint y: 181, distance: 489.1
click at [412, 231] on div "what are possible applications of eBPF for incident management? Share eBPF has …" at bounding box center [769, 550] width 714 height 639
copy article "eBPF has several promising applications for incident management, particularly i…"
